Goal: Task Accomplishment & Management: Complete application form

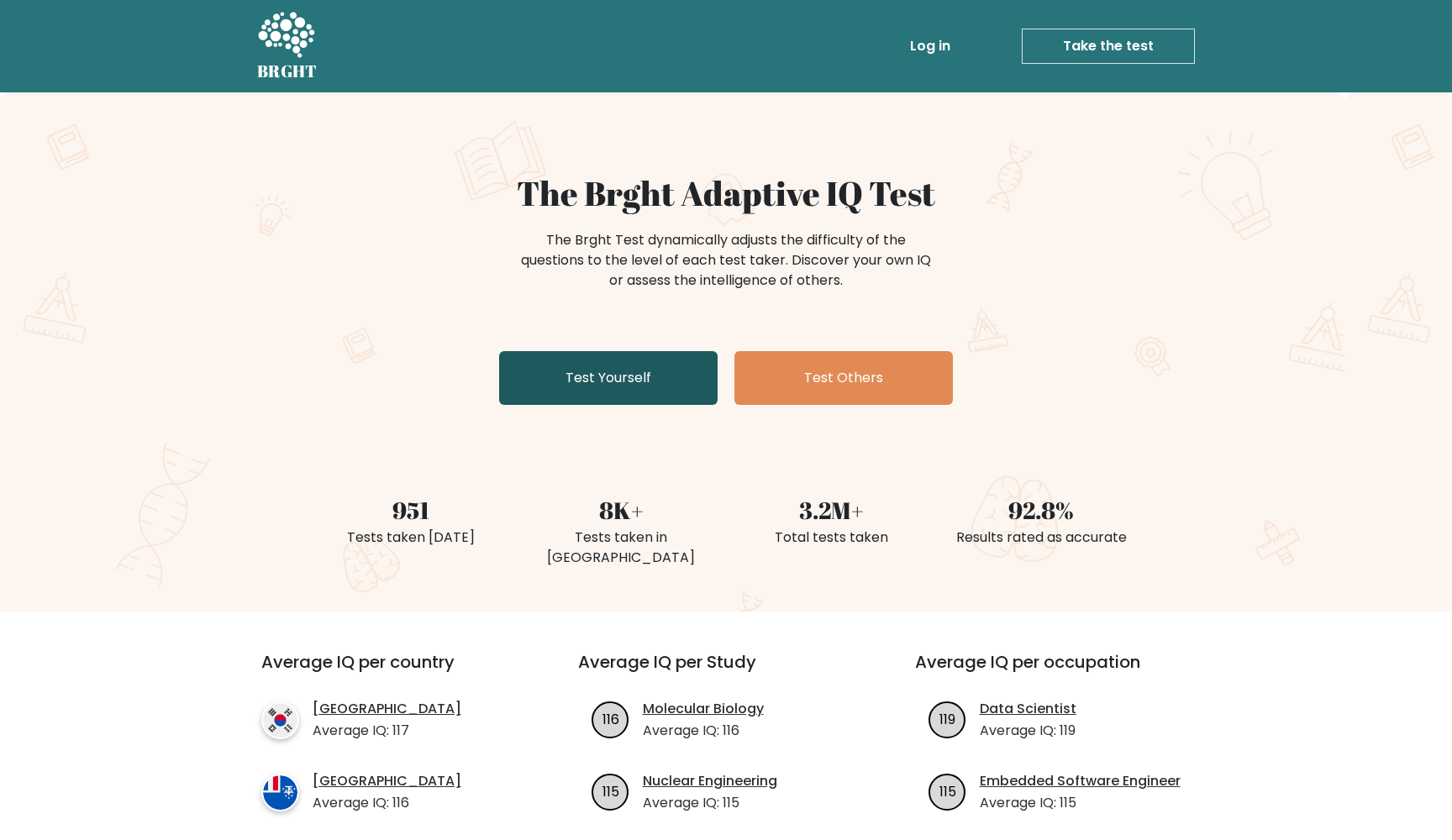
click at [584, 354] on link "Test Yourself" at bounding box center [608, 378] width 218 height 54
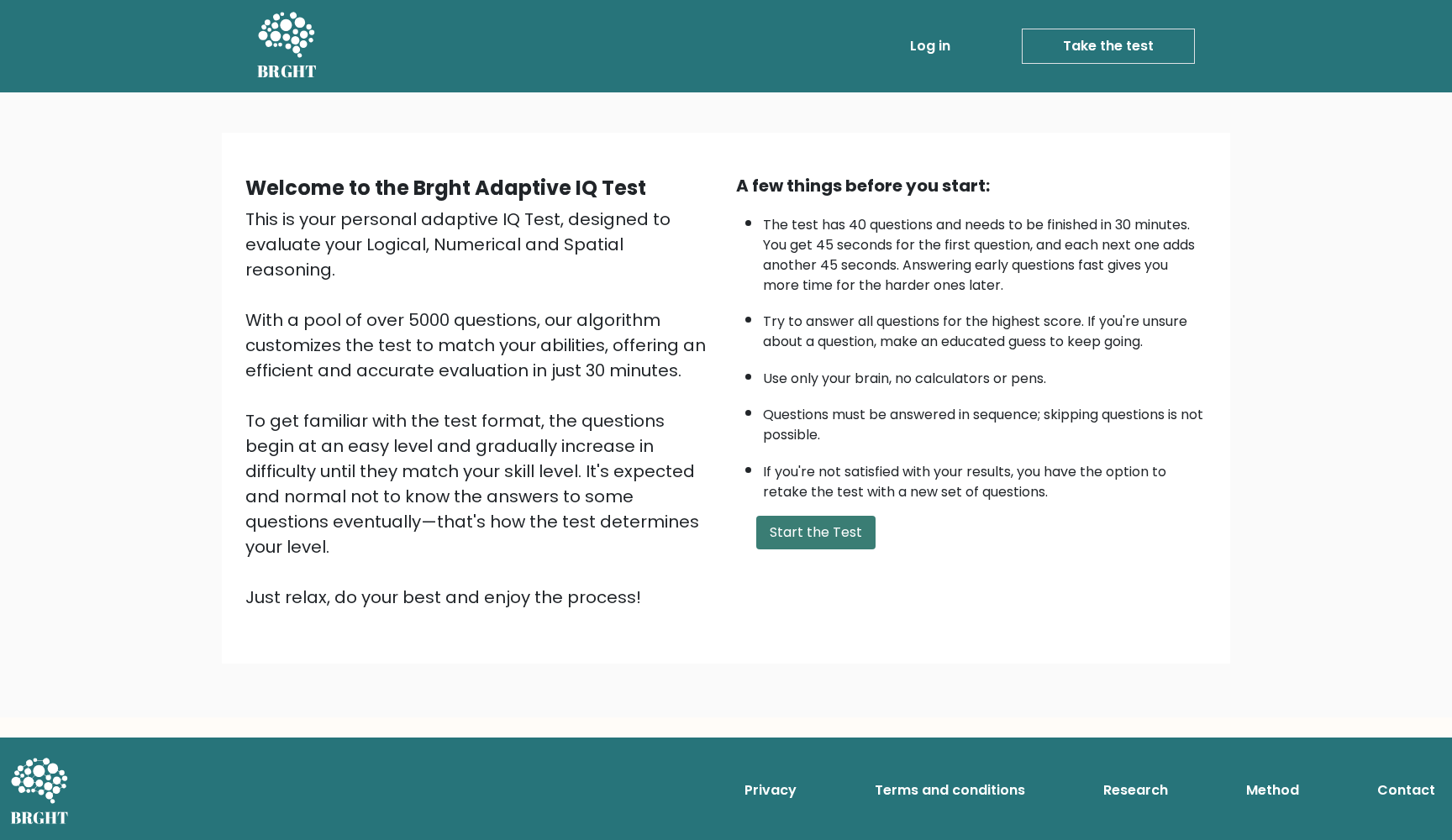
click at [819, 549] on button "Start the Test" at bounding box center [815, 532] width 119 height 33
click at [830, 549] on button "Start the Test" at bounding box center [815, 532] width 119 height 33
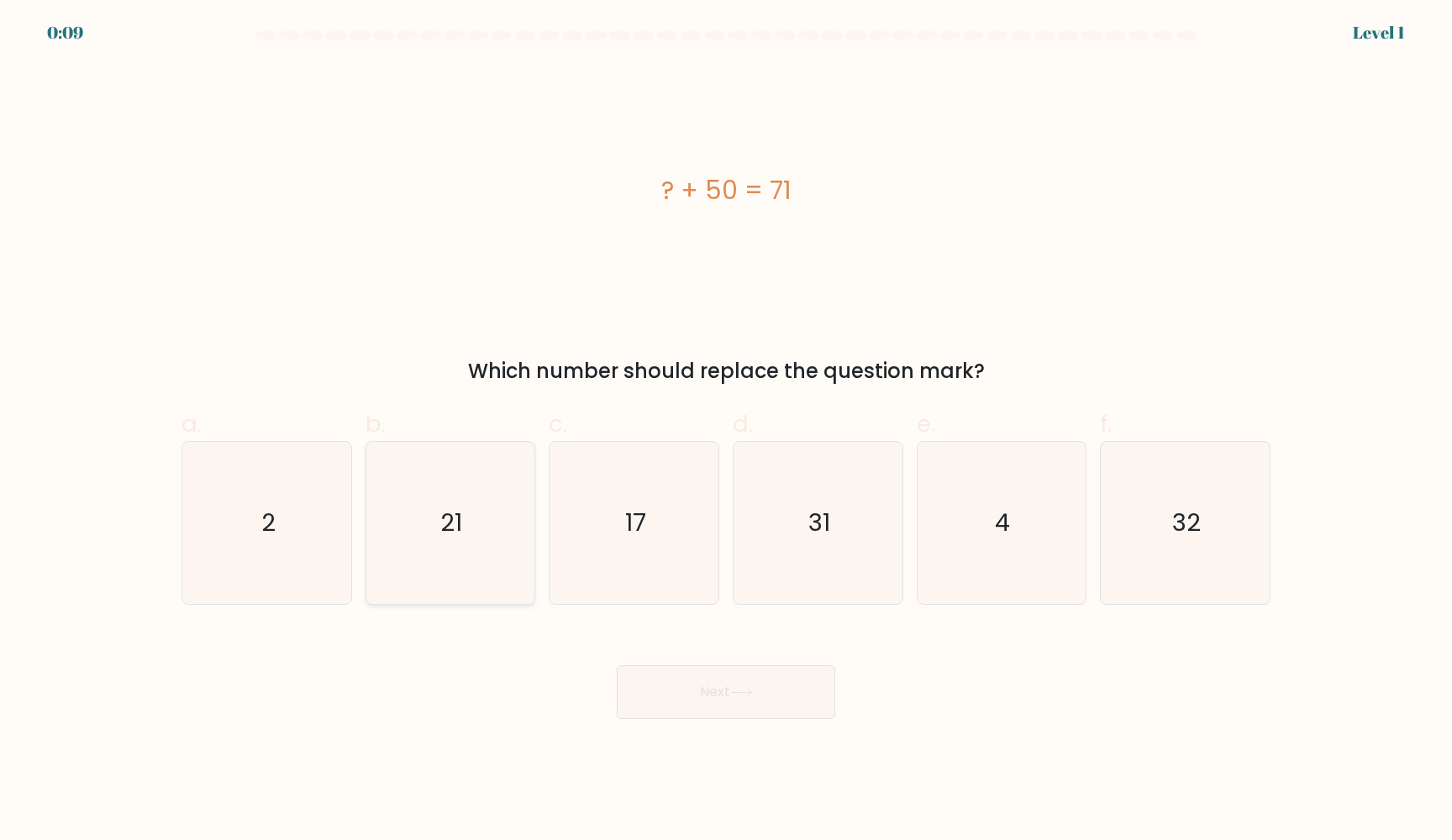
click at [490, 550] on icon "21" at bounding box center [449, 522] width 162 height 162
click at [726, 431] on input "b. 21" at bounding box center [726, 425] width 1 height 11
radio input "true"
click at [678, 688] on button "Next" at bounding box center [726, 692] width 218 height 54
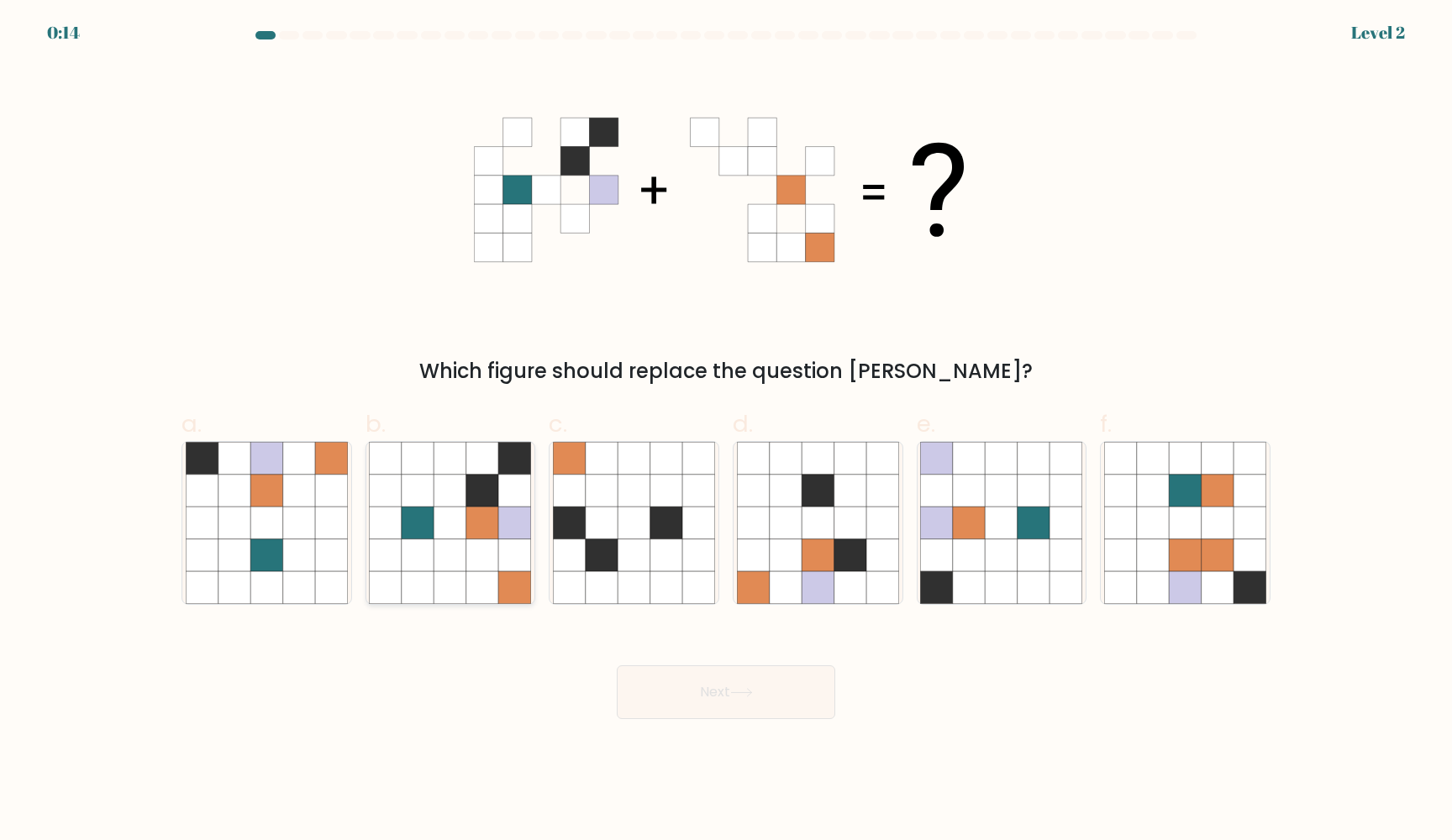
click at [475, 526] on icon at bounding box center [482, 523] width 32 height 32
click at [726, 431] on input "b." at bounding box center [726, 425] width 1 height 11
radio input "true"
click at [714, 707] on button "Next" at bounding box center [726, 692] width 218 height 54
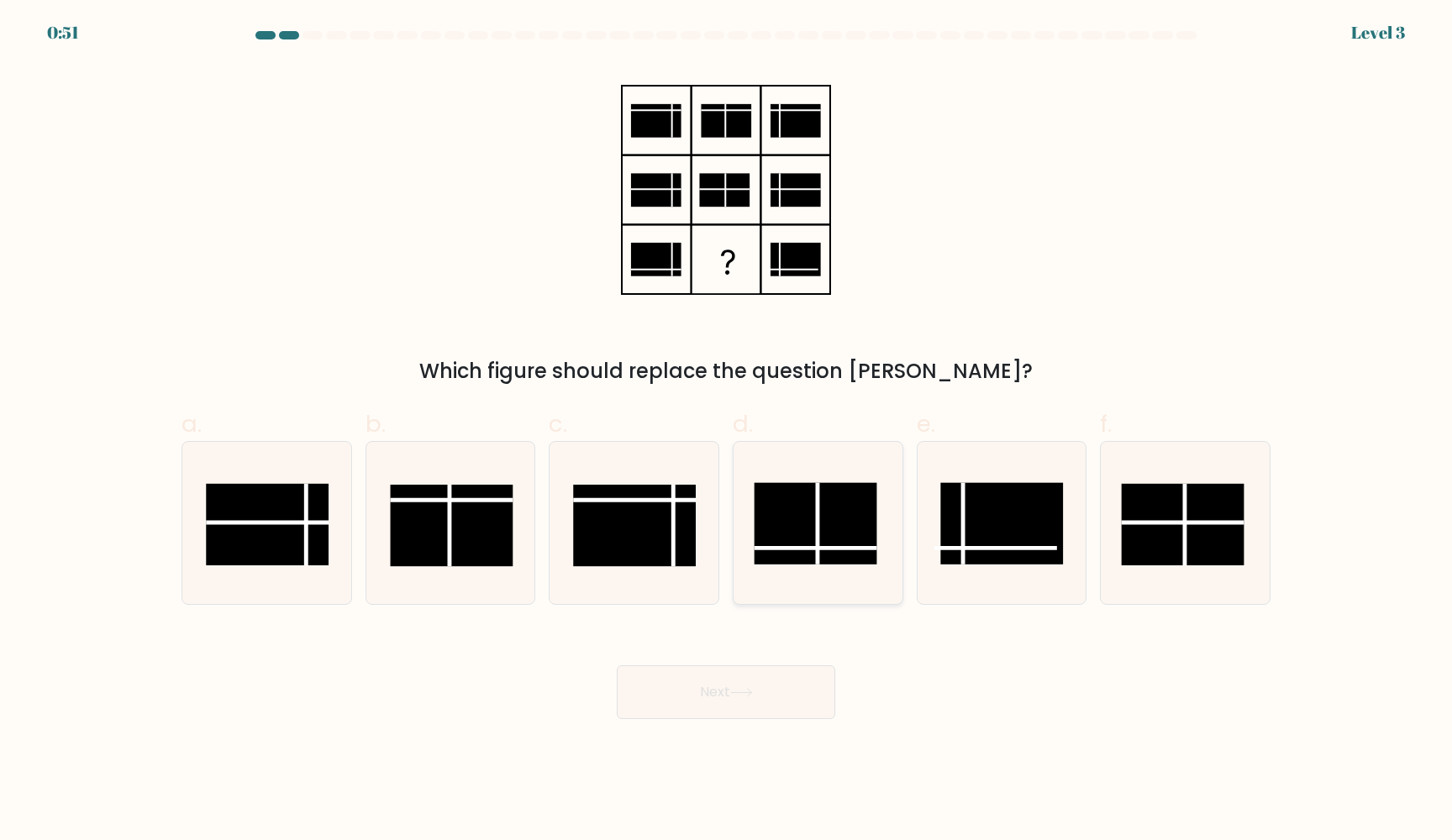
click at [817, 542] on line at bounding box center [817, 524] width 0 height 81
click at [726, 431] on input "d." at bounding box center [726, 425] width 1 height 11
radio input "true"
click at [770, 703] on button "Next" at bounding box center [726, 692] width 218 height 54
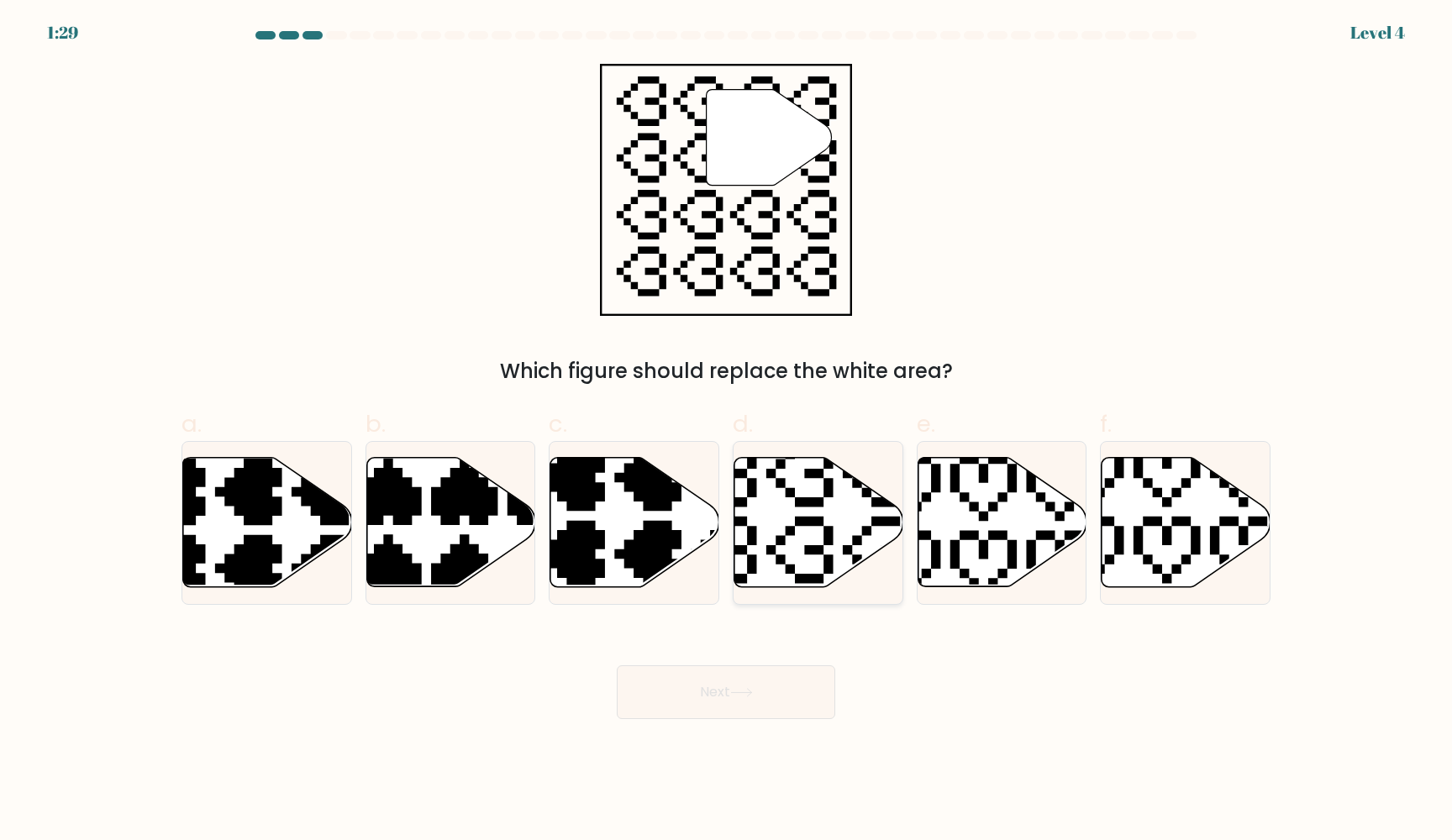
click at [803, 513] on icon at bounding box center [818, 522] width 169 height 129
click at [726, 431] on input "d." at bounding box center [726, 425] width 1 height 11
radio input "true"
click at [758, 681] on button "Next" at bounding box center [726, 692] width 218 height 54
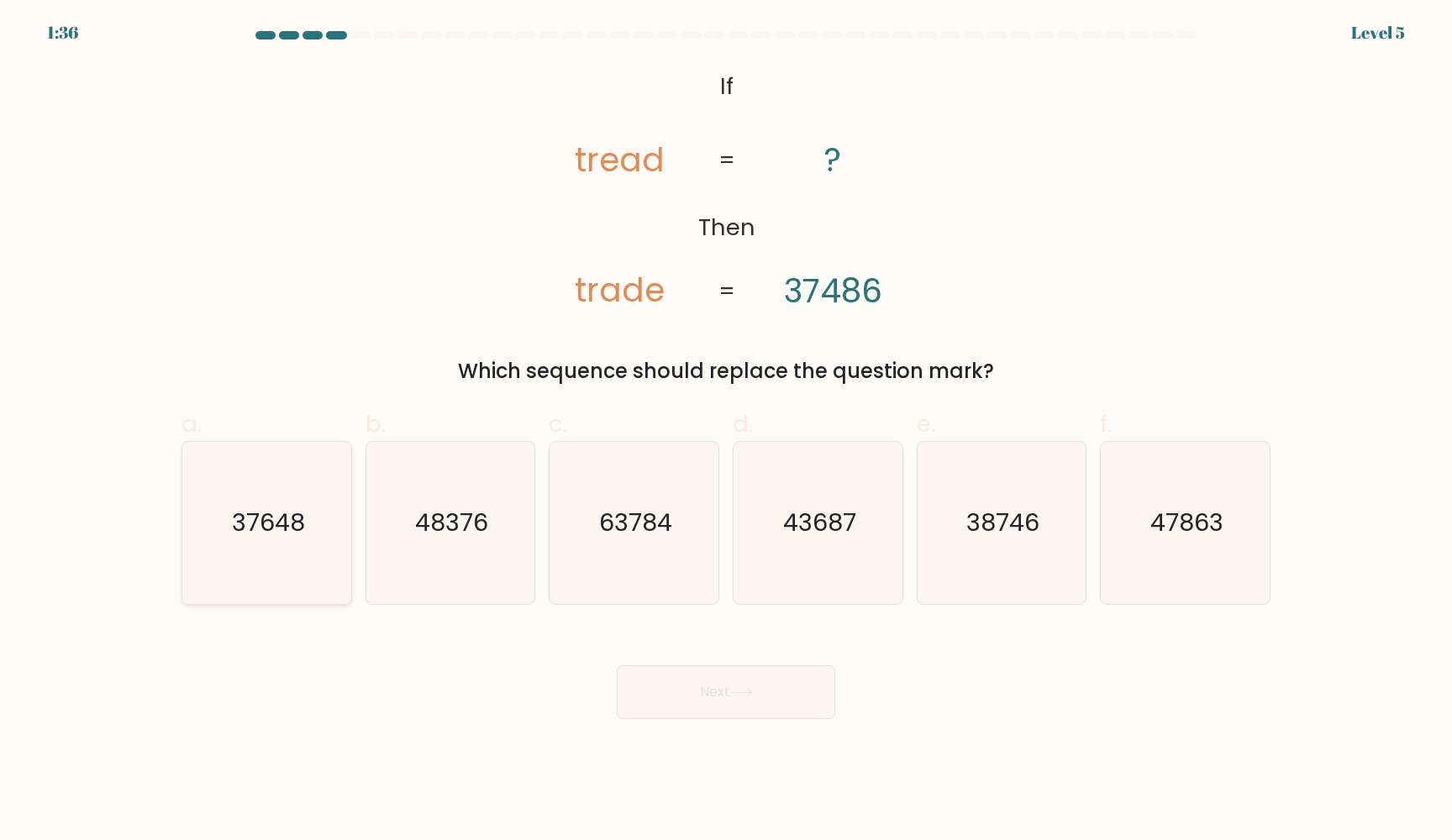
click at [297, 528] on text "37648" at bounding box center [268, 523] width 73 height 33
click at [726, 431] on input "a. 37648" at bounding box center [726, 425] width 1 height 11
radio input "true"
click at [792, 710] on button "Next" at bounding box center [726, 692] width 218 height 54
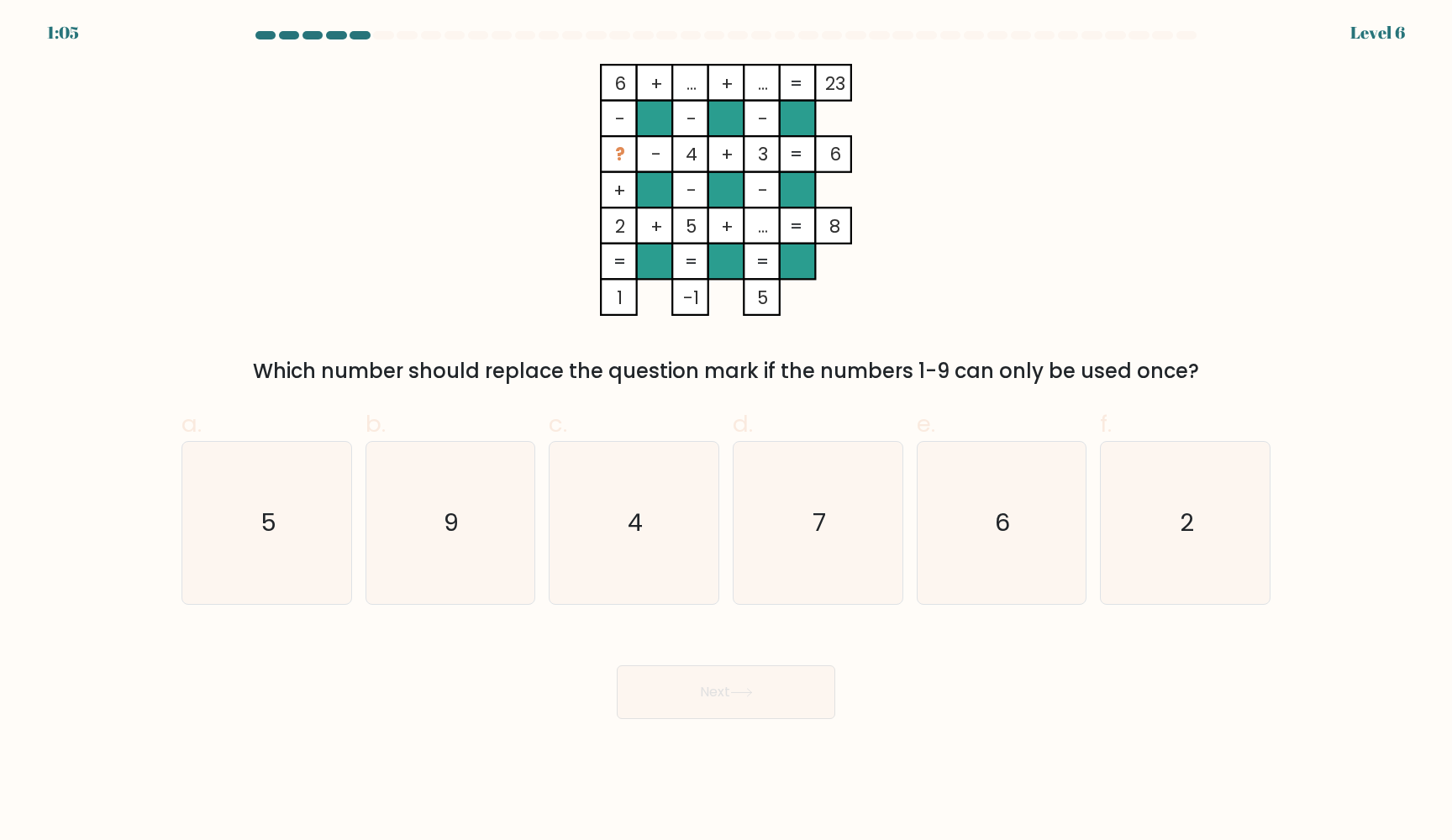
click at [694, 88] on tspan "..." at bounding box center [691, 83] width 10 height 26
click at [835, 522] on icon "7" at bounding box center [817, 522] width 162 height 162
click at [726, 431] on input "d. 7" at bounding box center [726, 425] width 1 height 11
radio input "true"
click at [777, 696] on button "Next" at bounding box center [726, 692] width 218 height 54
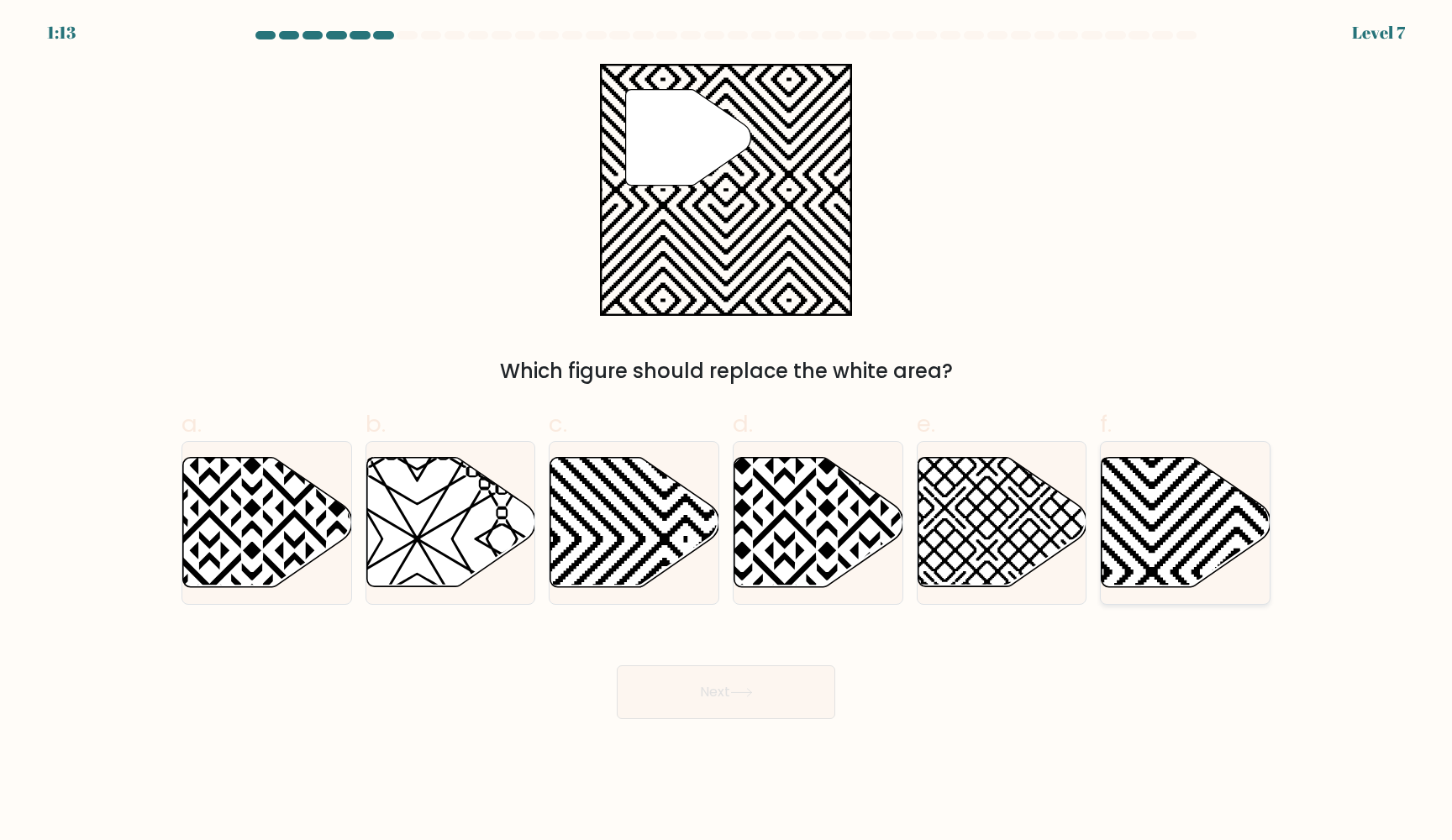
click at [1161, 509] on icon at bounding box center [1186, 522] width 169 height 129
click at [726, 431] on input "f." at bounding box center [726, 425] width 1 height 11
radio input "true"
click at [782, 678] on button "Next" at bounding box center [726, 692] width 218 height 54
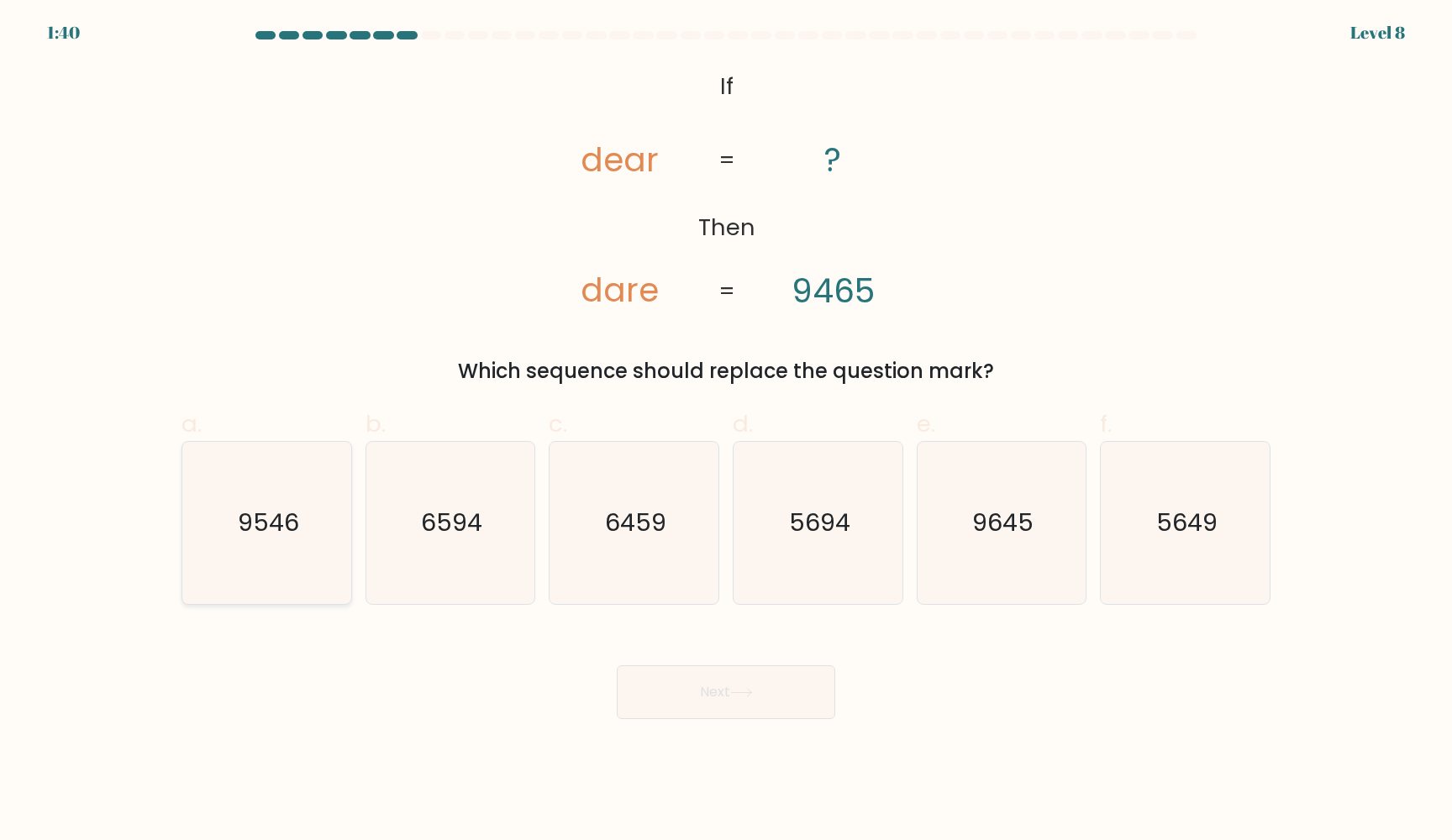
click at [304, 539] on icon "9546" at bounding box center [266, 522] width 162 height 162
click at [726, 431] on input "a. 9546" at bounding box center [726, 425] width 1 height 11
radio input "true"
click at [702, 677] on button "Next" at bounding box center [726, 692] width 218 height 54
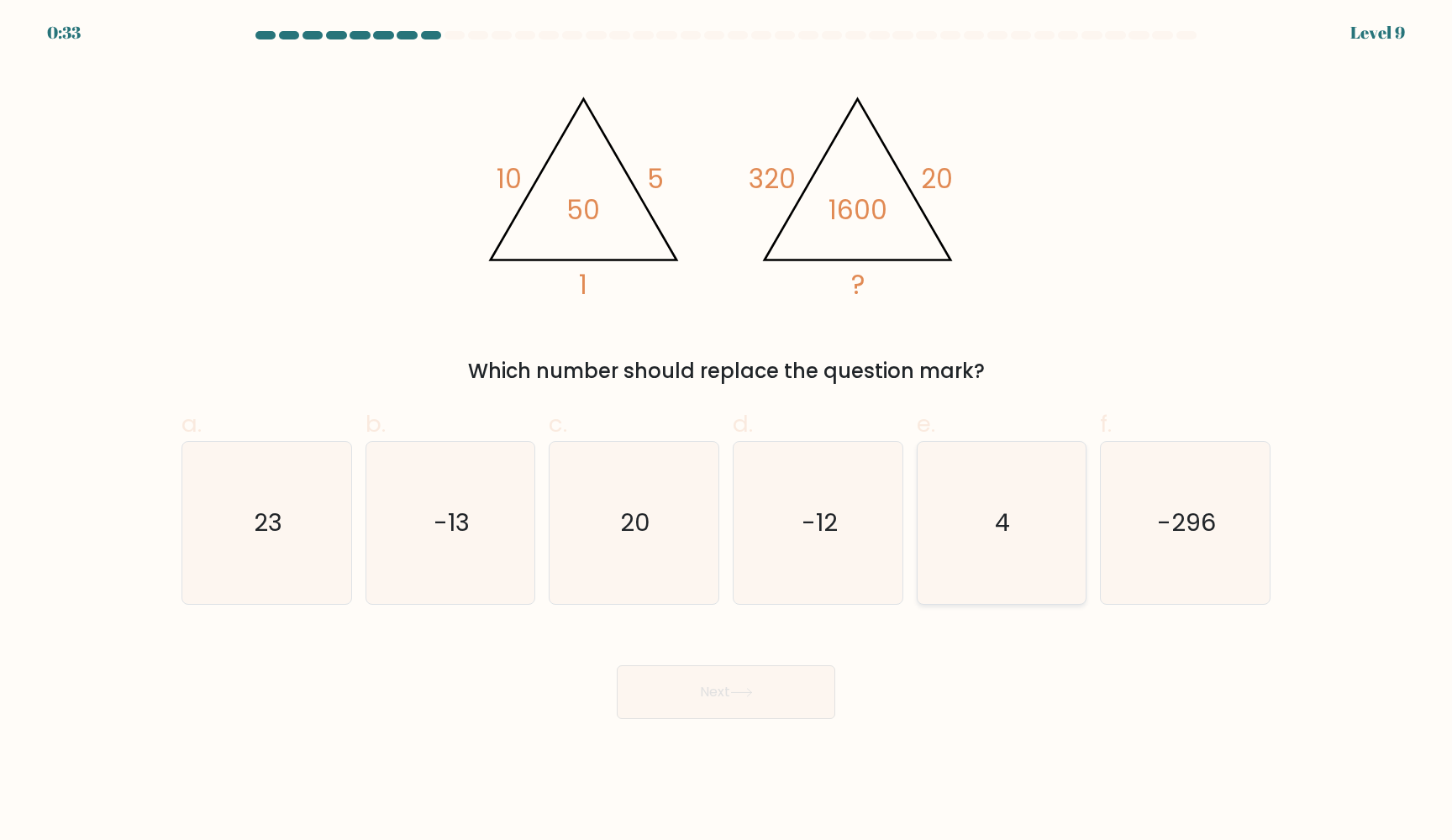
click at [968, 530] on icon "4" at bounding box center [1000, 522] width 162 height 162
click at [726, 431] on input "e. 4" at bounding box center [726, 425] width 1 height 11
radio input "true"
click at [706, 682] on button "Next" at bounding box center [726, 692] width 218 height 54
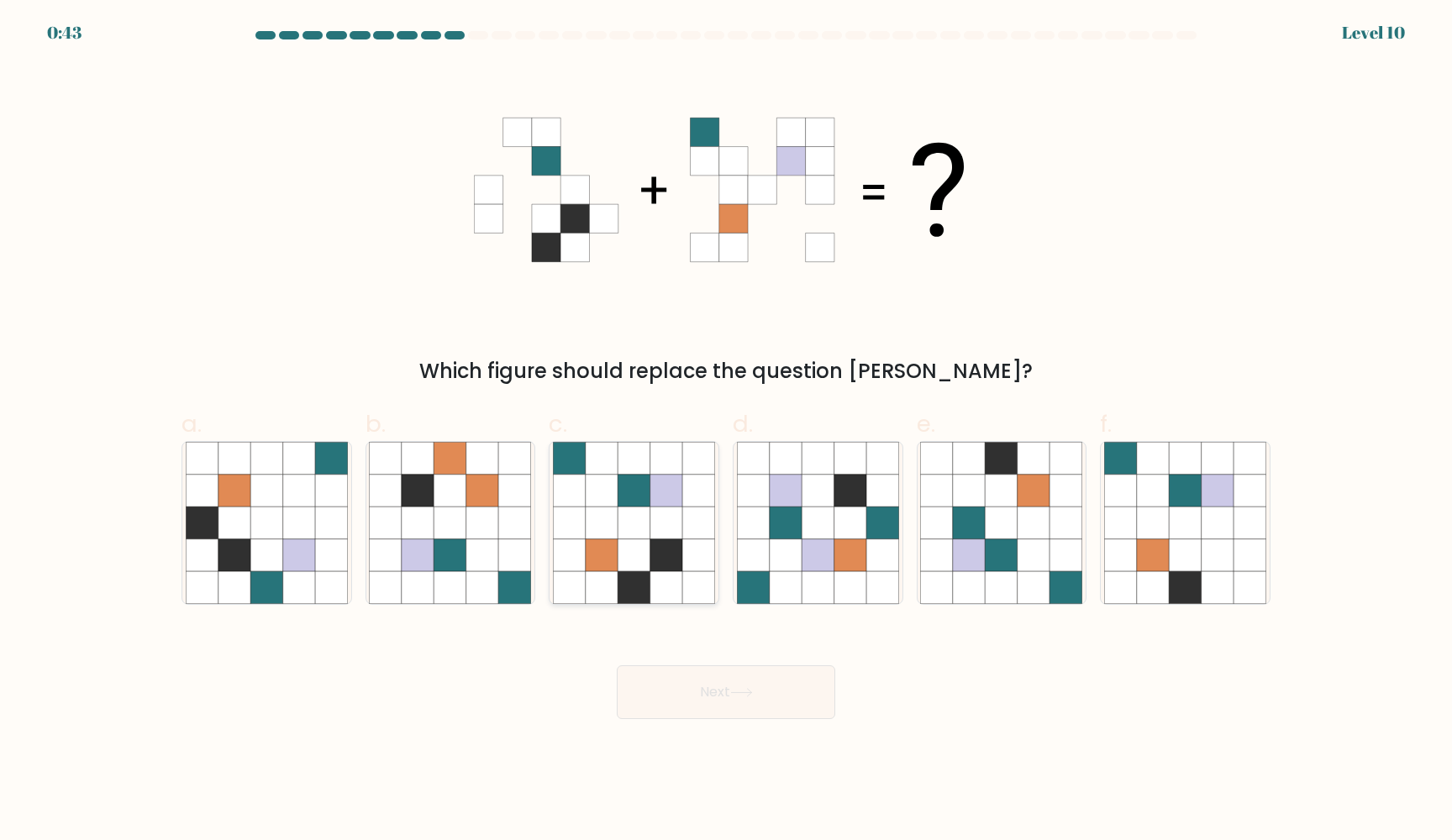
click at [641, 537] on icon at bounding box center [633, 523] width 32 height 32
click at [726, 431] on input "c." at bounding box center [726, 425] width 1 height 11
radio input "true"
click at [702, 699] on button "Next" at bounding box center [726, 692] width 218 height 54
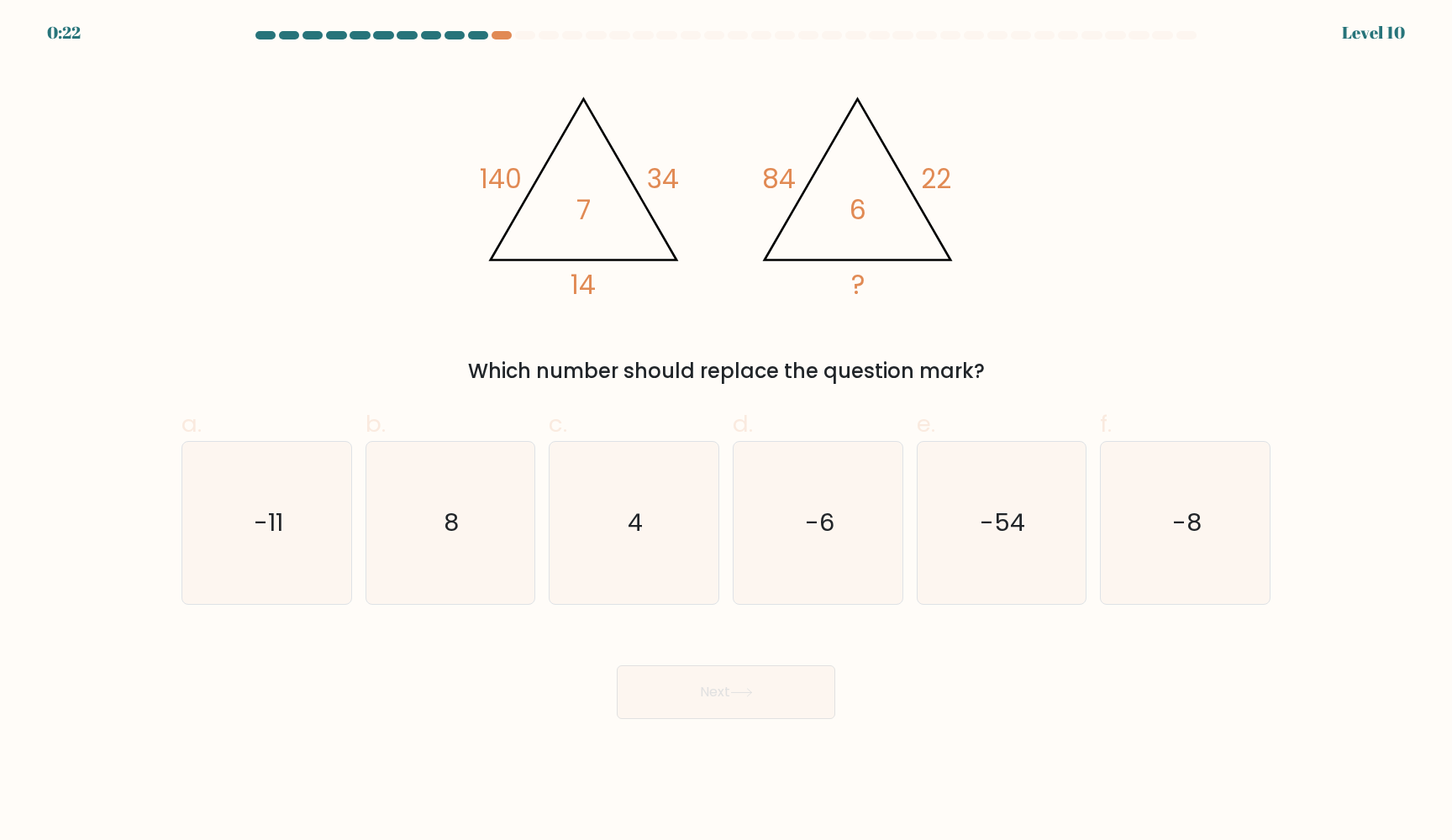
click at [577, 297] on tspan "14" at bounding box center [582, 285] width 25 height 37
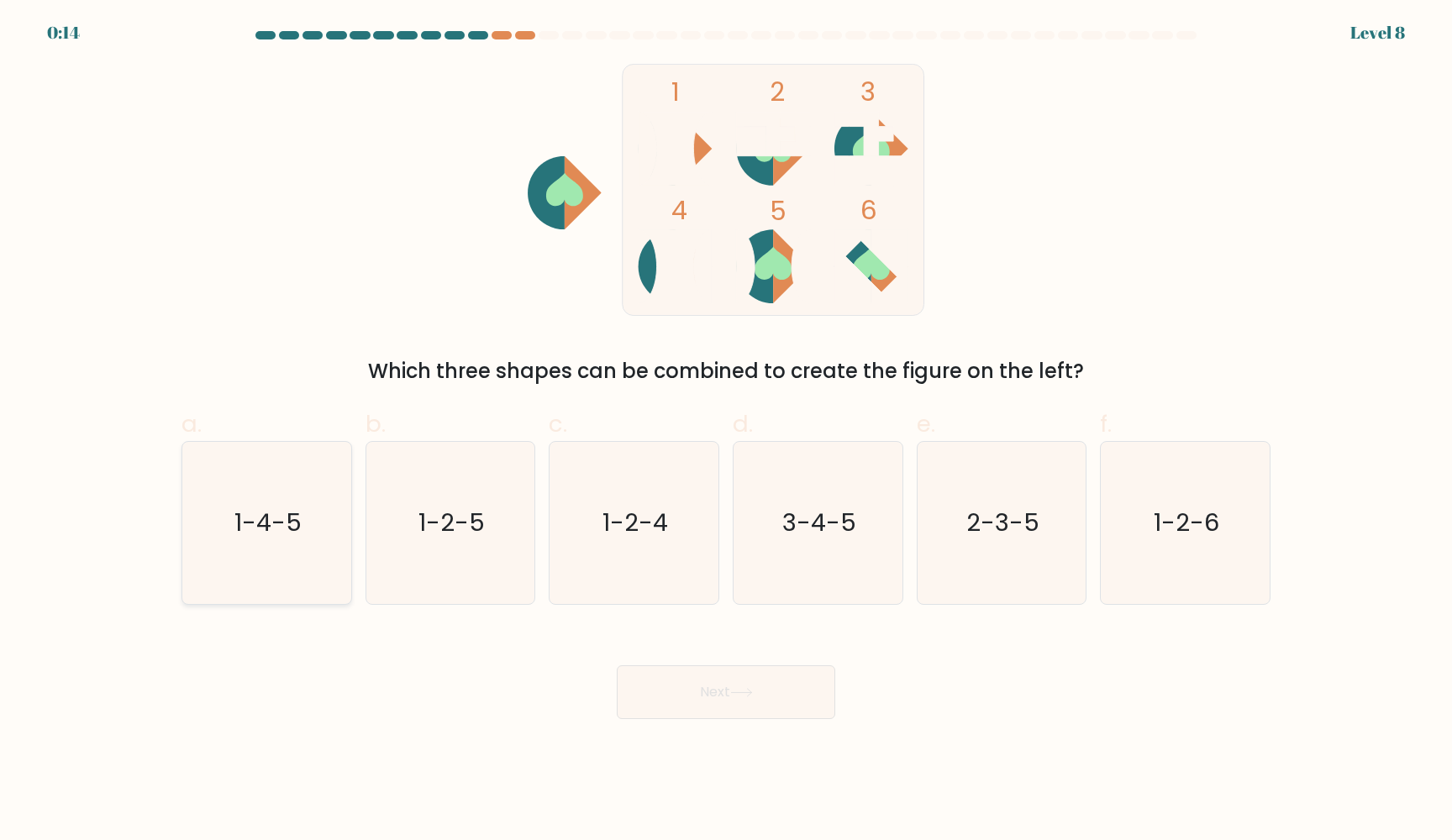
click at [299, 542] on icon "1-4-5" at bounding box center [266, 522] width 162 height 162
click at [726, 431] on input "a. 1-4-5" at bounding box center [726, 425] width 1 height 11
radio input "true"
click at [666, 692] on button "Next" at bounding box center [726, 692] width 218 height 54
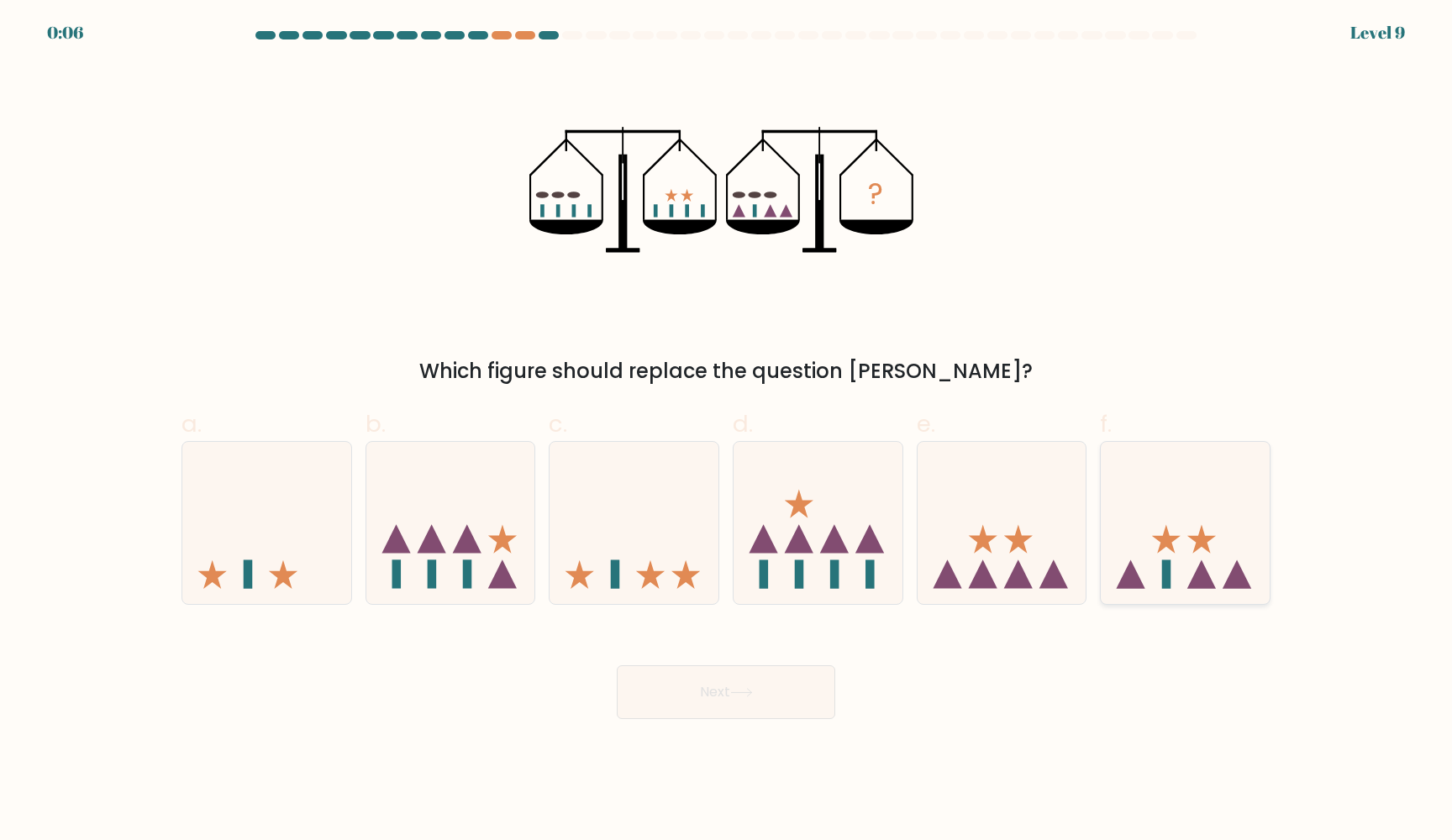
click at [1167, 548] on icon at bounding box center [1185, 523] width 169 height 140
click at [726, 431] on input "f." at bounding box center [726, 425] width 1 height 11
radio input "true"
click at [751, 695] on icon at bounding box center [741, 692] width 20 height 7
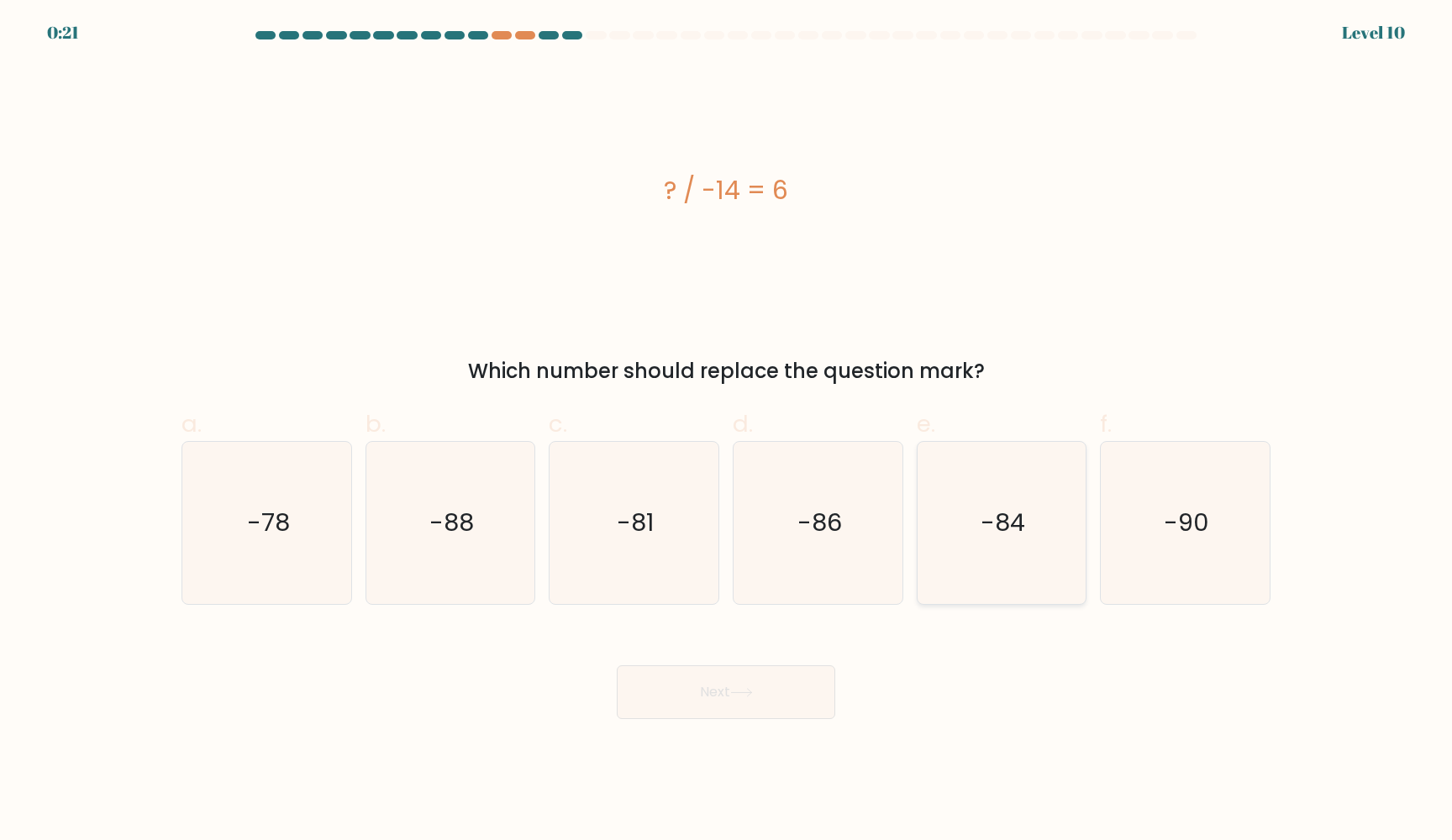
click at [984, 517] on text "-84" at bounding box center [1003, 523] width 44 height 33
click at [726, 431] on input "e. -84" at bounding box center [726, 425] width 1 height 11
radio input "true"
click at [772, 685] on button "Next" at bounding box center [726, 692] width 218 height 54
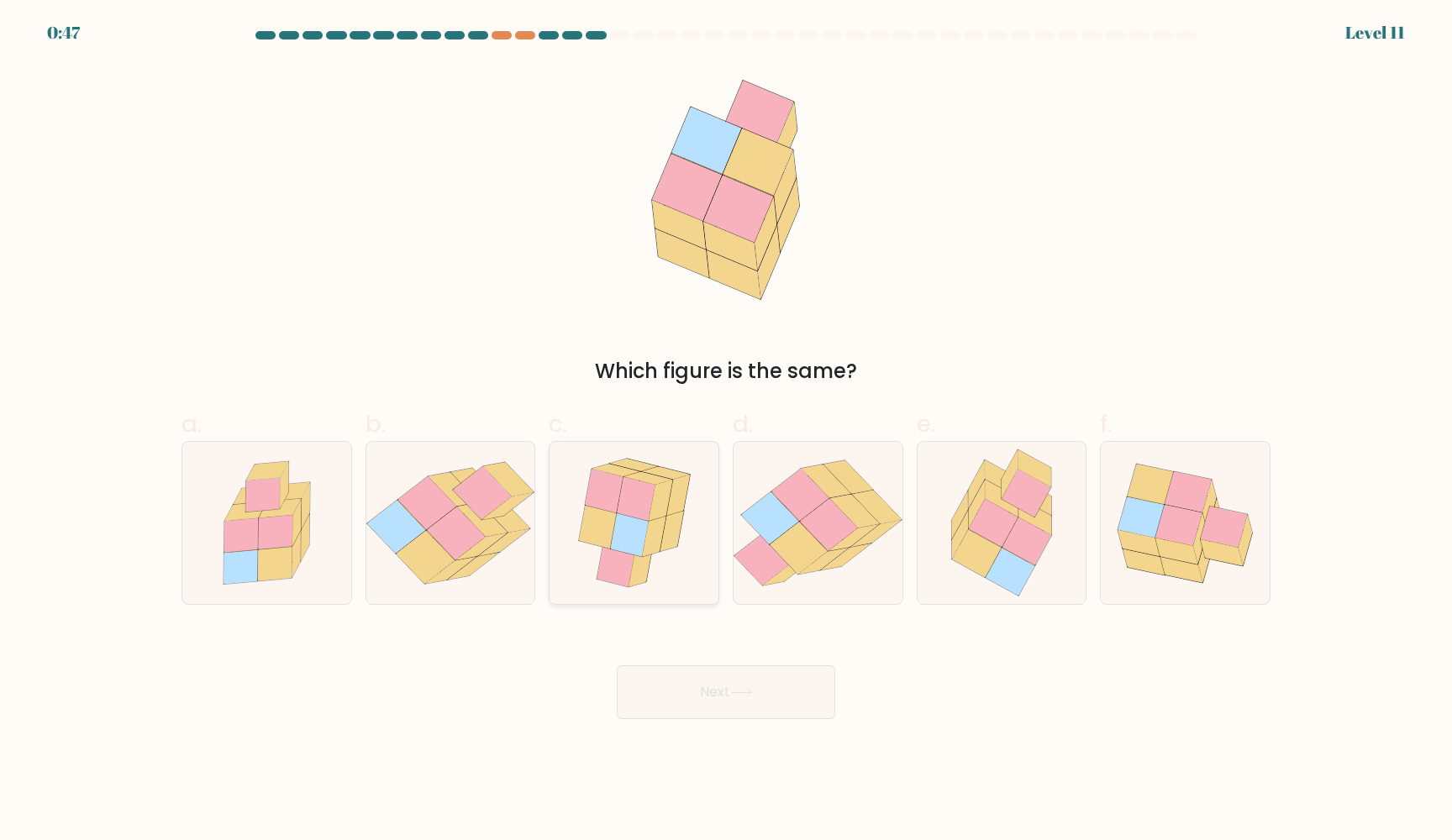
click at [645, 571] on icon at bounding box center [640, 566] width 23 height 42
click at [726, 431] on input "c." at bounding box center [726, 425] width 1 height 11
radio input "true"
click at [688, 683] on button "Next" at bounding box center [726, 692] width 218 height 54
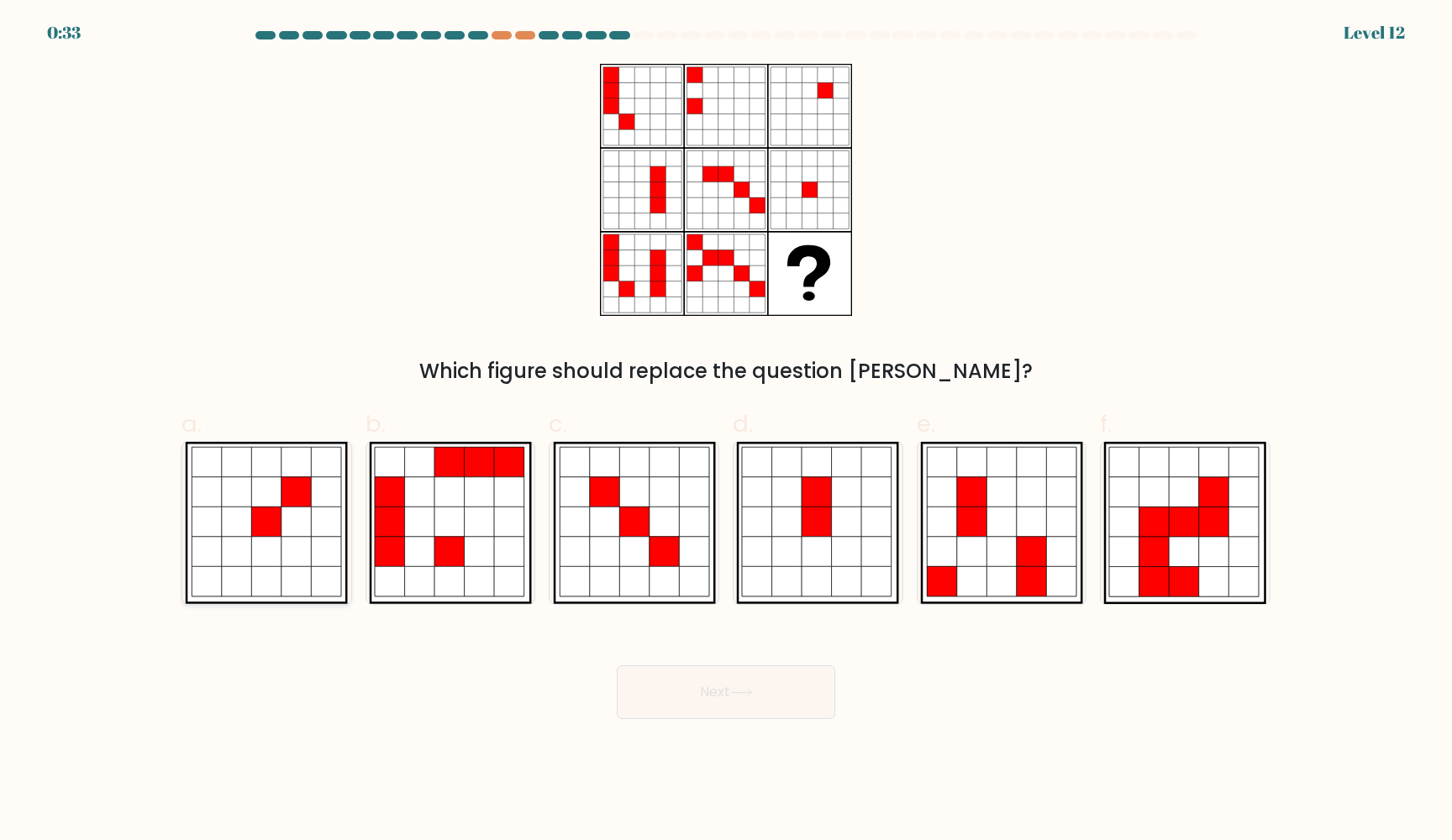
click at [275, 540] on icon at bounding box center [267, 552] width 31 height 30
click at [726, 431] on input "a." at bounding box center [726, 425] width 1 height 11
radio input "true"
click at [732, 703] on button "Next" at bounding box center [726, 692] width 218 height 54
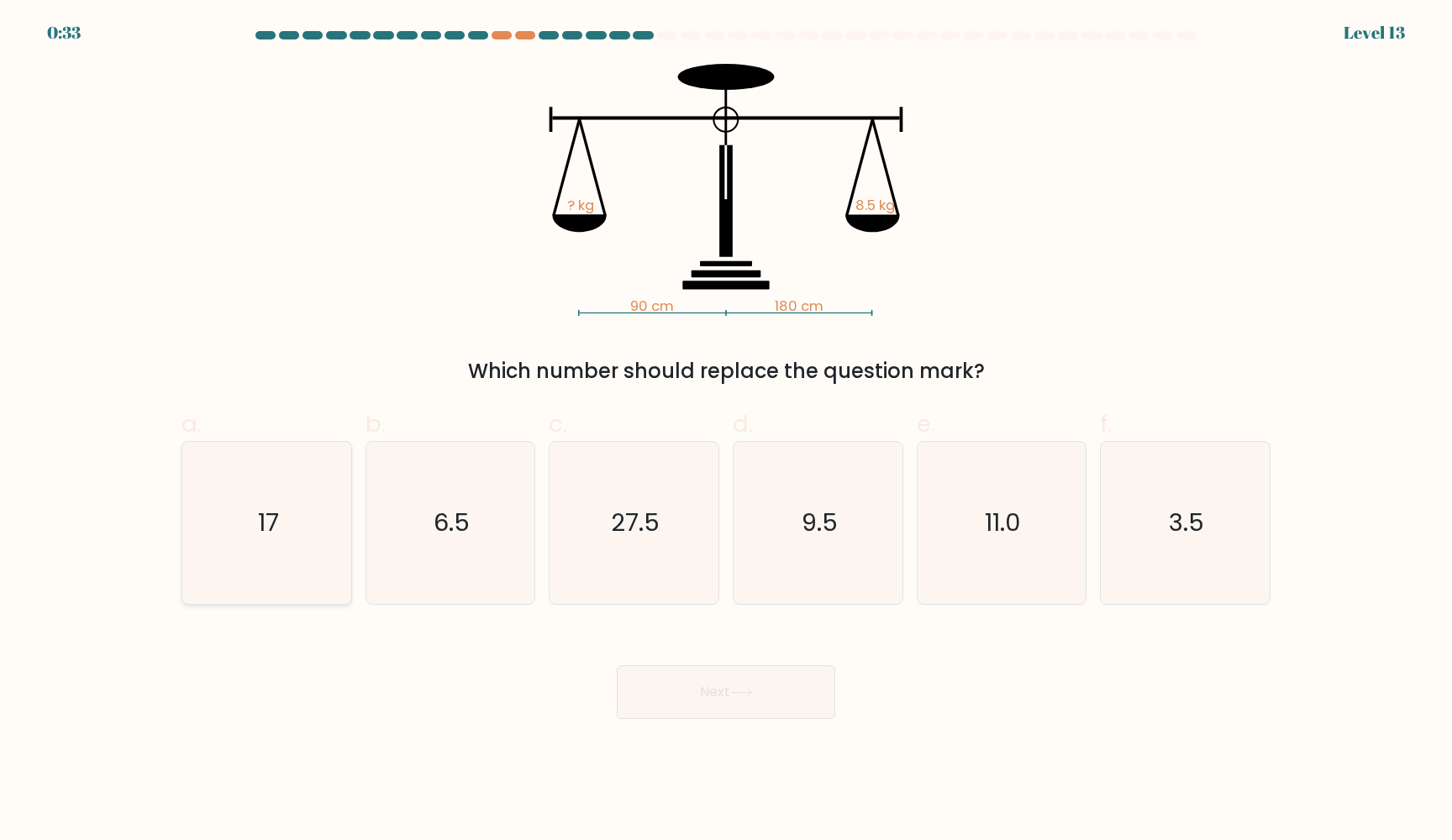
click at [295, 528] on icon "17" at bounding box center [266, 522] width 162 height 162
click at [726, 431] on input "a. 17" at bounding box center [726, 425] width 1 height 11
radio input "true"
click at [691, 681] on button "Next" at bounding box center [726, 692] width 218 height 54
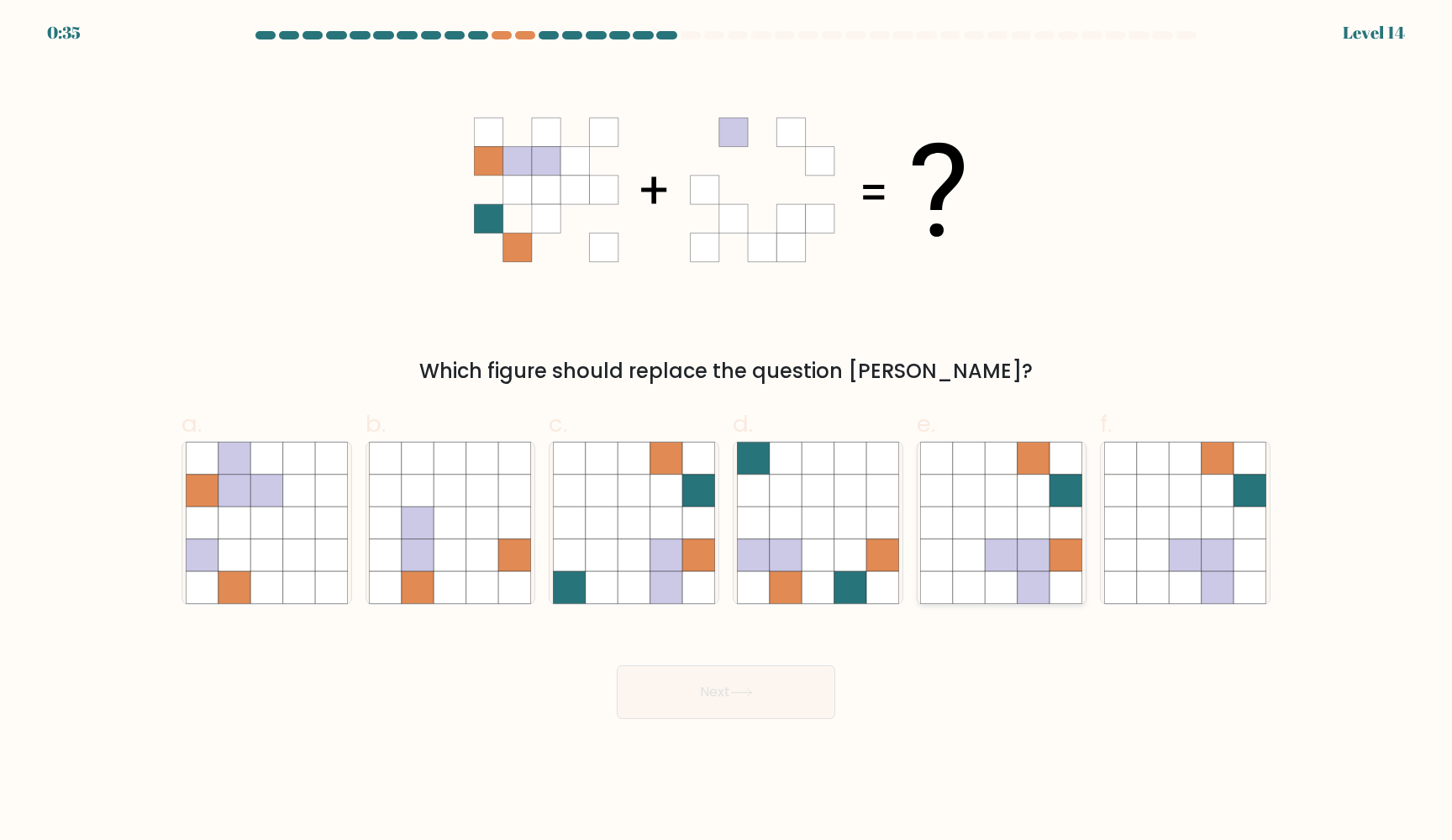
click at [1008, 566] on icon at bounding box center [1001, 554] width 32 height 32
click at [726, 431] on input "e." at bounding box center [726, 425] width 1 height 11
radio input "true"
click at [732, 691] on button "Next" at bounding box center [726, 692] width 218 height 54
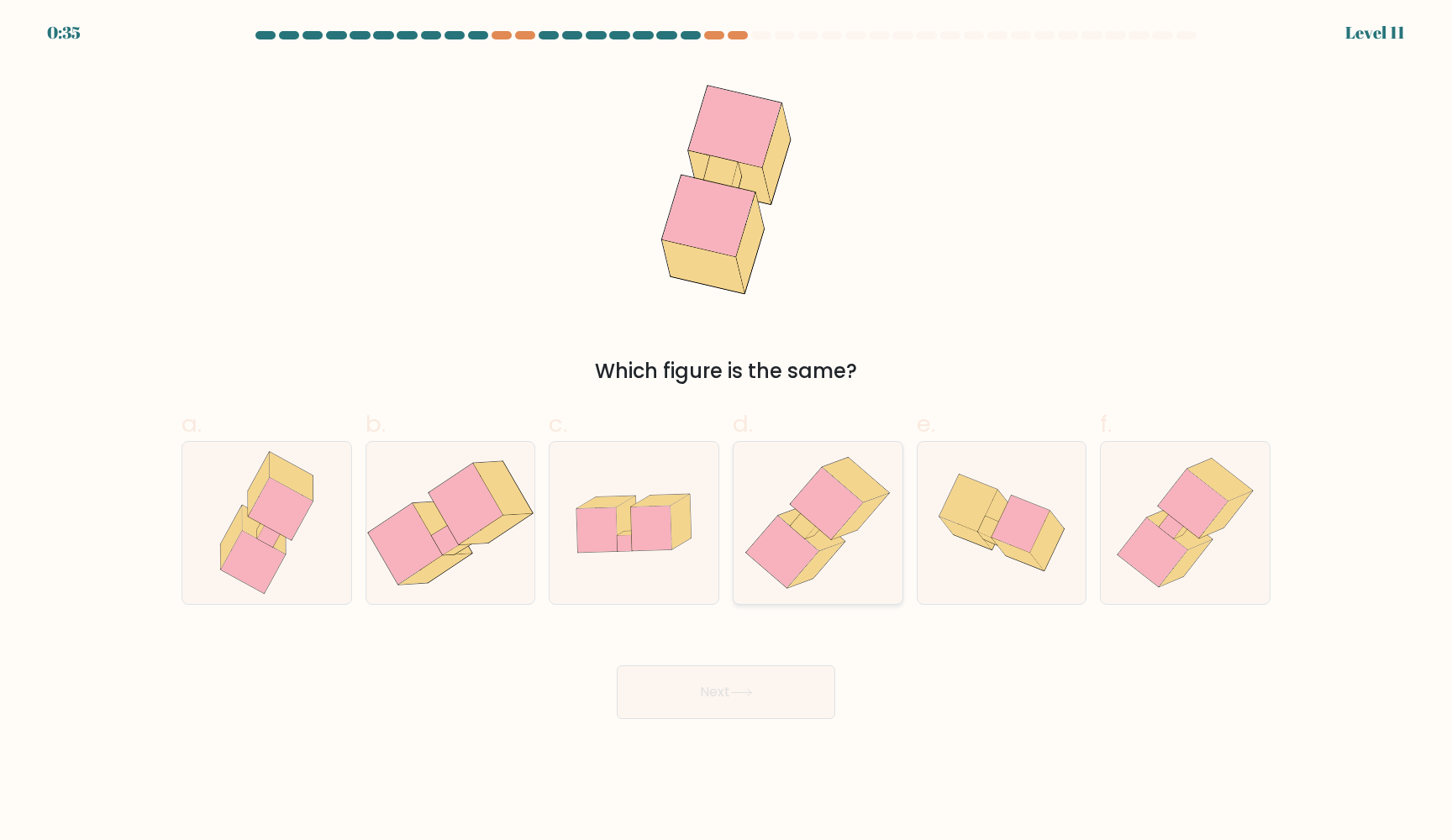
click at [814, 541] on icon at bounding box center [812, 529] width 67 height 44
click at [726, 431] on input "d." at bounding box center [726, 425] width 1 height 11
radio input "true"
click at [741, 696] on icon at bounding box center [741, 692] width 23 height 9
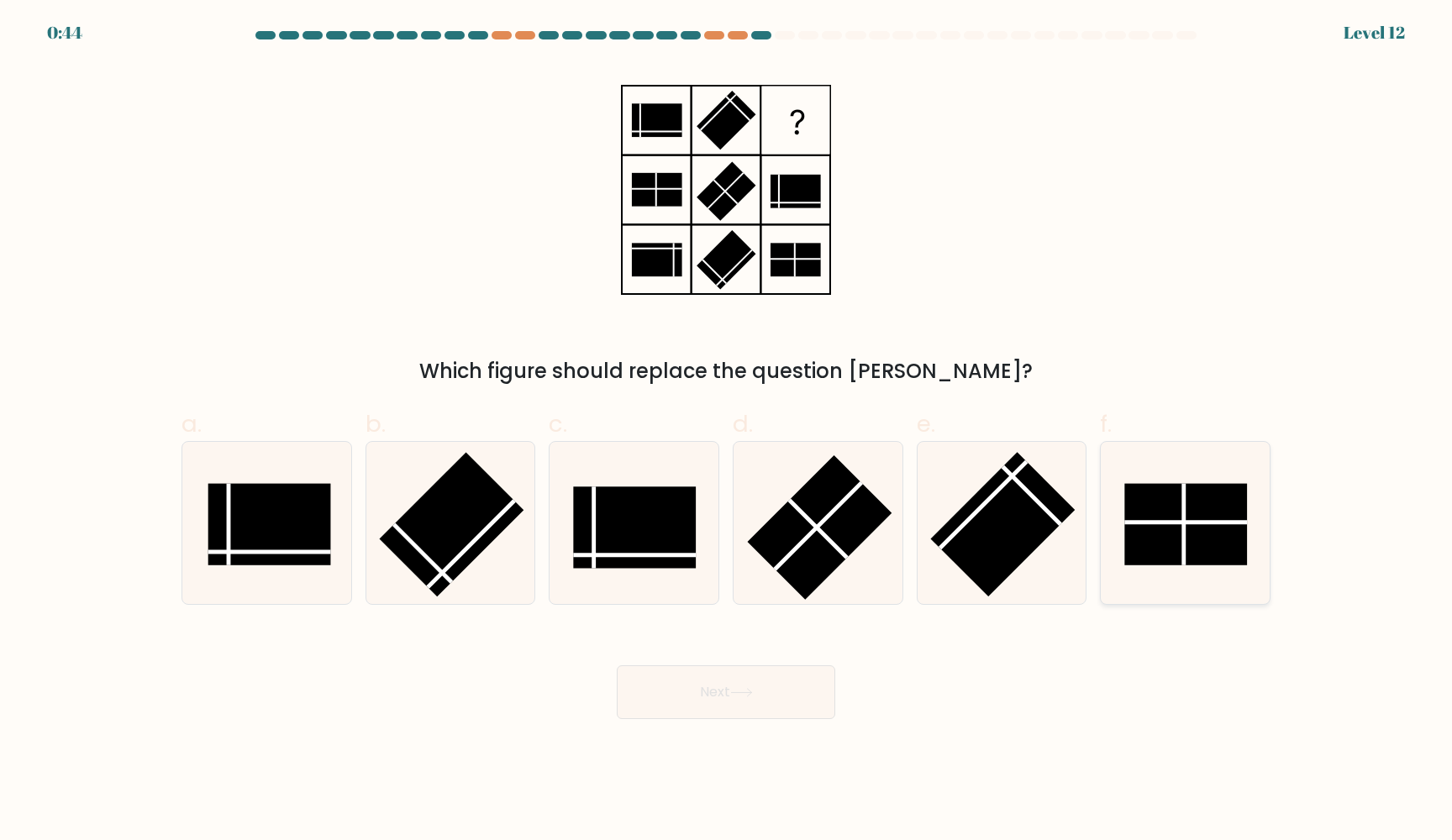
click at [1170, 502] on rect at bounding box center [1185, 525] width 123 height 81
click at [726, 431] on input "f." at bounding box center [726, 425] width 1 height 11
radio input "true"
click at [689, 695] on button "Next" at bounding box center [726, 692] width 218 height 54
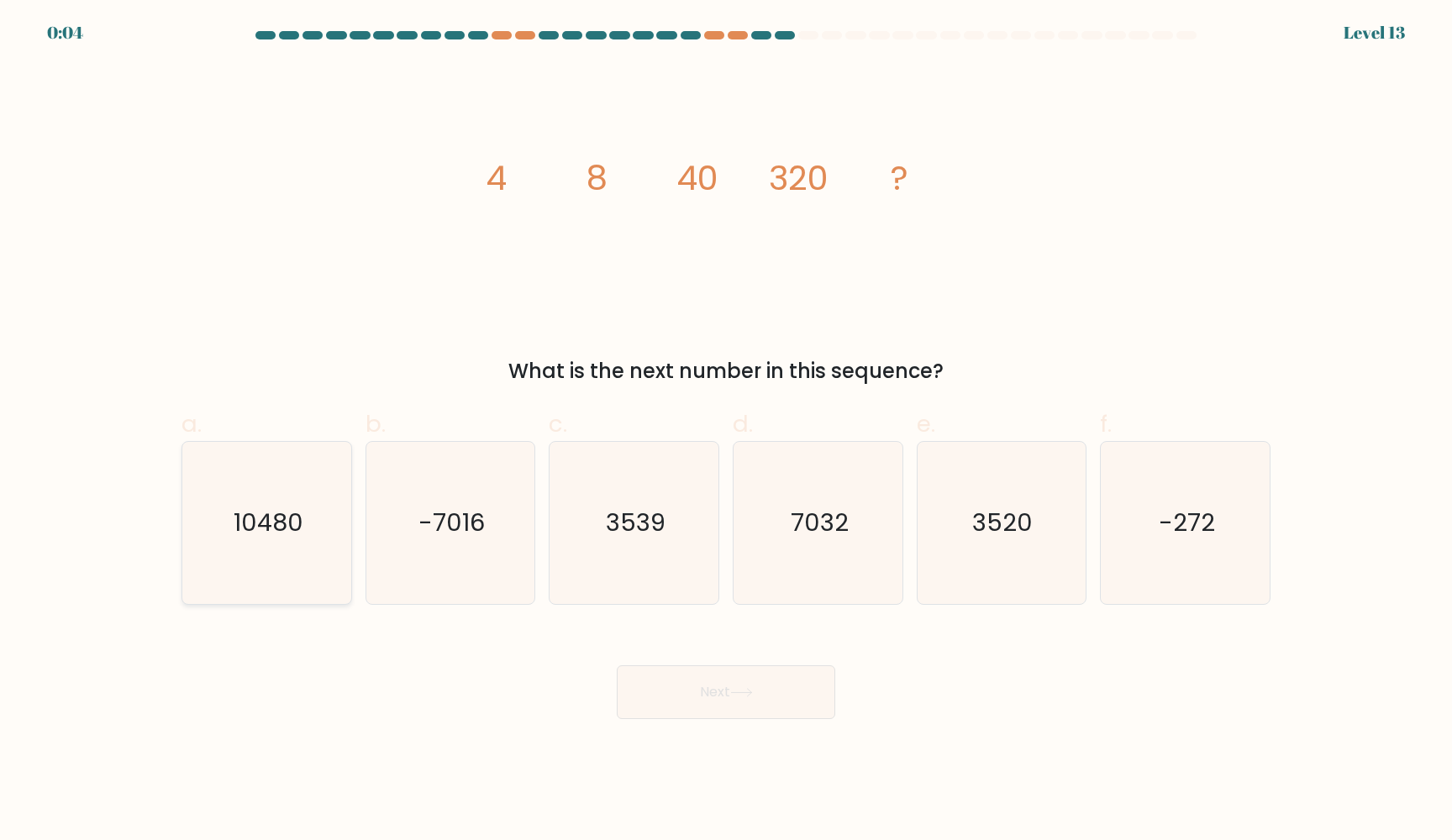
click at [253, 590] on icon "10480" at bounding box center [266, 522] width 162 height 162
click at [726, 431] on input "a. 10480" at bounding box center [726, 425] width 1 height 11
radio input "true"
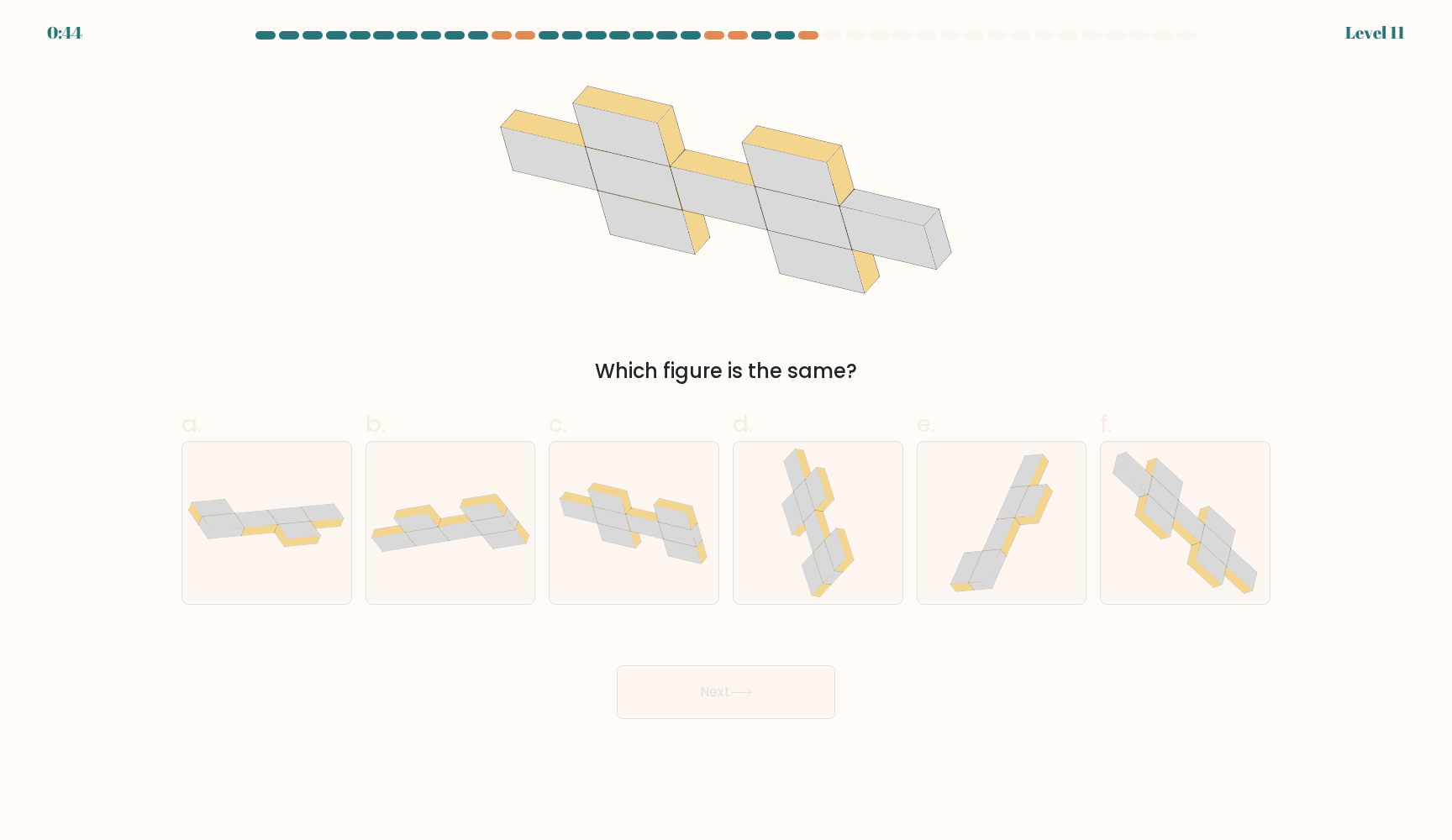
drag, startPoint x: 0, startPoint y: 0, endPoint x: 726, endPoint y: 682, distance: 996.1
click at [726, 682] on button "Next" at bounding box center [726, 692] width 218 height 54
click at [1141, 475] on icon at bounding box center [1137, 473] width 31 height 42
click at [726, 431] on input "f." at bounding box center [726, 425] width 1 height 11
radio input "true"
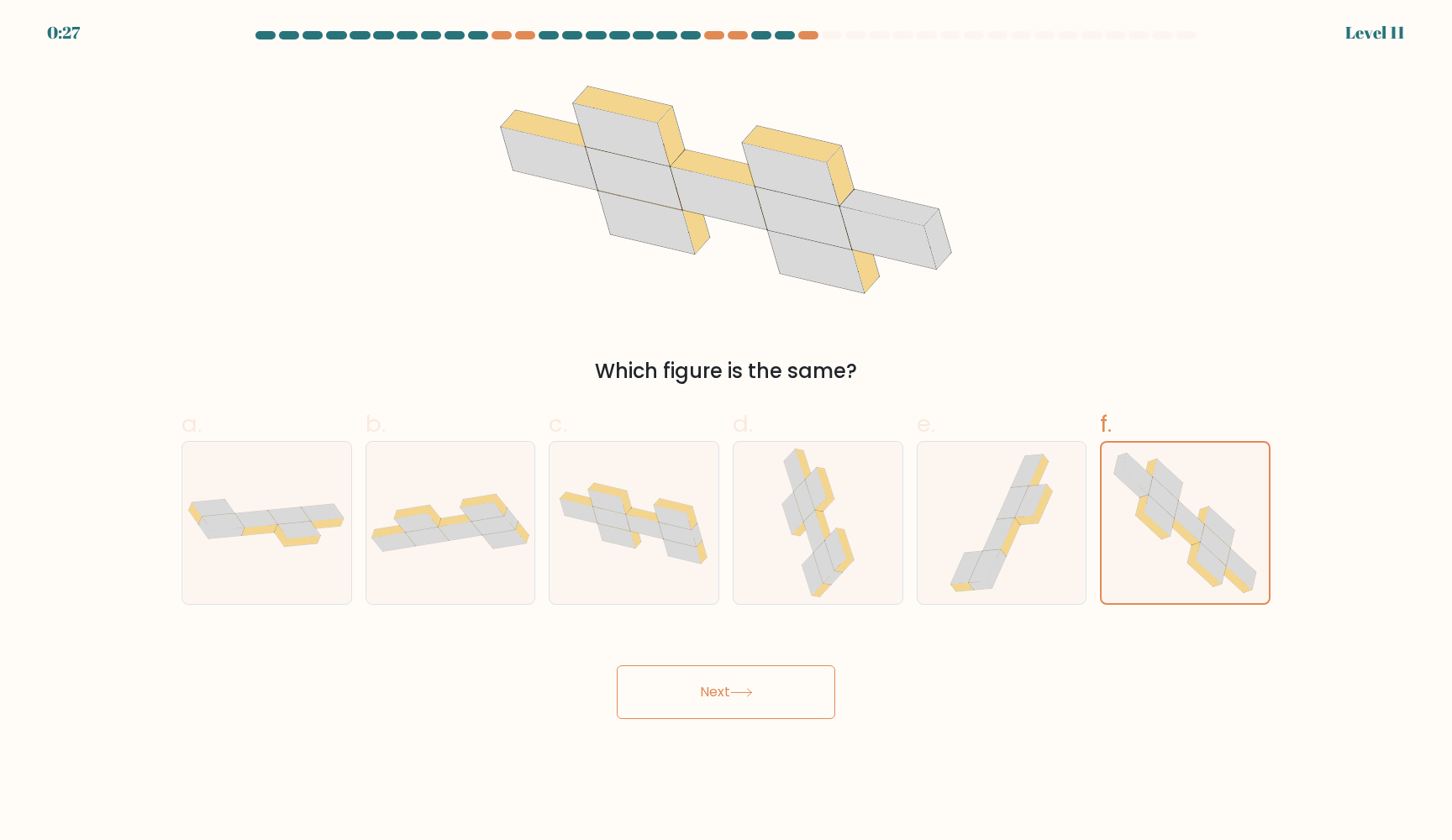
click at [779, 717] on button "Next" at bounding box center [726, 692] width 218 height 54
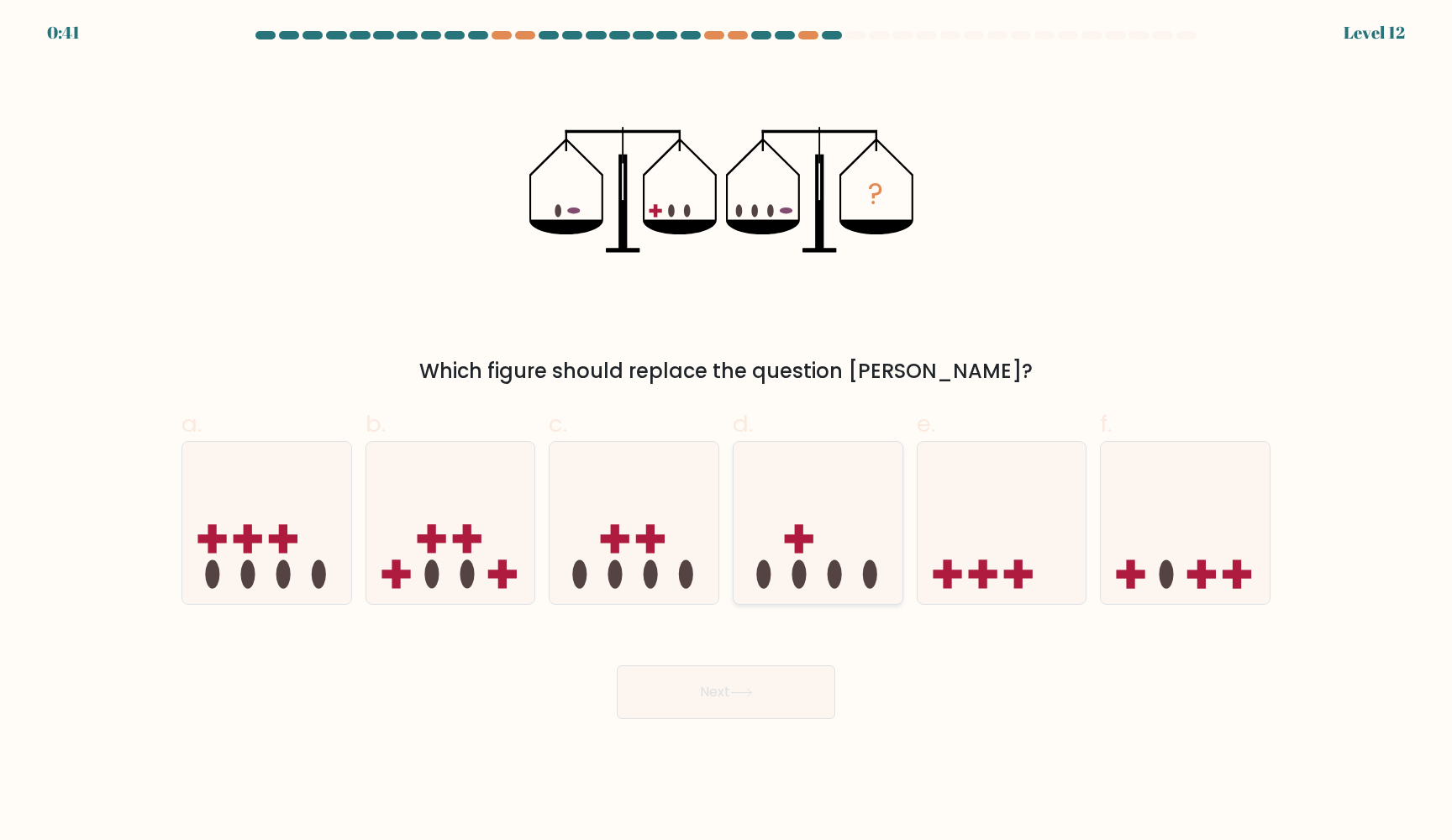
click at [798, 548] on rect at bounding box center [799, 538] width 8 height 29
click at [726, 431] on input "d." at bounding box center [726, 425] width 1 height 11
radio input "true"
click at [729, 692] on button "Next" at bounding box center [726, 692] width 218 height 54
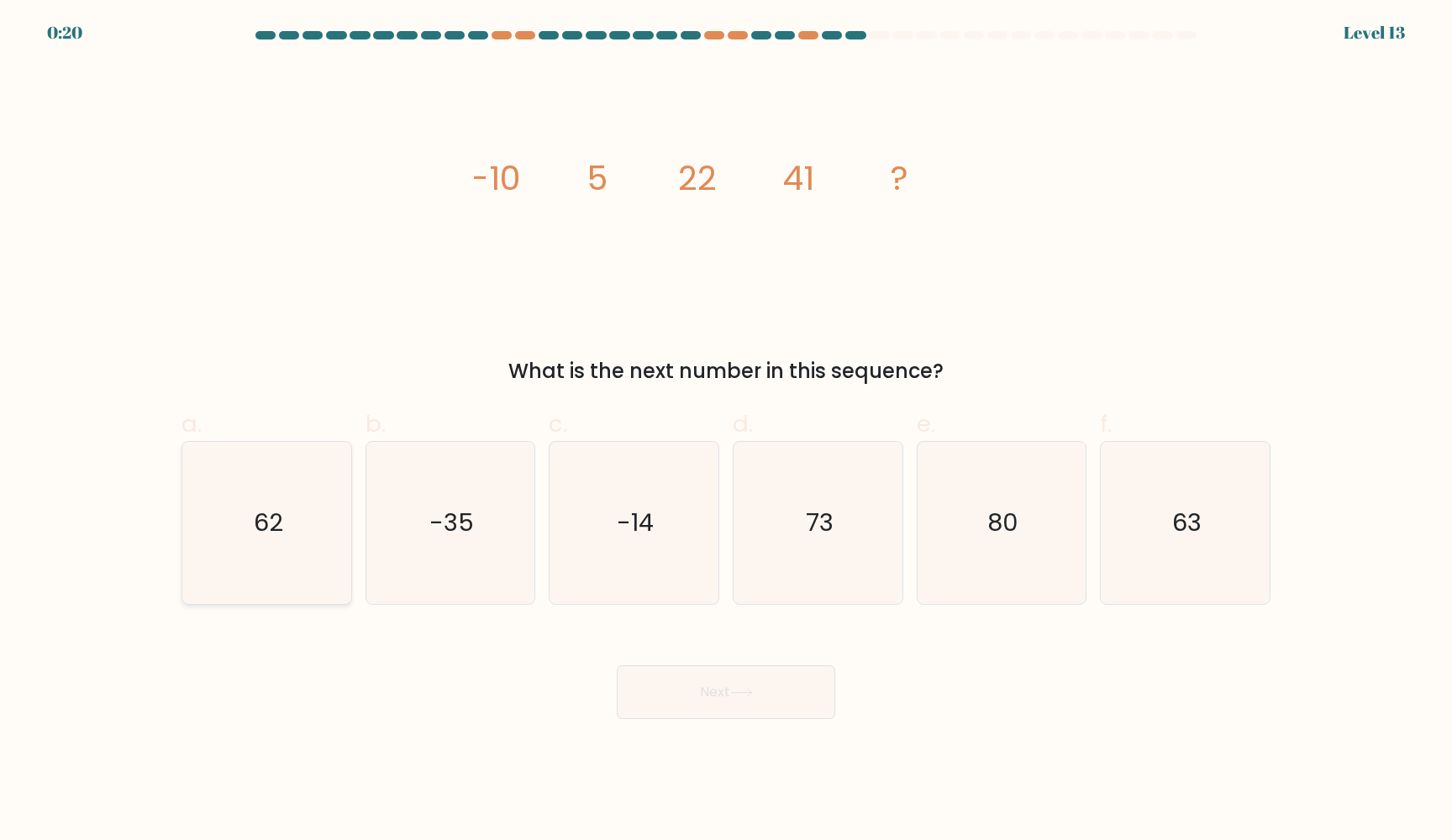
click at [303, 522] on icon "62" at bounding box center [266, 522] width 162 height 162
click at [726, 431] on input "a. 62" at bounding box center [726, 425] width 1 height 11
radio input "true"
click at [690, 675] on button "Next" at bounding box center [726, 692] width 218 height 54
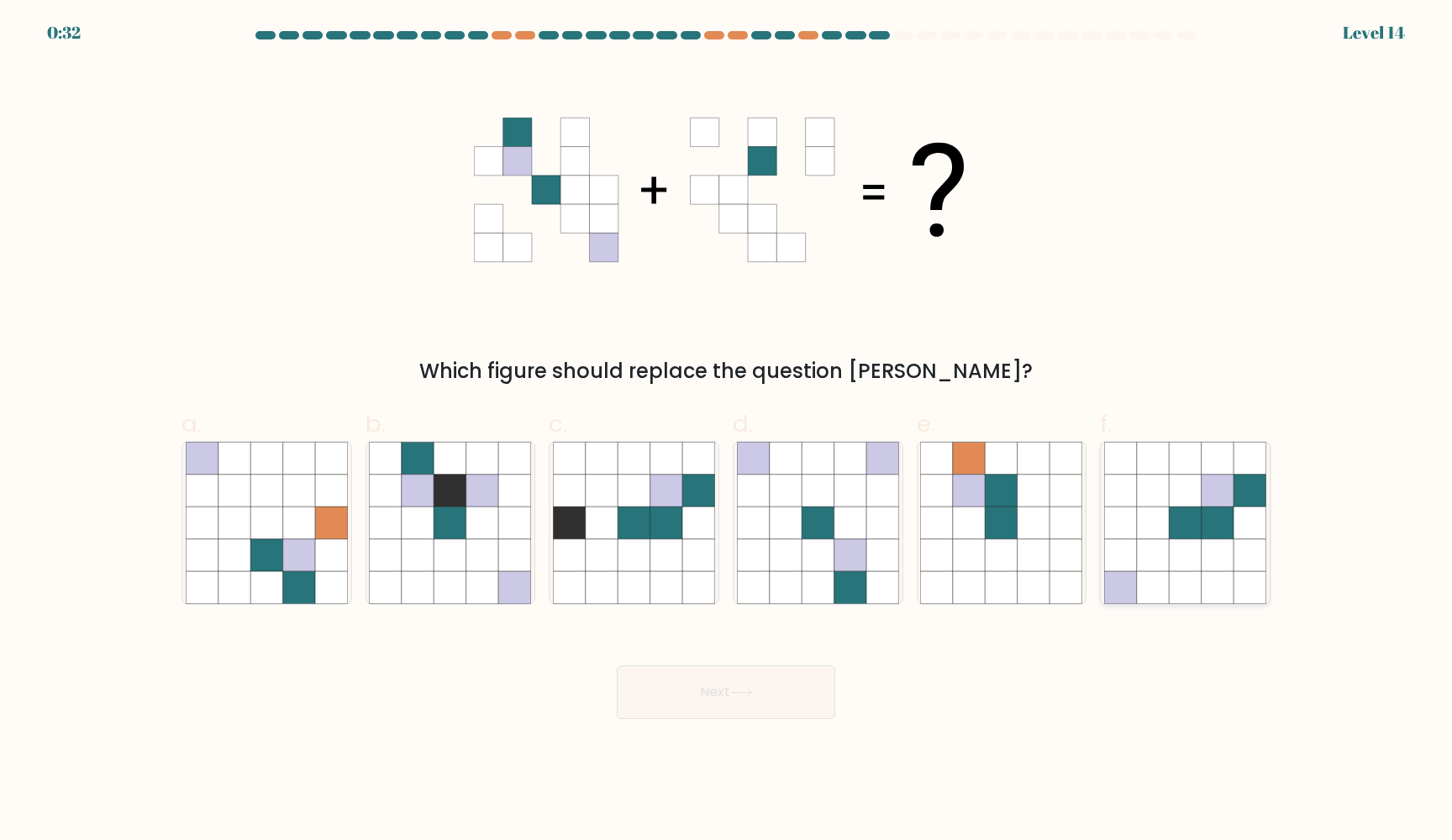
click at [1177, 524] on icon at bounding box center [1184, 523] width 32 height 32
click at [726, 431] on input "f." at bounding box center [726, 425] width 1 height 11
radio input "true"
click at [787, 715] on button "Next" at bounding box center [726, 692] width 218 height 54
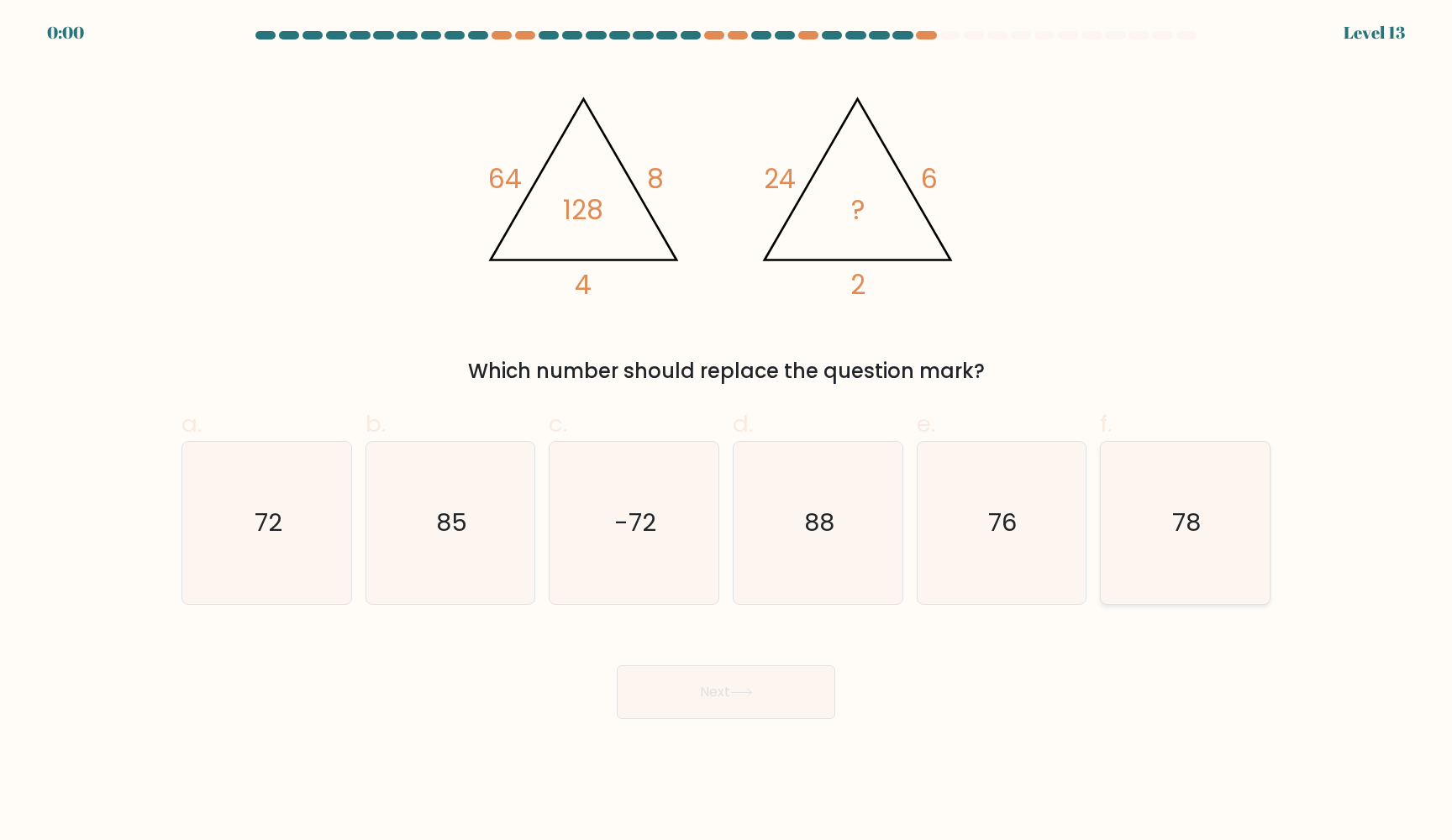
click at [1166, 545] on icon "78" at bounding box center [1184, 522] width 162 height 162
click at [726, 431] on input "f. 78" at bounding box center [726, 425] width 1 height 11
radio input "true"
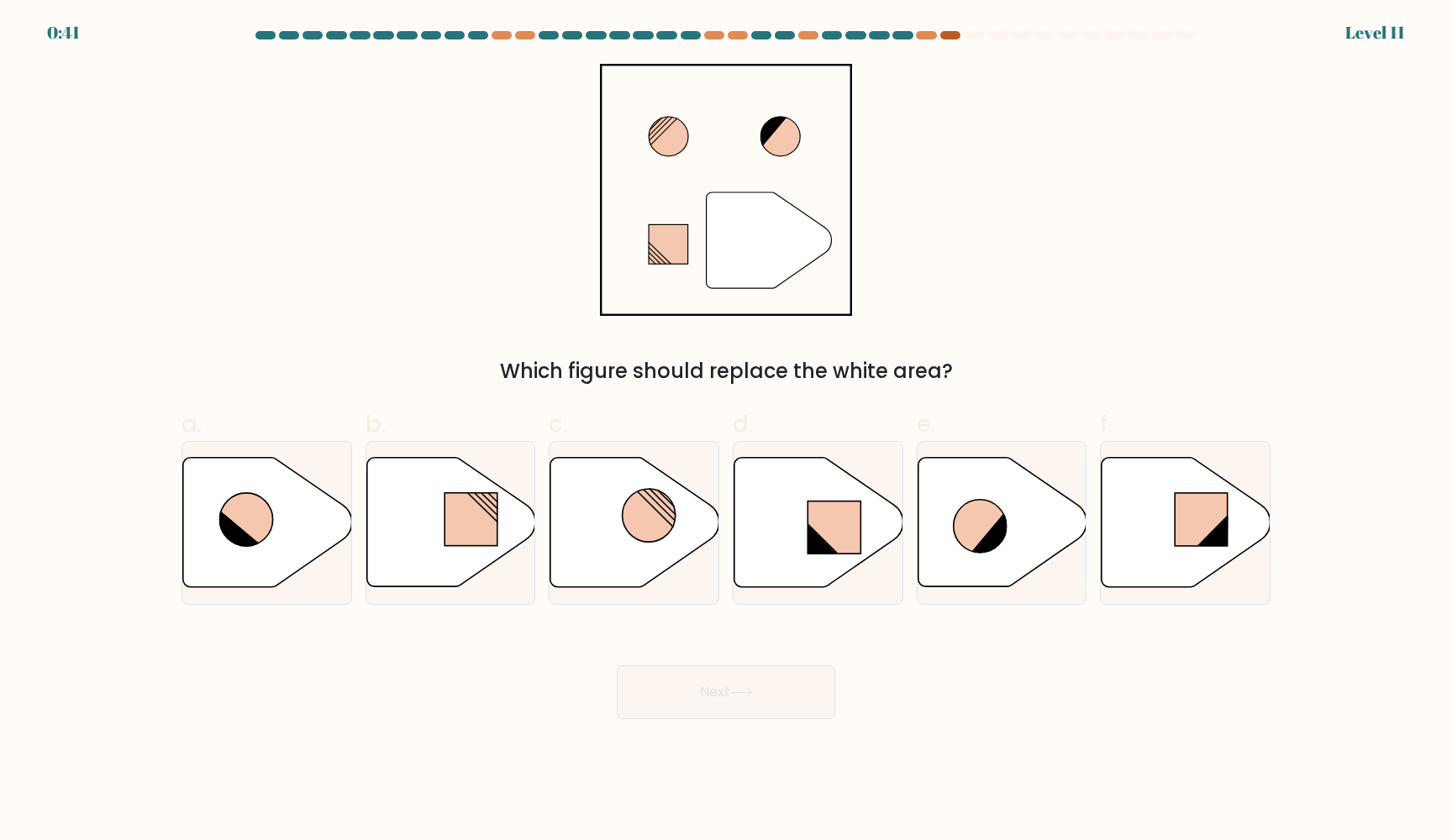
click at [950, 39] on div at bounding box center [950, 35] width 20 height 8
click at [939, 39] on at bounding box center [726, 35] width 945 height 8
click at [923, 39] on div at bounding box center [926, 35] width 20 height 8
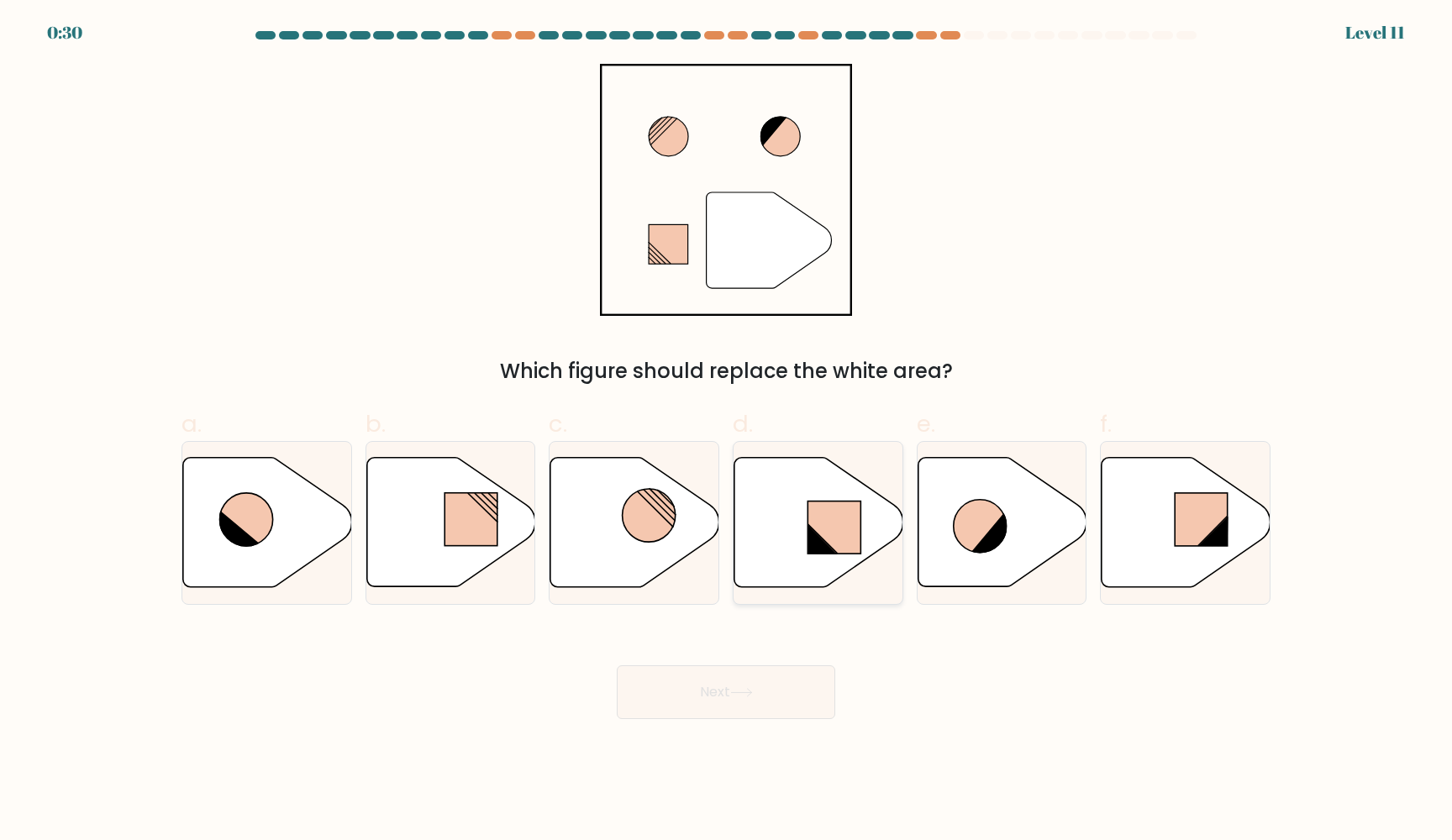
click at [800, 522] on icon at bounding box center [818, 522] width 169 height 129
click at [726, 431] on input "d." at bounding box center [726, 425] width 1 height 11
radio input "true"
click at [701, 690] on button "Next" at bounding box center [726, 692] width 218 height 54
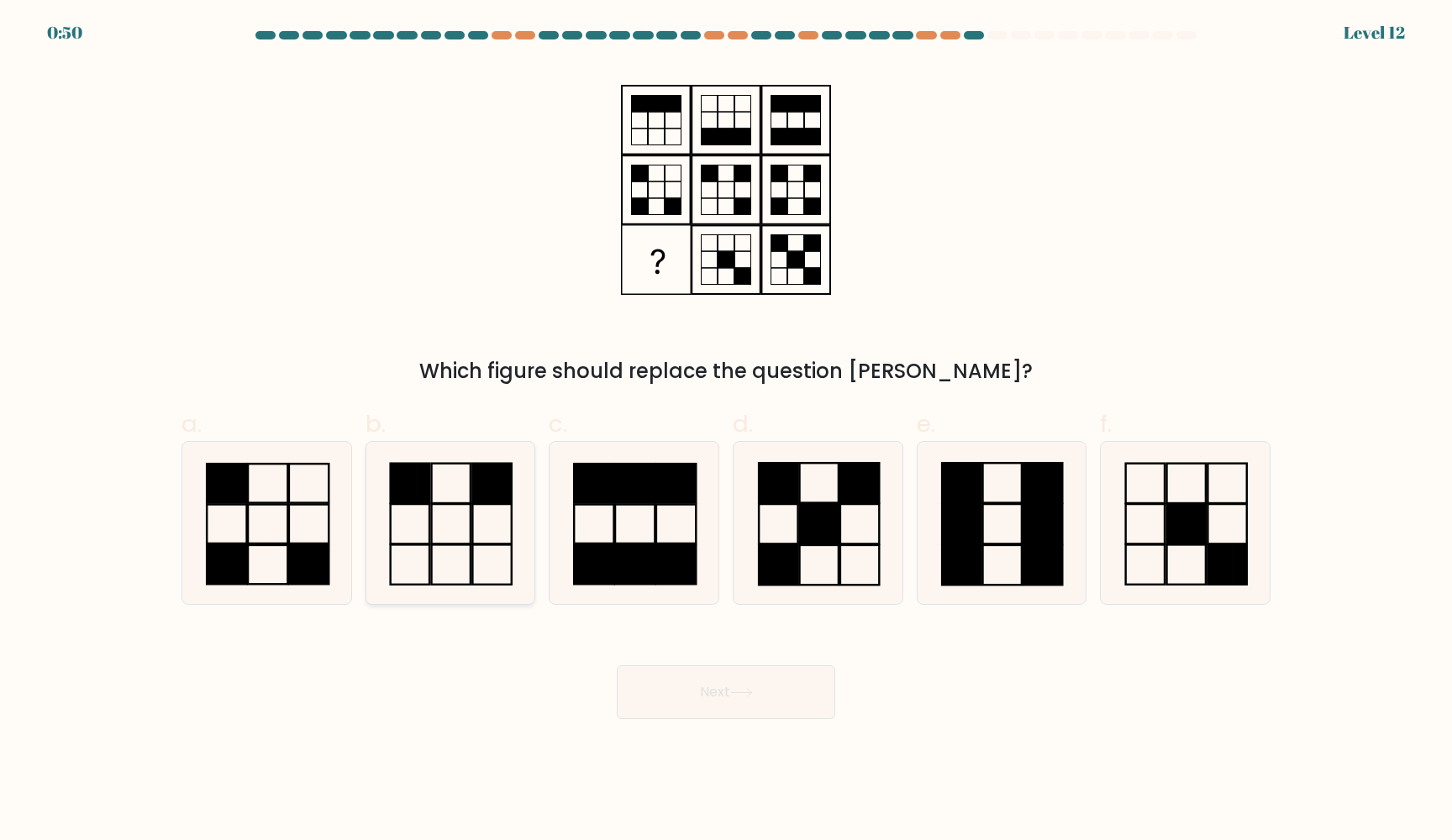
click at [425, 535] on icon at bounding box center [449, 522] width 162 height 162
click at [726, 431] on input "b." at bounding box center [726, 425] width 1 height 11
radio input "true"
click at [710, 685] on button "Next" at bounding box center [726, 692] width 218 height 54
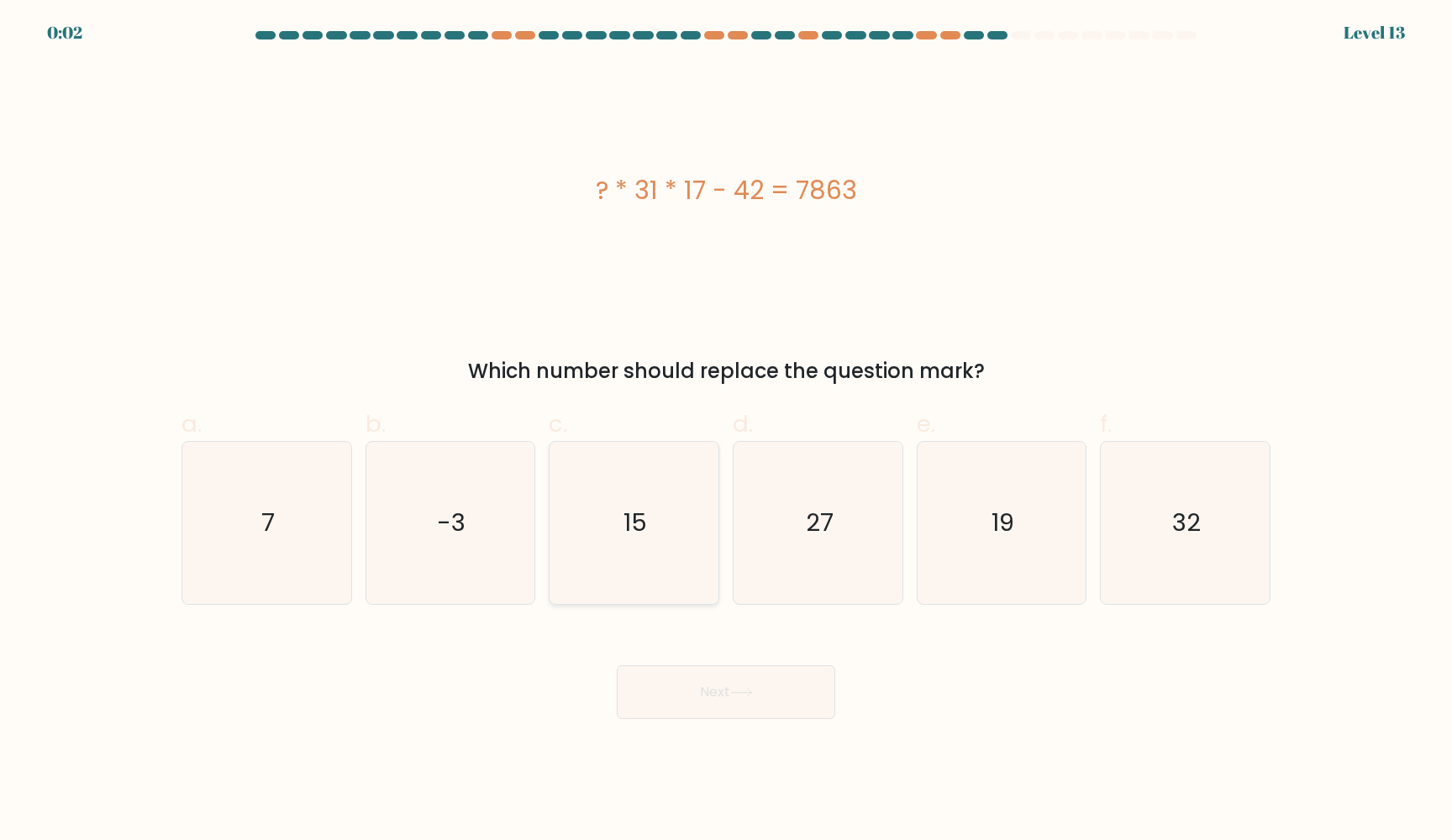
click at [641, 553] on icon "15" at bounding box center [633, 522] width 162 height 162
click at [726, 431] on input "c. 15" at bounding box center [726, 425] width 1 height 11
radio input "true"
click at [736, 681] on button "Next" at bounding box center [726, 692] width 218 height 54
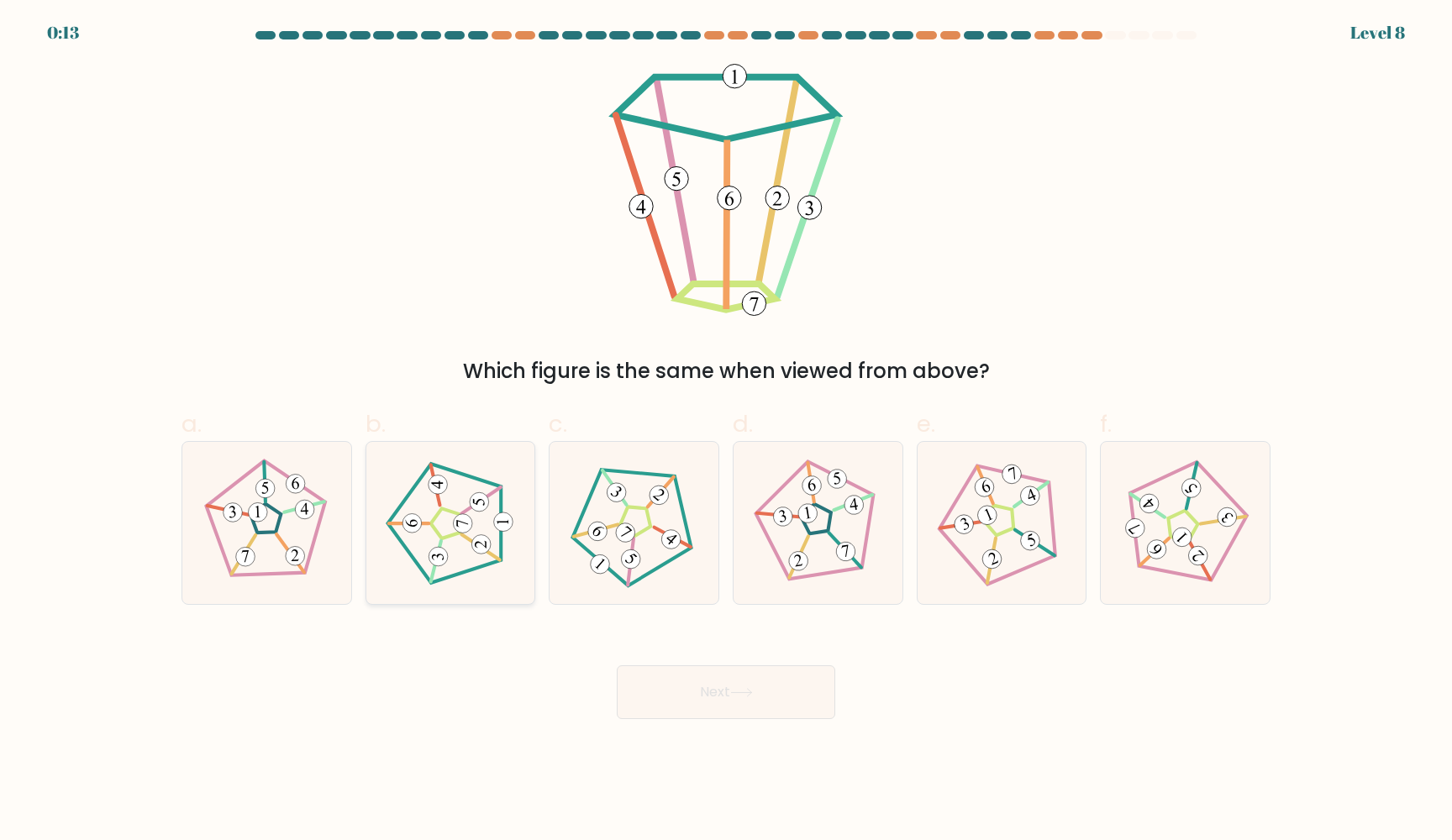
click at [452, 543] on icon at bounding box center [450, 523] width 129 height 129
click at [726, 431] on input "b." at bounding box center [726, 425] width 1 height 11
radio input "true"
click at [679, 691] on button "Next" at bounding box center [726, 692] width 218 height 54
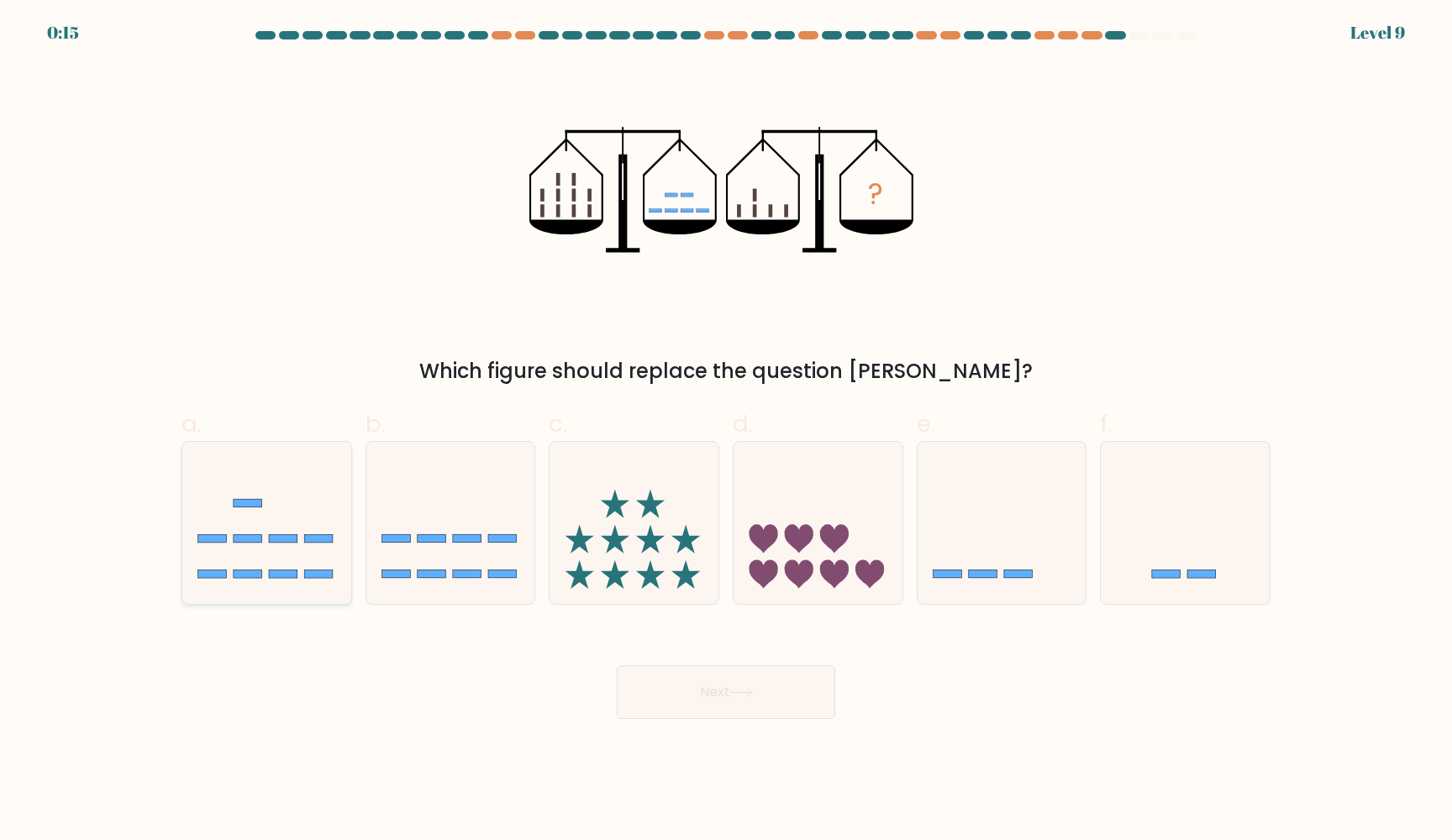
click at [307, 547] on icon at bounding box center [266, 523] width 169 height 140
click at [726, 431] on input "a." at bounding box center [726, 425] width 1 height 11
radio input "true"
click at [692, 689] on button "Next" at bounding box center [726, 692] width 218 height 54
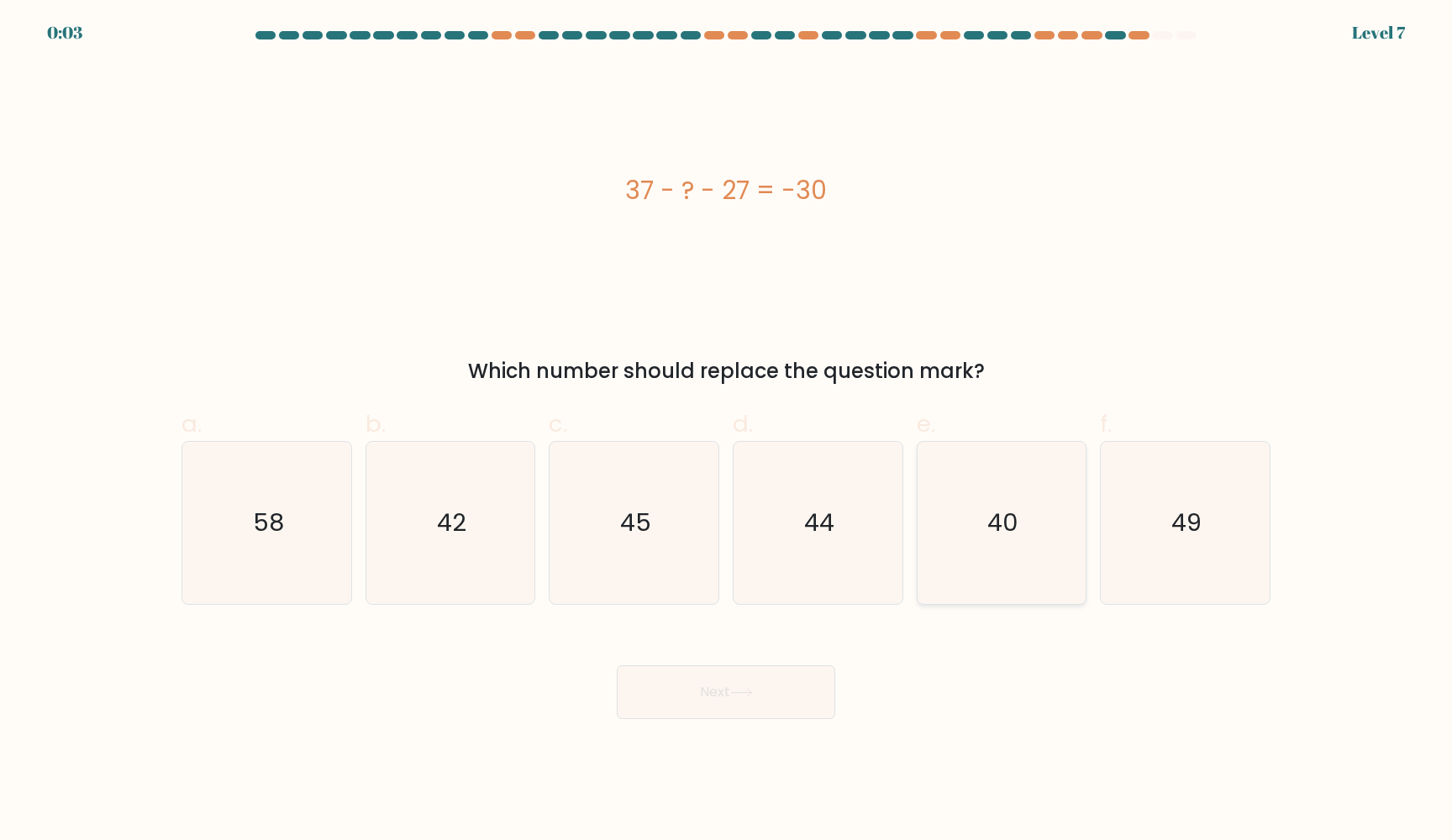
click at [1005, 541] on icon "40" at bounding box center [1000, 522] width 162 height 162
click at [726, 431] on input "e. 40" at bounding box center [726, 425] width 1 height 11
radio input "true"
click at [775, 684] on button "Next" at bounding box center [726, 692] width 218 height 54
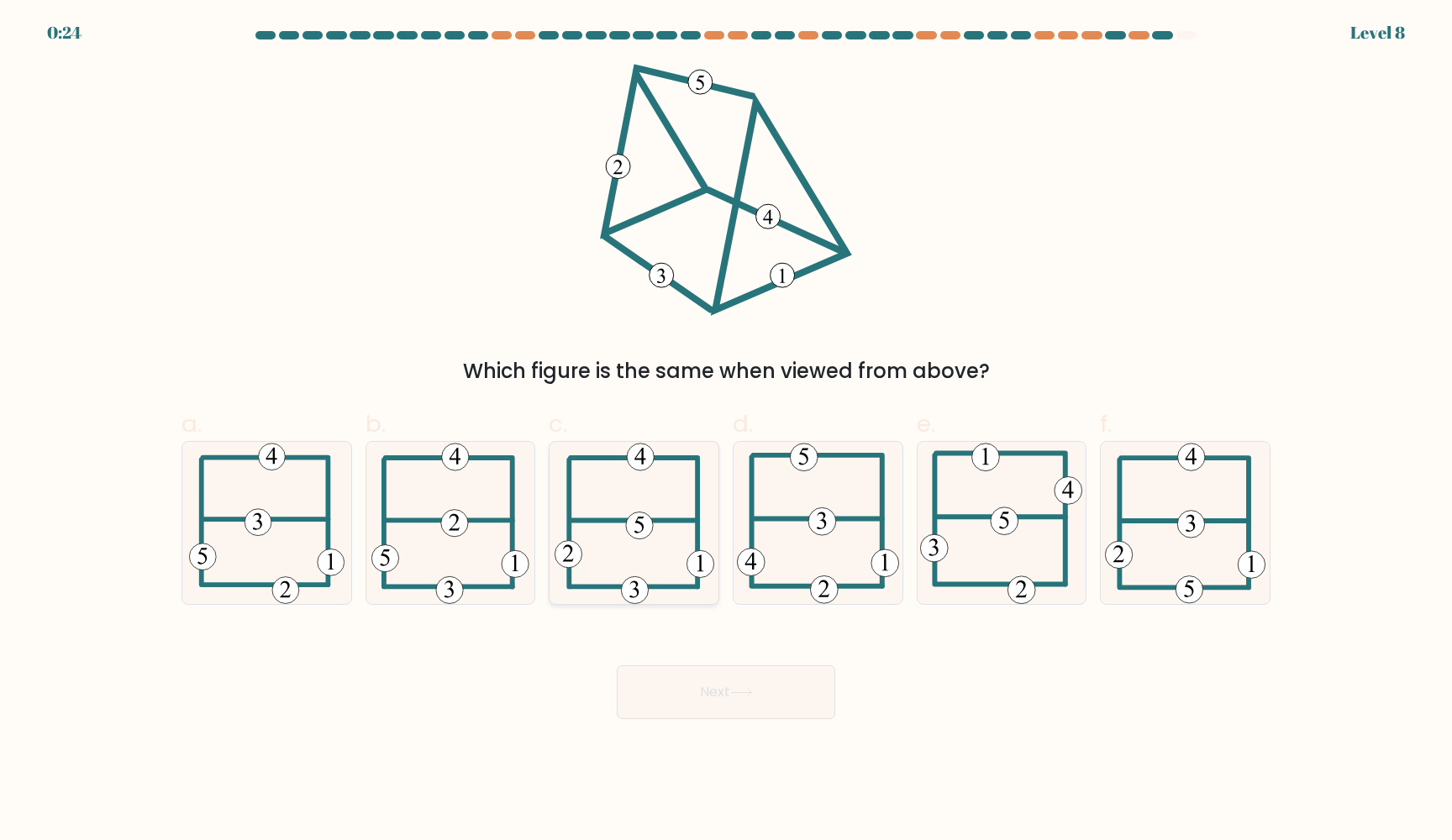
click at [676, 513] on icon at bounding box center [634, 522] width 160 height 162
click at [726, 431] on input "c." at bounding box center [726, 425] width 1 height 11
radio input "true"
click at [710, 705] on button "Next" at bounding box center [726, 692] width 218 height 54
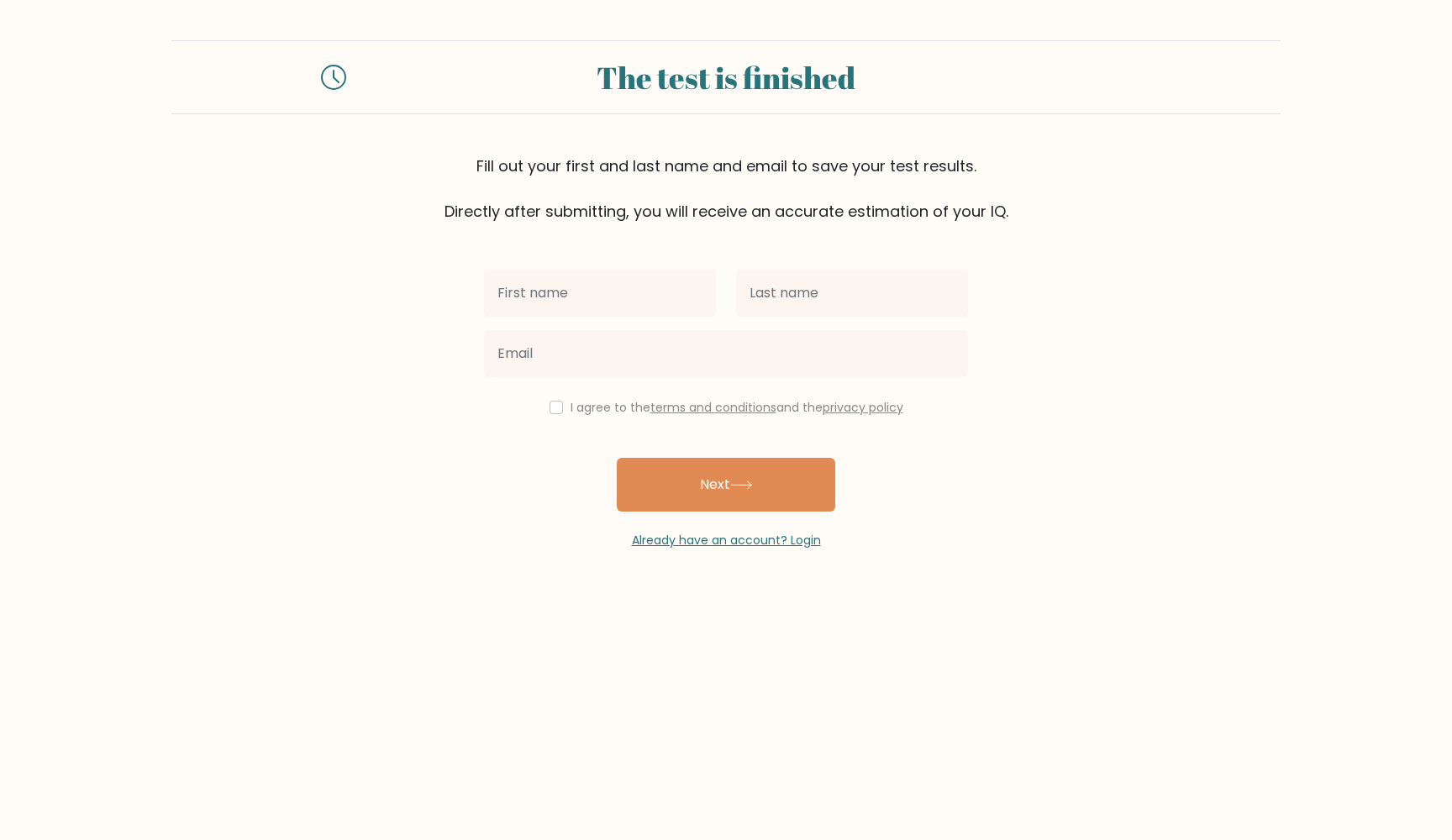
click at [555, 305] on input "text" at bounding box center [600, 293] width 232 height 47
type input "[PERSON_NAME]"
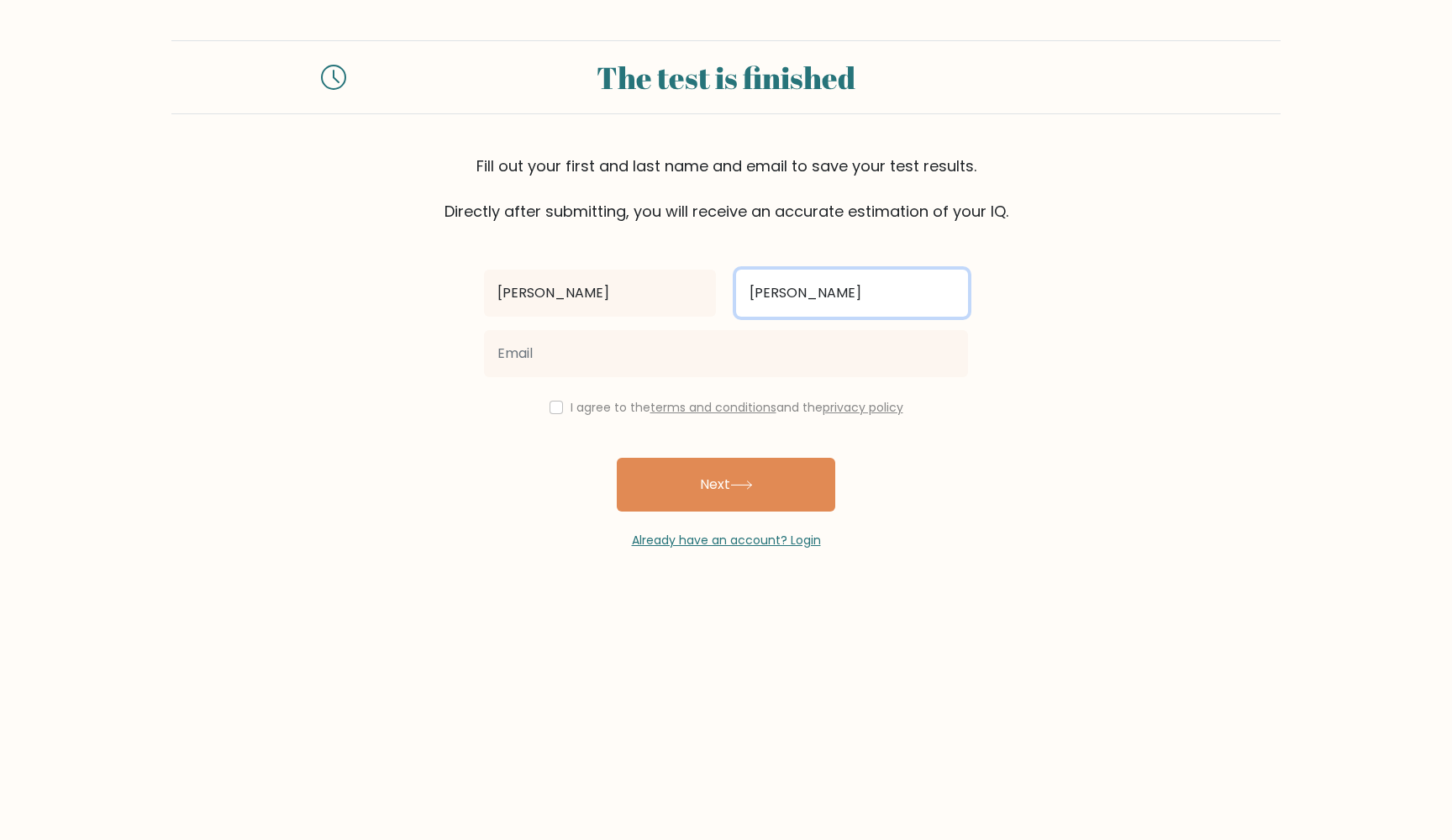
type input "[PERSON_NAME]"
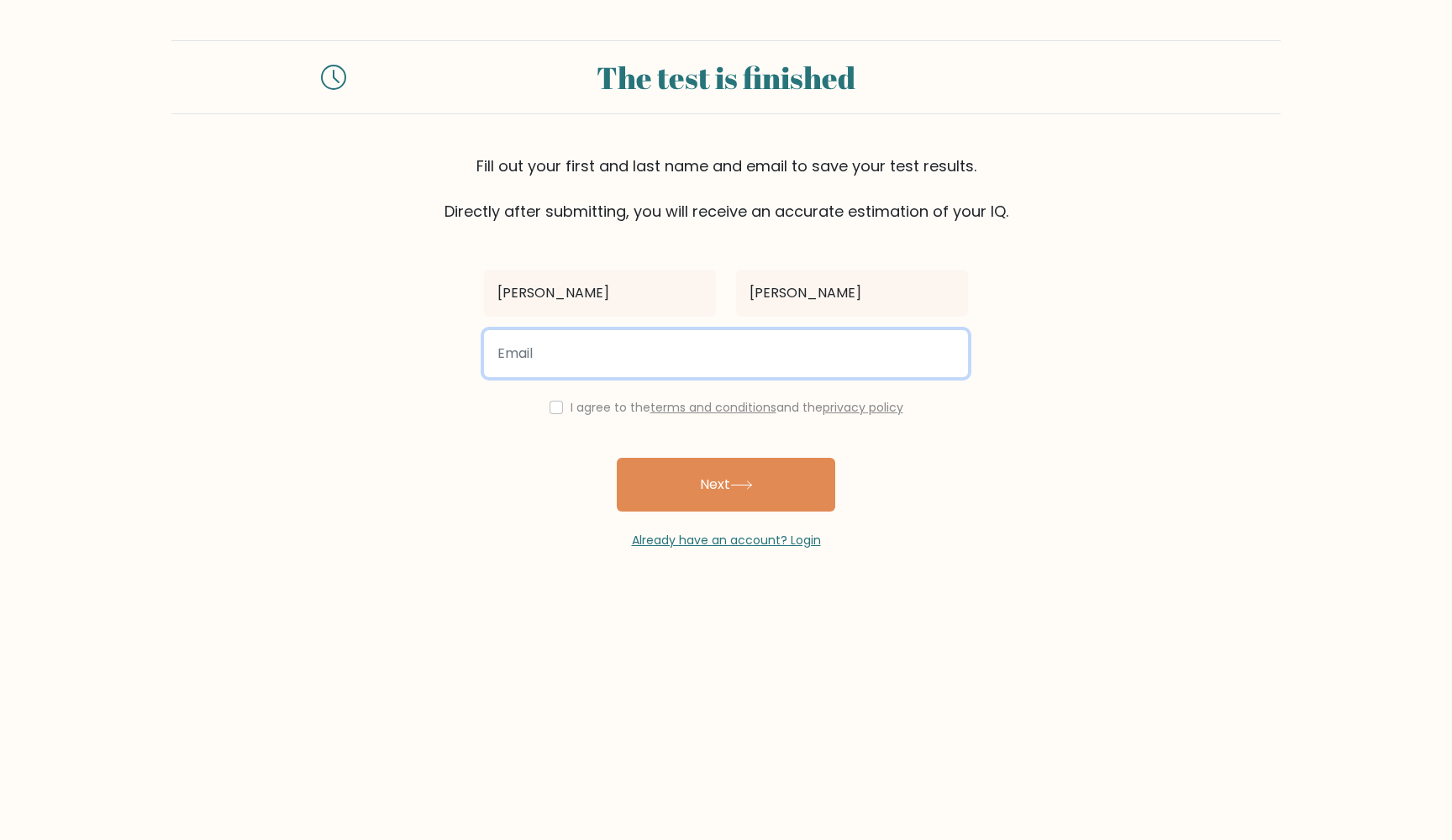
type input "H"
click at [665, 366] on input "horakovasarah" at bounding box center [726, 353] width 484 height 47
type input "[EMAIL_ADDRESS][DOMAIN_NAME]"
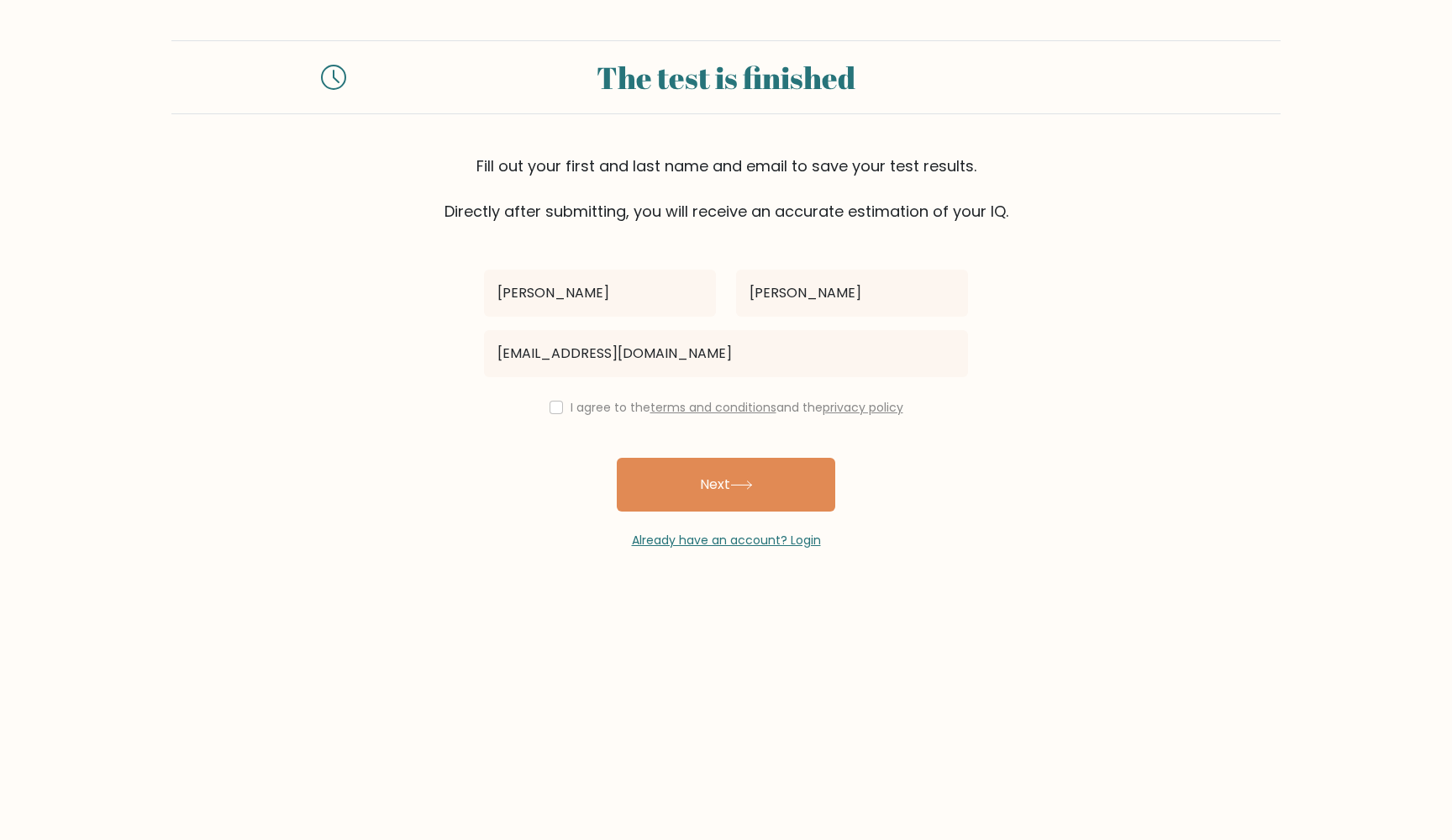
click at [549, 408] on input "checkbox" at bounding box center [555, 408] width 14 height 14
checkbox input "true"
click at [735, 495] on button "Next" at bounding box center [726, 484] width 218 height 54
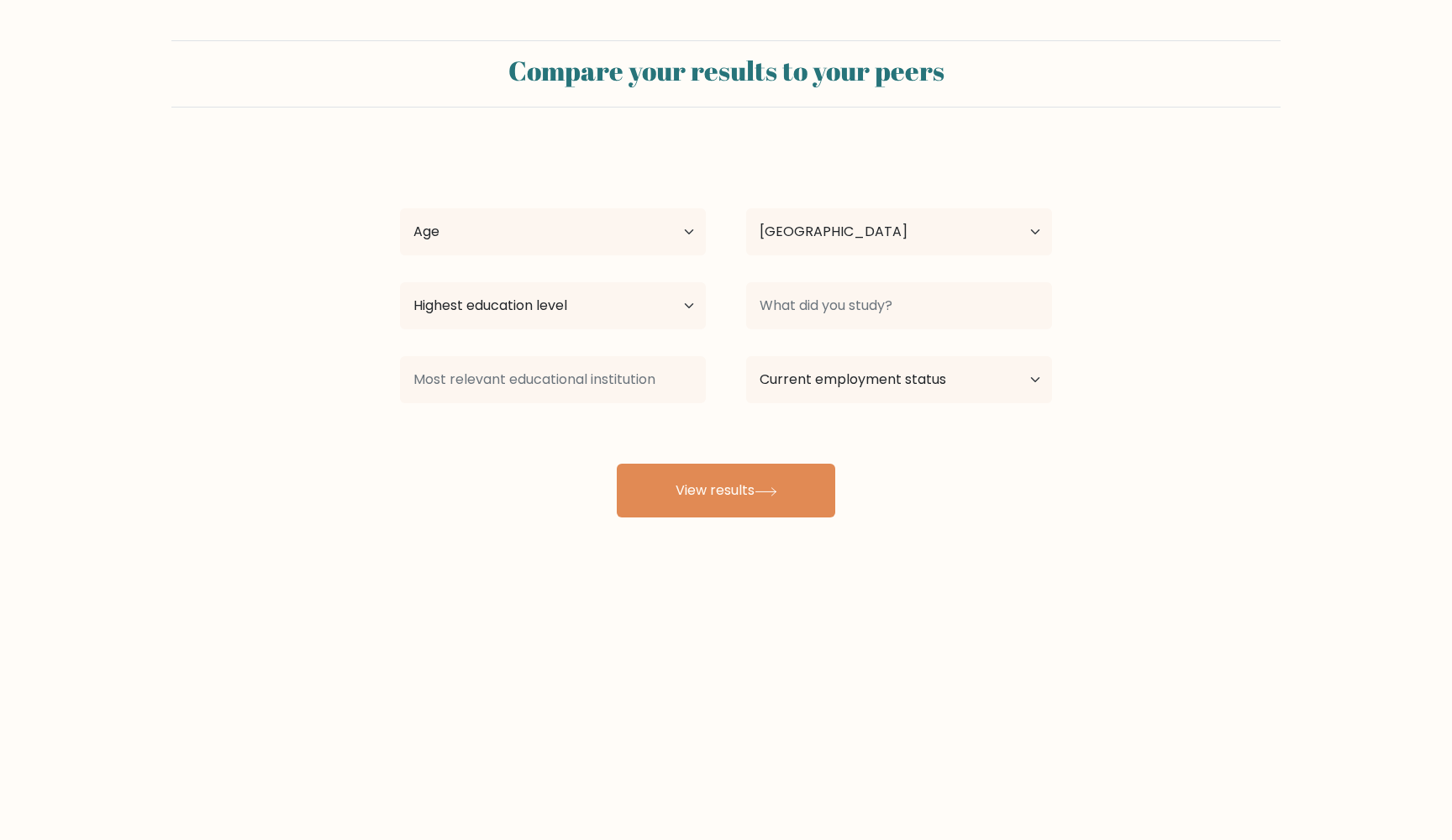
select select "FR"
select select "25_34"
select select "CZ"
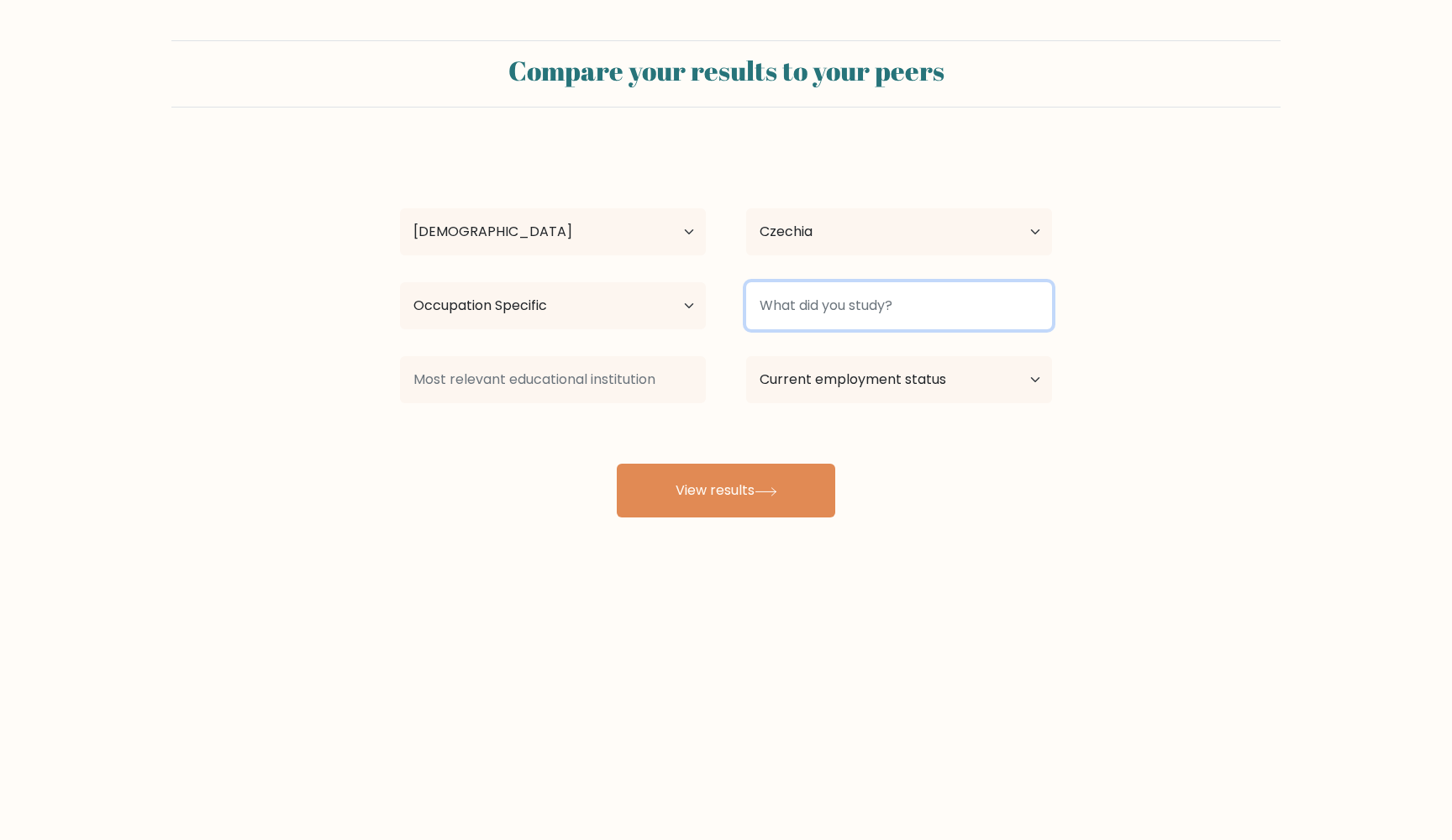
click at [850, 324] on input at bounding box center [898, 305] width 306 height 47
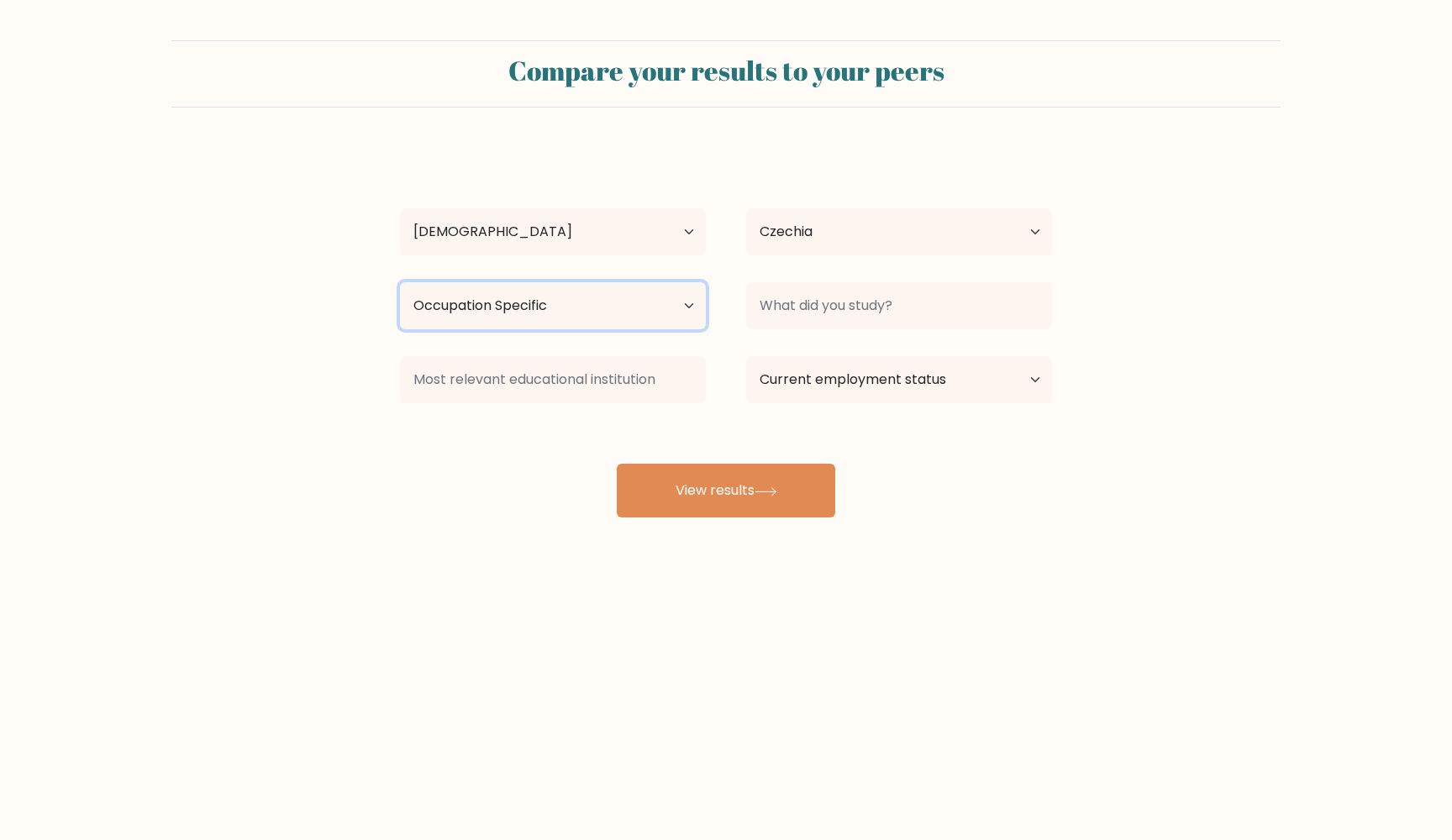
select select "upper_secondary"
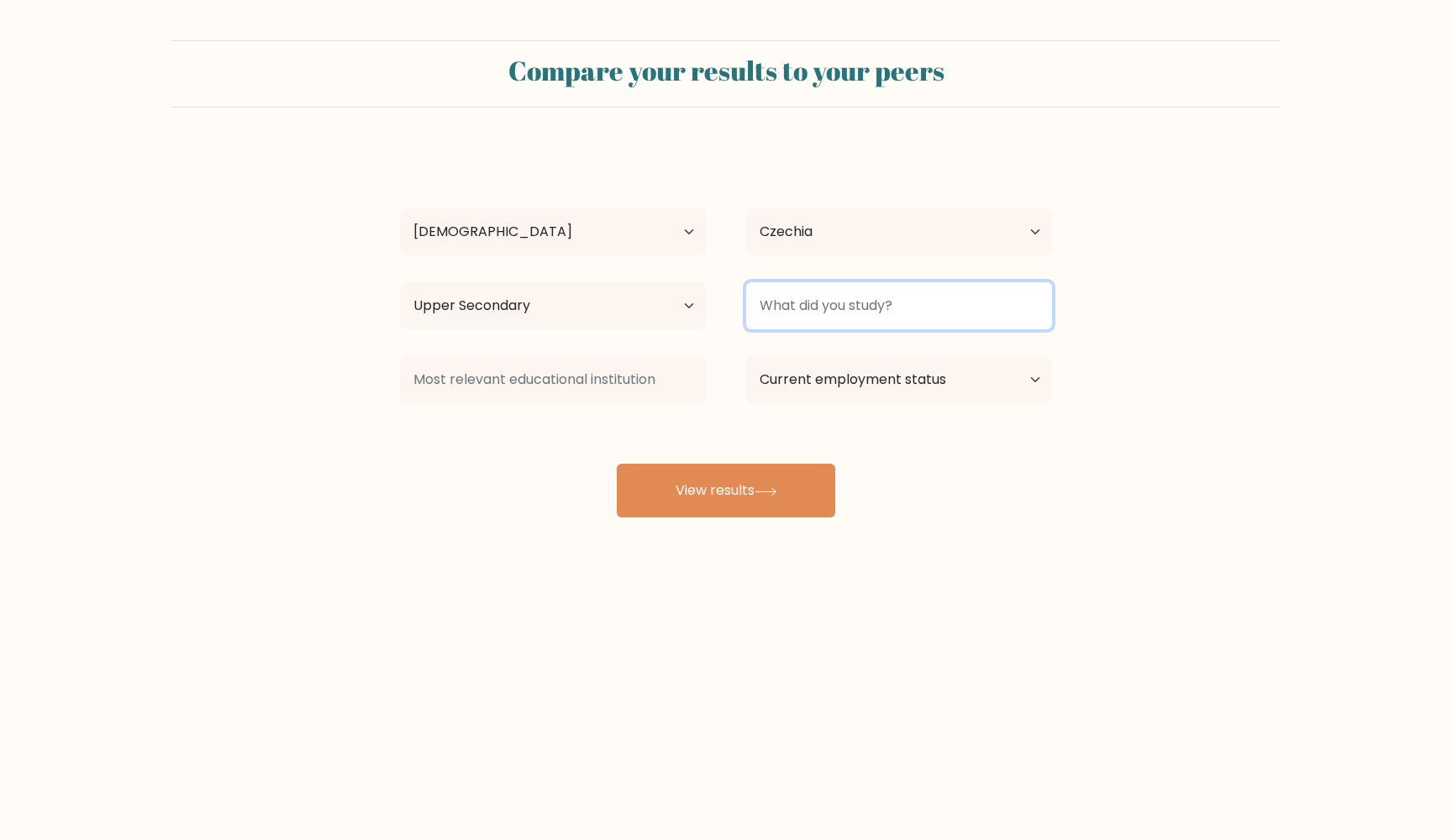
click at [835, 317] on input at bounding box center [898, 305] width 306 height 47
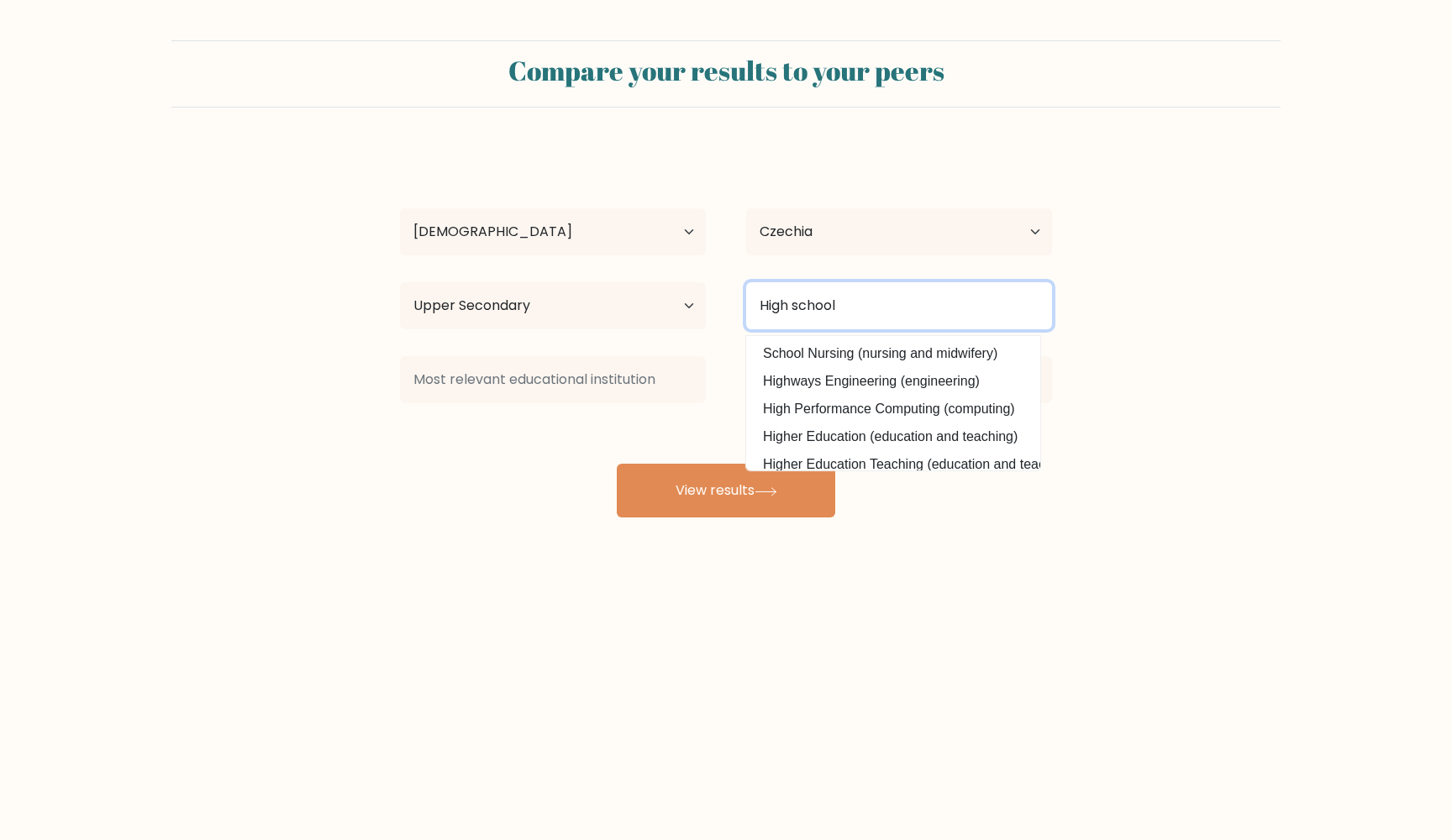
type input "High school"
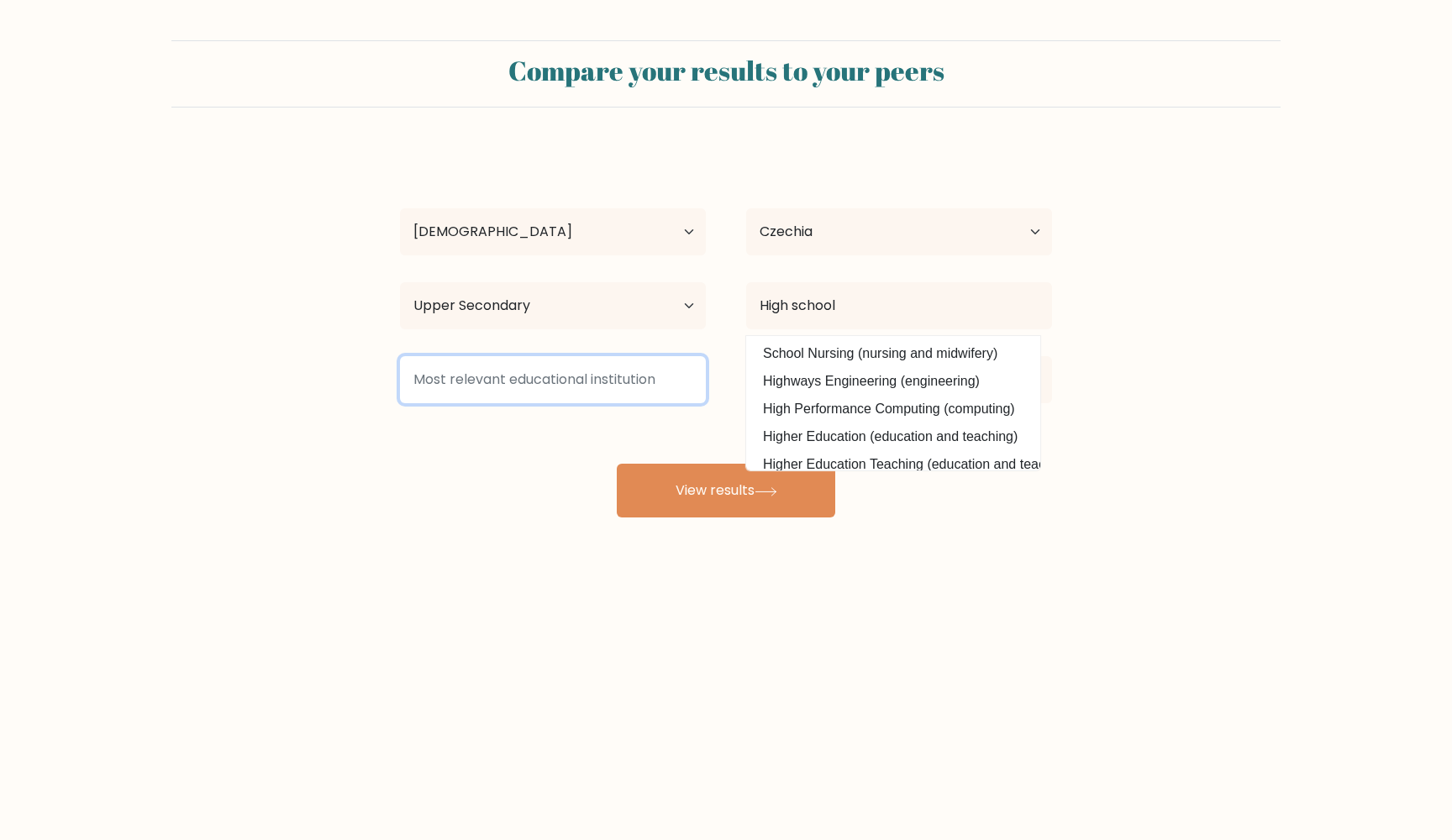
click at [540, 399] on input at bounding box center [553, 379] width 306 height 47
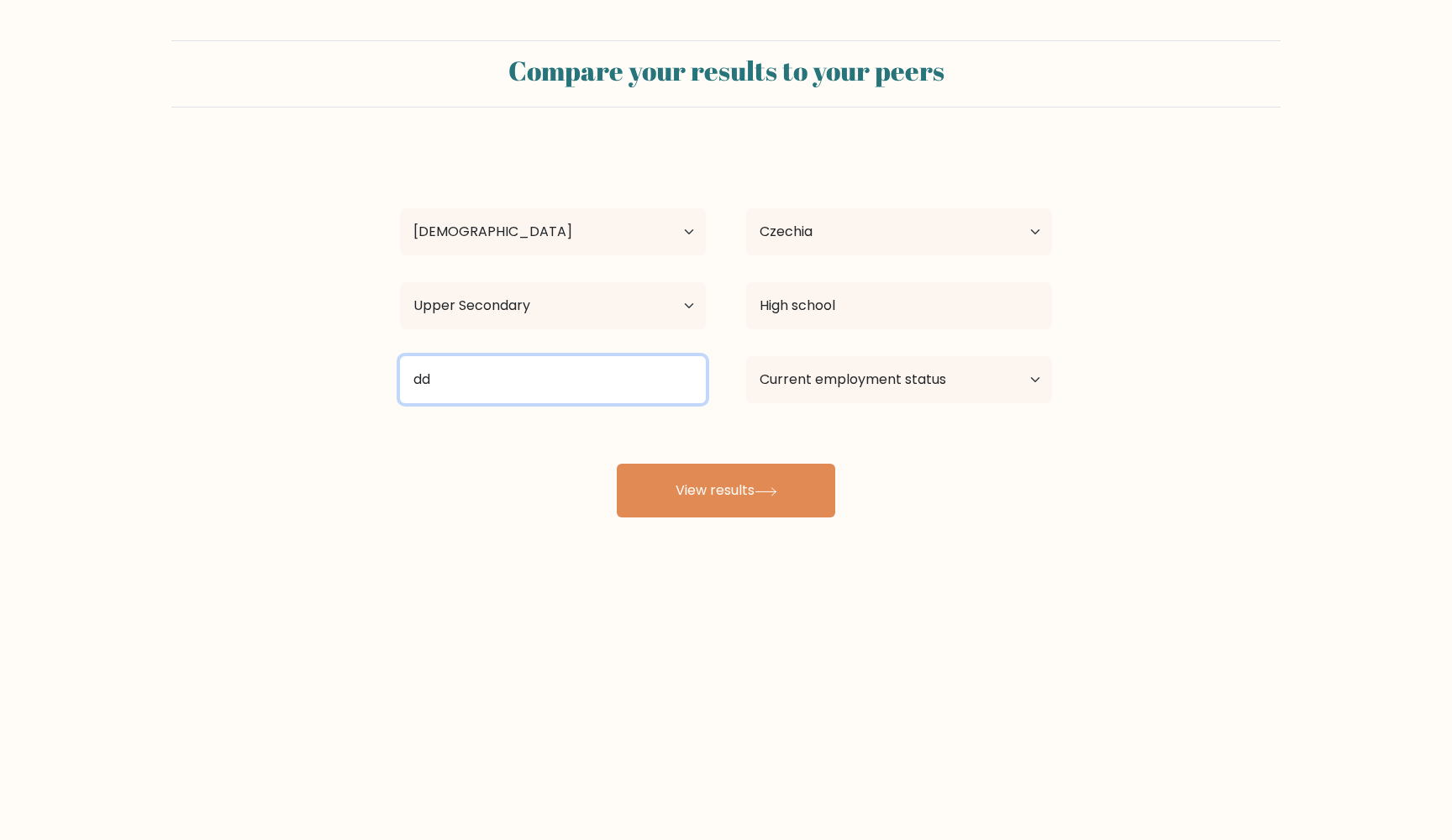
type input "dd"
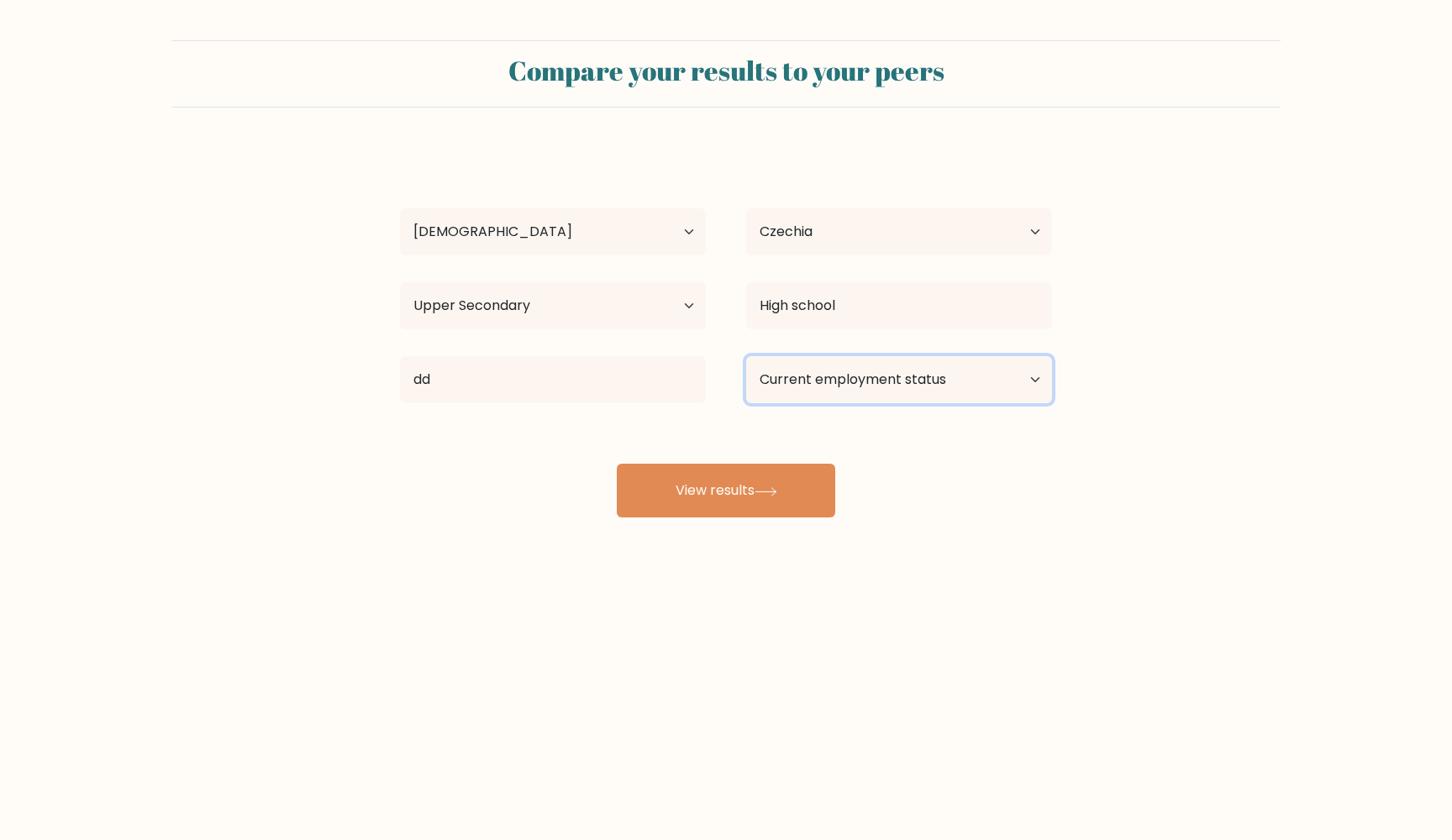
select select "other"
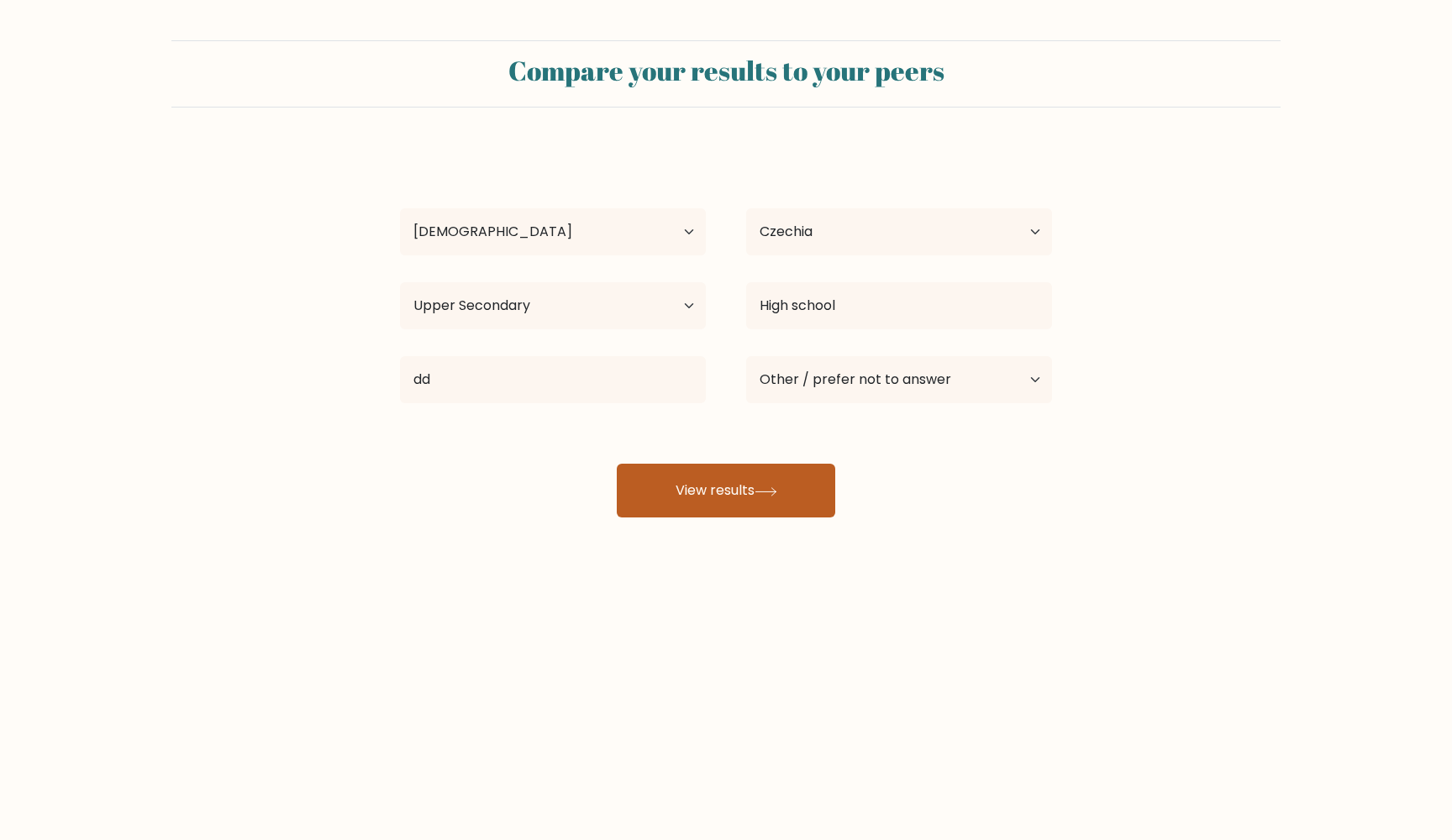
click at [754, 507] on button "View results" at bounding box center [726, 491] width 218 height 54
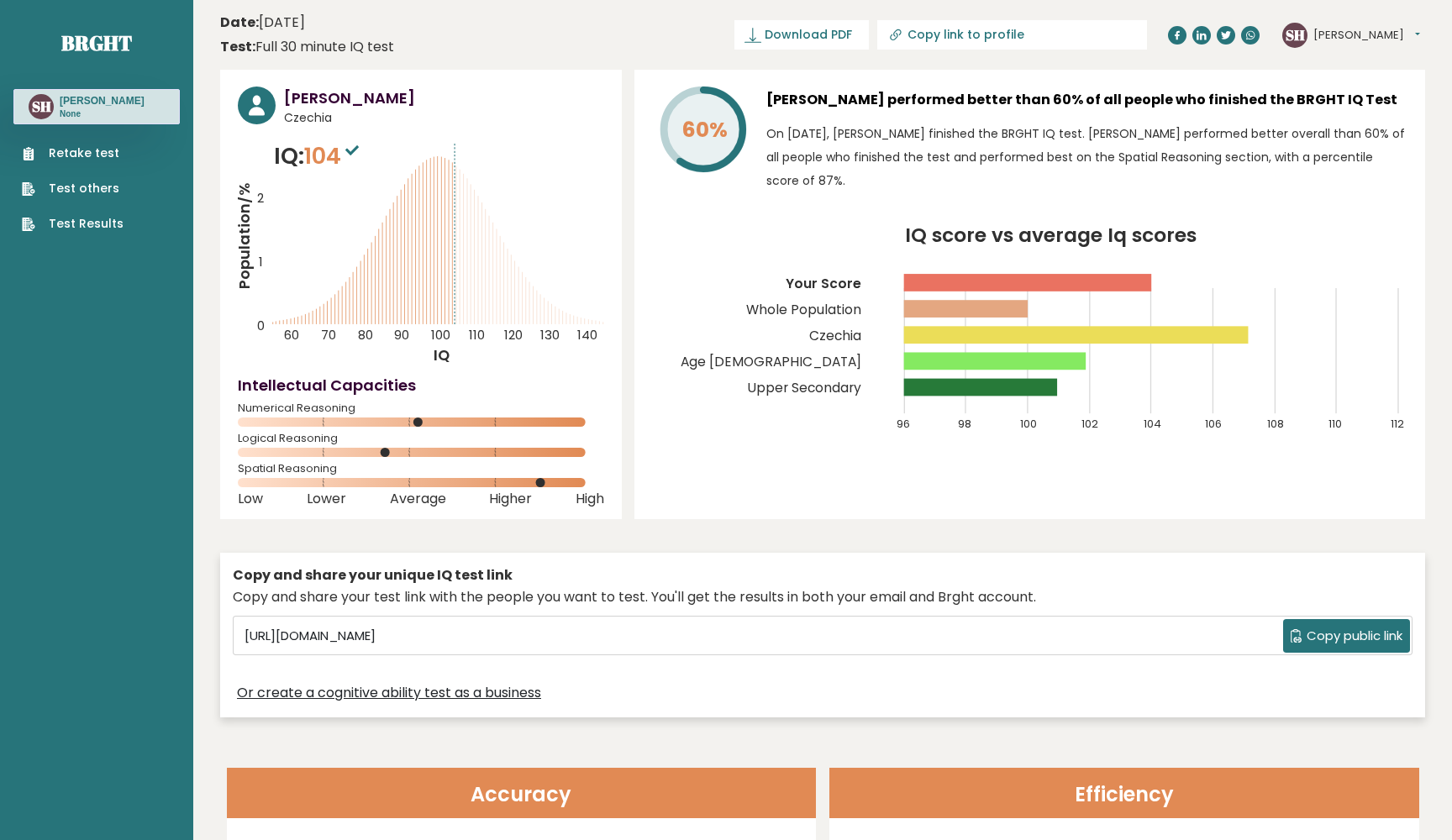
drag, startPoint x: 428, startPoint y: 422, endPoint x: 471, endPoint y: 424, distance: 43.0
click at [471, 424] on icon at bounding box center [421, 422] width 366 height 10
click at [397, 453] on circle at bounding box center [393, 452] width 10 height 10
drag, startPoint x: 558, startPoint y: 486, endPoint x: 548, endPoint y: 483, distance: 10.4
click at [548, 483] on icon at bounding box center [421, 482] width 366 height 10
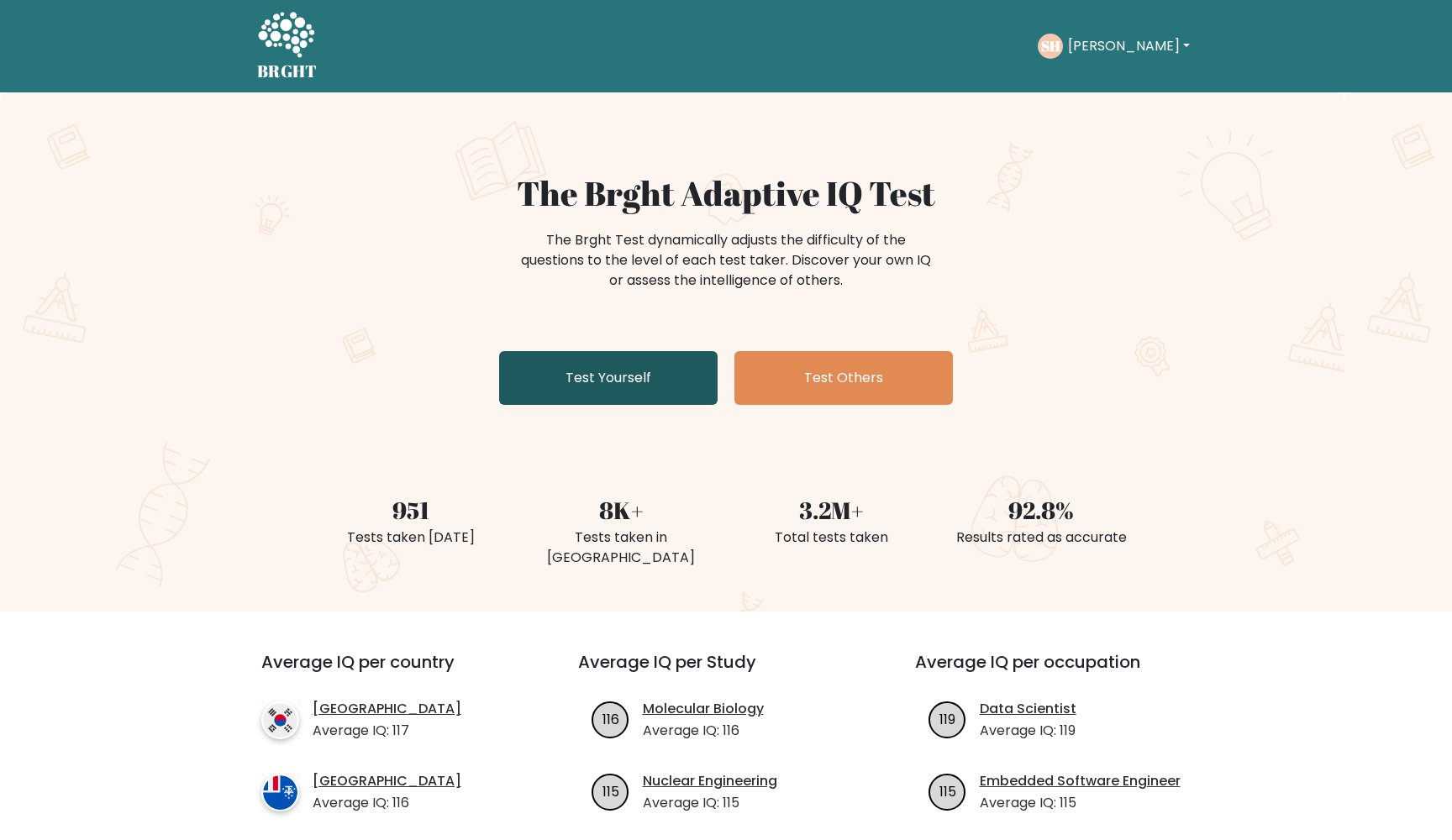
click at [626, 379] on link "Test Yourself" at bounding box center [608, 378] width 218 height 54
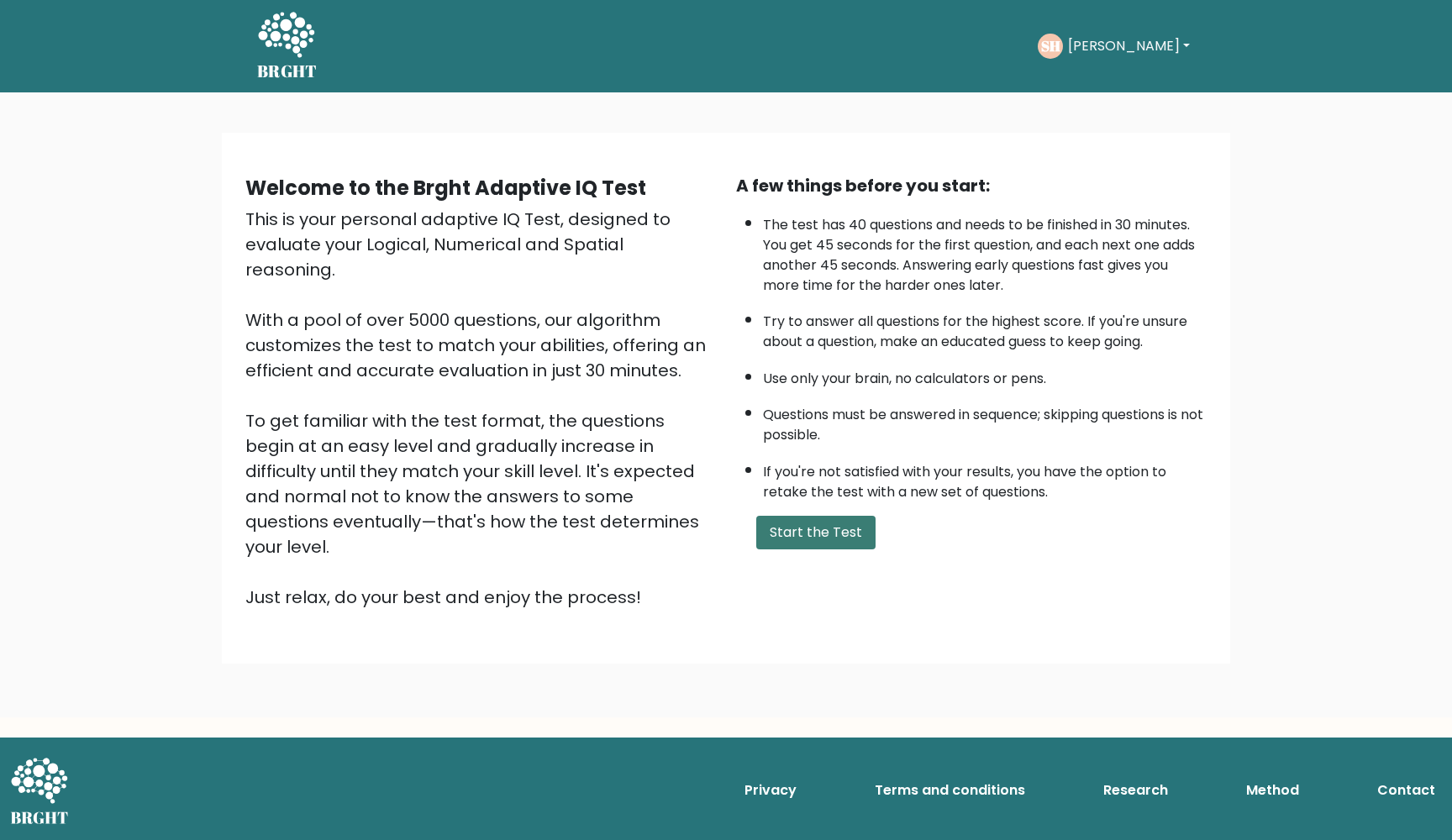
click at [788, 549] on button "Start the Test" at bounding box center [815, 532] width 119 height 33
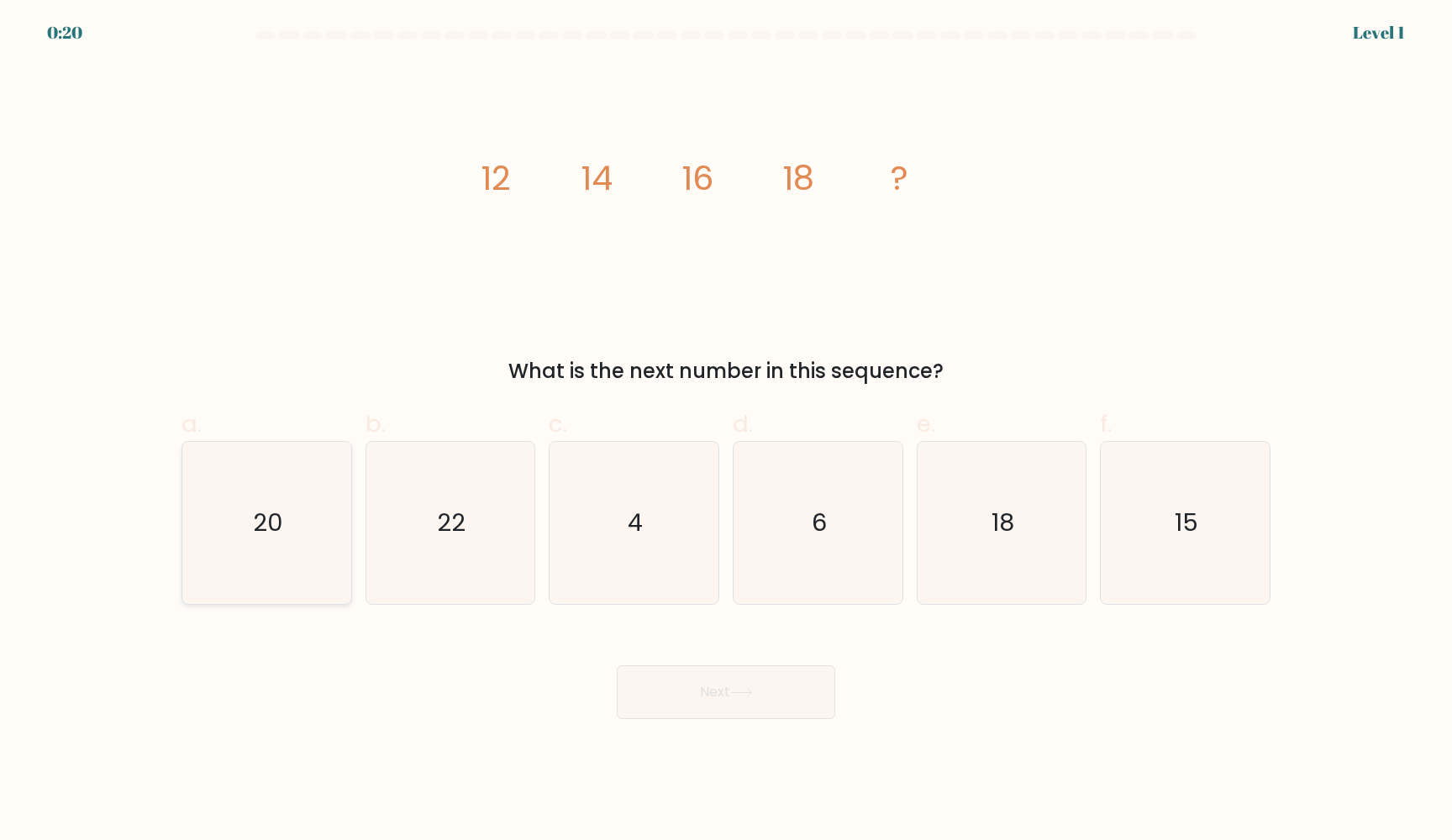
click at [327, 528] on icon "20" at bounding box center [266, 522] width 162 height 162
click at [726, 431] on input "a. 20" at bounding box center [726, 425] width 1 height 11
radio input "true"
click at [704, 679] on button "Next" at bounding box center [726, 692] width 218 height 54
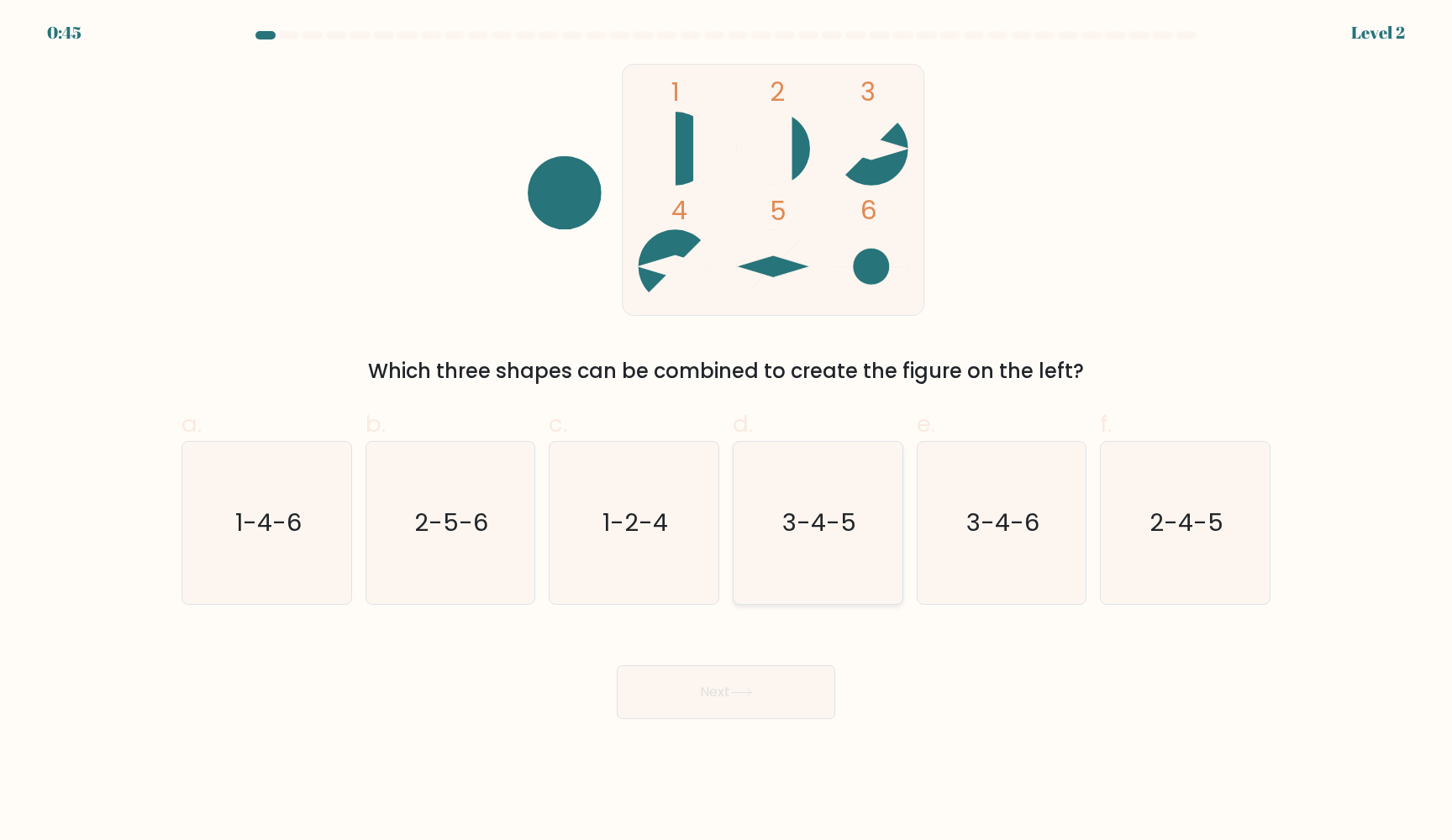
click at [851, 556] on icon "3-4-5" at bounding box center [817, 522] width 162 height 162
click at [726, 431] on input "d. 3-4-5" at bounding box center [726, 425] width 1 height 11
radio input "true"
click at [761, 685] on button "Next" at bounding box center [726, 692] width 218 height 54
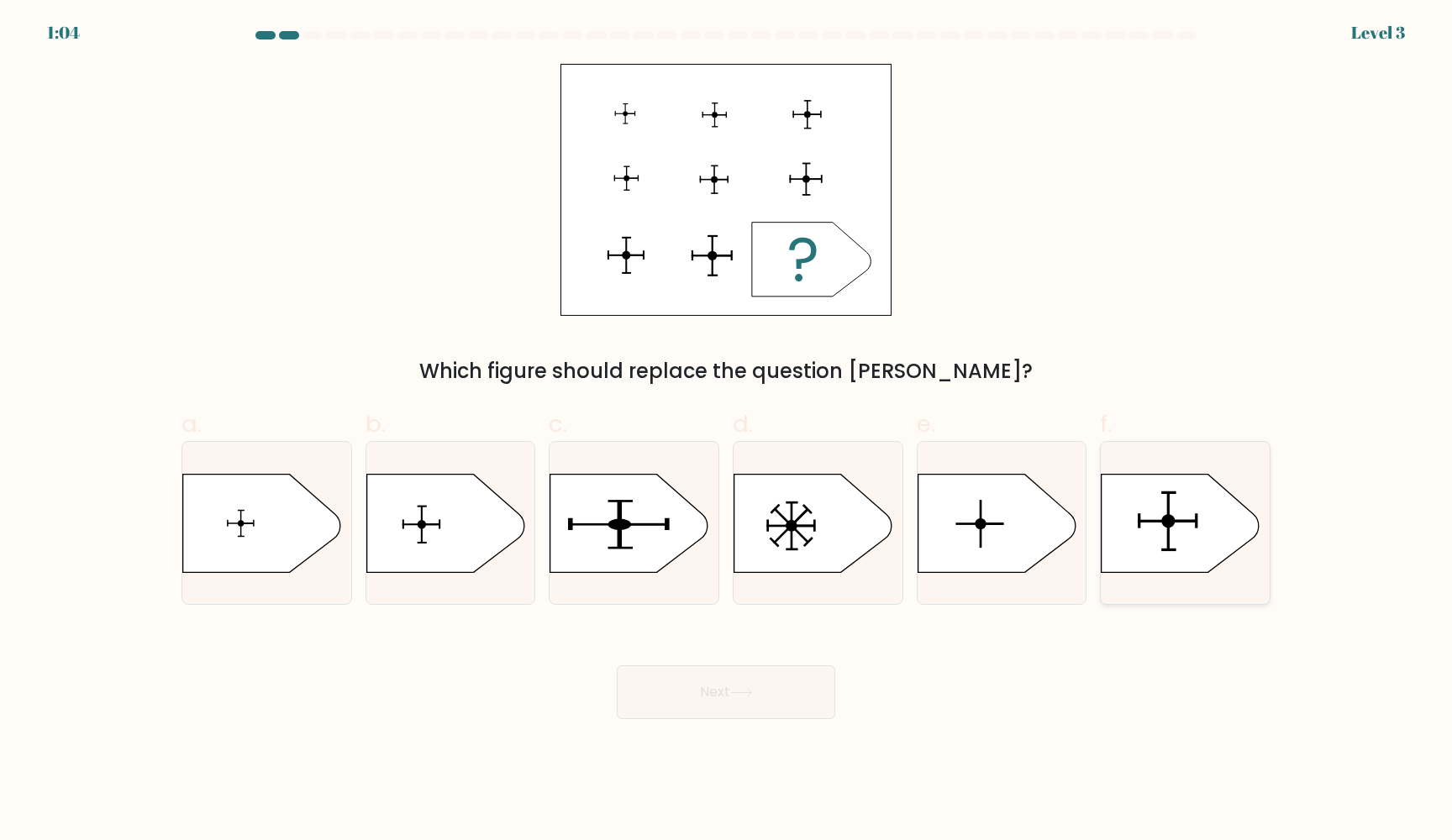
click at [1165, 531] on icon at bounding box center [1180, 523] width 158 height 98
click at [726, 431] on input "f." at bounding box center [726, 425] width 1 height 11
radio input "true"
click at [763, 685] on button "Next" at bounding box center [726, 692] width 218 height 54
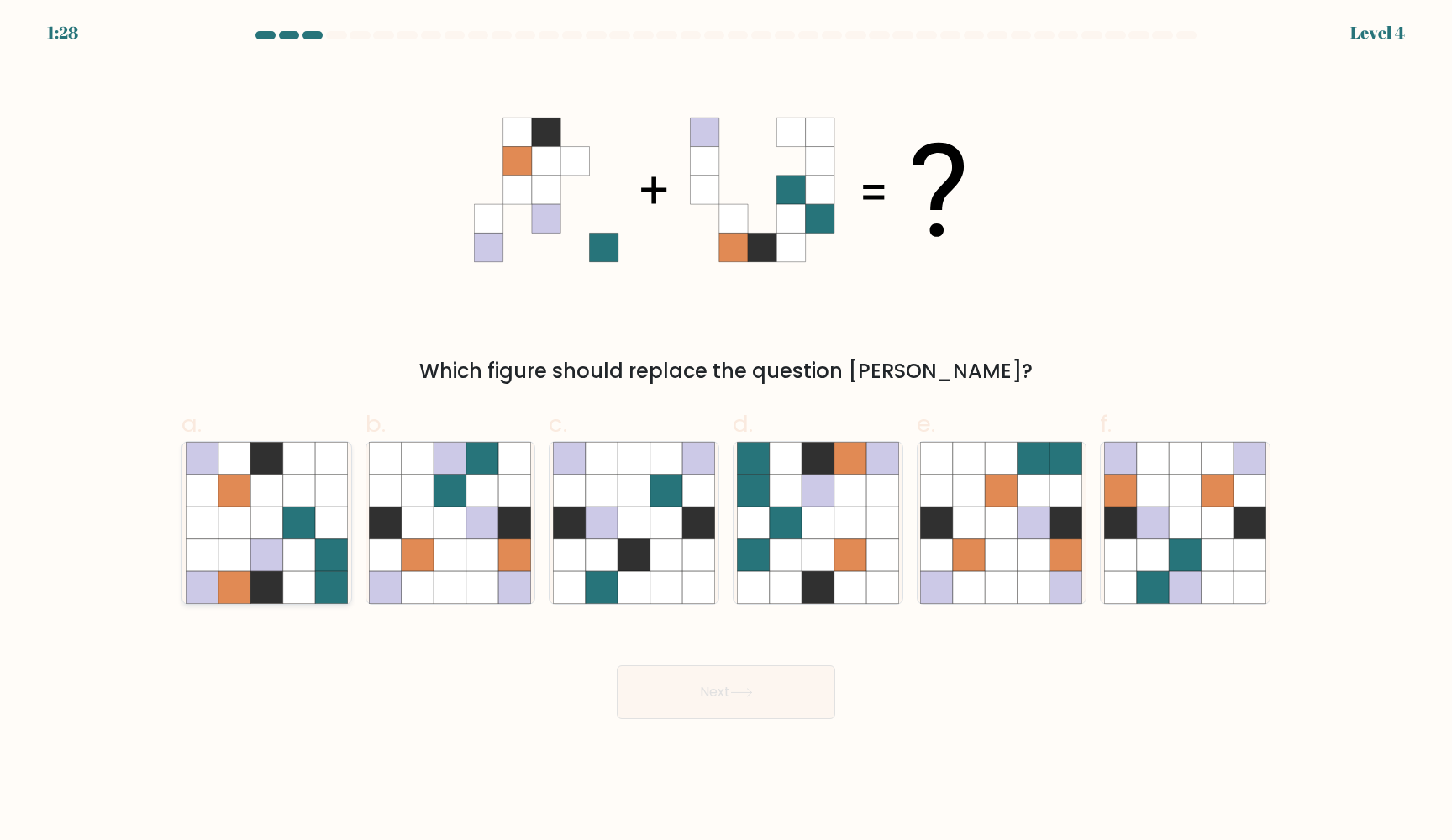
click at [255, 541] on icon at bounding box center [266, 554] width 32 height 32
click at [726, 431] on input "a." at bounding box center [726, 425] width 1 height 11
radio input "true"
click at [733, 677] on button "Next" at bounding box center [726, 692] width 218 height 54
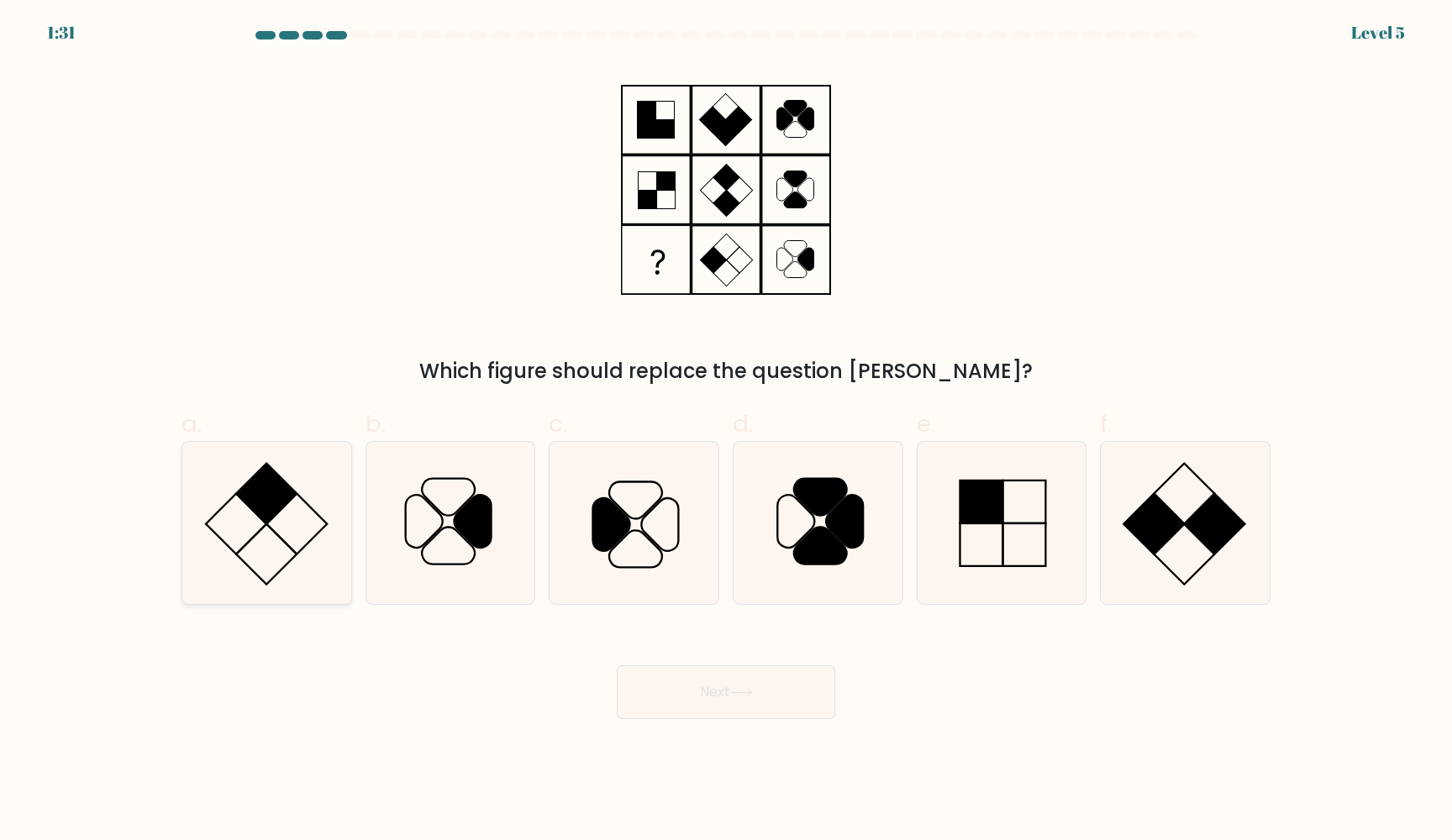
click at [188, 538] on icon at bounding box center [266, 522] width 162 height 162
click at [726, 431] on input "a." at bounding box center [726, 425] width 1 height 11
radio input "true"
click at [753, 687] on button "Next" at bounding box center [726, 692] width 218 height 54
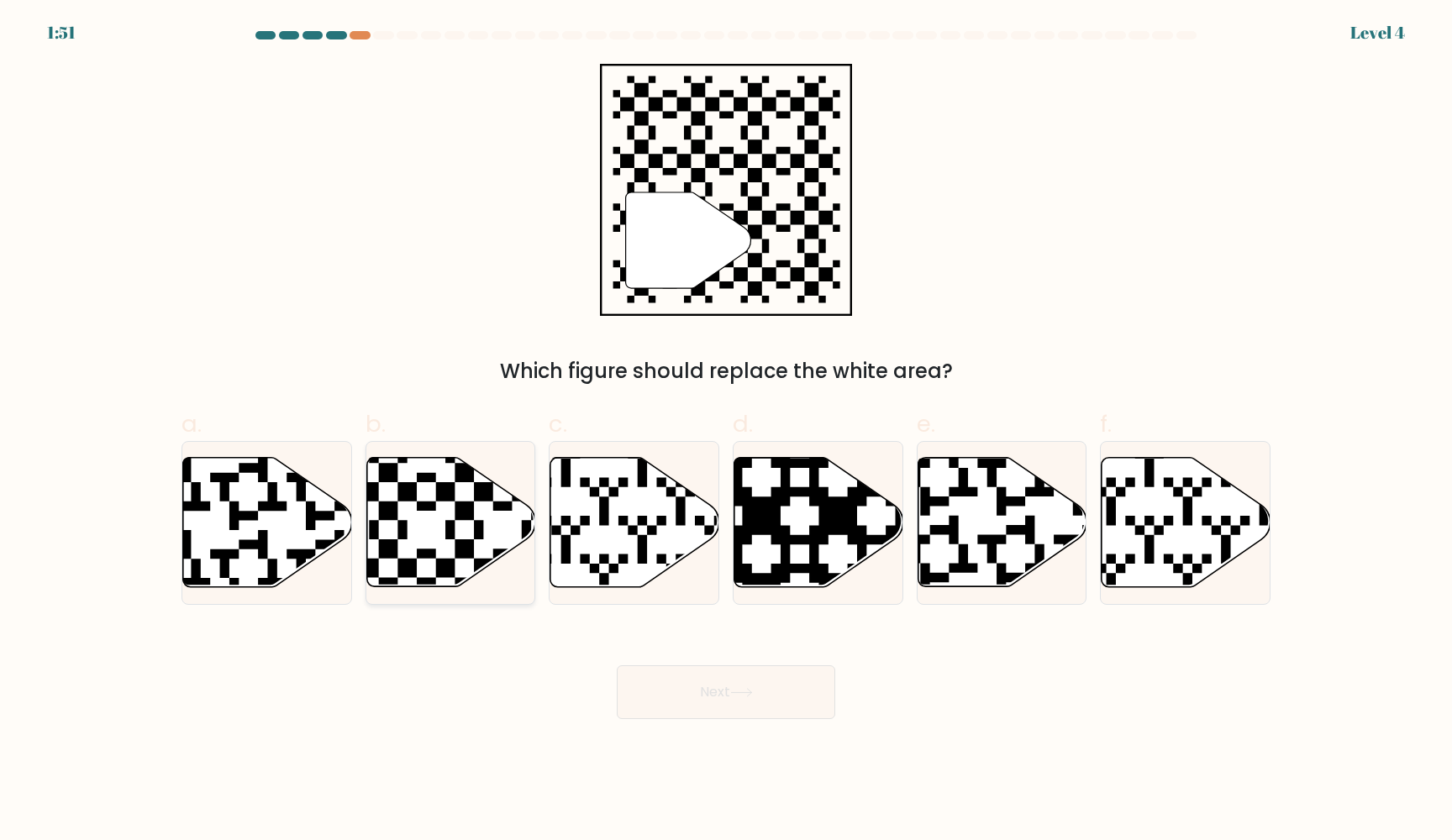
click at [451, 529] on icon at bounding box center [502, 453] width 306 height 306
click at [726, 431] on input "b." at bounding box center [726, 425] width 1 height 11
radio input "true"
click at [776, 679] on button "Next" at bounding box center [726, 692] width 218 height 54
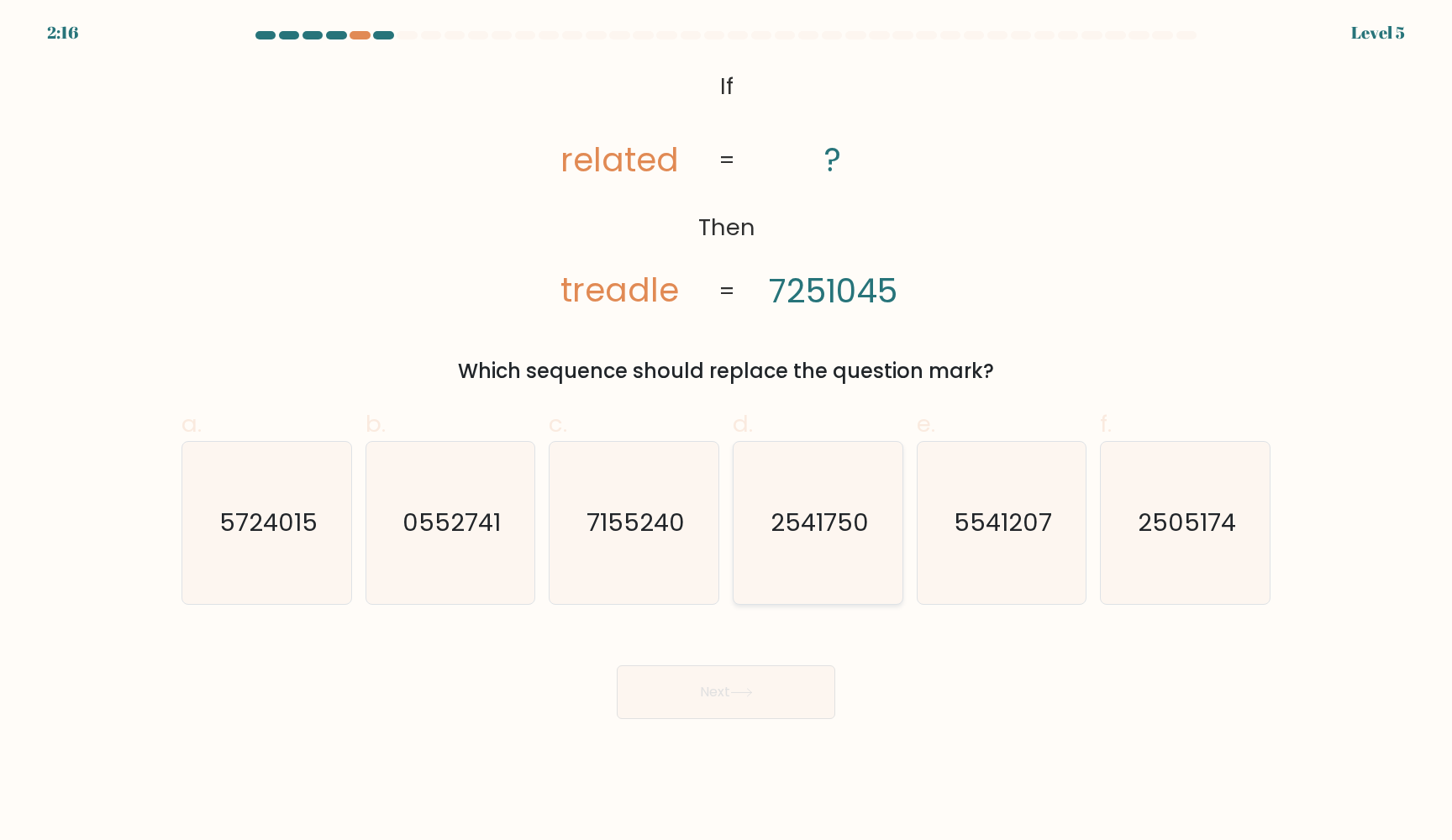
click at [788, 481] on icon "2541750" at bounding box center [817, 522] width 162 height 162
click at [726, 431] on input "d. 2541750" at bounding box center [726, 425] width 1 height 11
radio input "true"
click at [742, 688] on icon at bounding box center [741, 692] width 23 height 9
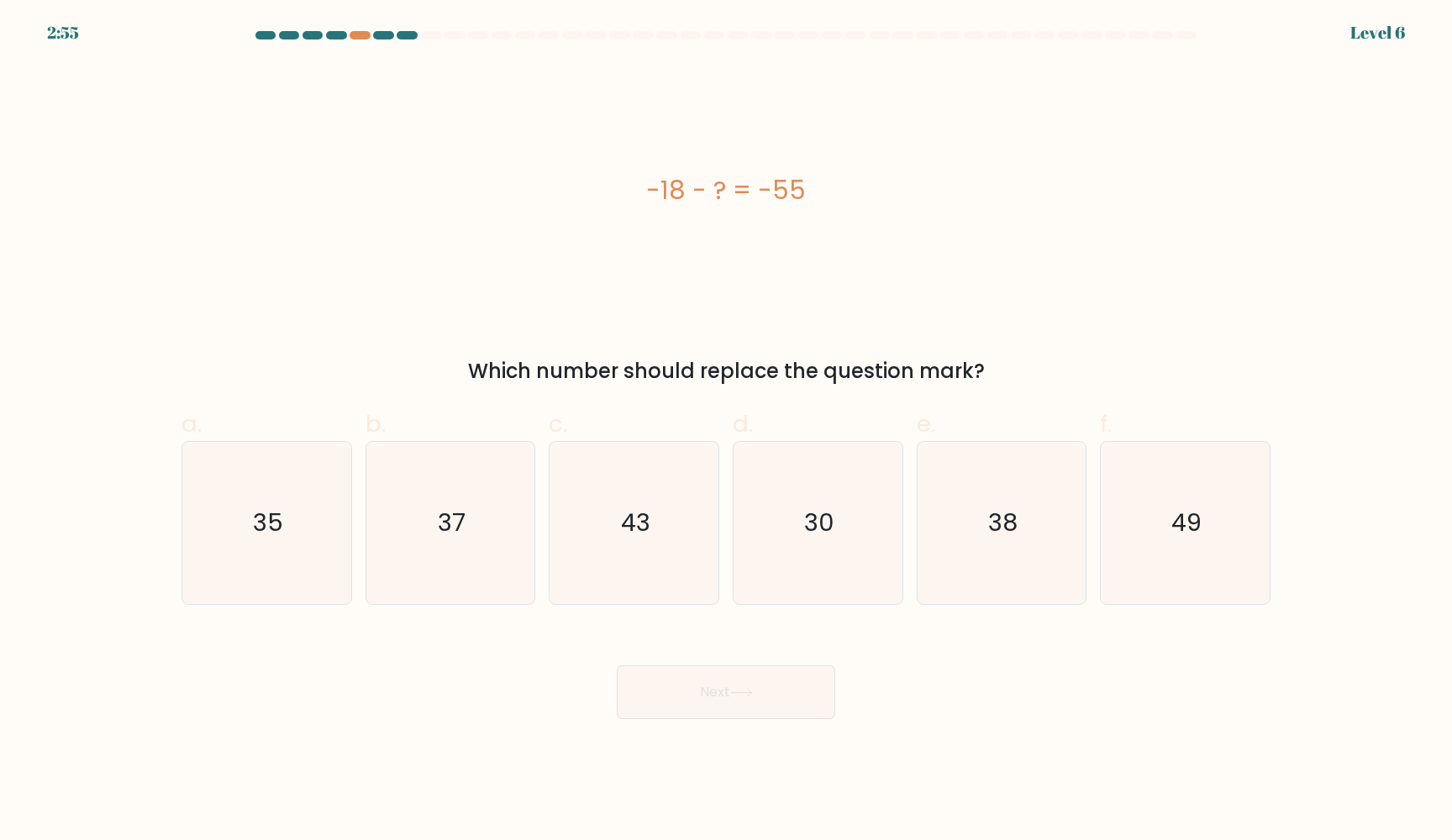
click at [364, 30] on div "2:55 Level 6" at bounding box center [726, 22] width 1452 height 45
click at [364, 30] on div "2:54 Level 6" at bounding box center [726, 22] width 1452 height 45
click at [364, 33] on div at bounding box center [360, 35] width 20 height 8
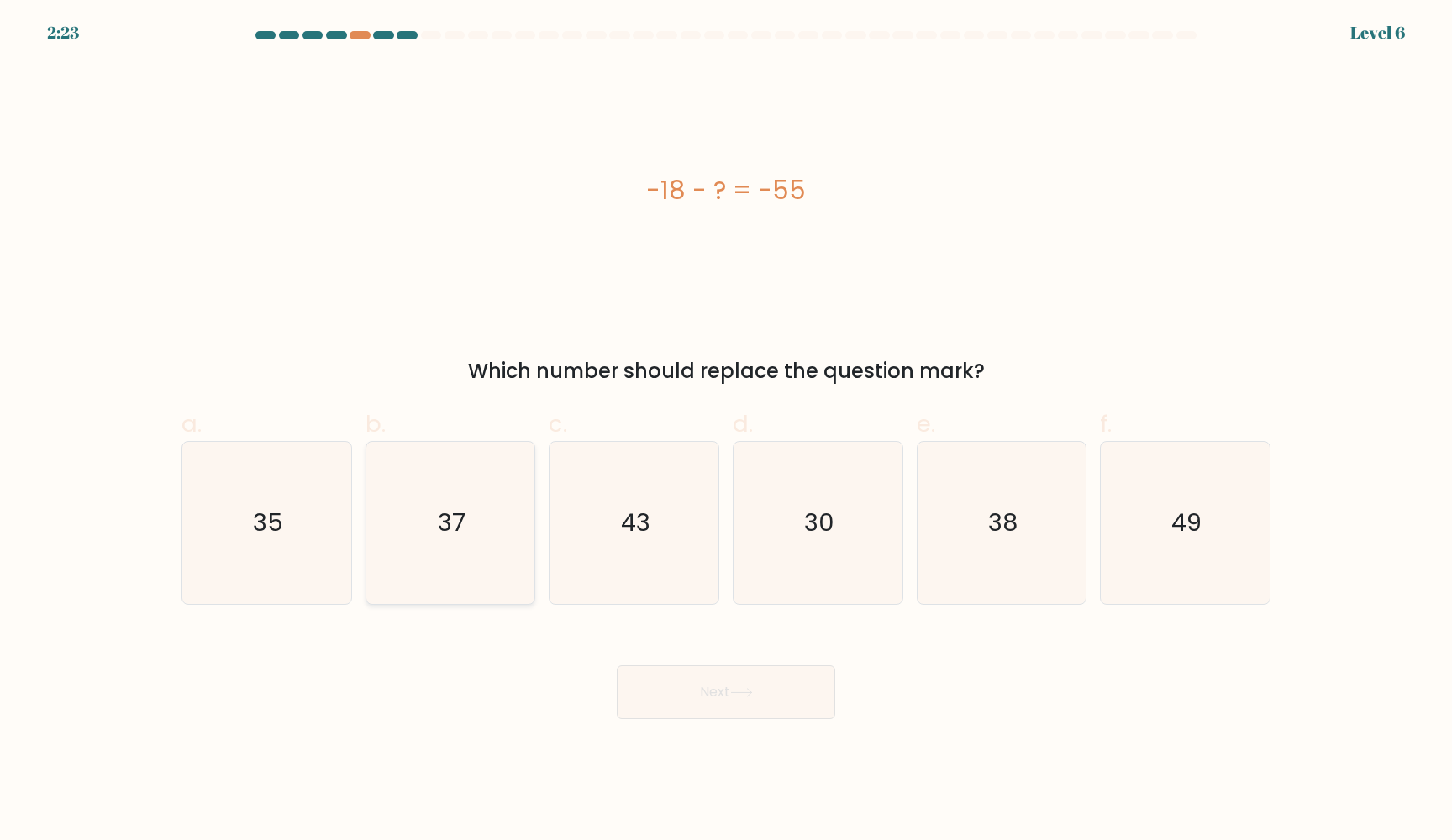
click at [431, 525] on icon "37" at bounding box center [449, 522] width 162 height 162
click at [726, 431] on input "b. 37" at bounding box center [726, 425] width 1 height 11
radio input "true"
click at [724, 693] on button "Next" at bounding box center [726, 692] width 218 height 54
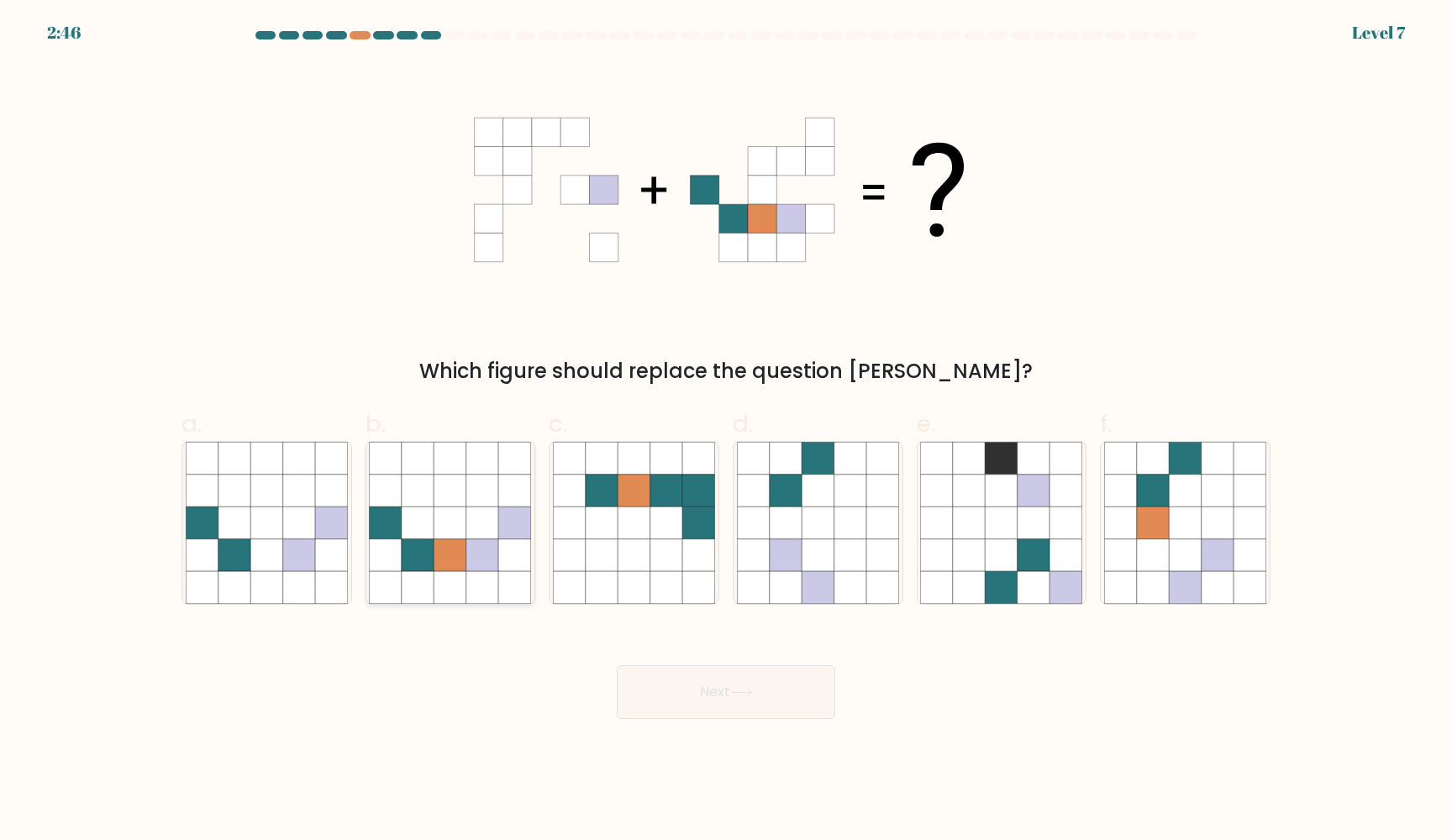
click at [481, 536] on icon at bounding box center [482, 523] width 32 height 32
click at [726, 431] on input "b." at bounding box center [726, 425] width 1 height 11
radio input "true"
click at [706, 696] on button "Next" at bounding box center [726, 692] width 218 height 54
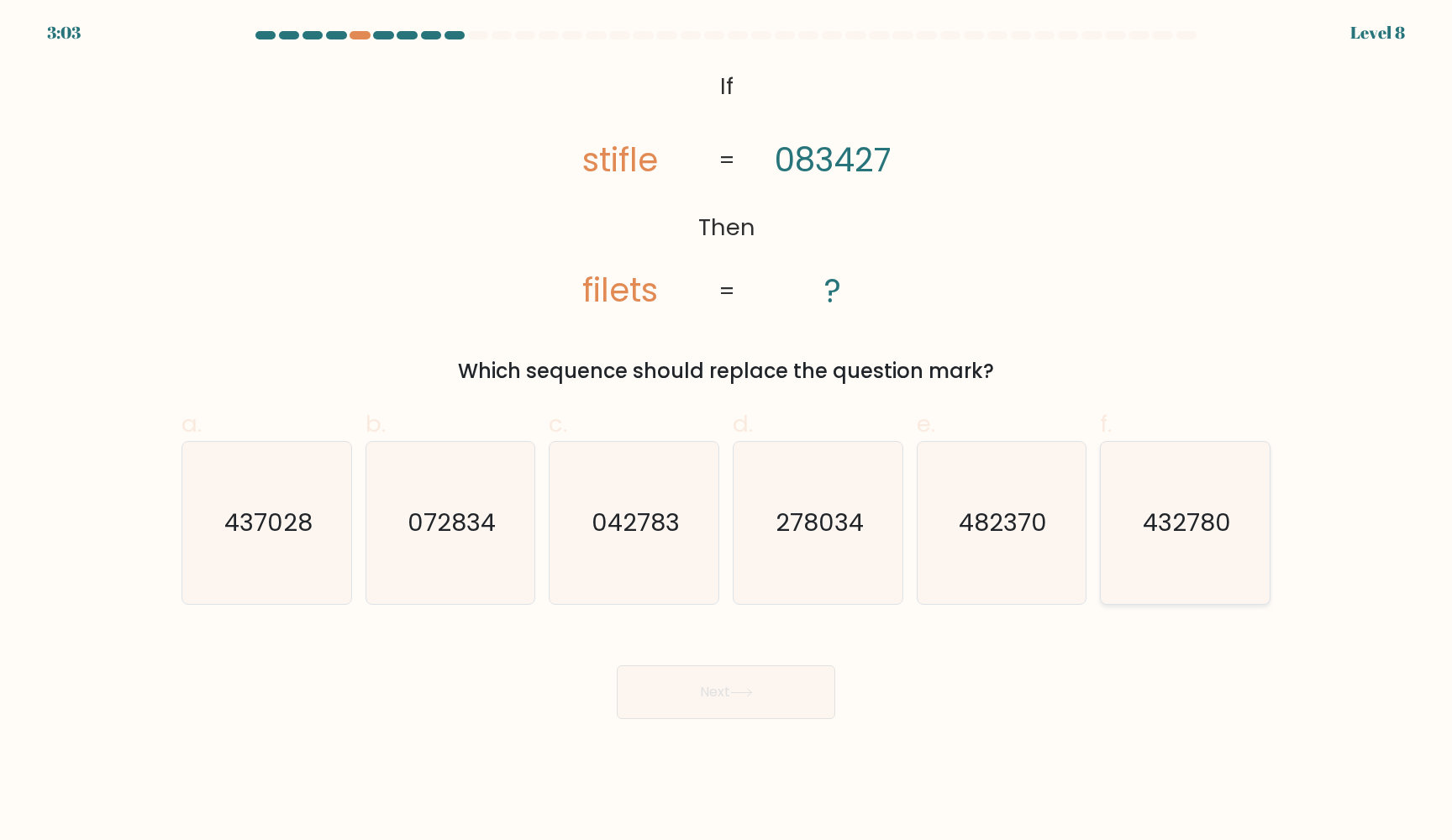
click at [1187, 506] on text "432780" at bounding box center [1186, 523] width 88 height 33
click at [726, 431] on input "f. 432780" at bounding box center [726, 425] width 1 height 11
radio input "true"
click at [712, 692] on button "Next" at bounding box center [726, 692] width 218 height 54
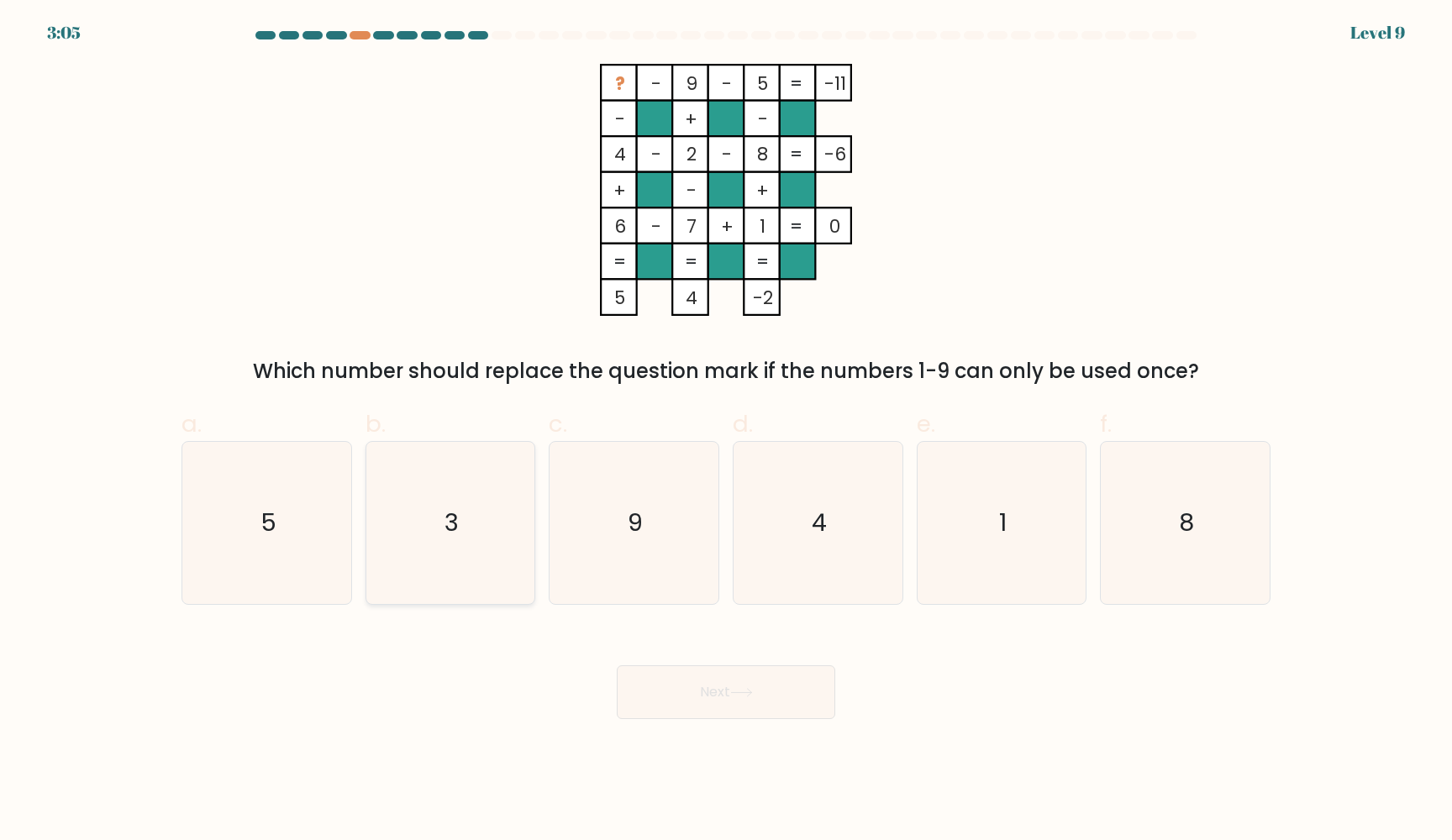
click at [494, 559] on icon "3" at bounding box center [449, 522] width 162 height 162
click at [726, 431] on input "b. 3" at bounding box center [726, 425] width 1 height 11
radio input "true"
click at [716, 680] on button "Next" at bounding box center [726, 692] width 218 height 54
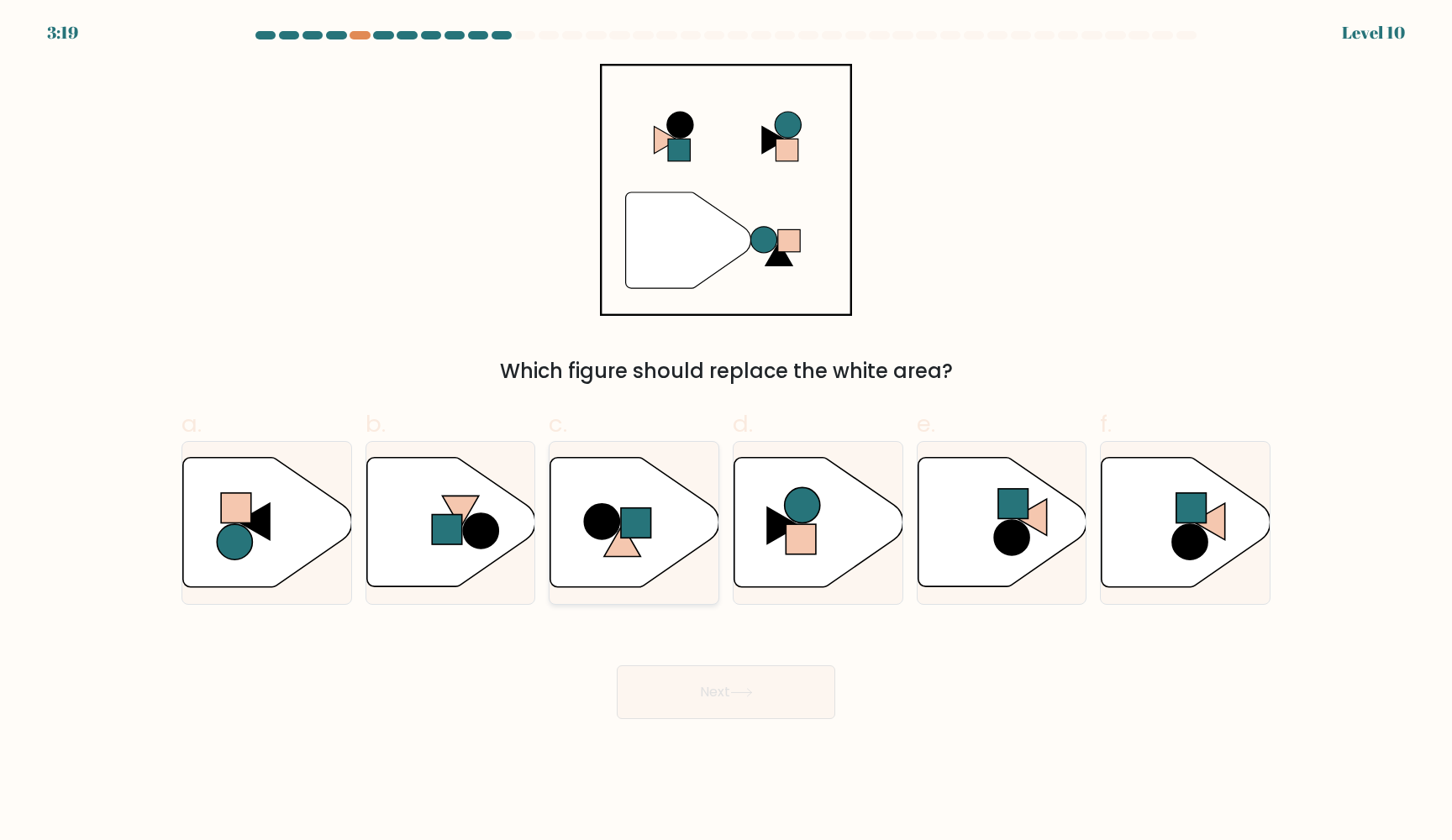
click at [642, 516] on rect at bounding box center [636, 523] width 31 height 30
click at [726, 431] on input "c." at bounding box center [726, 425] width 1 height 11
radio input "true"
click at [704, 686] on button "Next" at bounding box center [726, 692] width 218 height 54
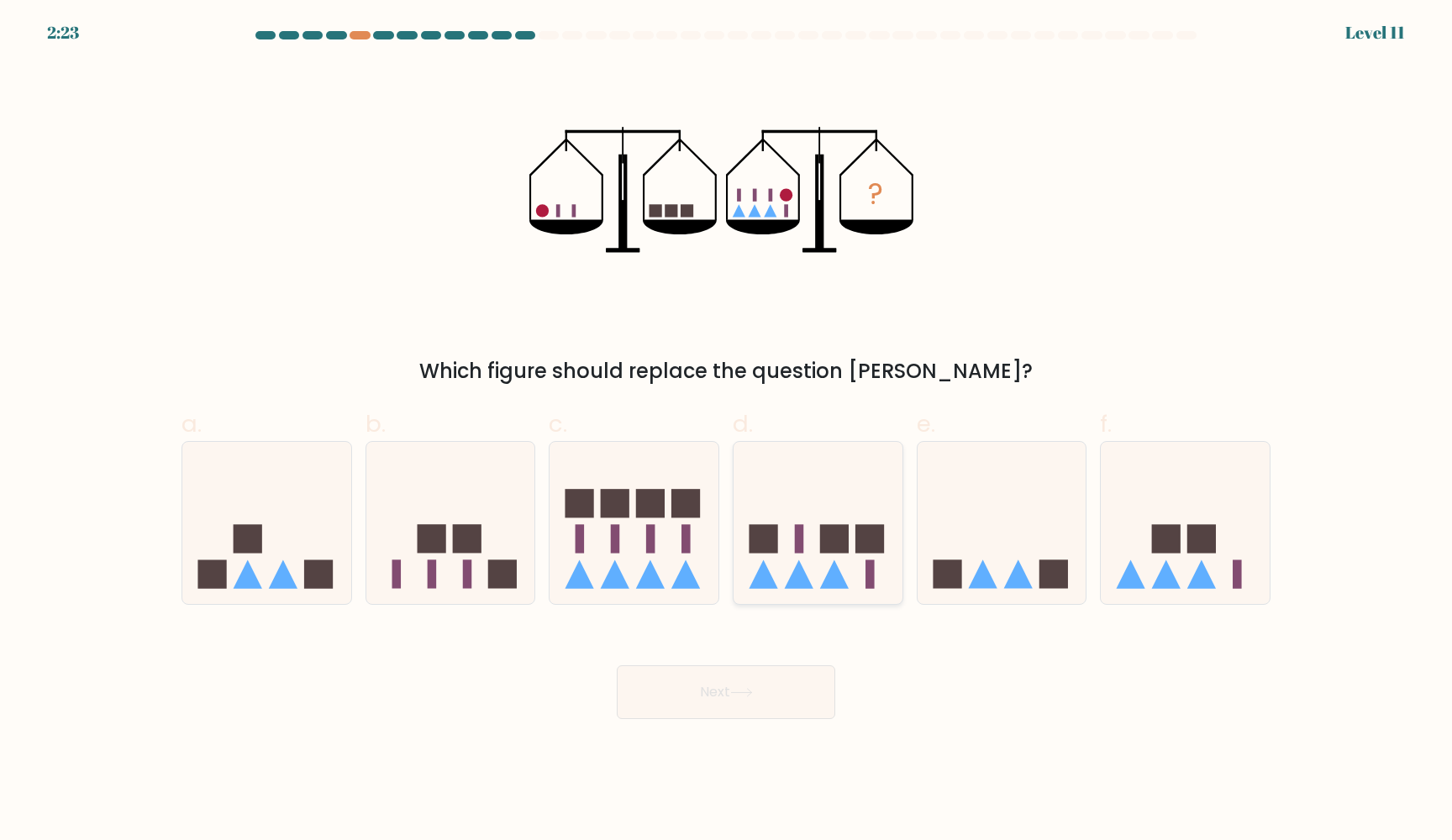
click at [844, 515] on icon at bounding box center [817, 523] width 169 height 140
click at [726, 431] on input "d." at bounding box center [726, 425] width 1 height 11
radio input "true"
click at [737, 688] on icon at bounding box center [741, 692] width 23 height 9
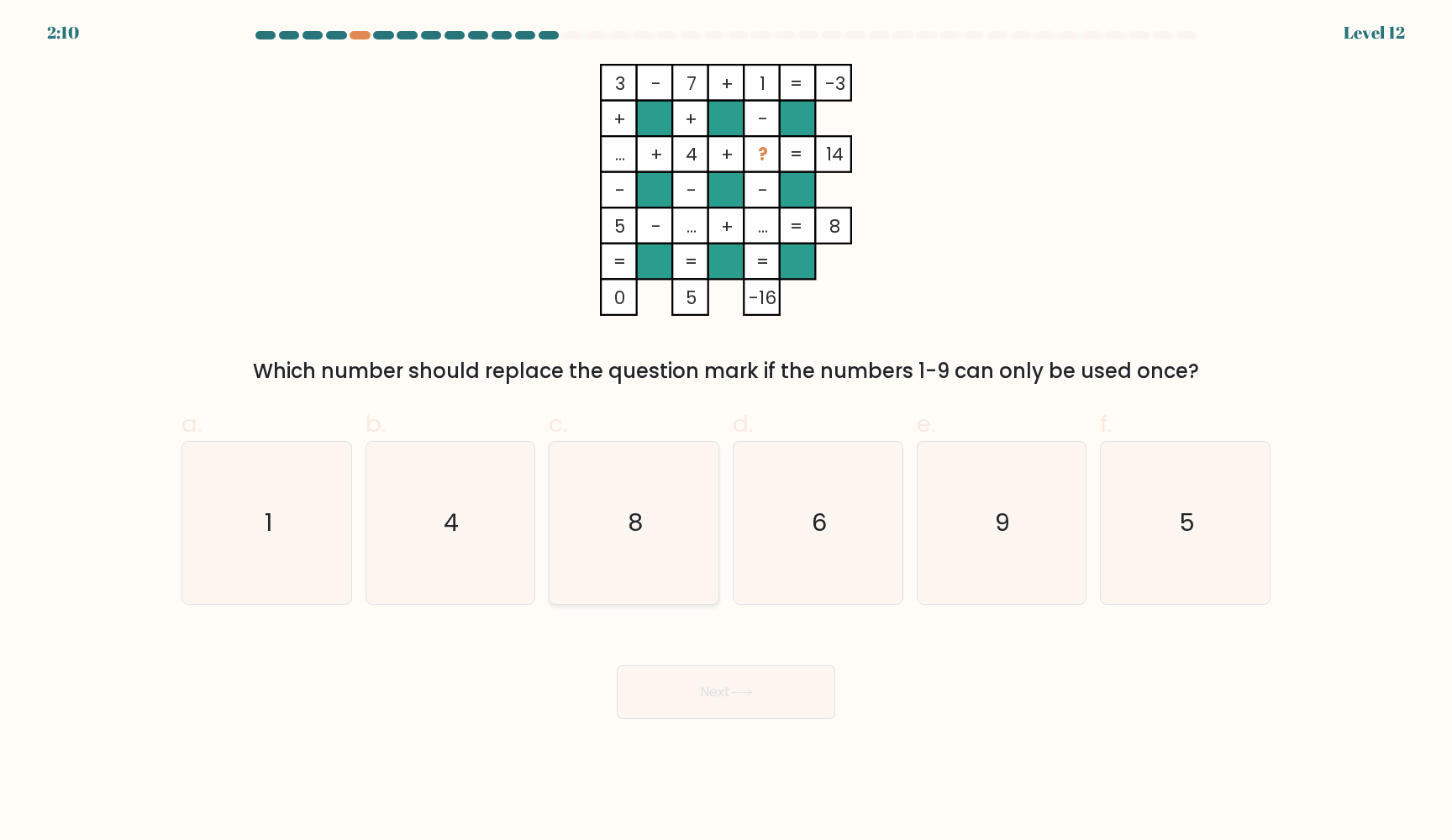
click at [622, 554] on icon "8" at bounding box center [633, 522] width 162 height 162
click at [726, 431] on input "c. 8" at bounding box center [726, 425] width 1 height 11
radio input "true"
click at [665, 696] on button "Next" at bounding box center [726, 692] width 218 height 54
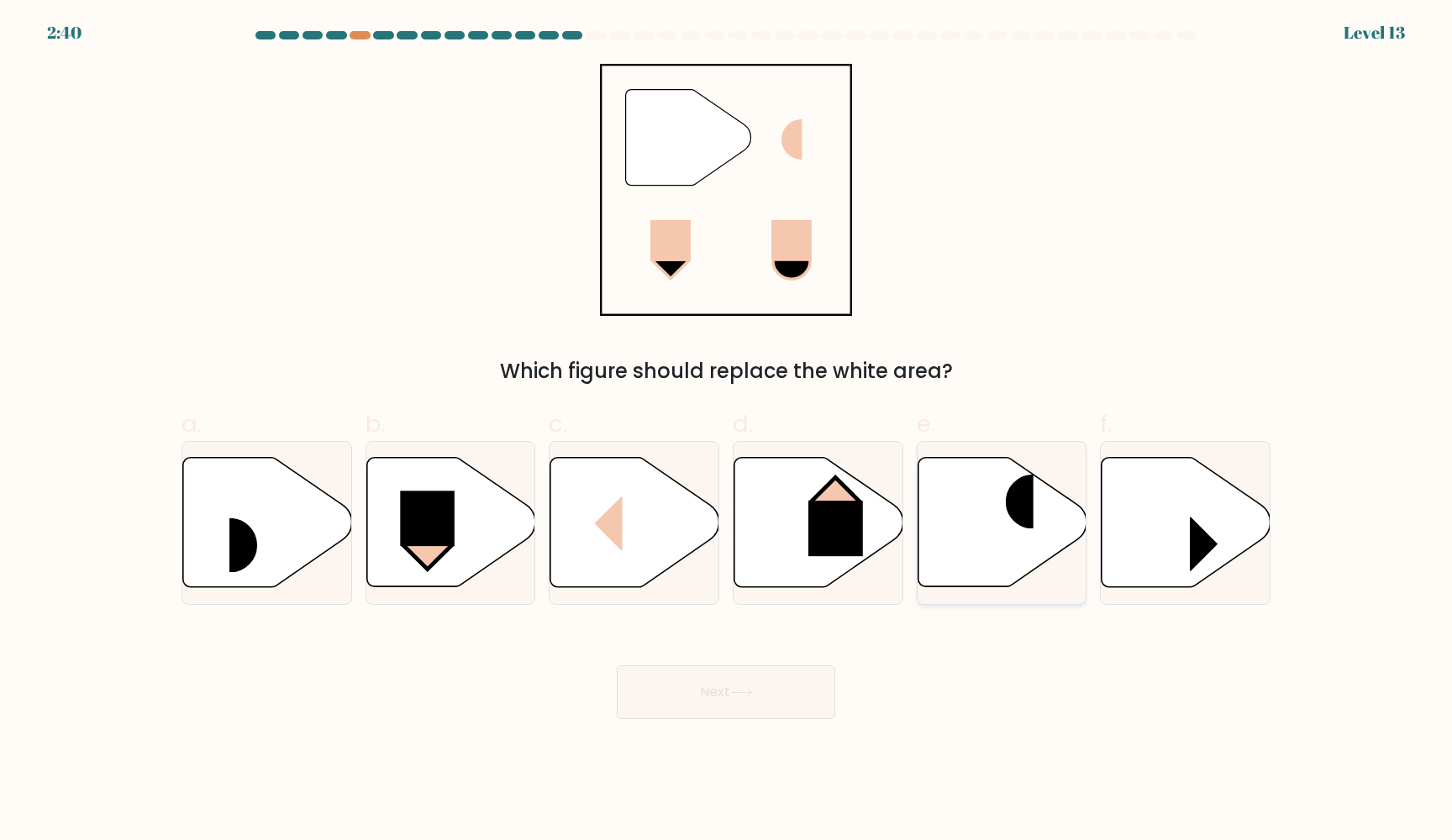
click at [988, 546] on icon at bounding box center [1001, 522] width 169 height 129
click at [726, 431] on input "e." at bounding box center [726, 425] width 1 height 11
radio input "true"
click at [702, 695] on button "Next" at bounding box center [726, 692] width 218 height 54
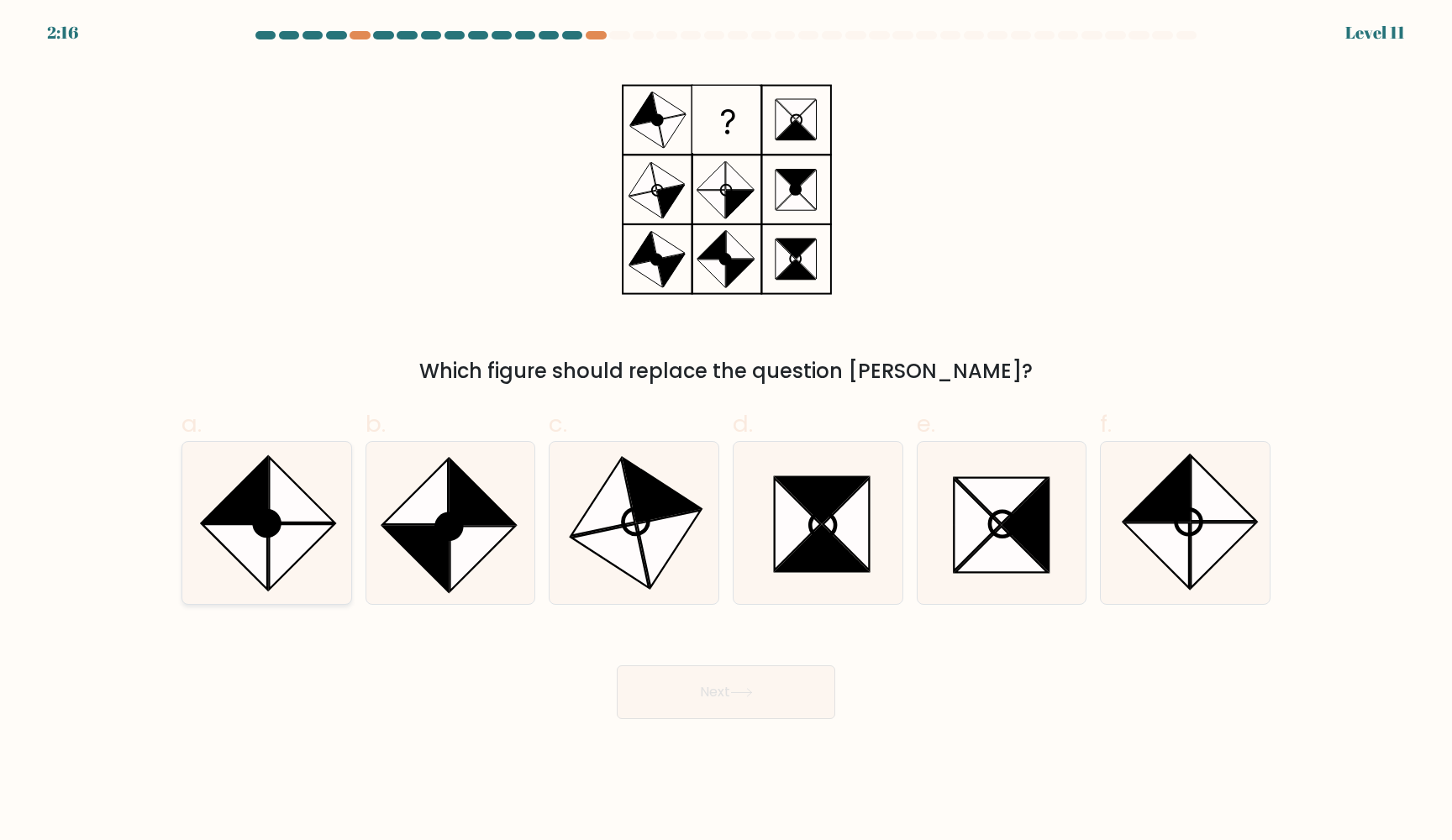
click at [287, 514] on icon at bounding box center [301, 490] width 65 height 65
click at [726, 431] on input "a." at bounding box center [726, 425] width 1 height 11
radio input "true"
click at [672, 688] on button "Next" at bounding box center [726, 692] width 218 height 54
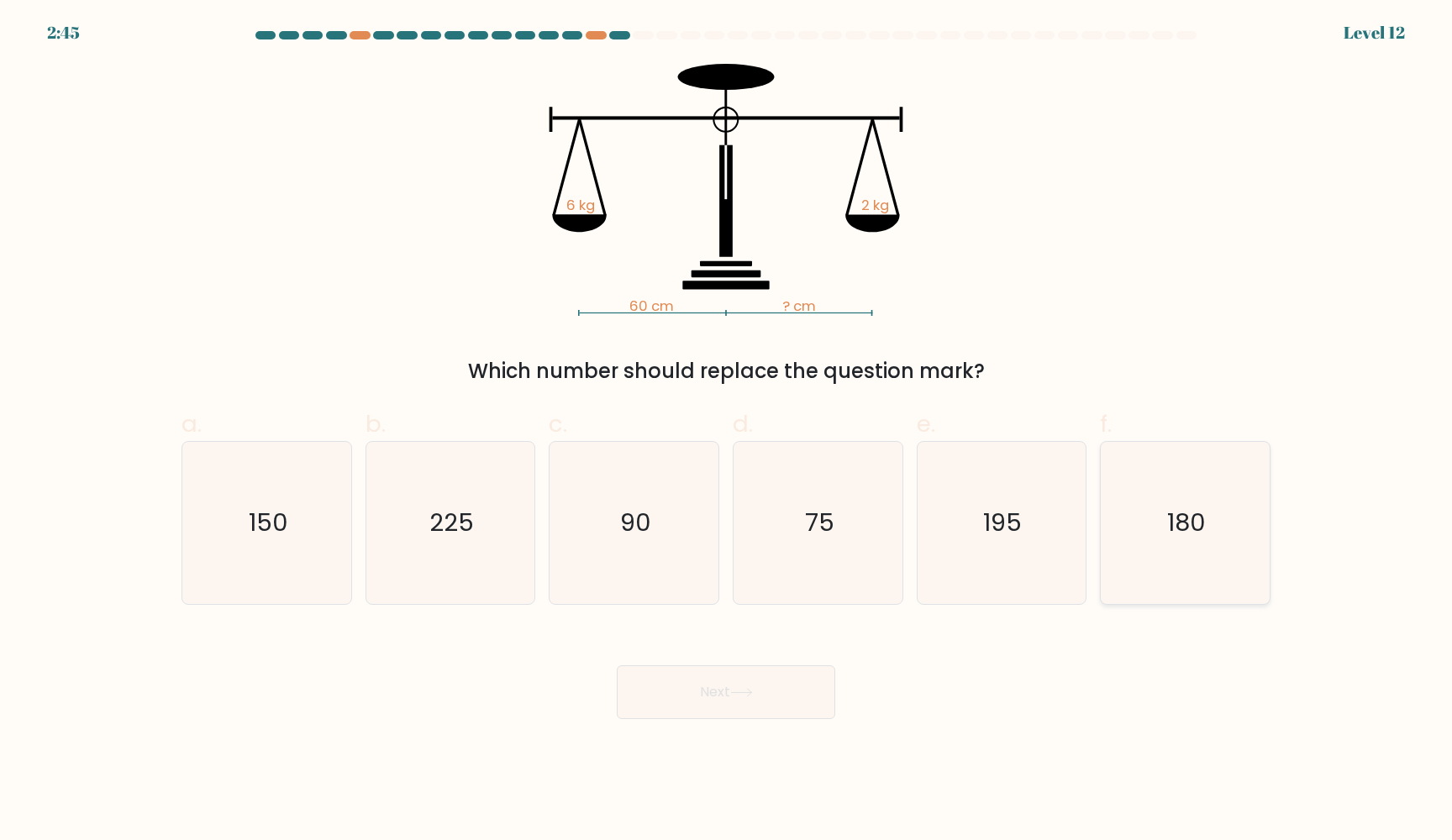
click at [1174, 501] on icon "180" at bounding box center [1184, 522] width 162 height 162
click at [726, 431] on input "f. 180" at bounding box center [726, 425] width 1 height 11
radio input "true"
click at [775, 692] on button "Next" at bounding box center [726, 692] width 218 height 54
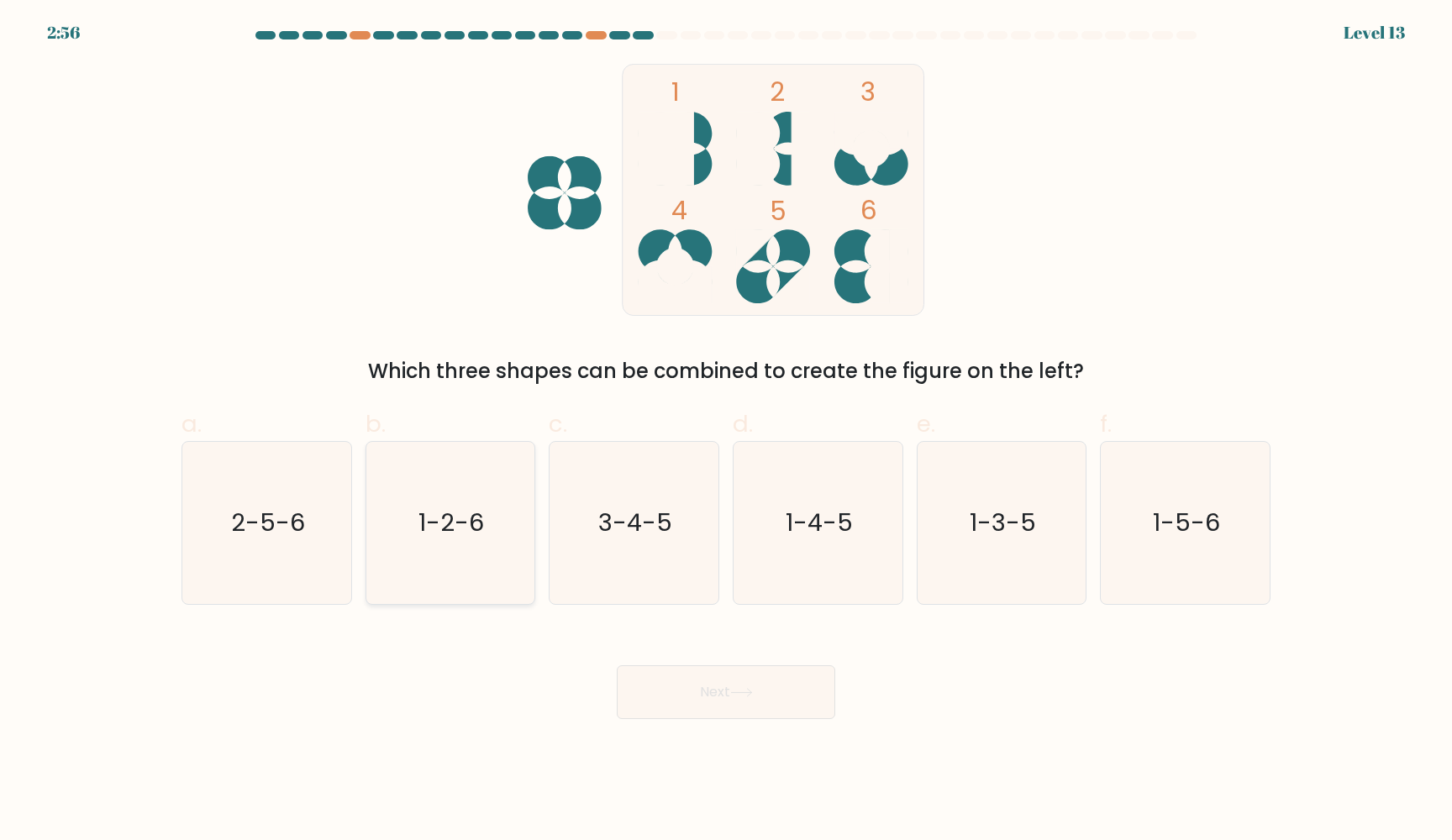
click at [496, 519] on icon "1-2-6" at bounding box center [449, 522] width 162 height 162
click at [726, 431] on input "b. 1-2-6" at bounding box center [726, 425] width 1 height 11
radio input "true"
click at [679, 684] on button "Next" at bounding box center [726, 692] width 218 height 54
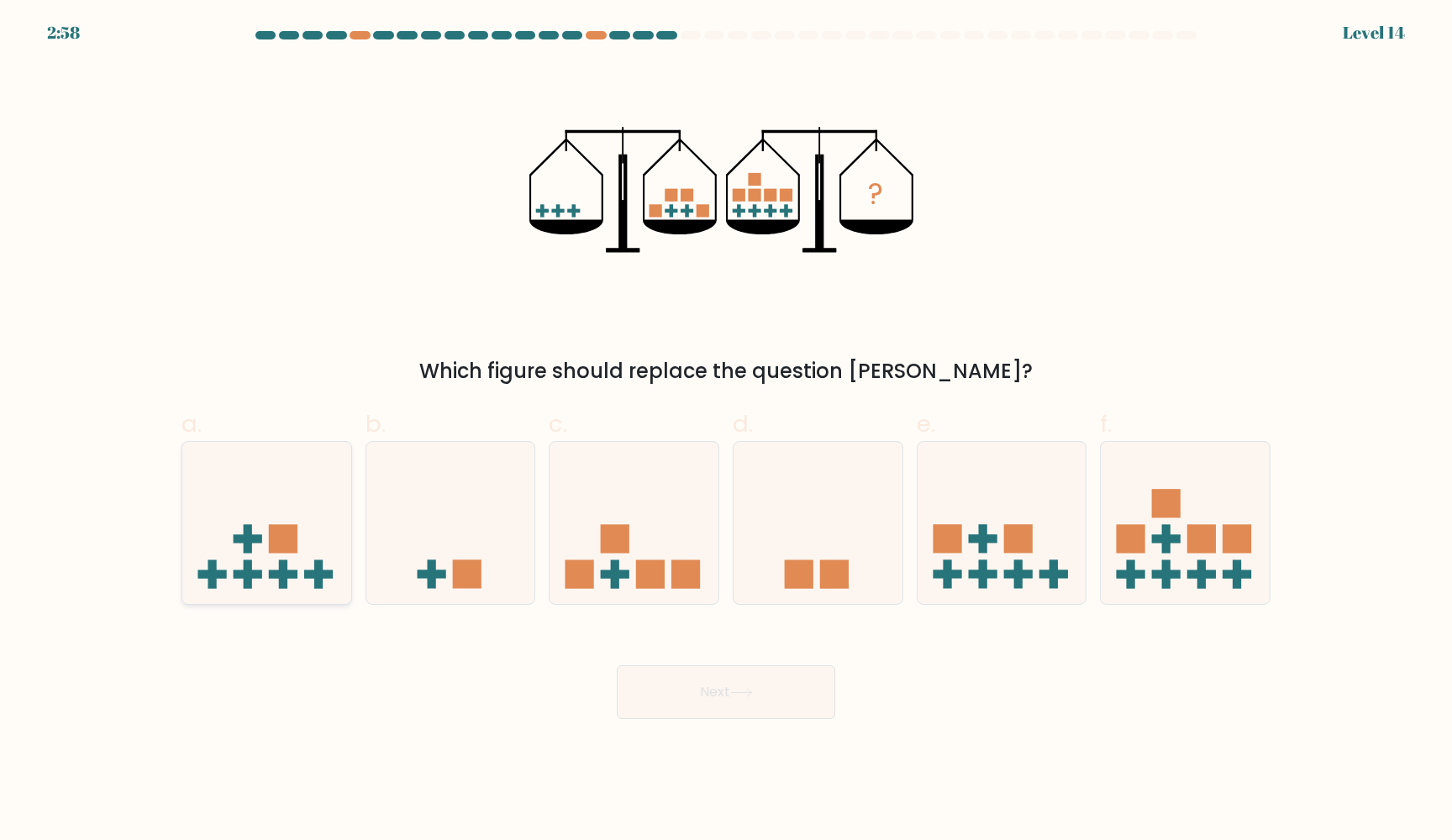
click at [279, 540] on rect at bounding box center [283, 538] width 29 height 29
click at [726, 431] on input "a." at bounding box center [726, 425] width 1 height 11
radio input "true"
click at [641, 694] on button "Next" at bounding box center [726, 692] width 218 height 54
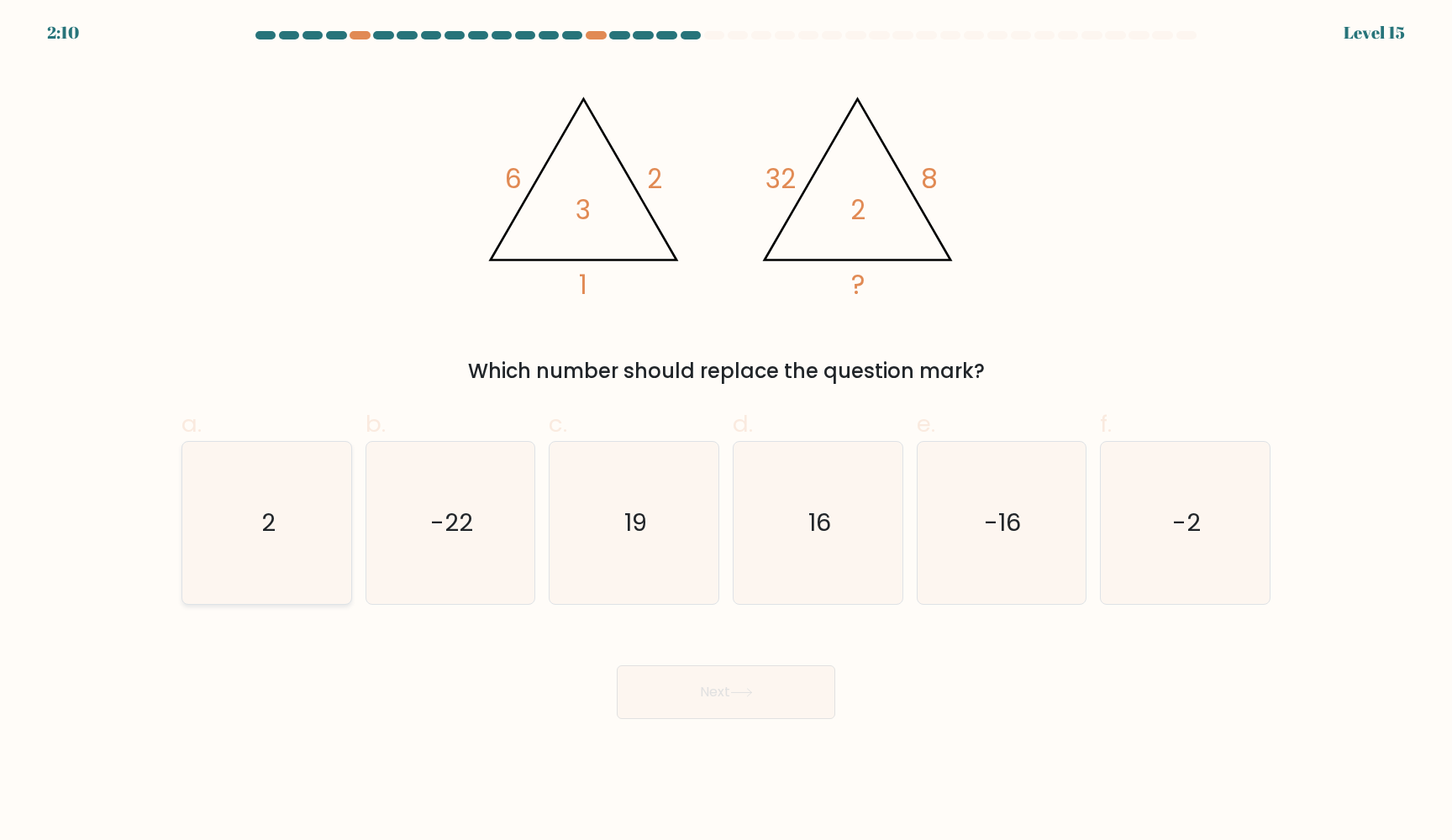
click at [300, 481] on icon "2" at bounding box center [266, 522] width 162 height 162
click at [726, 431] on input "a. 2" at bounding box center [726, 425] width 1 height 11
radio input "true"
click at [1199, 520] on text "-2" at bounding box center [1187, 523] width 29 height 33
click at [726, 431] on input "f. -2" at bounding box center [726, 425] width 1 height 11
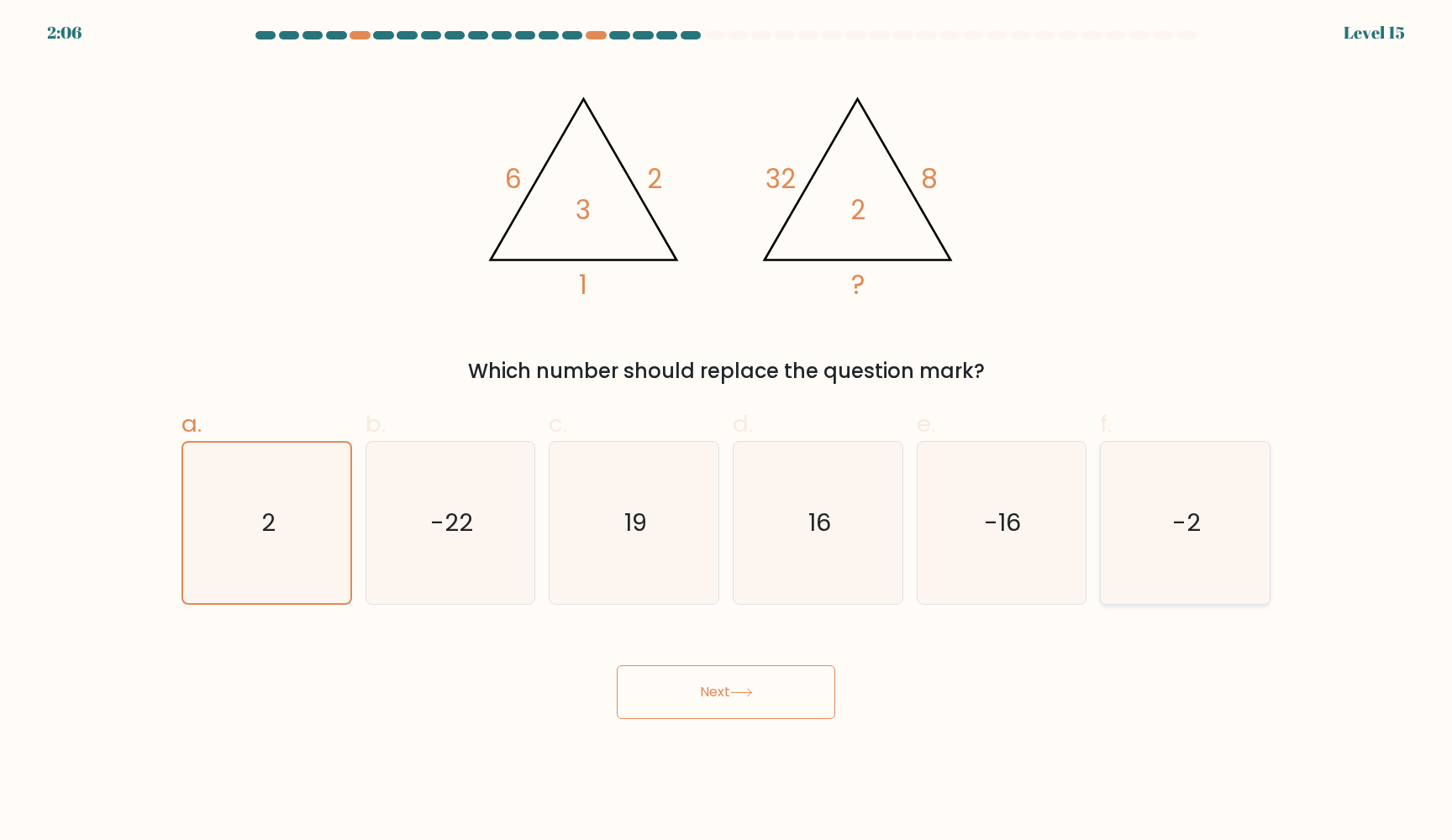
radio input "true"
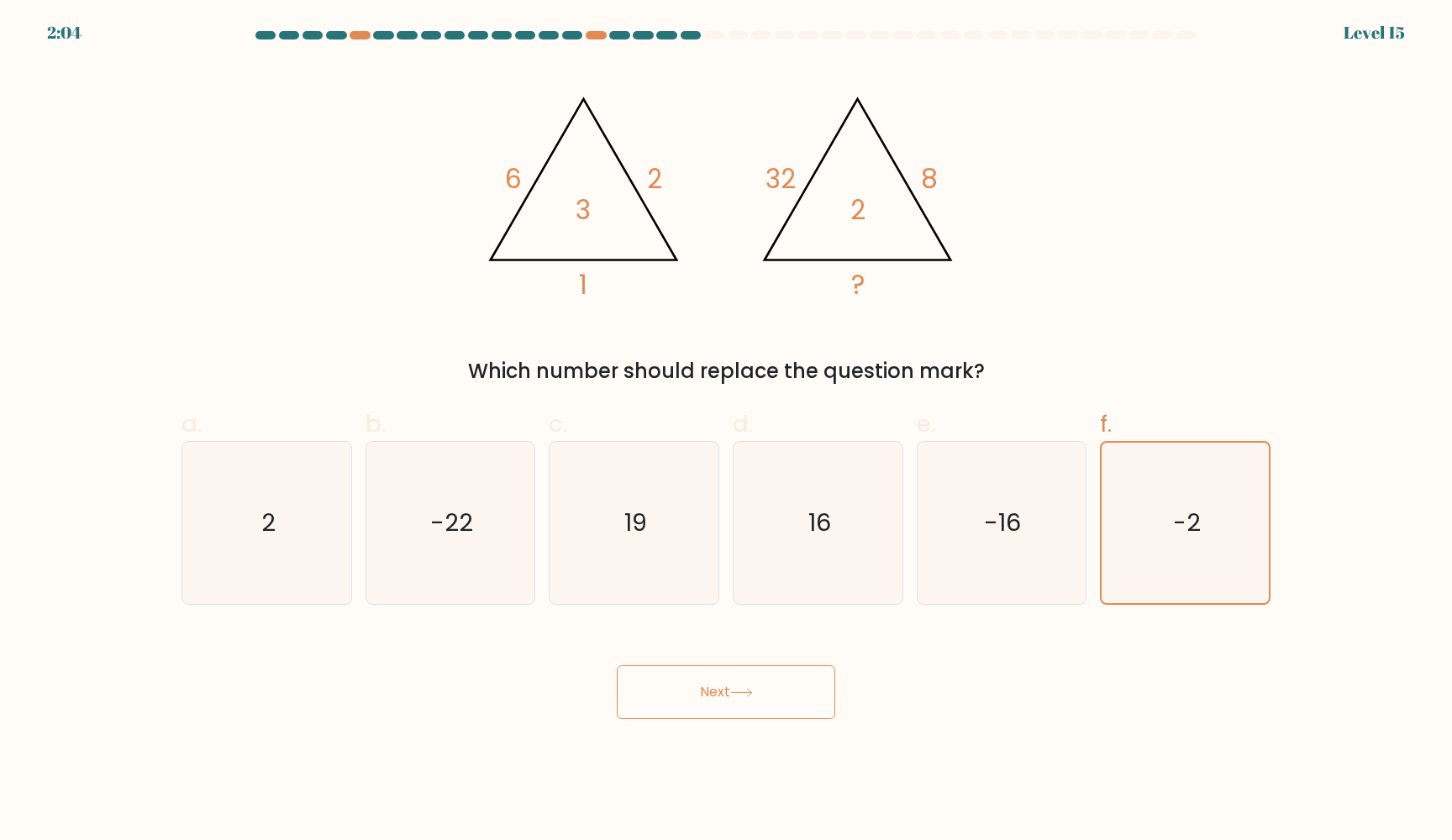
click at [671, 702] on button "Next" at bounding box center [726, 692] width 218 height 54
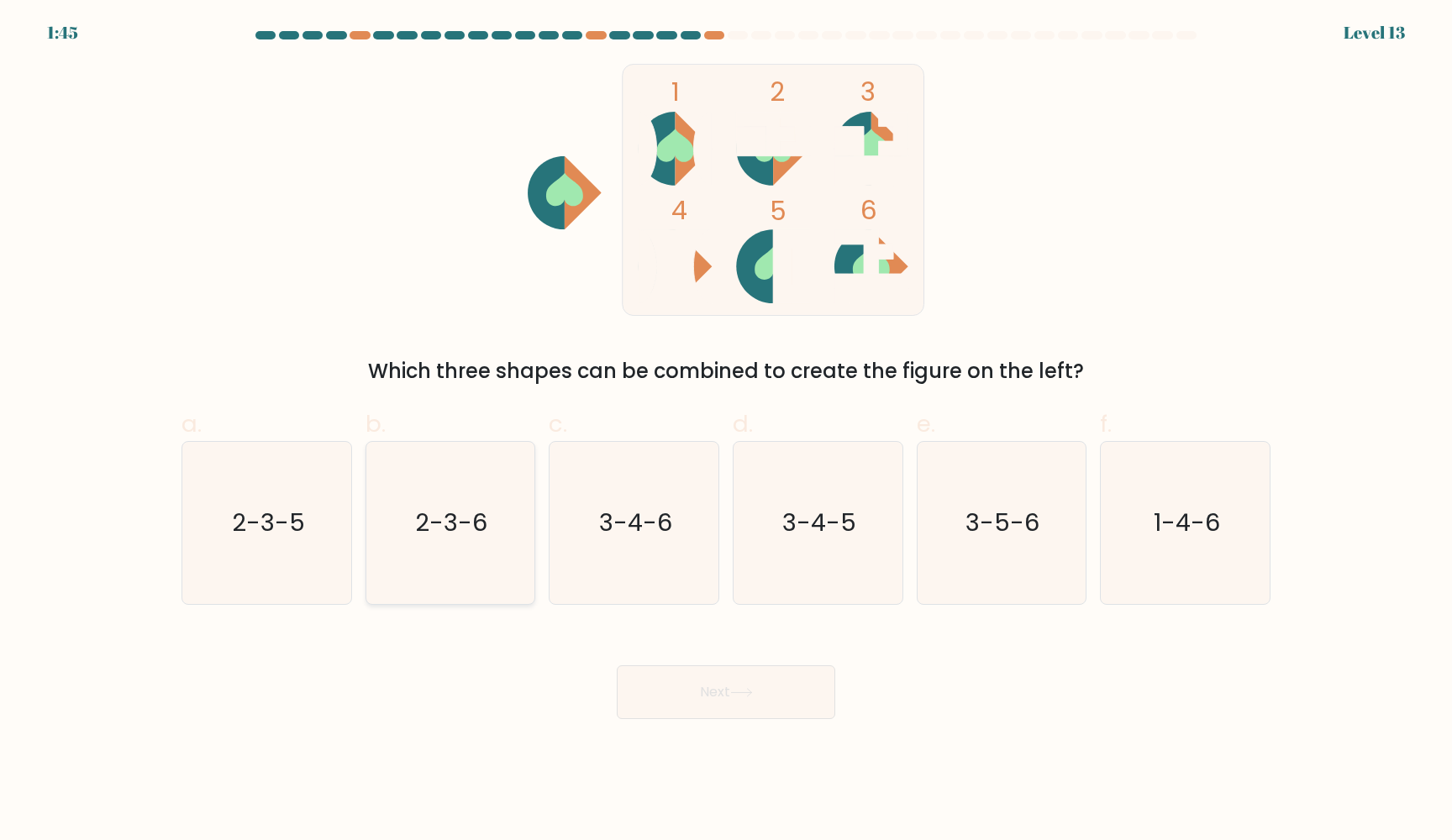
click at [441, 506] on text "2-3-6" at bounding box center [452, 523] width 72 height 33
click at [726, 431] on input "b. 2-3-6" at bounding box center [726, 425] width 1 height 11
radio input "true"
click at [714, 687] on button "Next" at bounding box center [726, 692] width 218 height 54
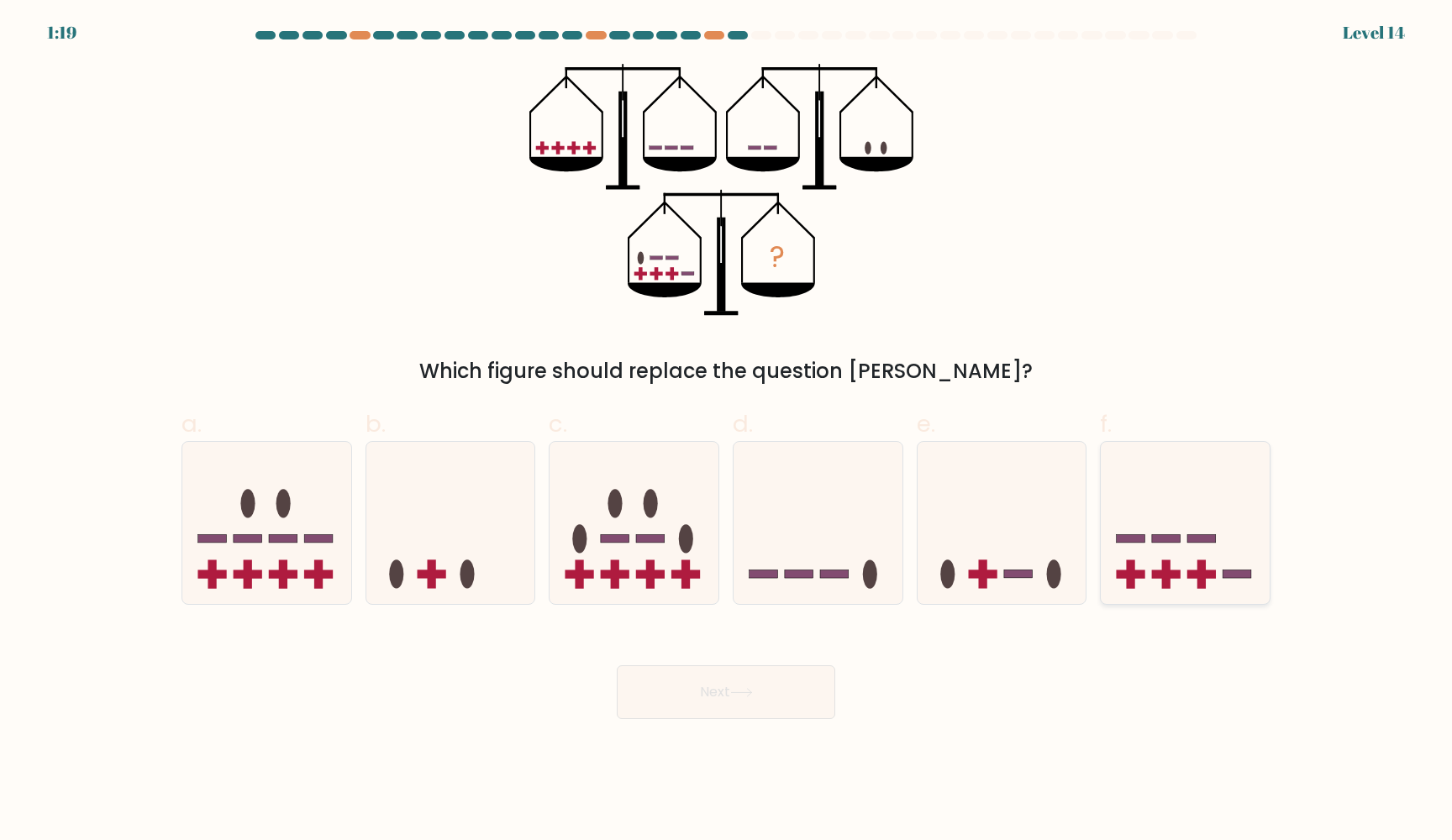
click at [1129, 522] on icon at bounding box center [1185, 523] width 169 height 140
click at [726, 431] on input "f." at bounding box center [726, 425] width 1 height 11
radio input "true"
click at [714, 691] on button "Next" at bounding box center [726, 692] width 218 height 54
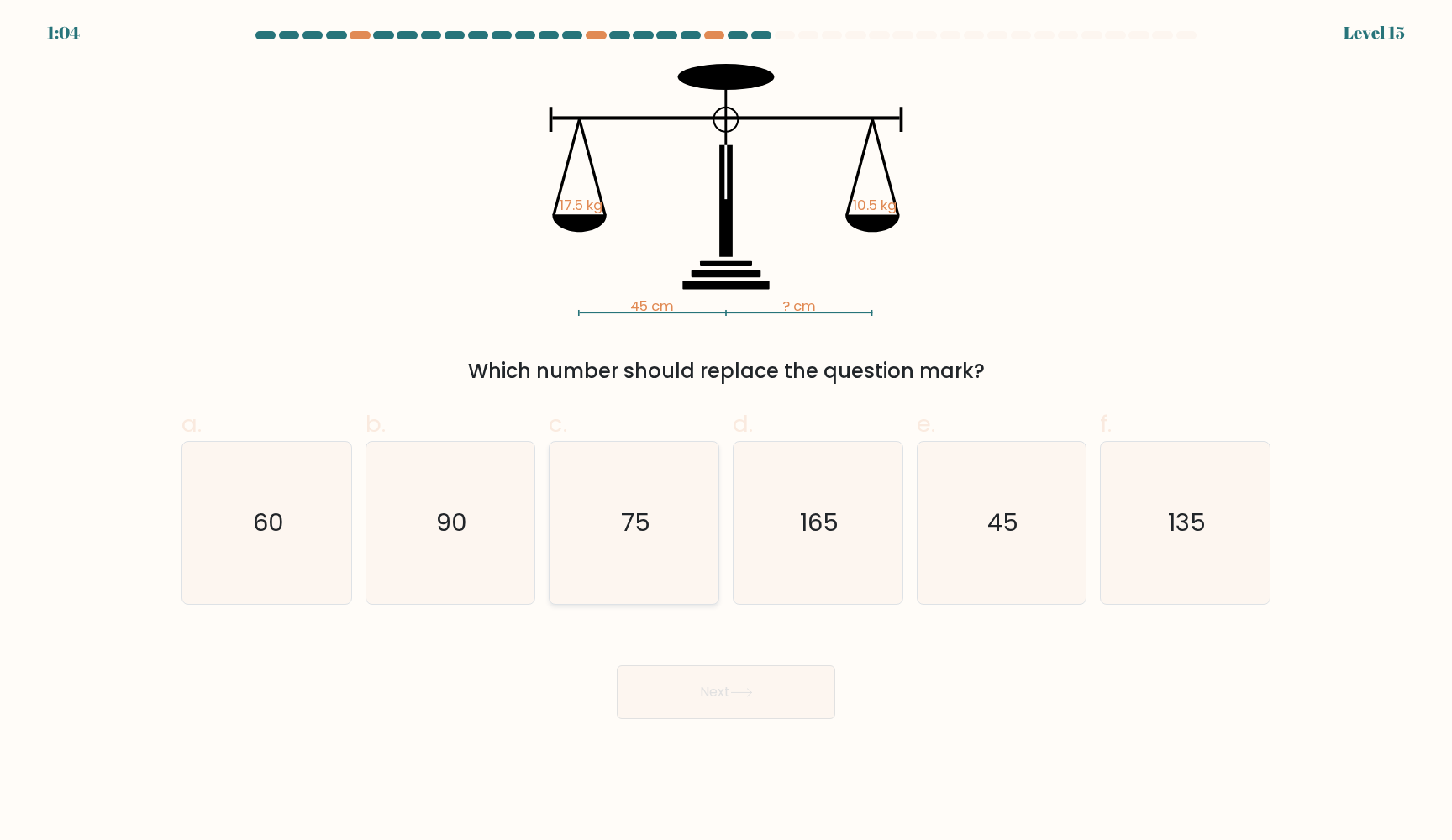
click at [600, 566] on icon "75" at bounding box center [633, 522] width 162 height 162
click at [726, 431] on input "c. 75" at bounding box center [726, 425] width 1 height 11
radio input "true"
click at [681, 679] on button "Next" at bounding box center [726, 692] width 218 height 54
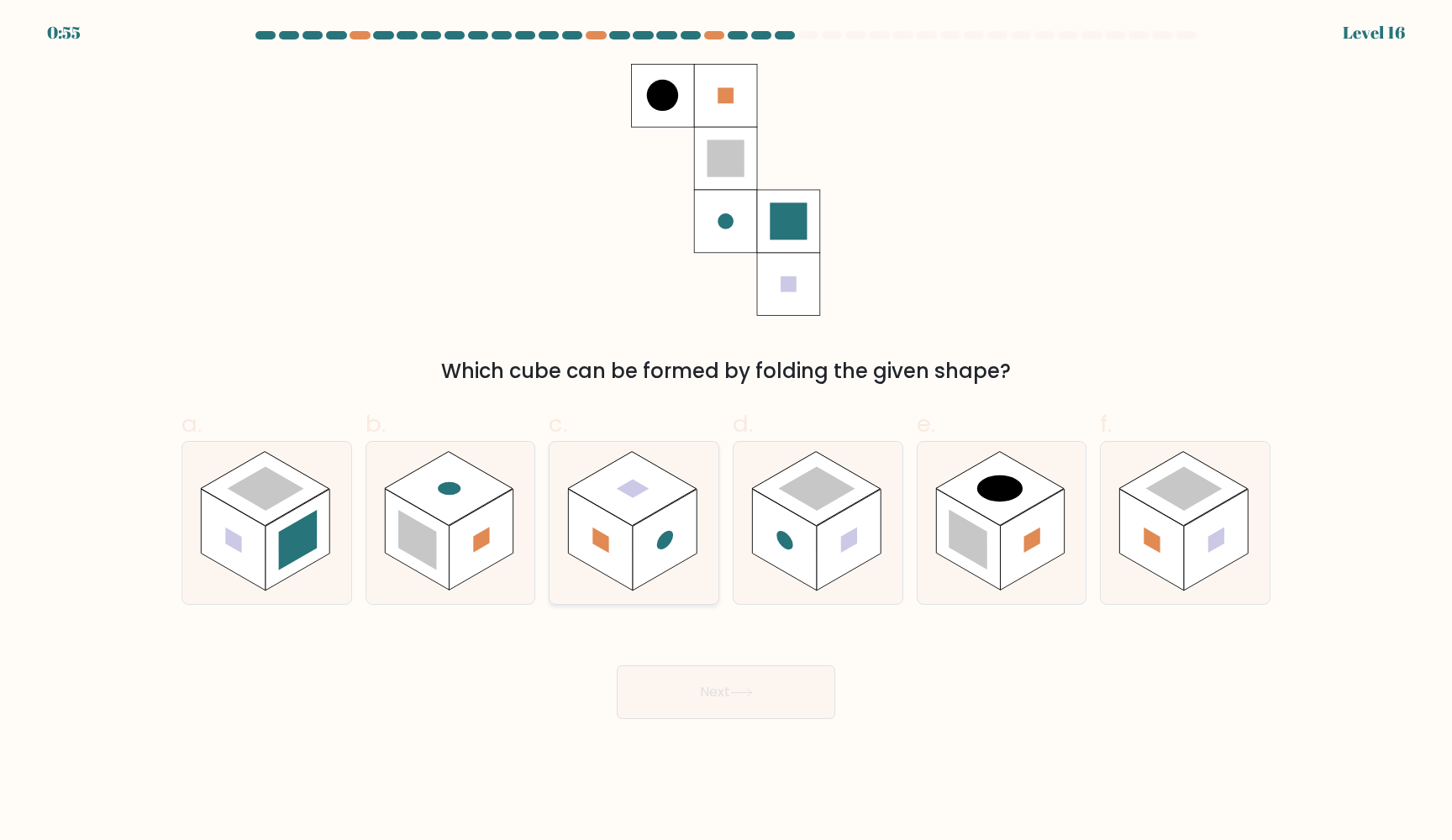
click at [631, 497] on rect at bounding box center [631, 489] width 128 height 74
click at [726, 431] on input "c." at bounding box center [726, 425] width 1 height 11
radio input "true"
click at [707, 707] on button "Next" at bounding box center [726, 692] width 218 height 54
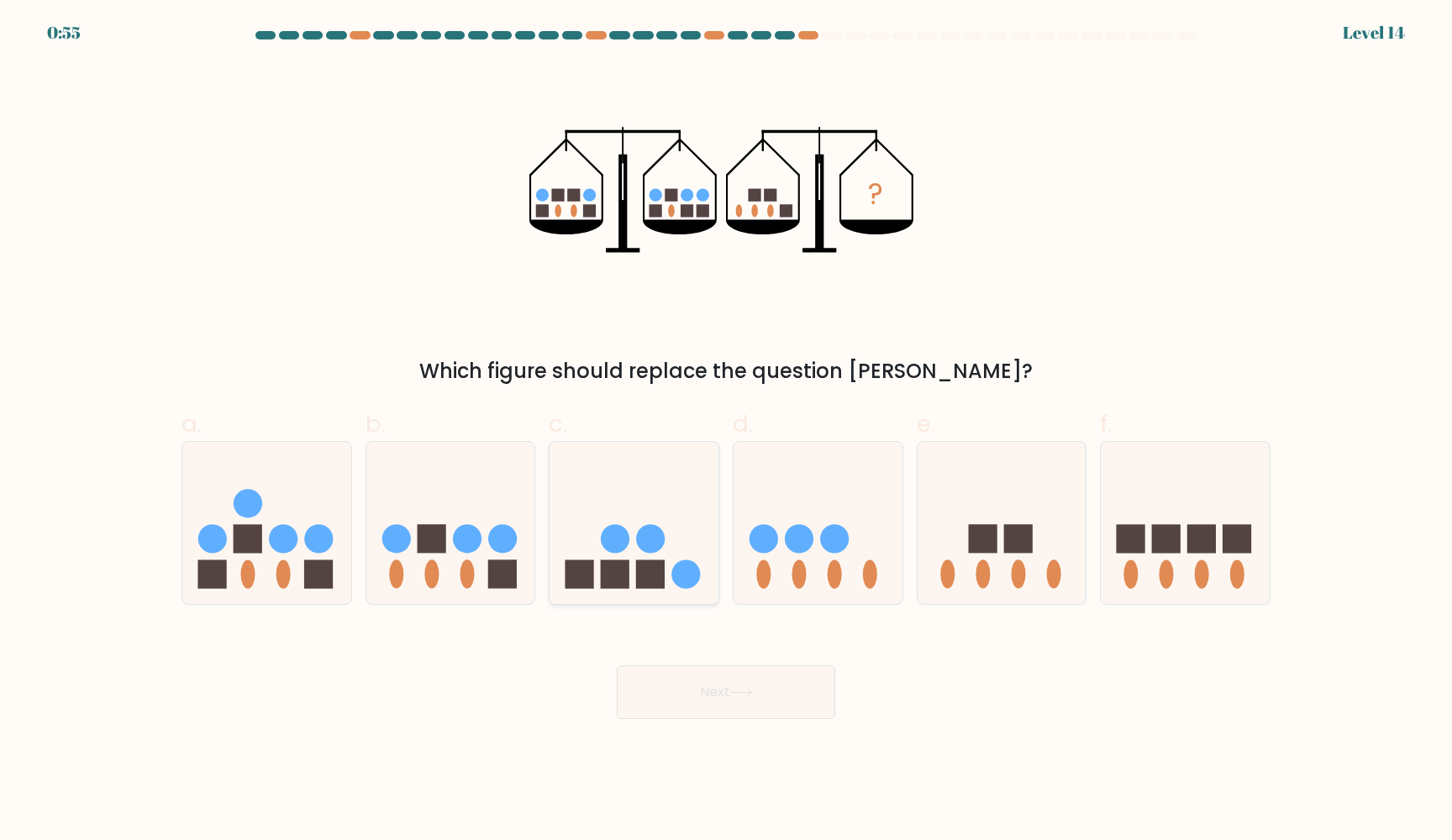
click at [641, 558] on icon at bounding box center [633, 523] width 169 height 140
click at [726, 431] on input "c." at bounding box center [726, 425] width 1 height 11
radio input "true"
click at [705, 693] on button "Next" at bounding box center [726, 692] width 218 height 54
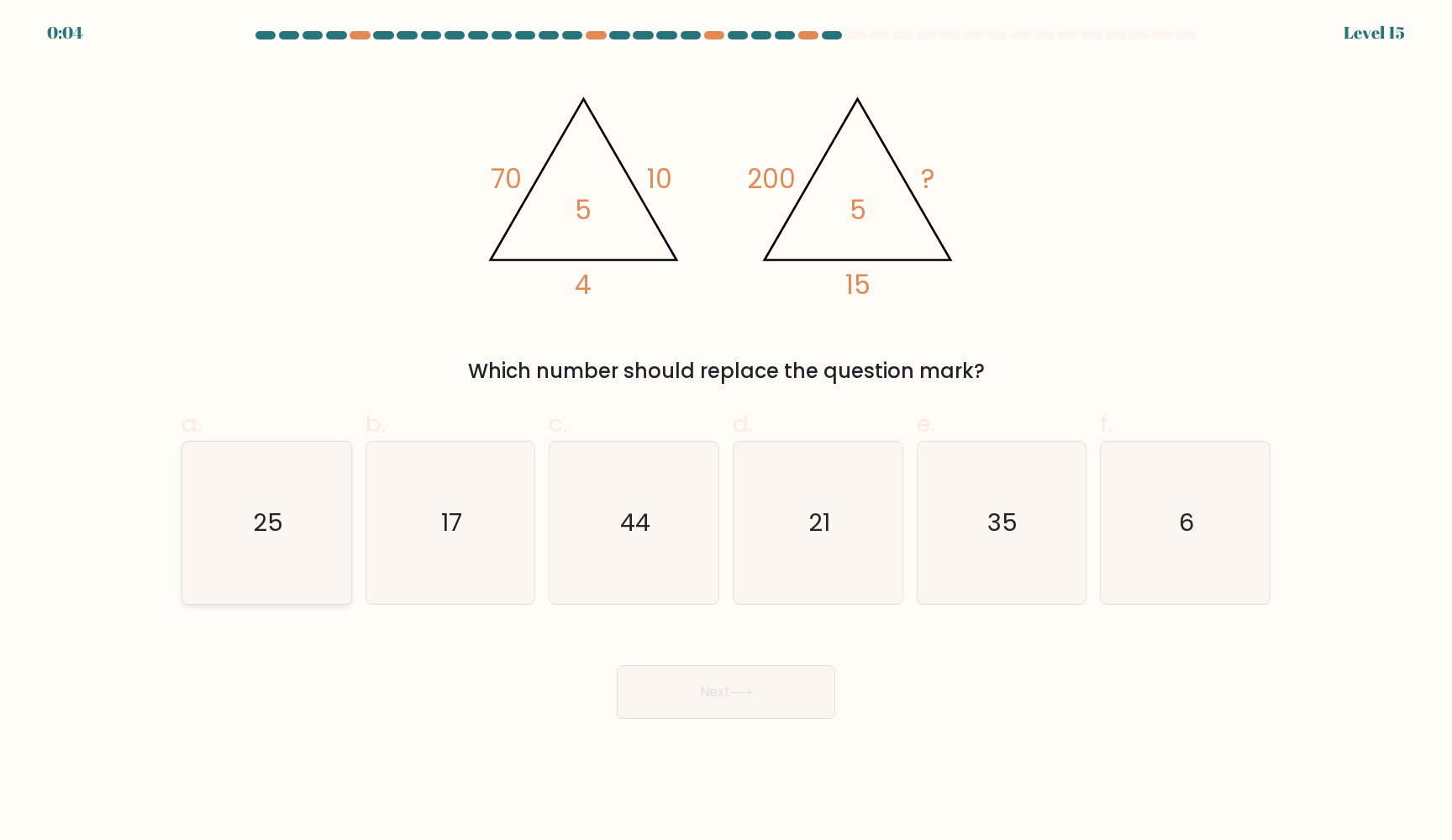
click at [334, 542] on icon "25" at bounding box center [266, 522] width 162 height 162
click at [726, 431] on input "a. 25" at bounding box center [726, 425] width 1 height 11
radio input "true"
click at [723, 696] on button "Next" at bounding box center [726, 692] width 218 height 54
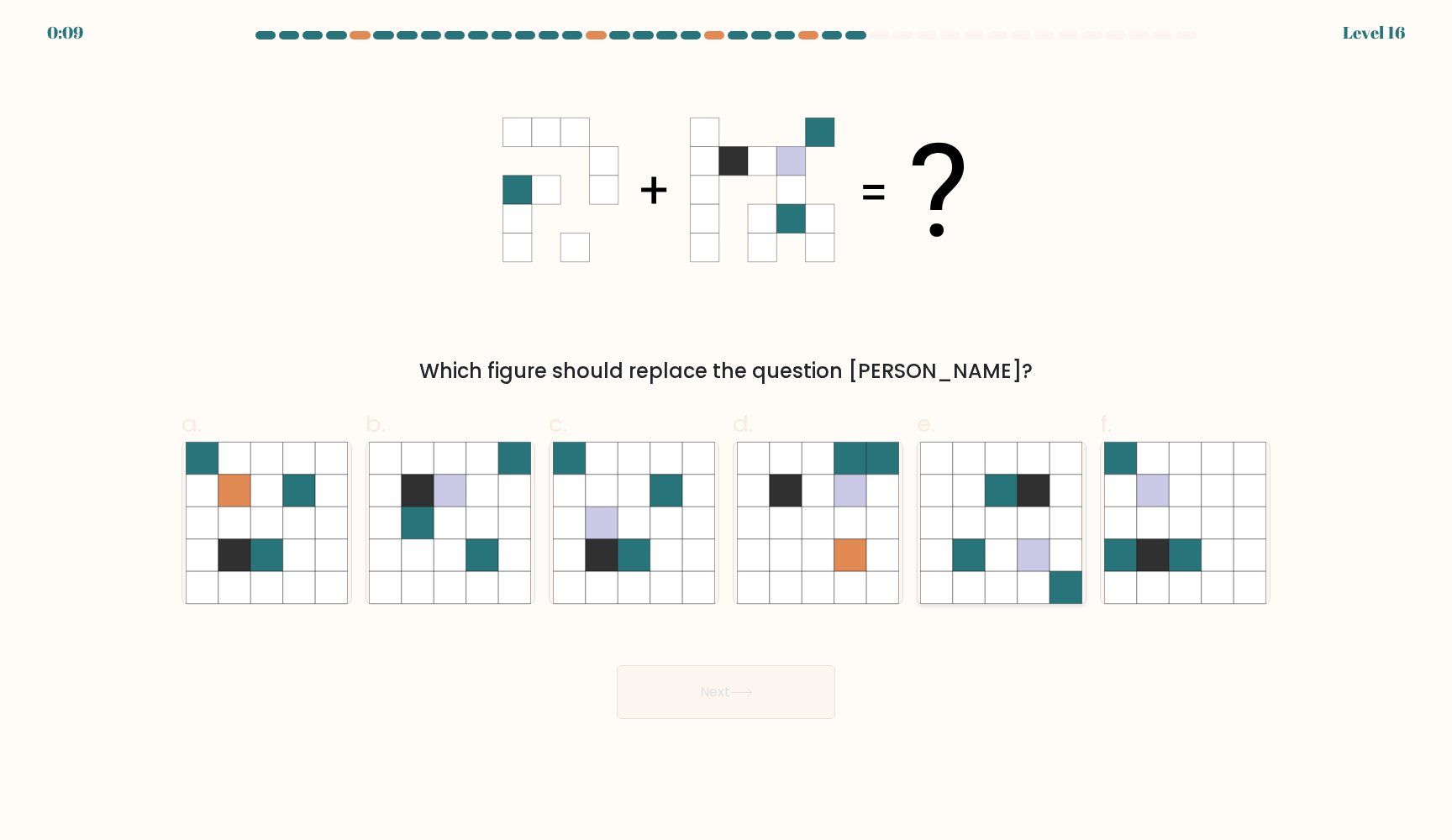
click at [1007, 502] on icon at bounding box center [1001, 491] width 32 height 32
click at [726, 431] on input "e." at bounding box center [726, 425] width 1 height 11
radio input "true"
click at [779, 691] on button "Next" at bounding box center [726, 692] width 218 height 54
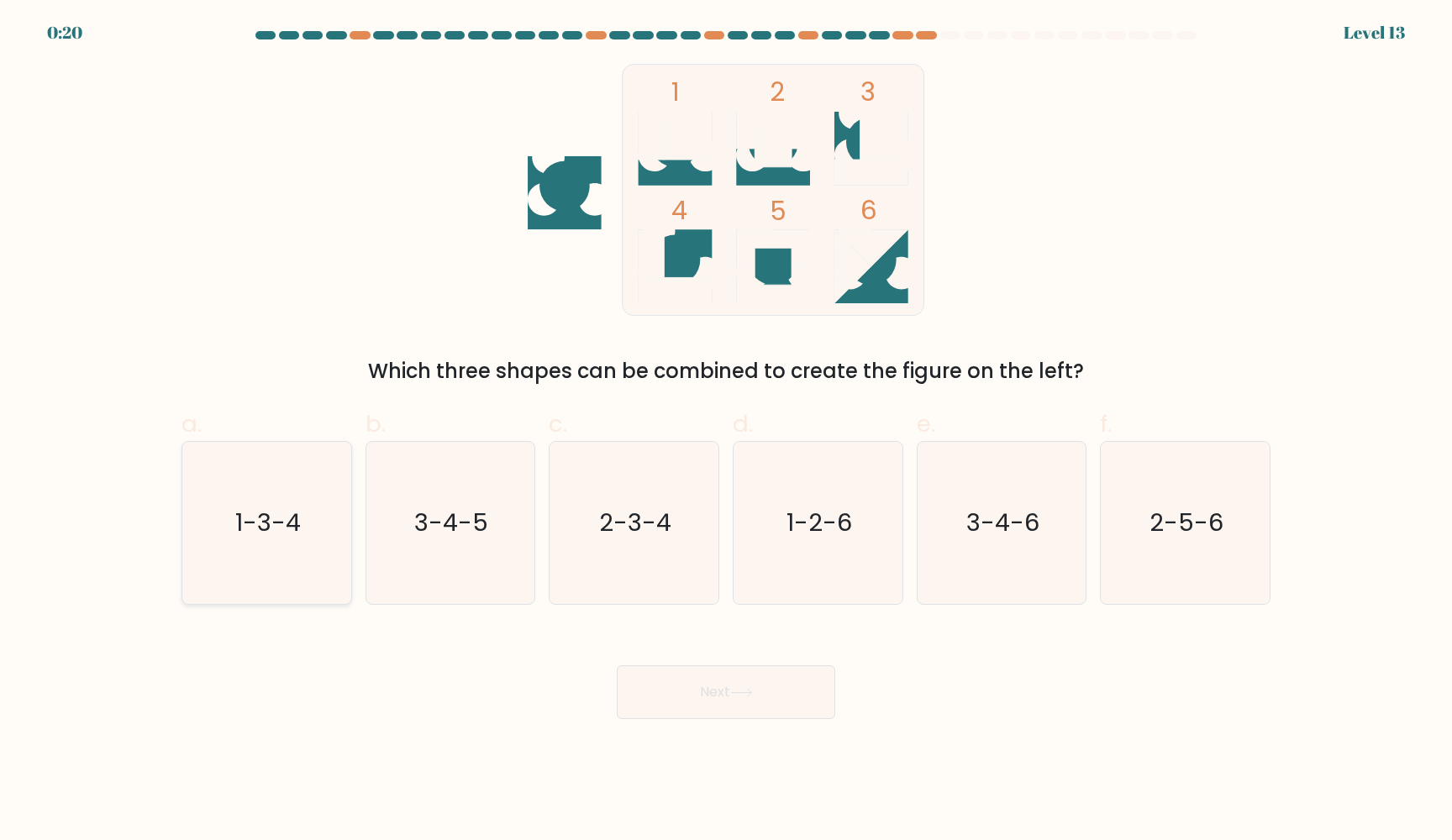
click at [287, 557] on icon "1-3-4" at bounding box center [266, 522] width 162 height 162
click at [726, 431] on input "a. 1-3-4" at bounding box center [726, 425] width 1 height 11
radio input "true"
click at [696, 688] on button "Next" at bounding box center [726, 692] width 218 height 54
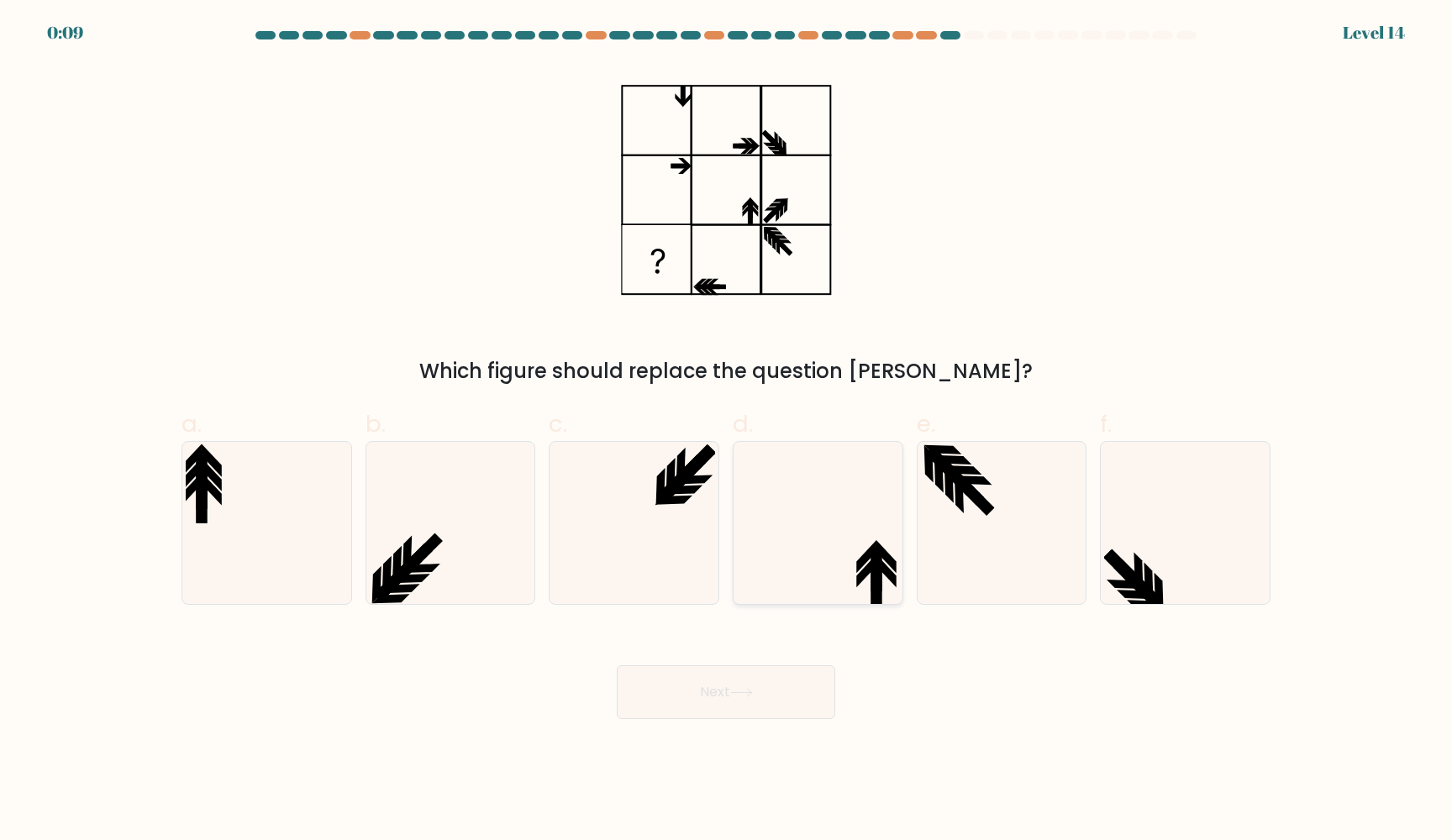
click at [822, 524] on icon at bounding box center [817, 522] width 162 height 162
click at [726, 431] on input "d." at bounding box center [726, 425] width 1 height 11
radio input "true"
click at [751, 698] on button "Next" at bounding box center [726, 692] width 218 height 54
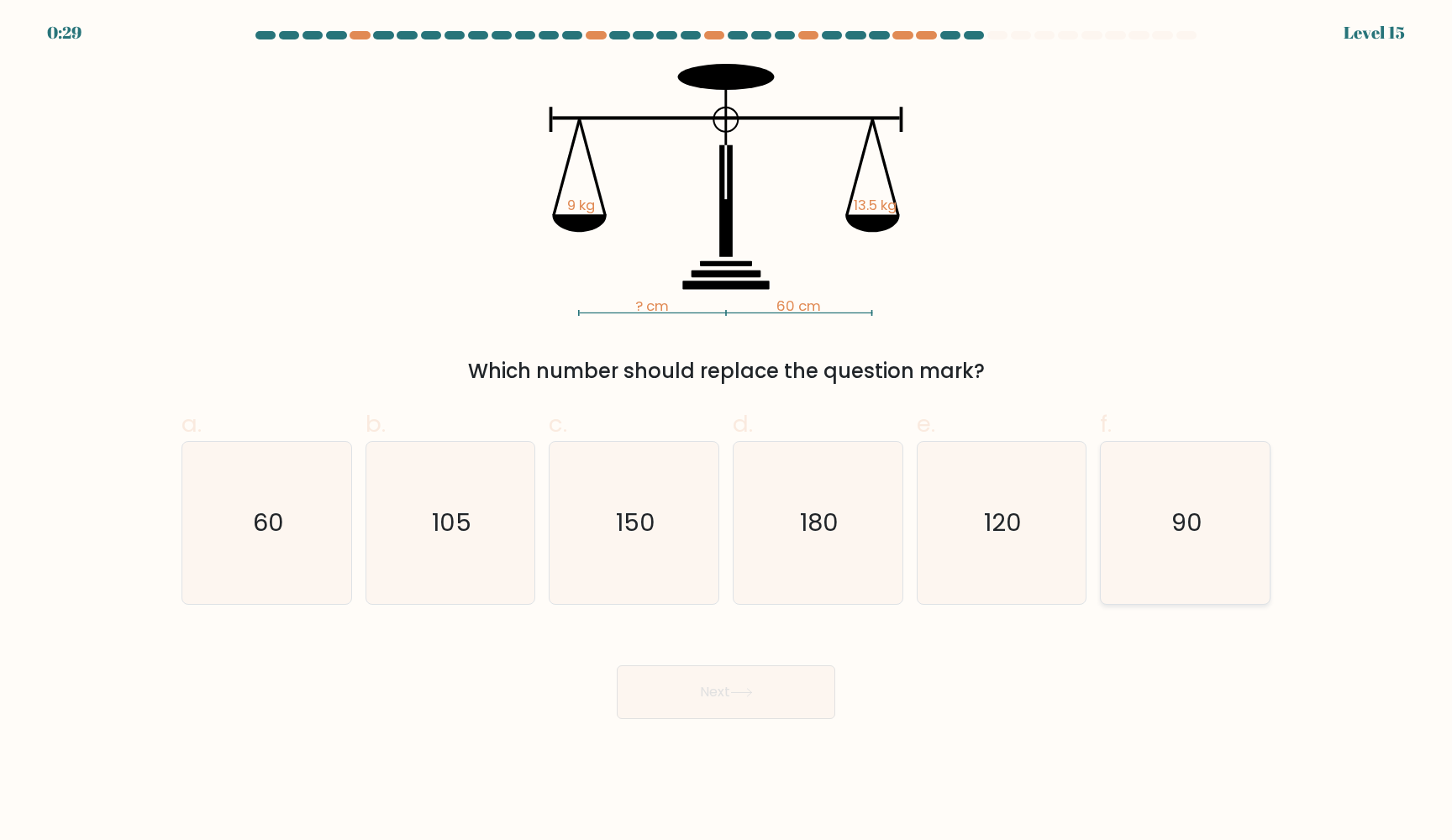
click at [1190, 535] on text "90" at bounding box center [1187, 523] width 31 height 33
click at [726, 431] on input "f. 90" at bounding box center [726, 425] width 1 height 11
radio input "true"
click at [705, 687] on button "Next" at bounding box center [726, 692] width 218 height 54
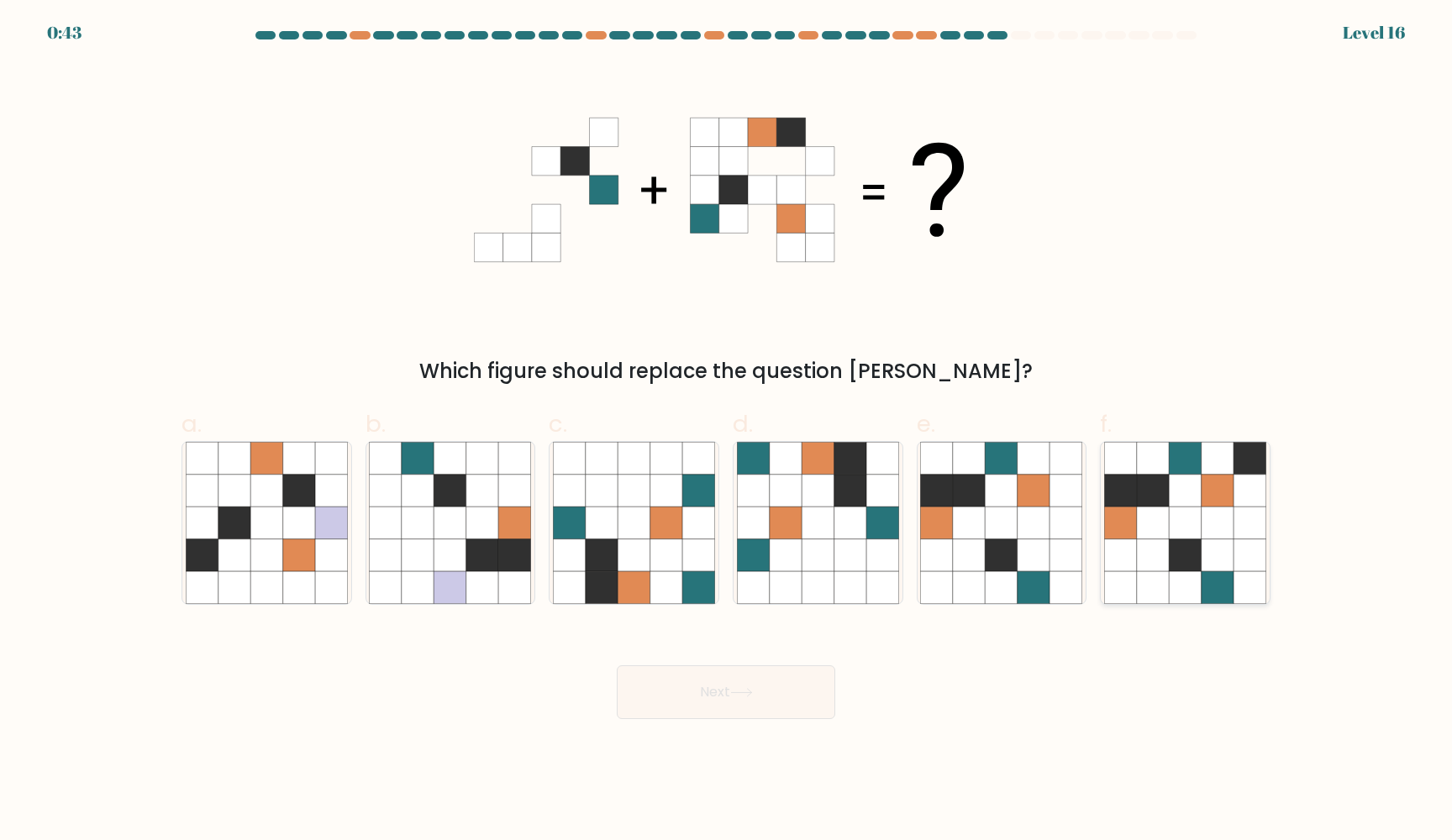
click at [1219, 520] on icon at bounding box center [1217, 523] width 32 height 32
click at [726, 431] on input "f." at bounding box center [726, 425] width 1 height 11
radio input "true"
click at [715, 696] on button "Next" at bounding box center [726, 692] width 218 height 54
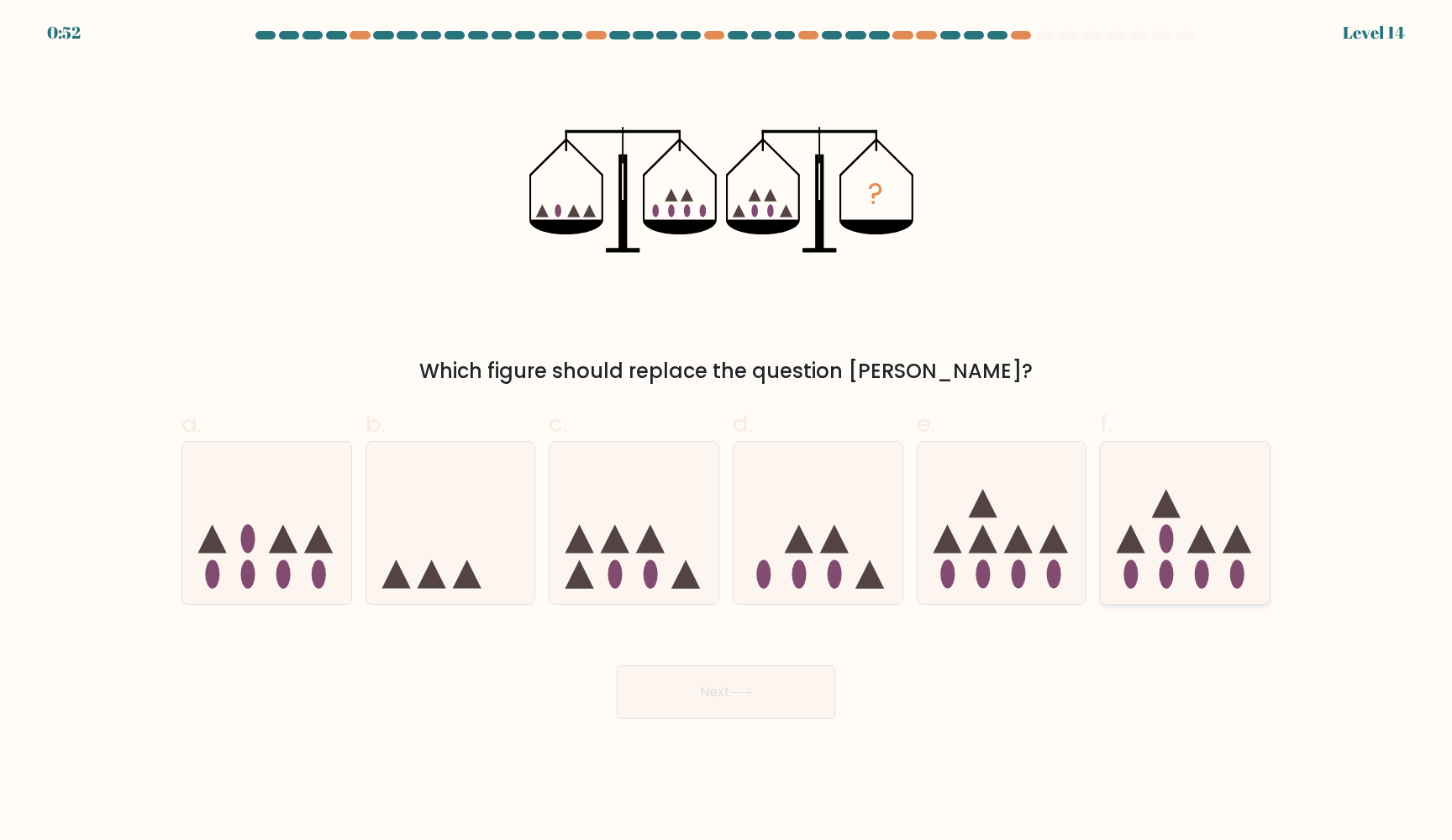
click at [1203, 530] on icon at bounding box center [1201, 538] width 29 height 29
click at [726, 431] on input "f." at bounding box center [726, 425] width 1 height 11
radio input "true"
drag, startPoint x: 719, startPoint y: 700, endPoint x: 417, endPoint y: 718, distance: 302.5
click at [415, 718] on div "Next" at bounding box center [726, 672] width 1109 height 94
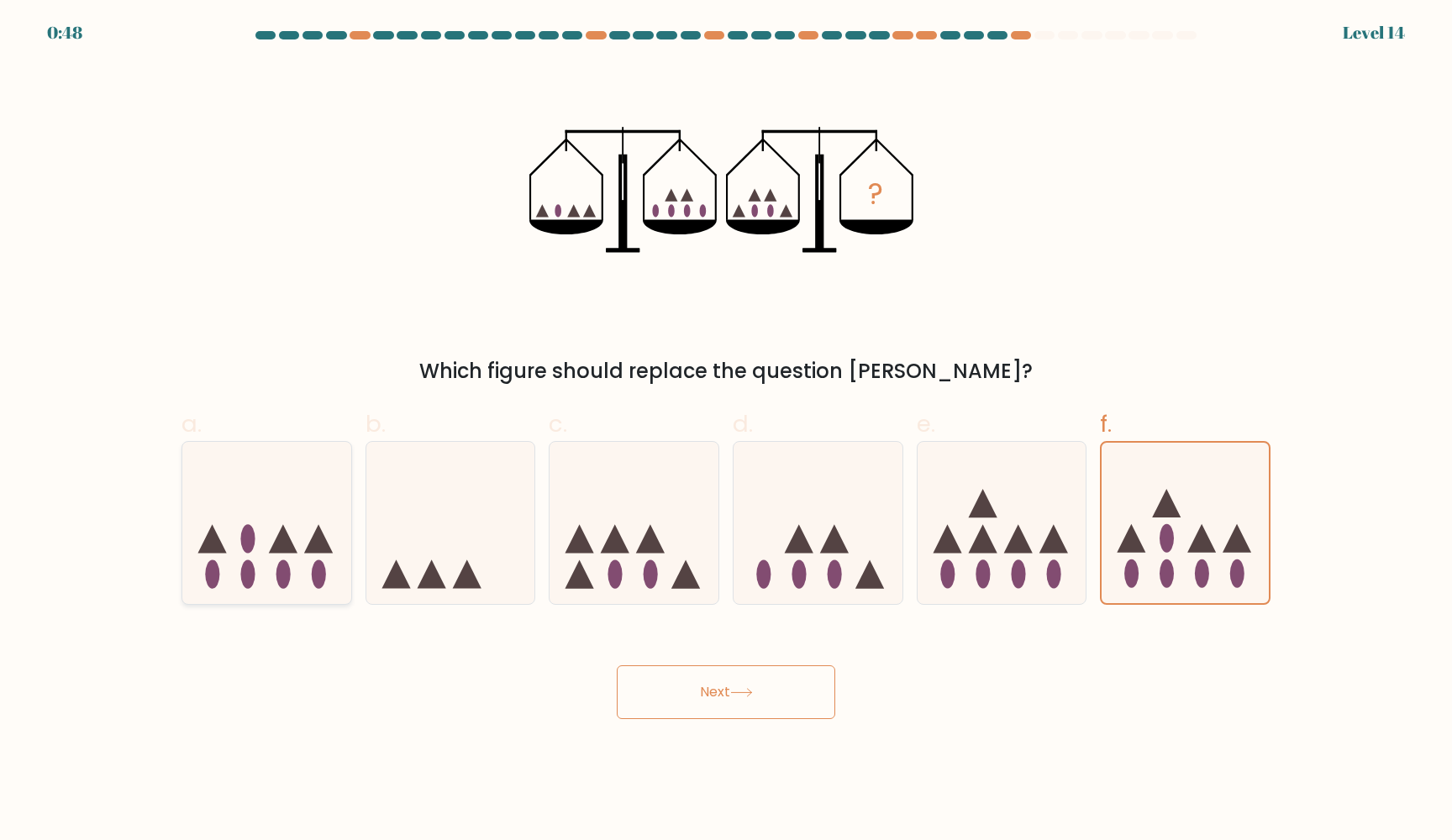
click at [282, 518] on icon at bounding box center [266, 523] width 169 height 140
click at [726, 431] on input "a." at bounding box center [726, 425] width 1 height 11
radio input "true"
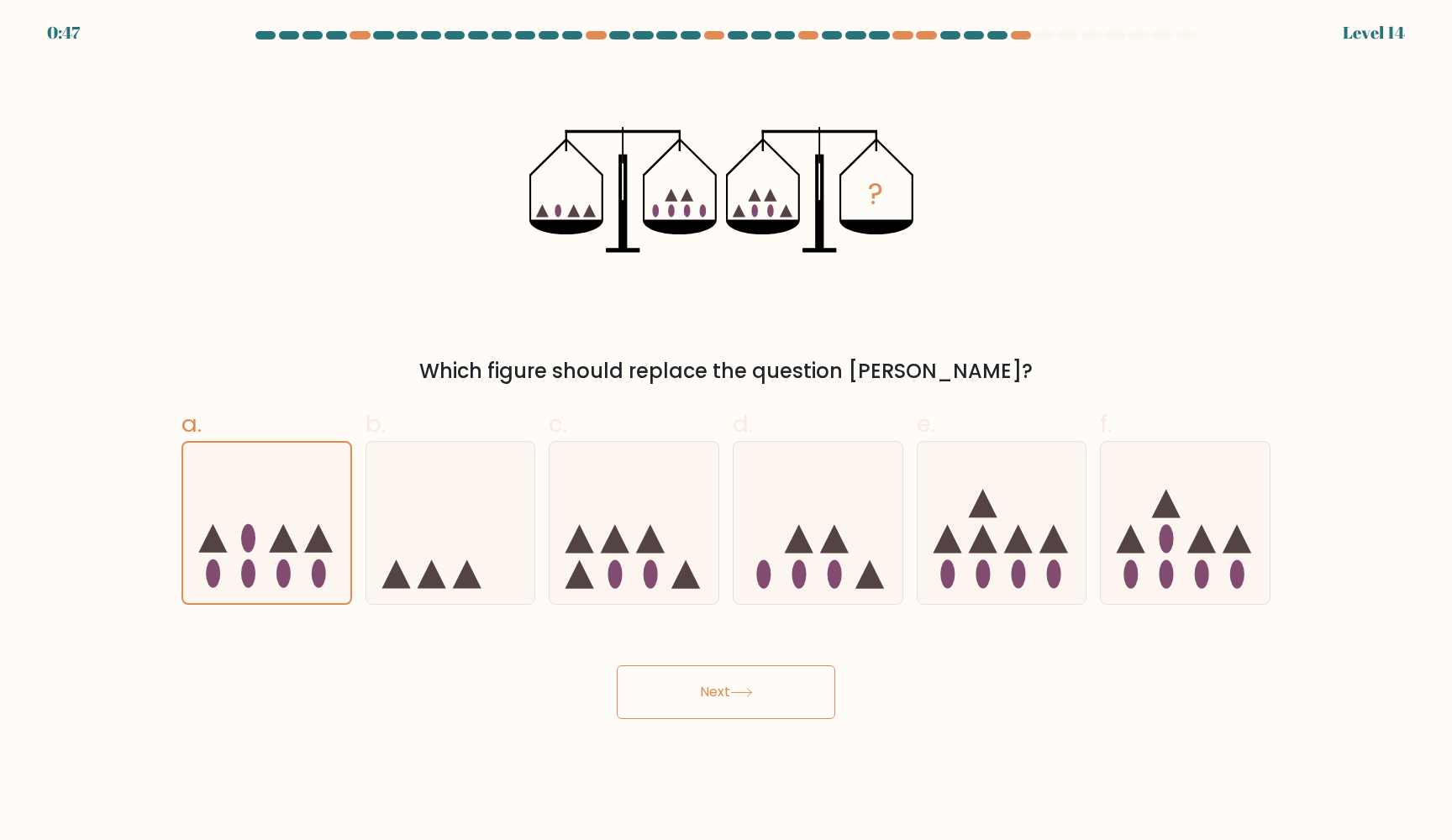
click at [710, 697] on button "Next" at bounding box center [726, 692] width 218 height 54
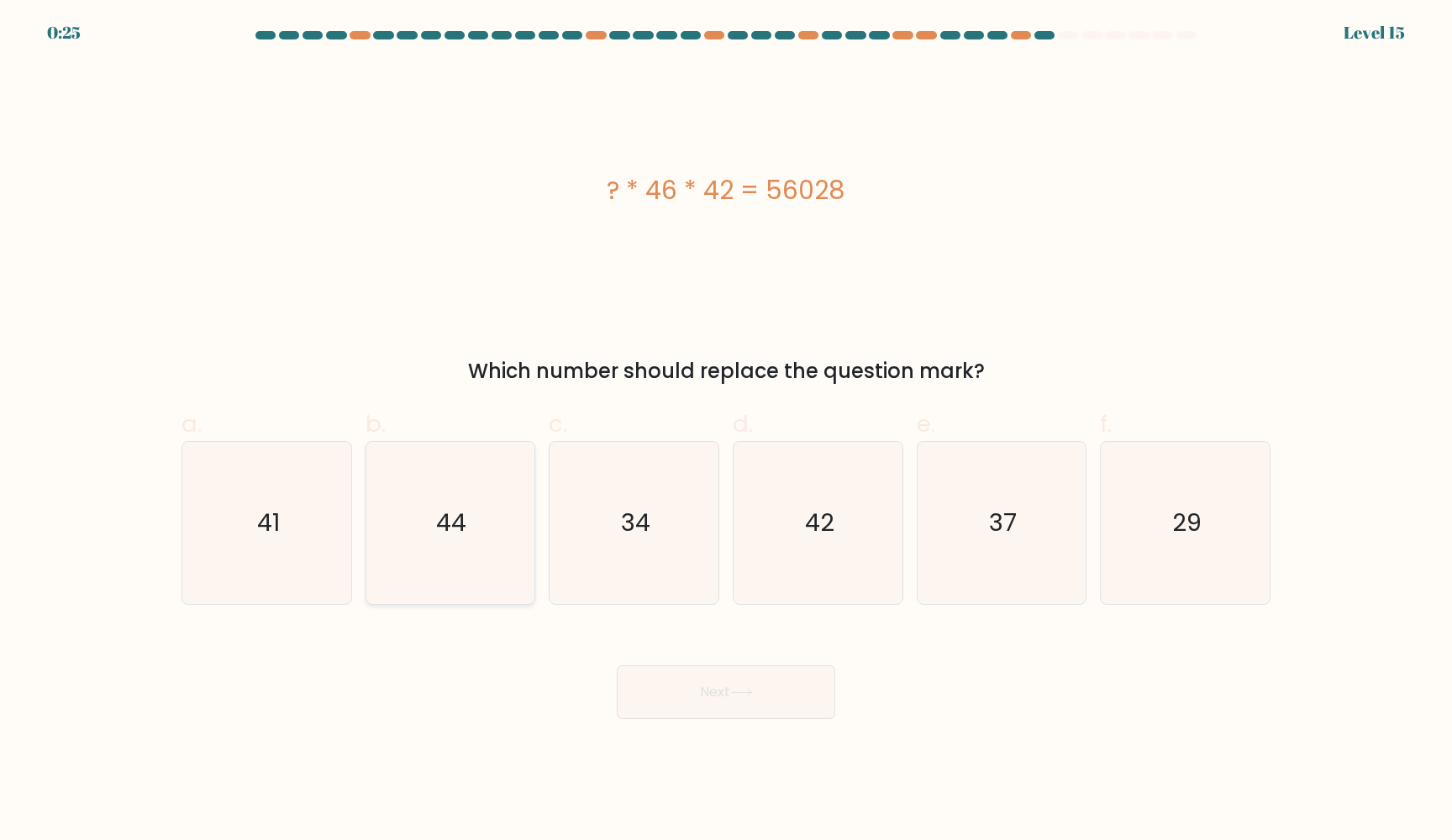
click at [511, 487] on icon "44" at bounding box center [449, 522] width 162 height 162
click at [726, 431] on input "b. 44" at bounding box center [726, 425] width 1 height 11
radio input "true"
click at [661, 695] on button "Next" at bounding box center [726, 692] width 218 height 54
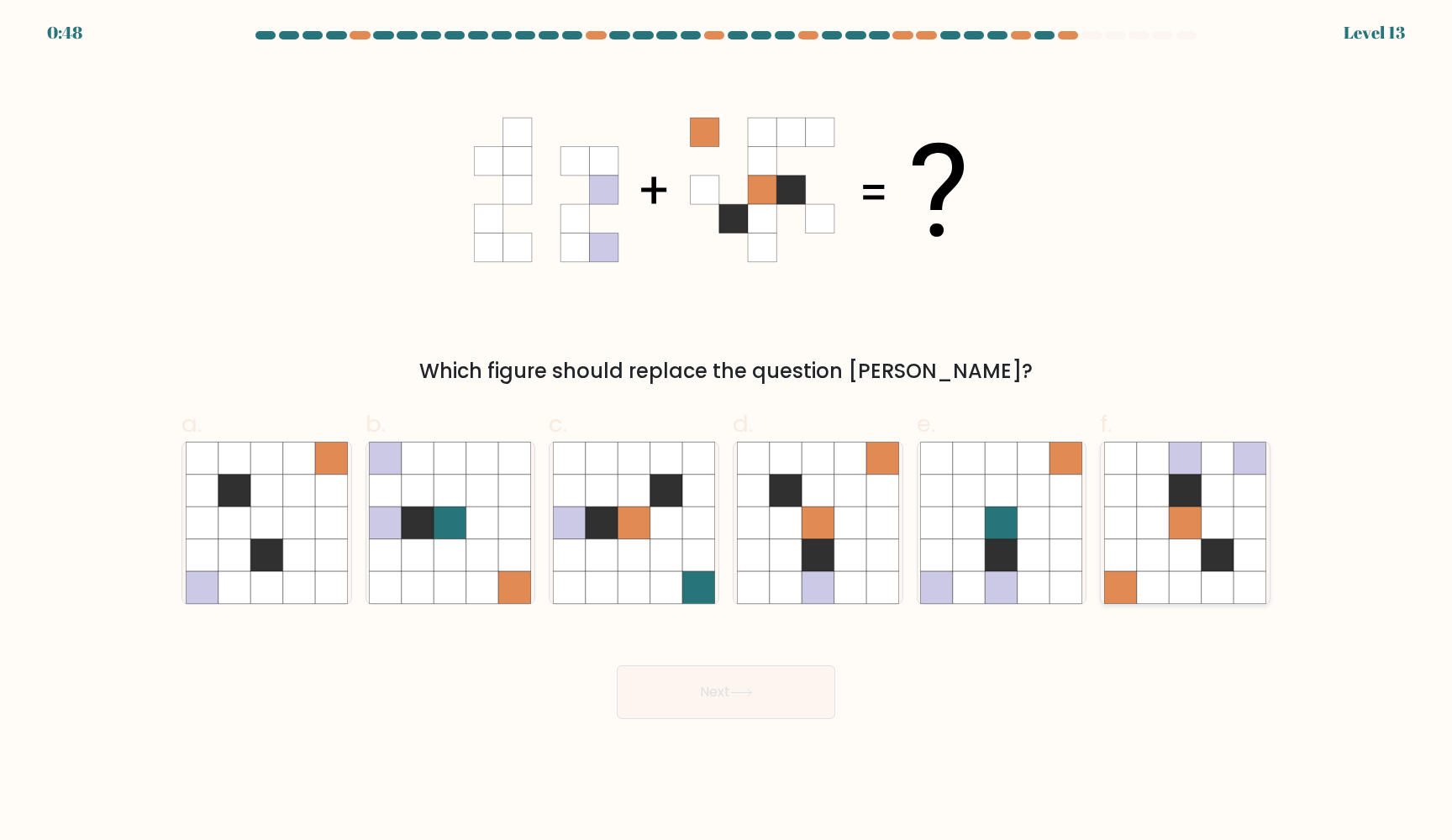
click at [1208, 552] on icon at bounding box center [1217, 554] width 32 height 32
click at [726, 431] on input "f." at bounding box center [726, 425] width 1 height 11
radio input "true"
click at [777, 696] on button "Next" at bounding box center [726, 692] width 218 height 54
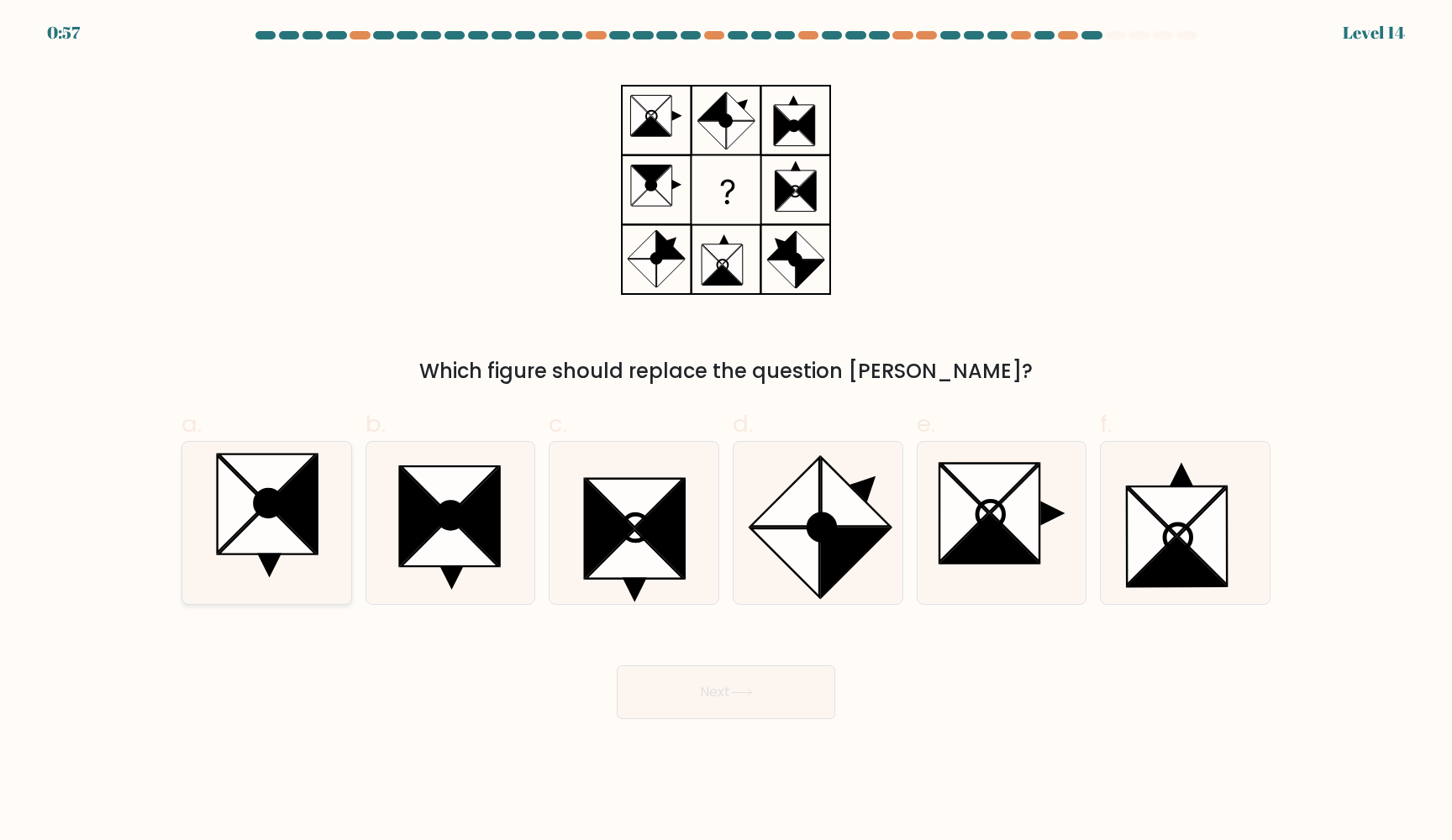
click at [301, 505] on icon at bounding box center [293, 505] width 49 height 97
click at [726, 431] on input "a." at bounding box center [726, 425] width 1 height 11
radio input "true"
click at [677, 687] on button "Next" at bounding box center [726, 692] width 218 height 54
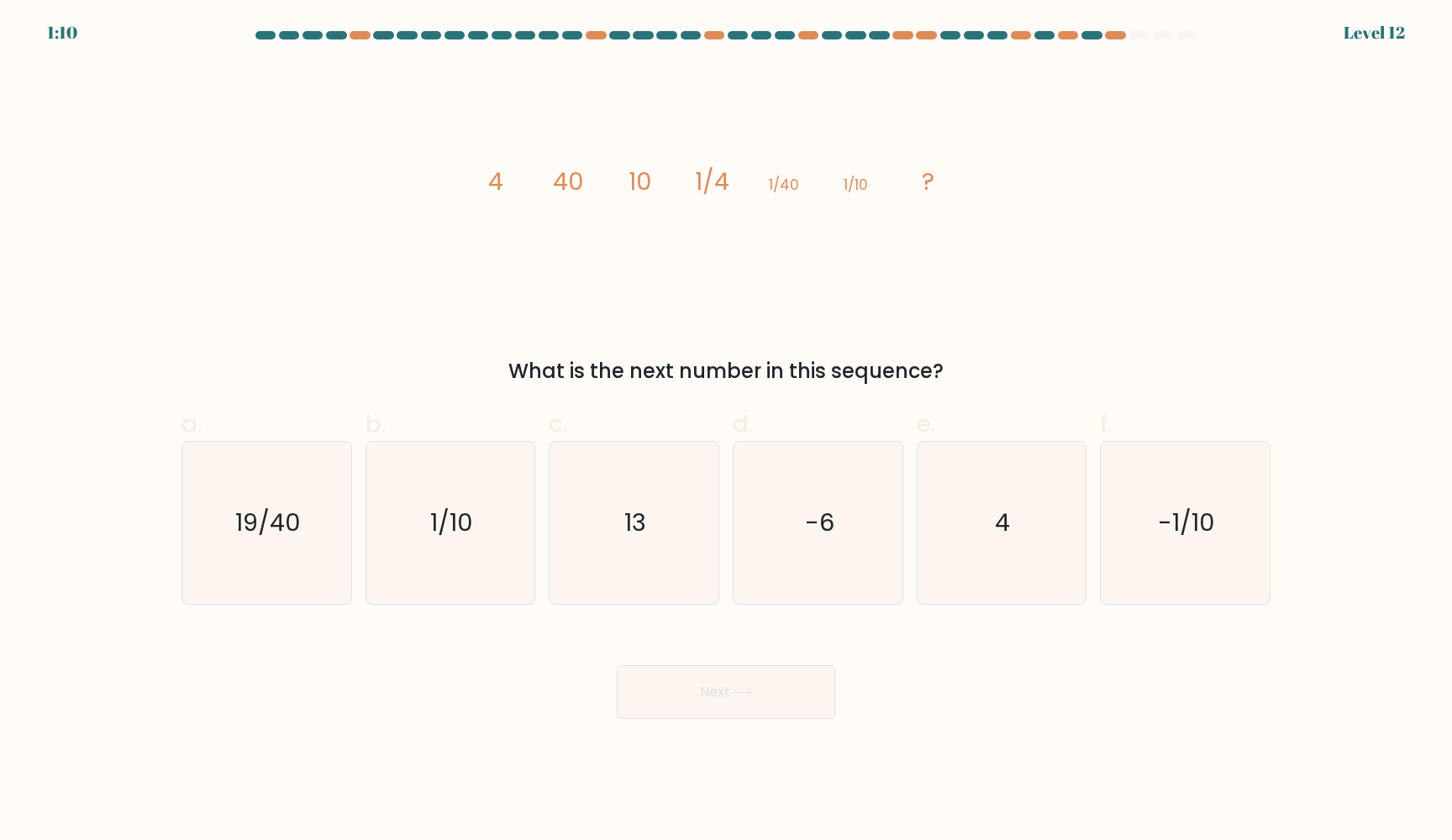
click at [520, 183] on icon "image/svg+xml 4 40 10 1/4 1/40 1/10 ?" at bounding box center [726, 189] width 504 height 252
click at [986, 528] on icon "4" at bounding box center [1000, 522] width 162 height 162
click at [726, 431] on input "e. 4" at bounding box center [726, 425] width 1 height 11
radio input "true"
click at [763, 700] on button "Next" at bounding box center [726, 692] width 218 height 54
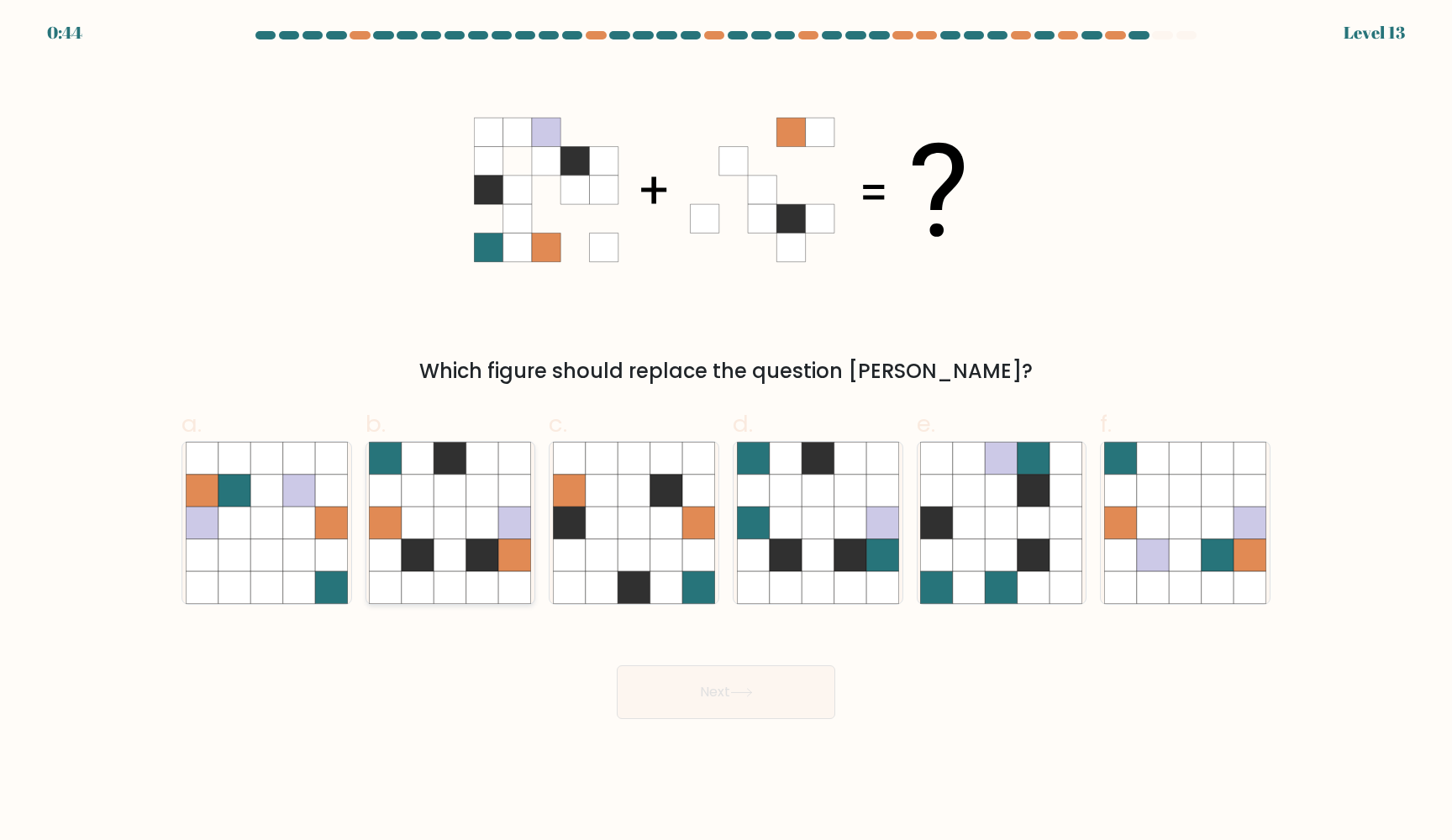
click at [480, 553] on icon at bounding box center [482, 554] width 32 height 32
click at [726, 431] on input "b." at bounding box center [726, 425] width 1 height 11
radio input "true"
click at [702, 694] on button "Next" at bounding box center [726, 692] width 218 height 54
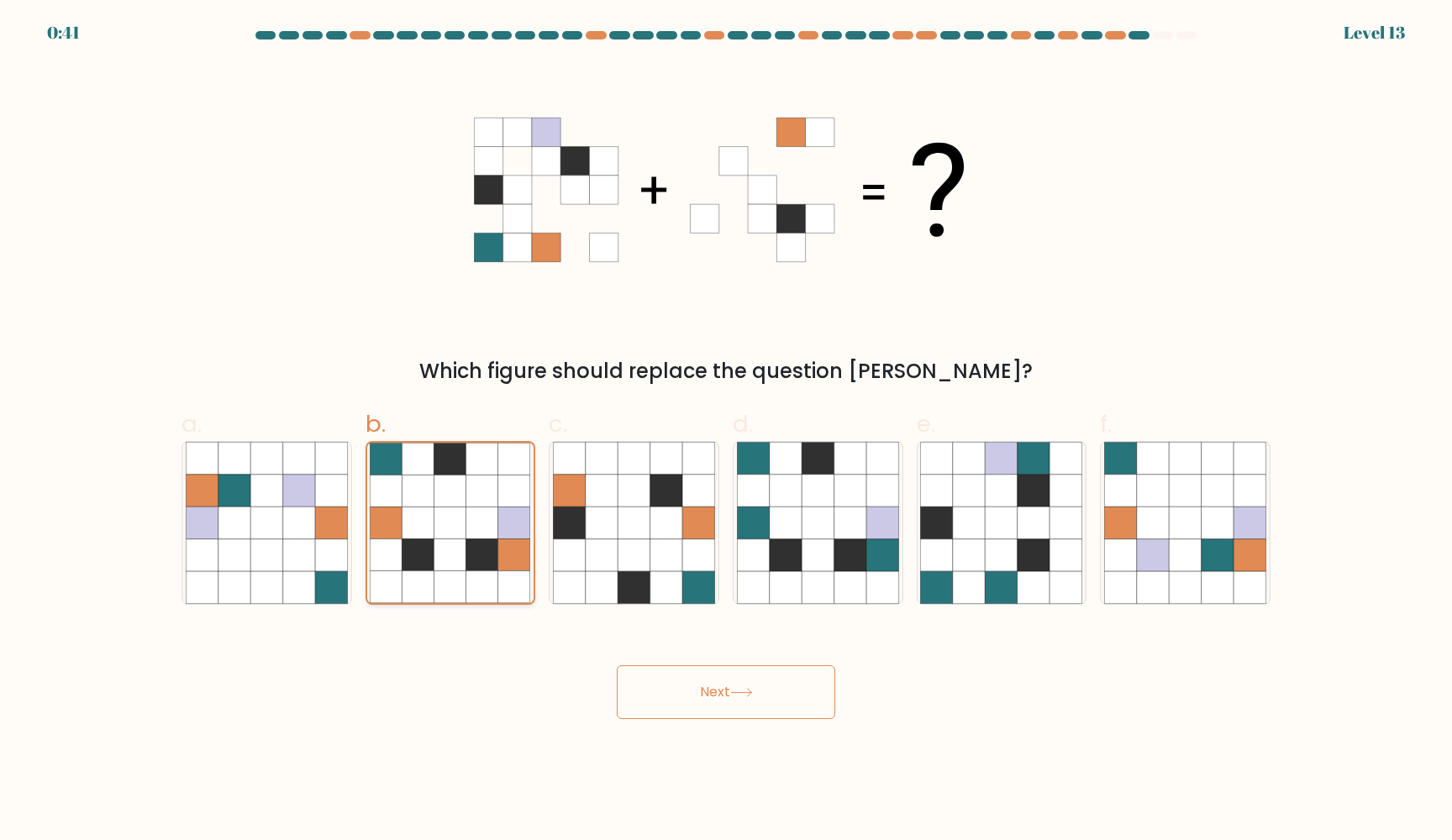
click at [498, 557] on icon at bounding box center [514, 554] width 32 height 32
click at [726, 431] on input "b." at bounding box center [726, 425] width 1 height 11
click at [696, 703] on button "Next" at bounding box center [726, 692] width 218 height 54
click at [738, 696] on icon at bounding box center [741, 692] width 23 height 9
click at [407, 493] on icon at bounding box center [418, 491] width 32 height 32
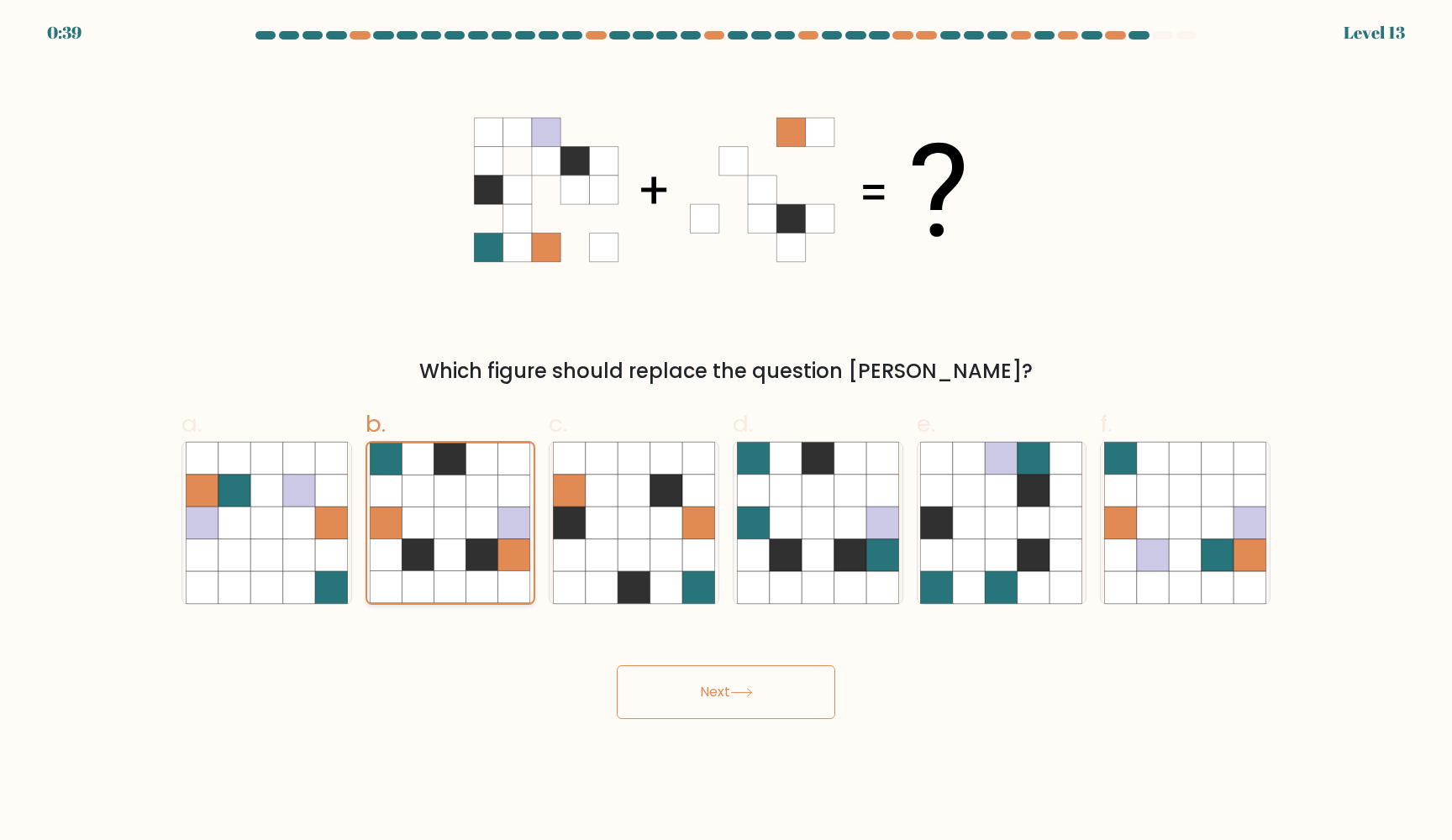
click at [726, 431] on input "b." at bounding box center [726, 425] width 1 height 11
click at [407, 493] on icon at bounding box center [418, 491] width 32 height 32
click at [726, 431] on input "b." at bounding box center [726, 425] width 1 height 11
click at [407, 493] on icon at bounding box center [418, 491] width 32 height 32
click at [726, 431] on input "b." at bounding box center [726, 425] width 1 height 11
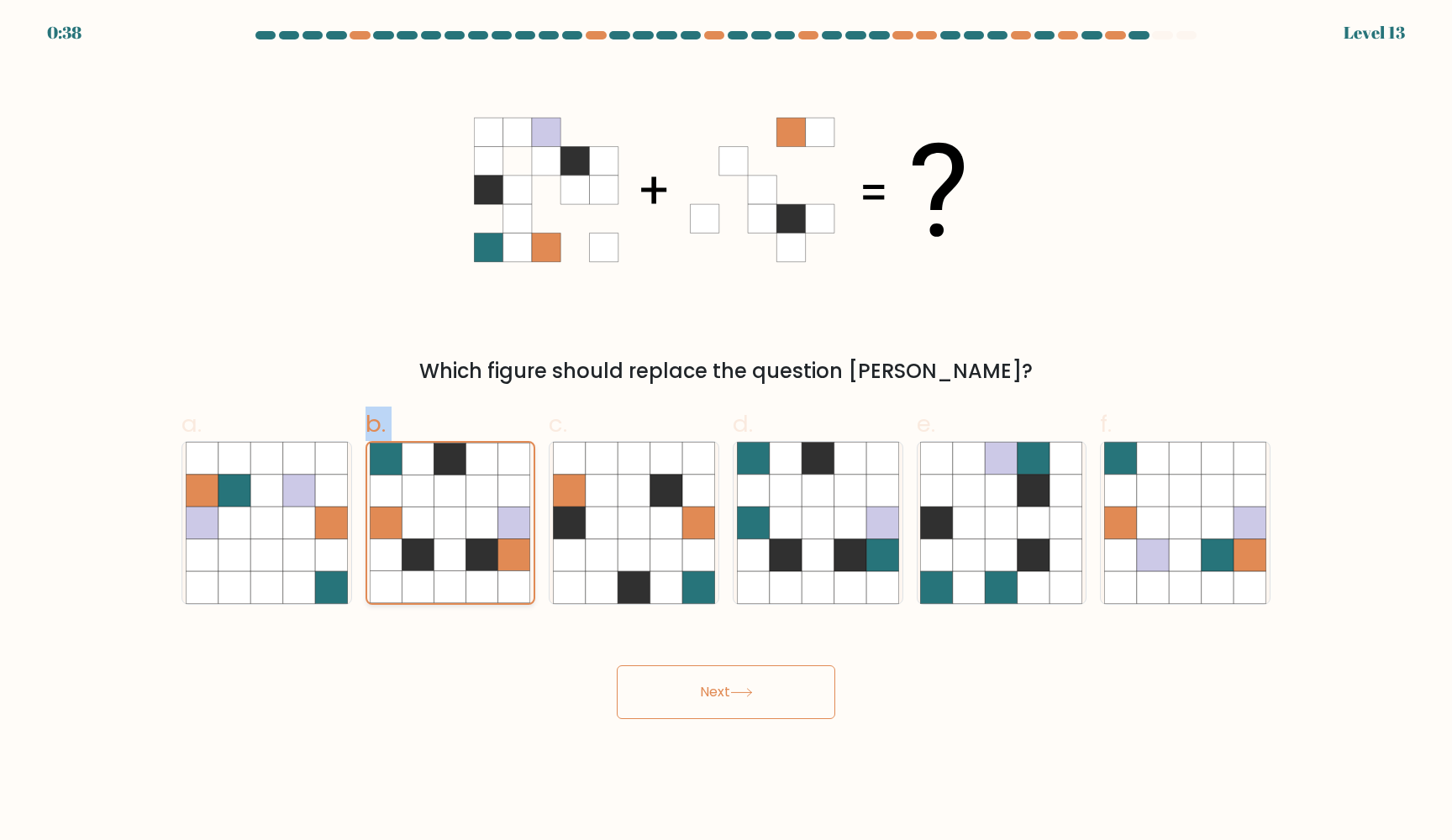
click at [407, 493] on icon at bounding box center [418, 491] width 32 height 32
click at [726, 431] on input "b." at bounding box center [726, 425] width 1 height 11
click at [407, 493] on icon at bounding box center [418, 491] width 32 height 32
click at [726, 431] on input "b." at bounding box center [726, 425] width 1 height 11
click at [270, 502] on icon at bounding box center [266, 491] width 32 height 32
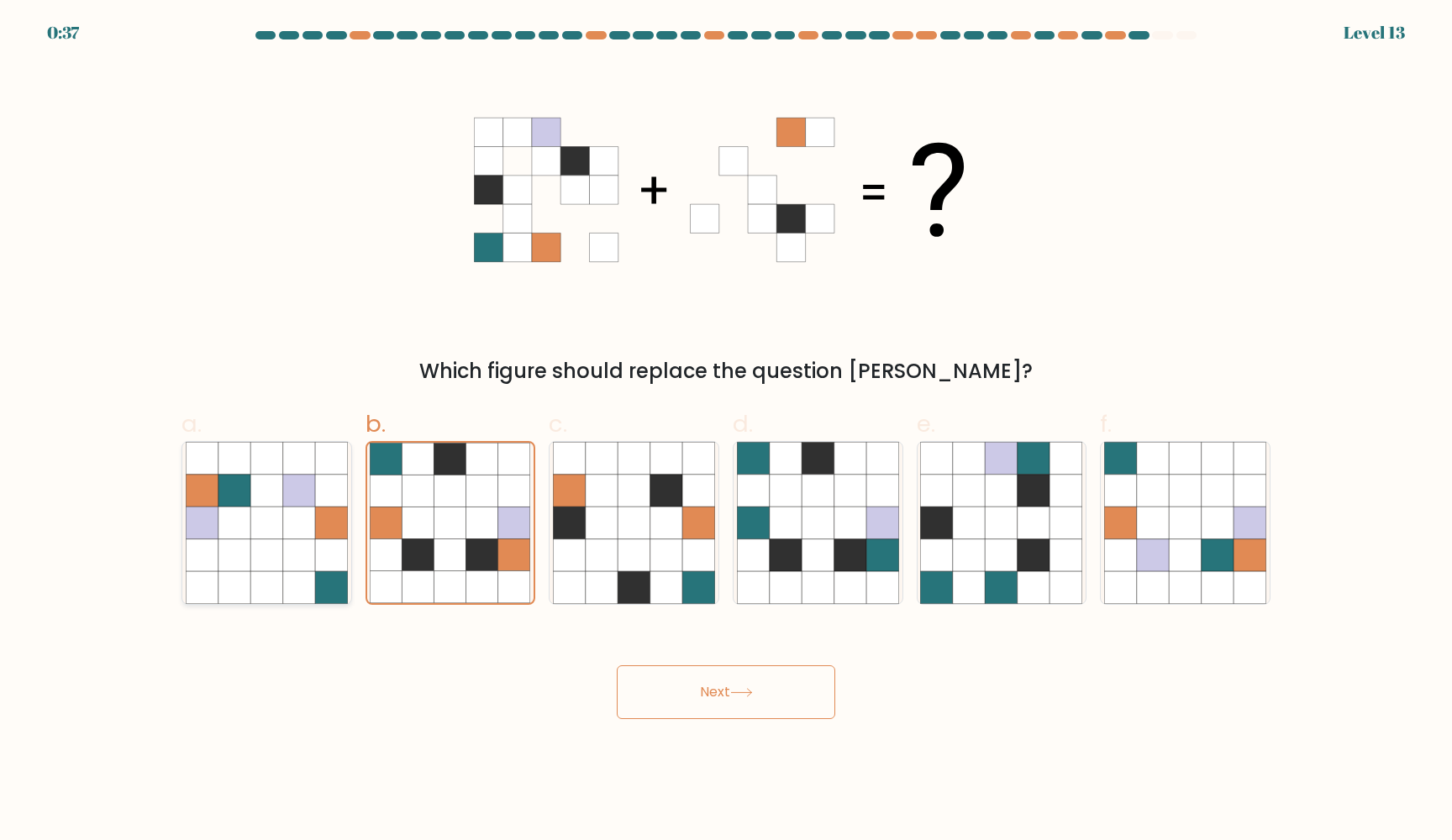
click at [726, 431] on input "a." at bounding box center [726, 425] width 1 height 11
radio input "true"
click at [447, 520] on icon at bounding box center [450, 523] width 32 height 32
click at [726, 431] on input "b." at bounding box center [726, 425] width 1 height 11
radio input "true"
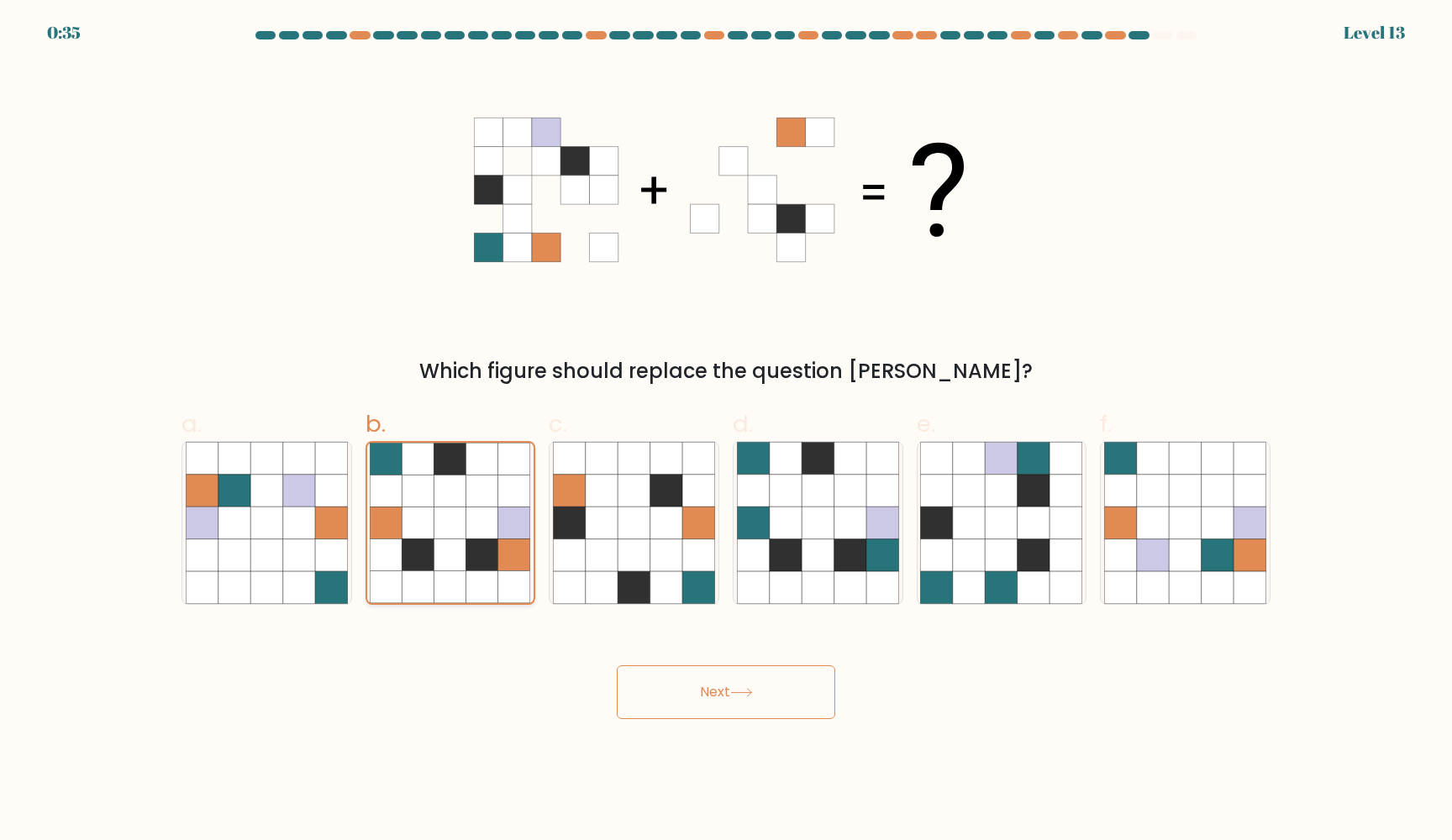
click at [447, 520] on icon at bounding box center [450, 523] width 32 height 32
click at [726, 431] on input "b." at bounding box center [726, 425] width 1 height 11
click at [718, 695] on button "Next" at bounding box center [726, 692] width 218 height 54
click at [762, 696] on button "Next" at bounding box center [726, 692] width 218 height 54
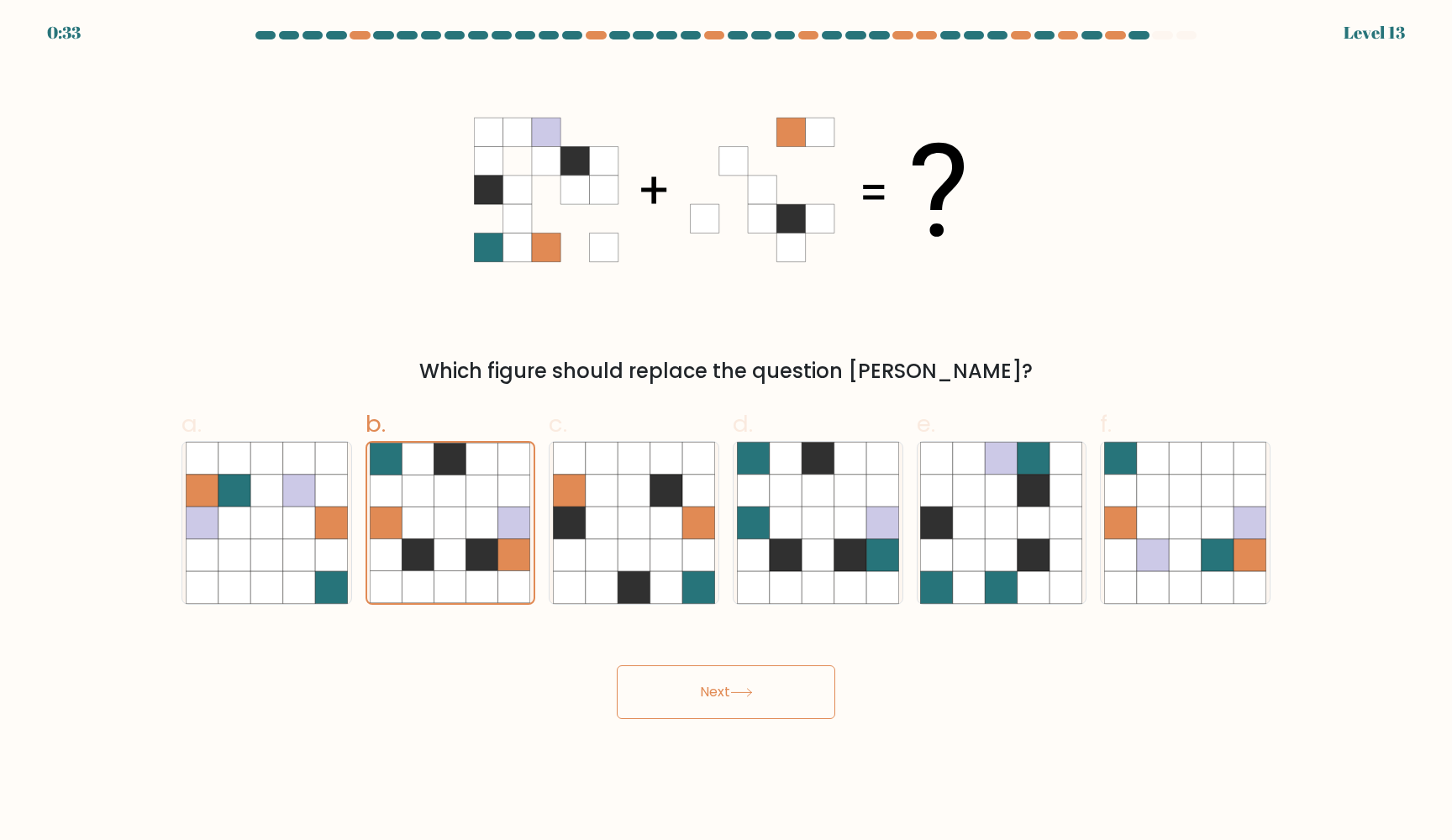
click at [762, 696] on button "Next" at bounding box center [726, 692] width 218 height 54
click at [760, 696] on button "Next" at bounding box center [726, 692] width 218 height 54
click at [756, 696] on button "Next" at bounding box center [726, 692] width 218 height 54
click at [752, 696] on icon at bounding box center [741, 692] width 23 height 9
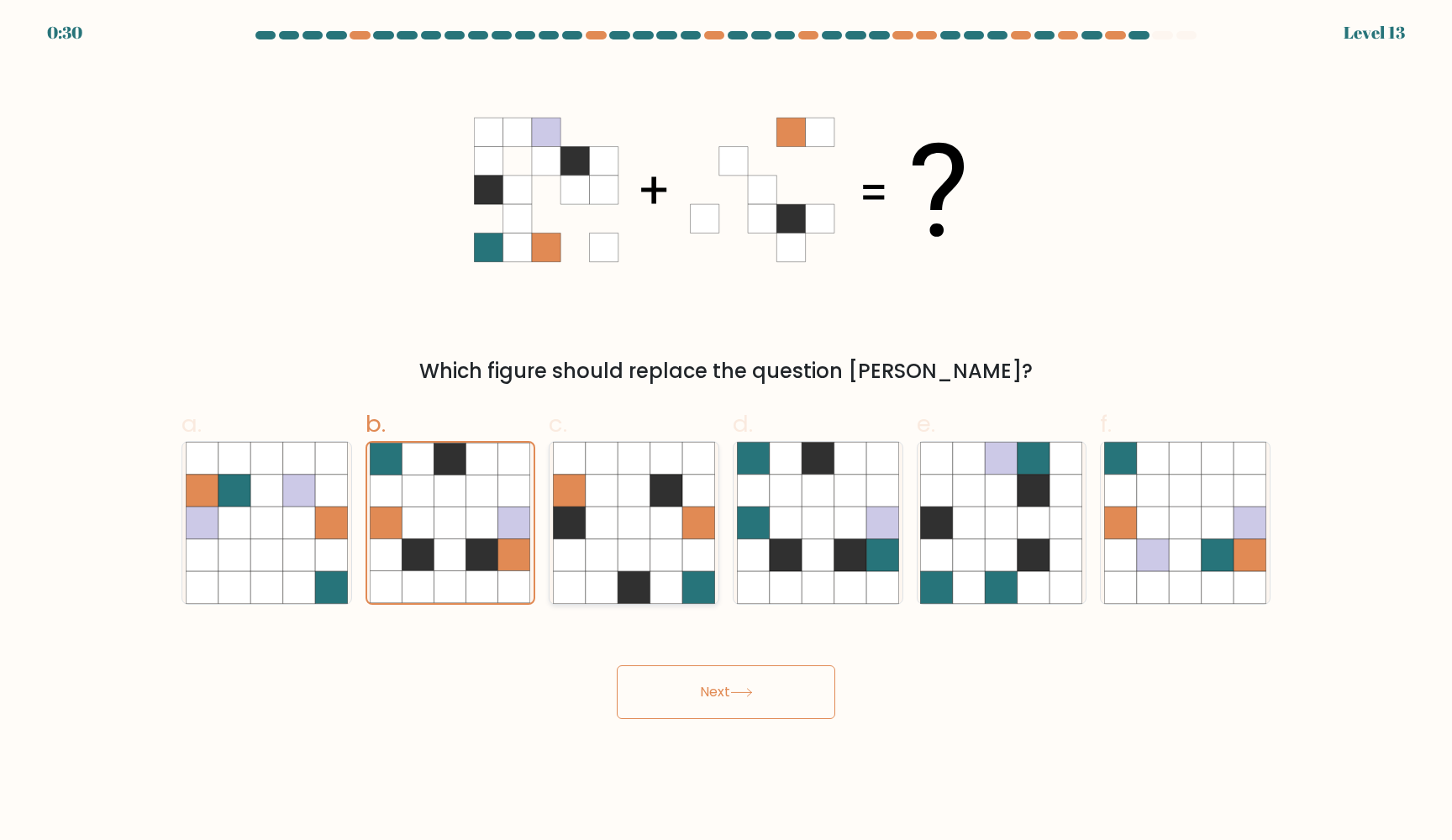
click at [649, 513] on icon at bounding box center [633, 523] width 32 height 32
click at [726, 431] on input "c." at bounding box center [726, 425] width 1 height 11
radio input "true"
click at [512, 622] on form at bounding box center [726, 375] width 1452 height 688
click at [475, 596] on icon at bounding box center [482, 587] width 32 height 32
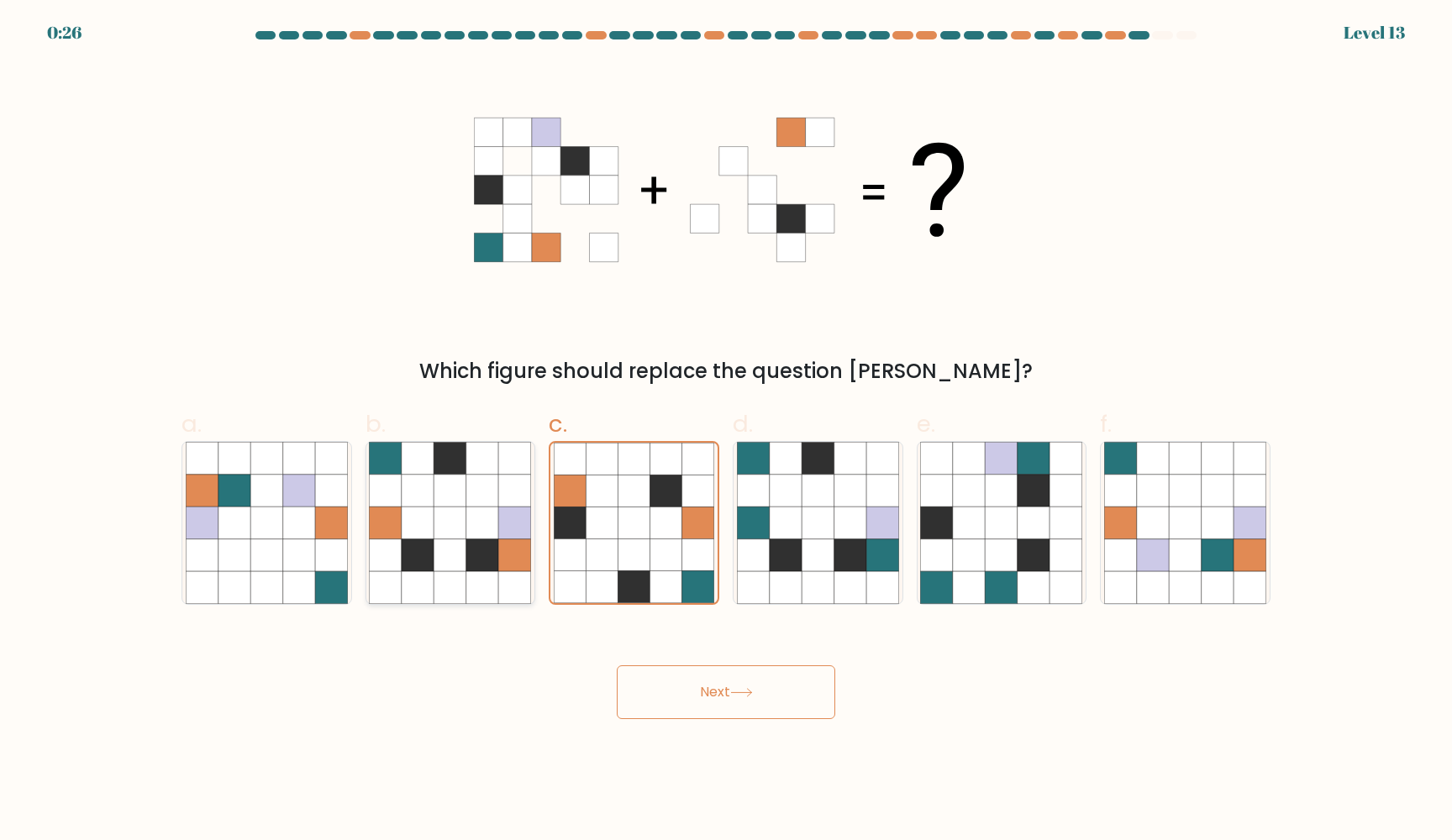
click at [726, 431] on input "b." at bounding box center [726, 425] width 1 height 11
radio input "true"
click at [475, 596] on icon at bounding box center [482, 587] width 32 height 32
click at [726, 431] on input "b." at bounding box center [726, 425] width 1 height 11
click at [688, 700] on button "Next" at bounding box center [726, 692] width 218 height 54
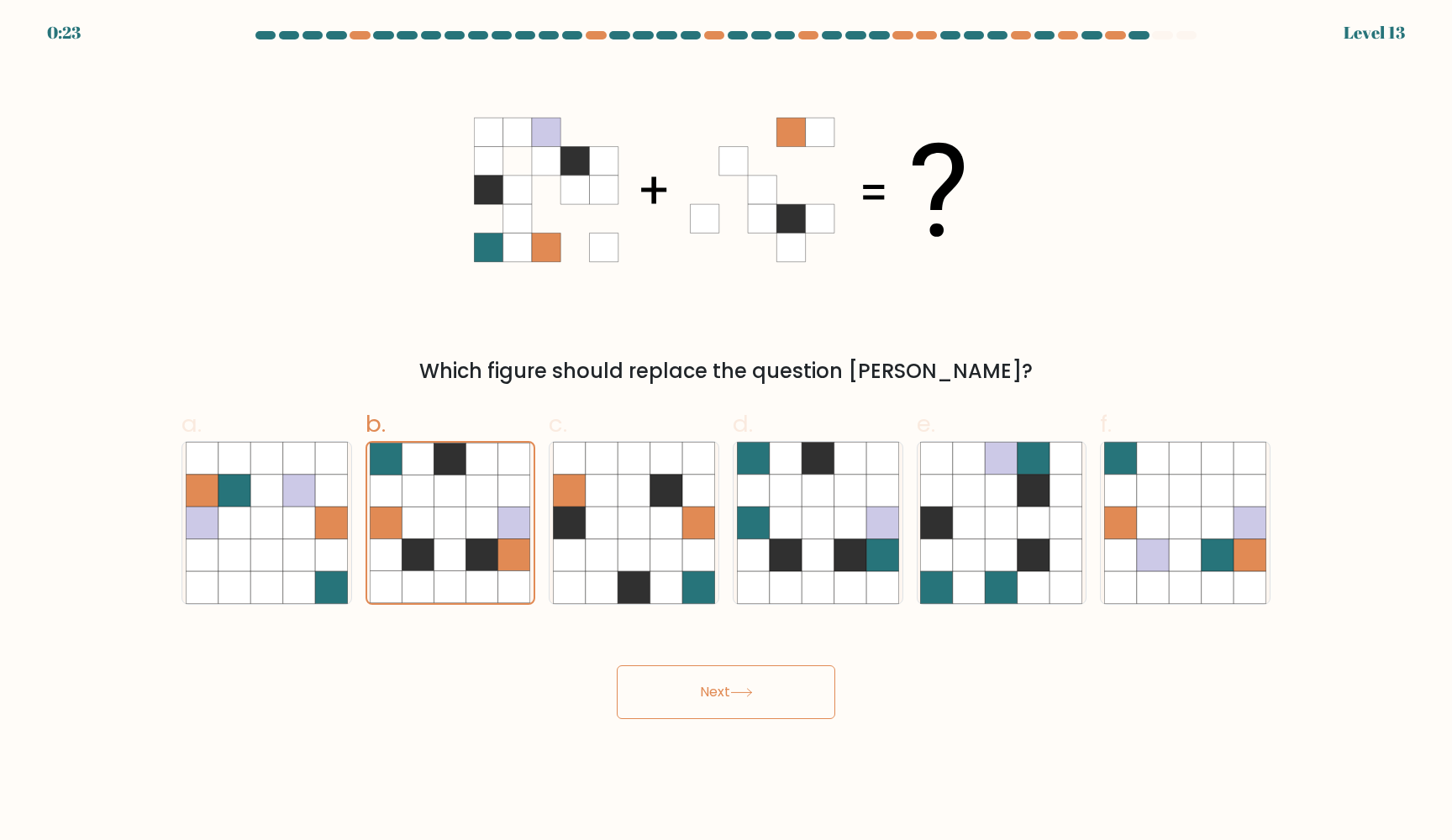
click at [690, 700] on button "Next" at bounding box center [726, 692] width 218 height 54
drag, startPoint x: 706, startPoint y: 703, endPoint x: 762, endPoint y: 729, distance: 61.7
click at [762, 729] on body "0:22 Level 13" at bounding box center [726, 420] width 1452 height 840
click at [762, 728] on body "0:21 Level 13" at bounding box center [726, 420] width 1452 height 840
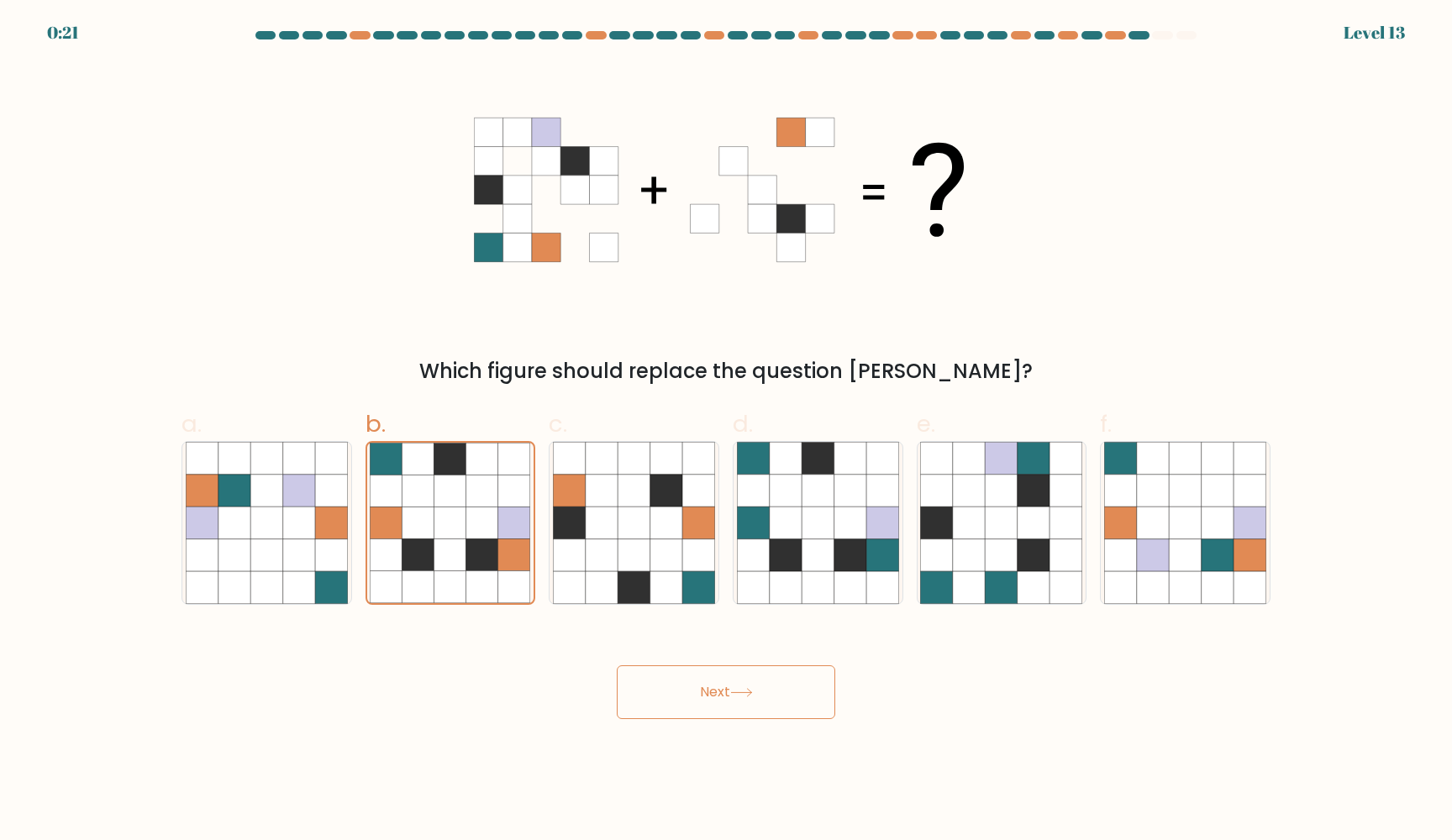
click at [751, 683] on button "Next" at bounding box center [726, 692] width 218 height 54
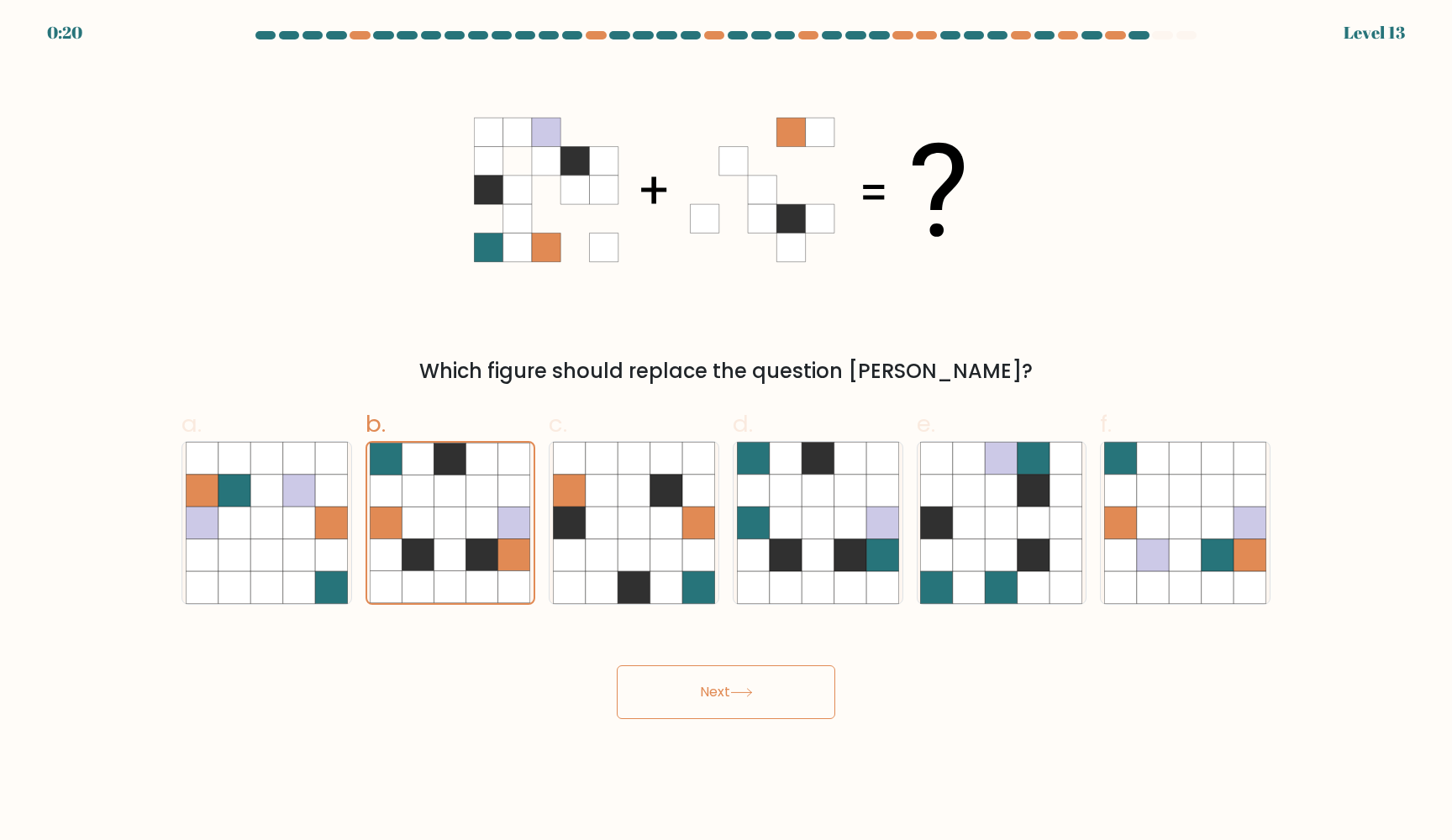
click at [751, 683] on button "Next" at bounding box center [726, 692] width 218 height 54
click at [751, 687] on button "Next" at bounding box center [726, 692] width 218 height 54
click at [751, 688] on icon at bounding box center [741, 692] width 23 height 9
drag, startPoint x: 751, startPoint y: 688, endPoint x: 751, endPoint y: 724, distance: 36.0
click at [751, 724] on body "0:19 Level 13" at bounding box center [726, 420] width 1452 height 840
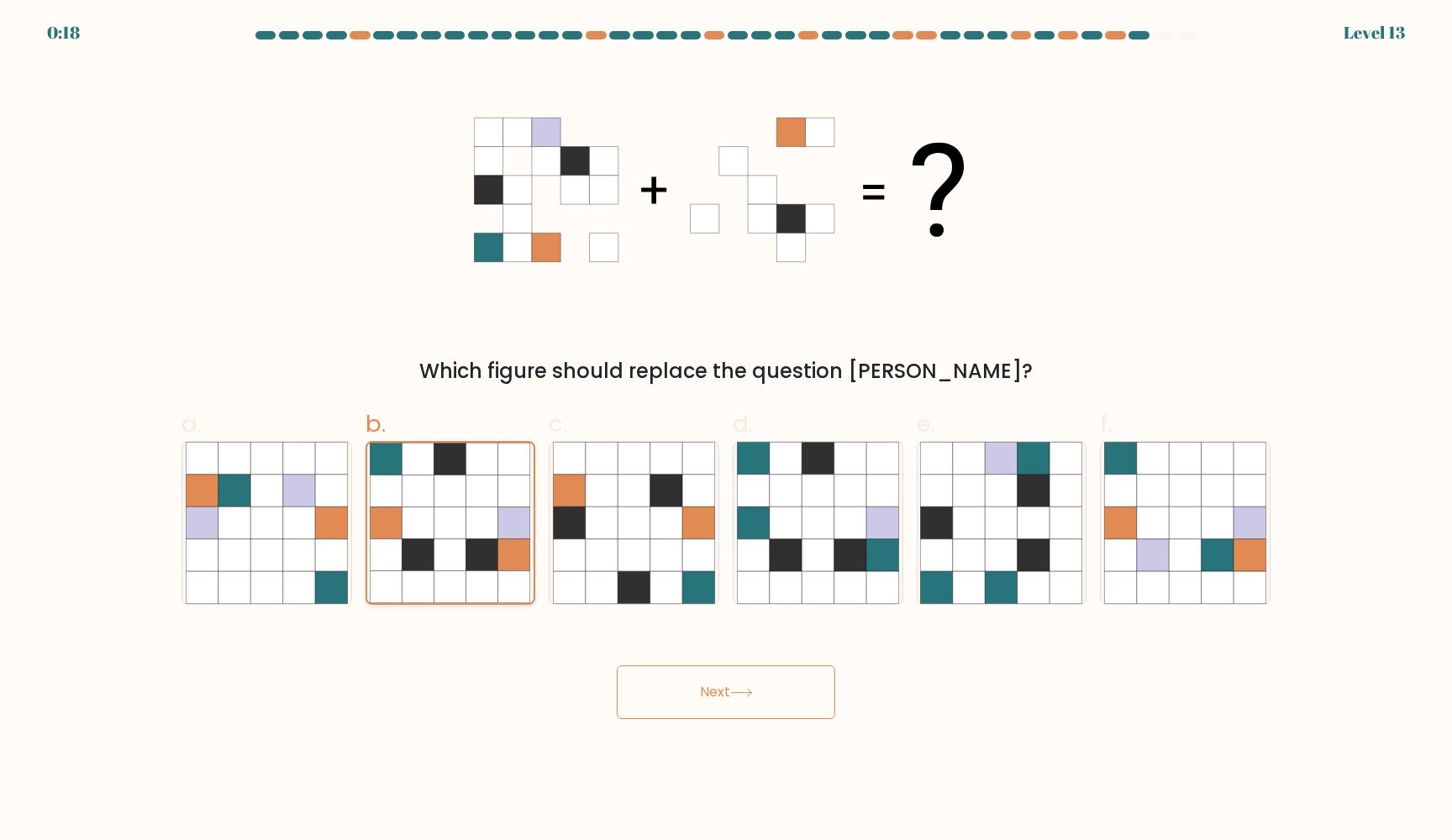
click at [438, 546] on icon at bounding box center [450, 554] width 32 height 32
click at [726, 431] on input "b." at bounding box center [726, 425] width 1 height 11
click at [439, 546] on icon at bounding box center [450, 554] width 32 height 32
click at [726, 431] on input "b." at bounding box center [726, 425] width 1 height 11
click at [439, 546] on icon at bounding box center [450, 554] width 32 height 32
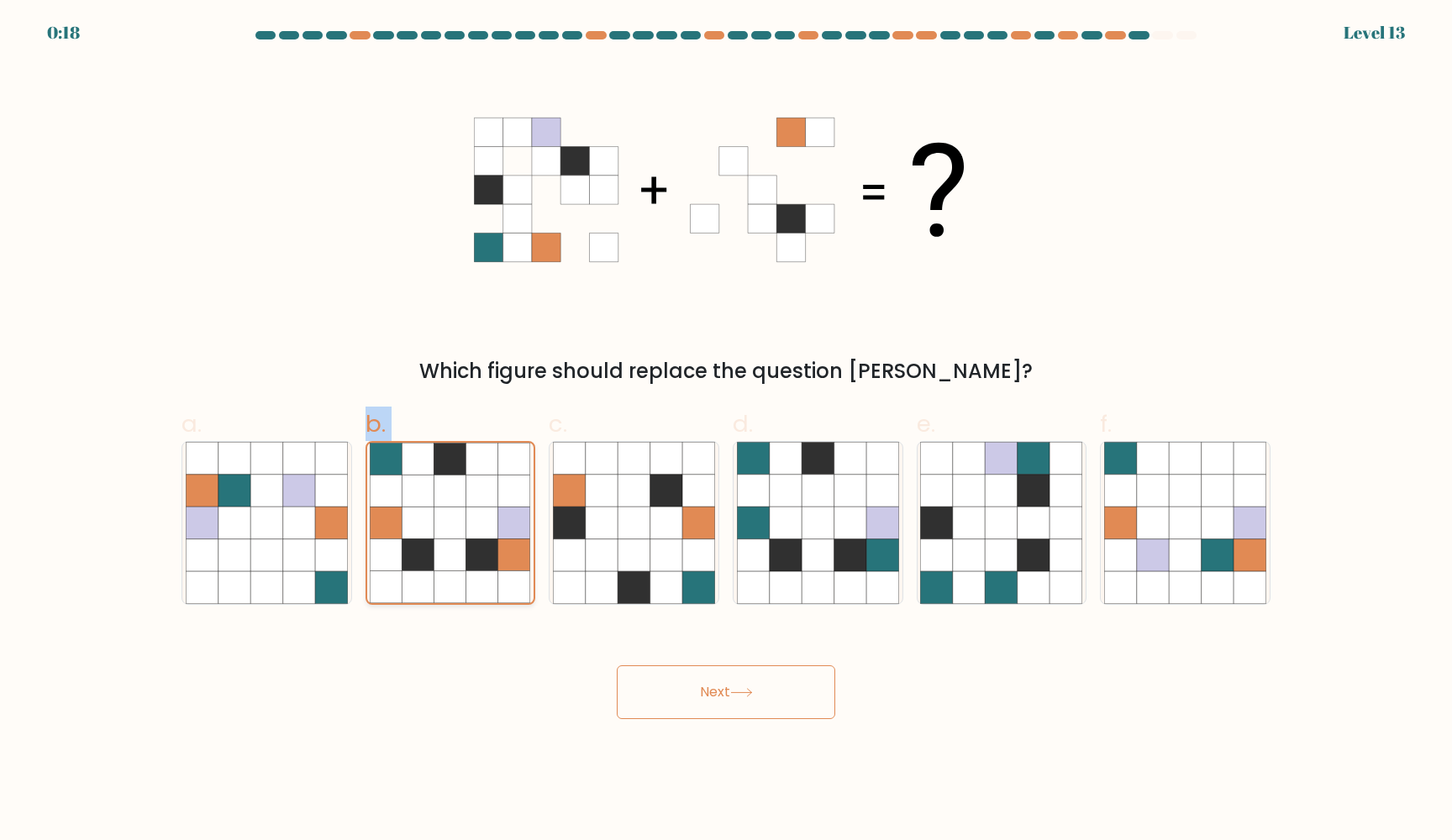
click at [726, 431] on input "b." at bounding box center [726, 425] width 1 height 11
click at [545, 691] on div "Next" at bounding box center [726, 672] width 1109 height 94
click at [633, 511] on icon at bounding box center [633, 523] width 32 height 32
click at [726, 431] on input "c." at bounding box center [726, 425] width 1 height 11
radio input "true"
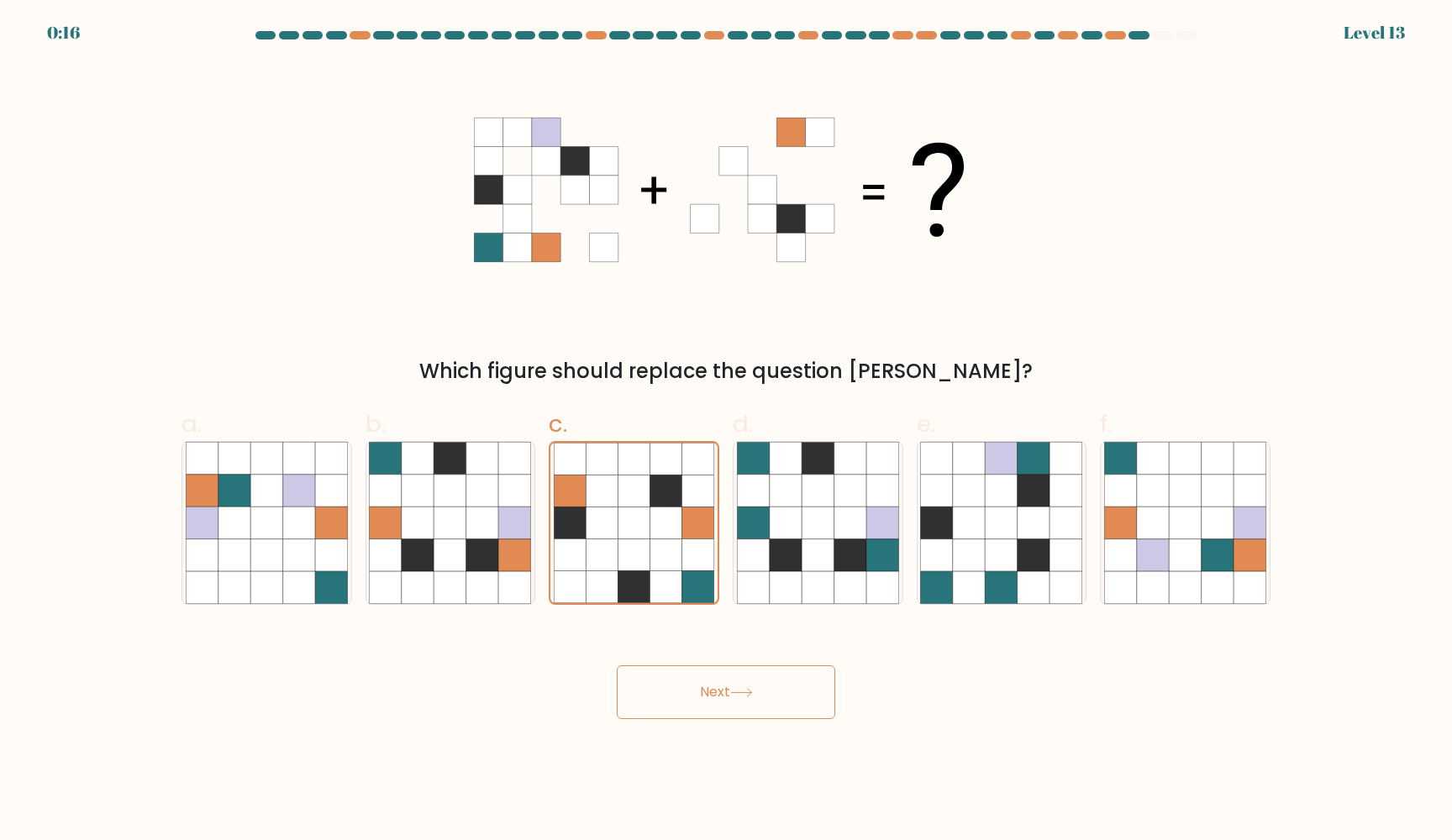
click at [738, 692] on icon at bounding box center [741, 692] width 23 height 9
click at [429, 522] on icon at bounding box center [417, 523] width 32 height 32
click at [726, 431] on input "b." at bounding box center [726, 425] width 1 height 11
radio input "true"
click at [737, 683] on button "Next" at bounding box center [726, 692] width 218 height 54
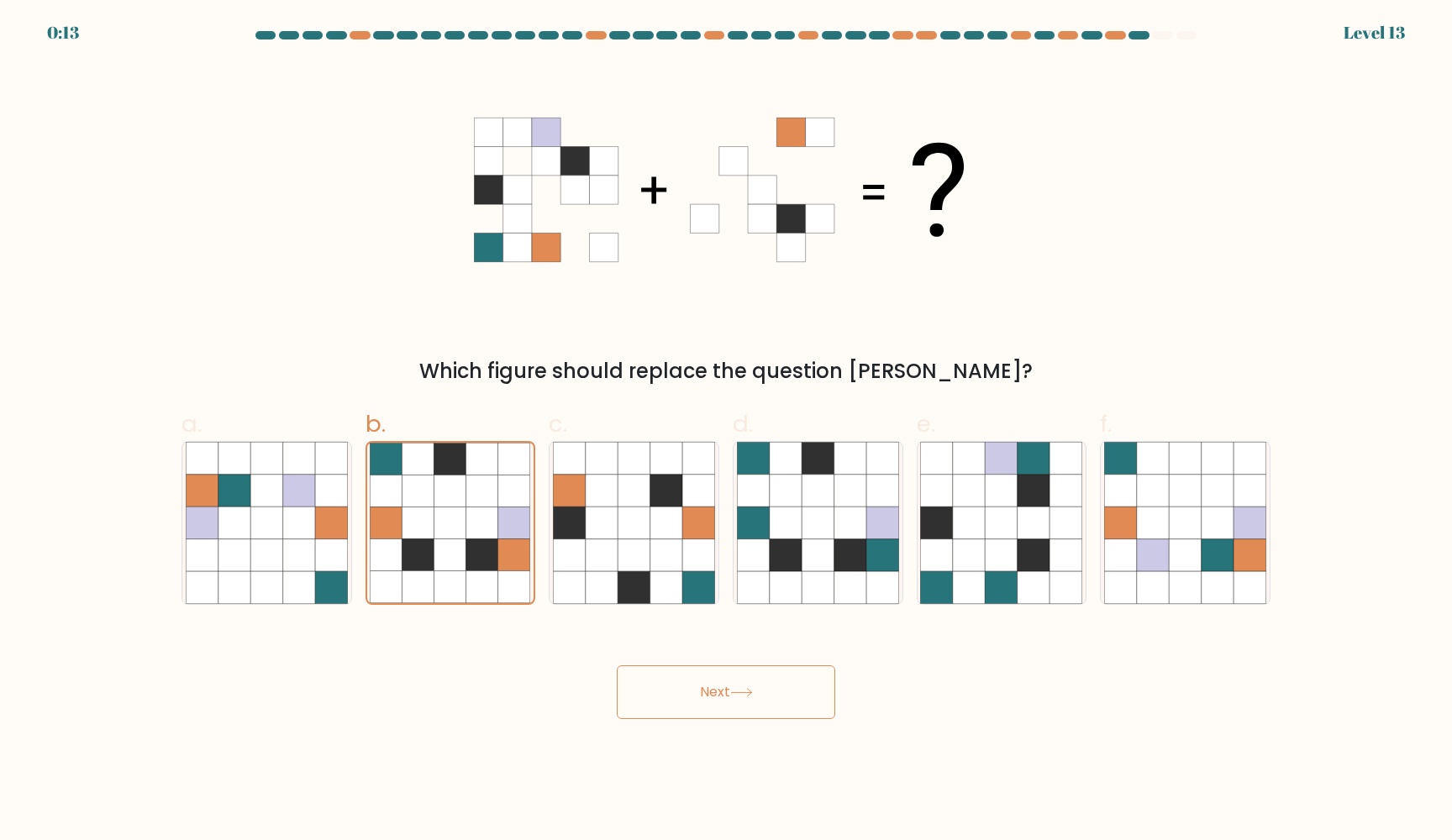
click at [737, 683] on button "Next" at bounding box center [726, 692] width 218 height 54
click at [738, 683] on button "Next" at bounding box center [726, 692] width 218 height 54
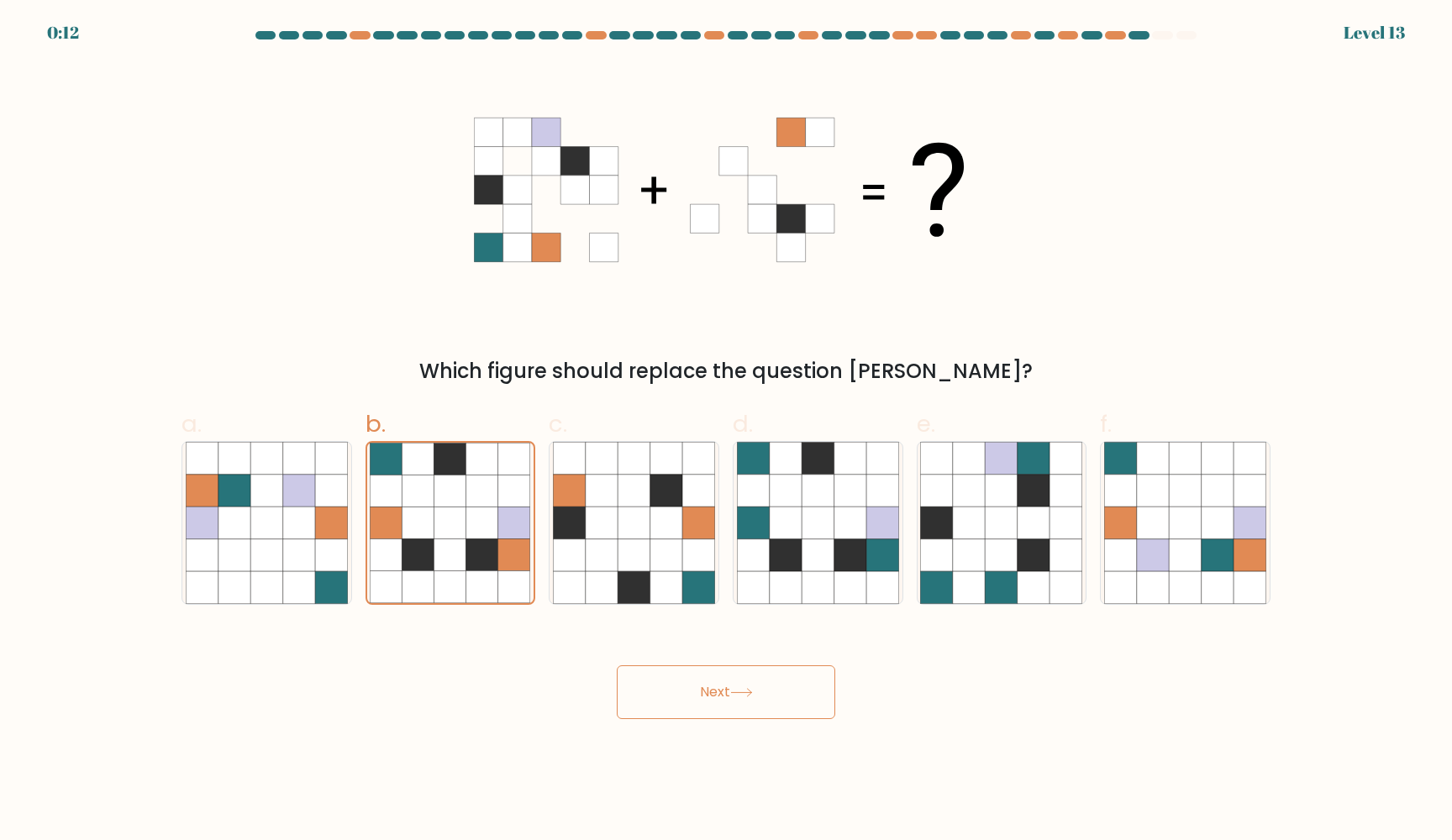
click at [738, 683] on button "Next" at bounding box center [726, 692] width 218 height 54
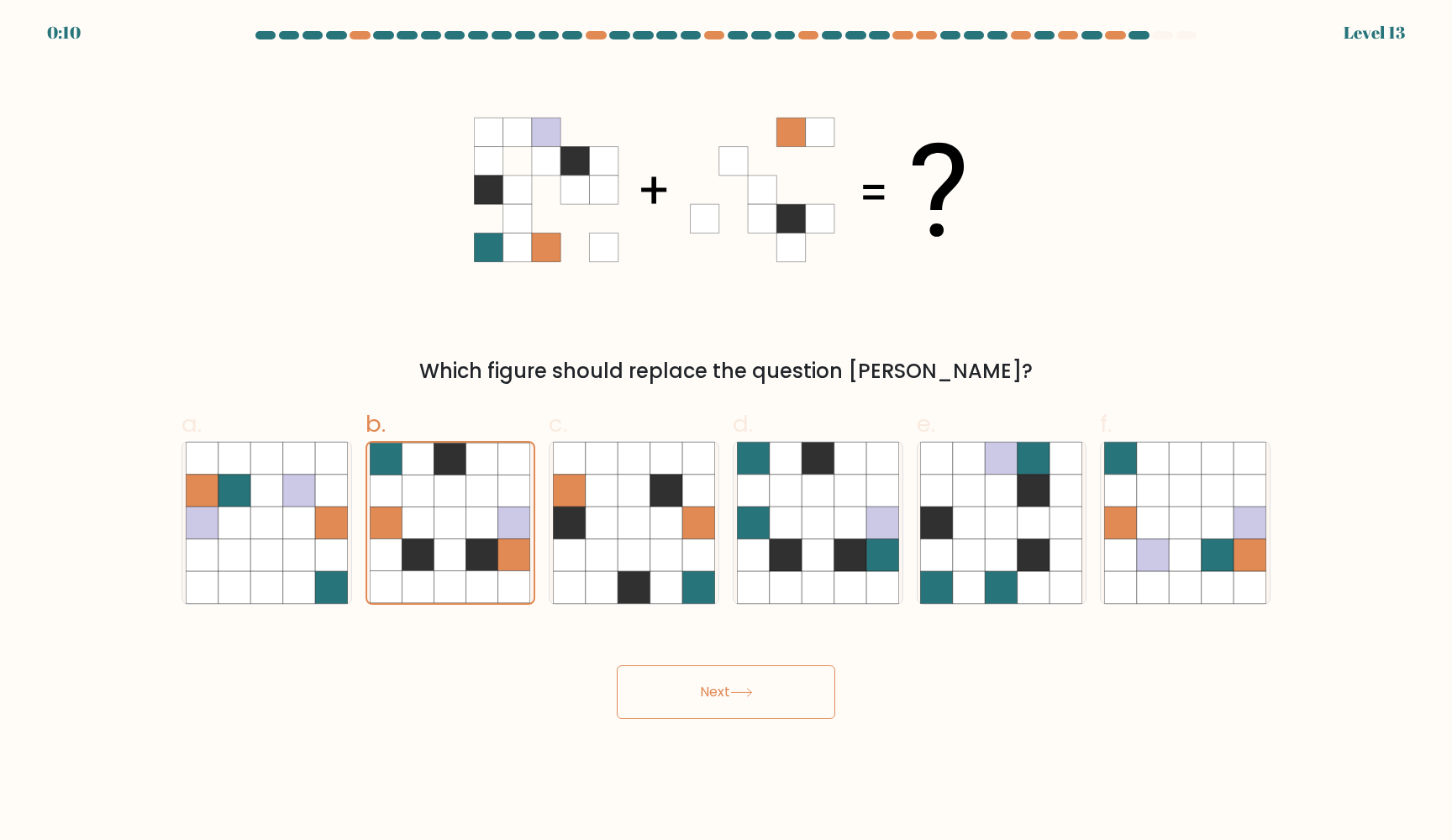
click at [738, 683] on button "Next" at bounding box center [726, 692] width 218 height 54
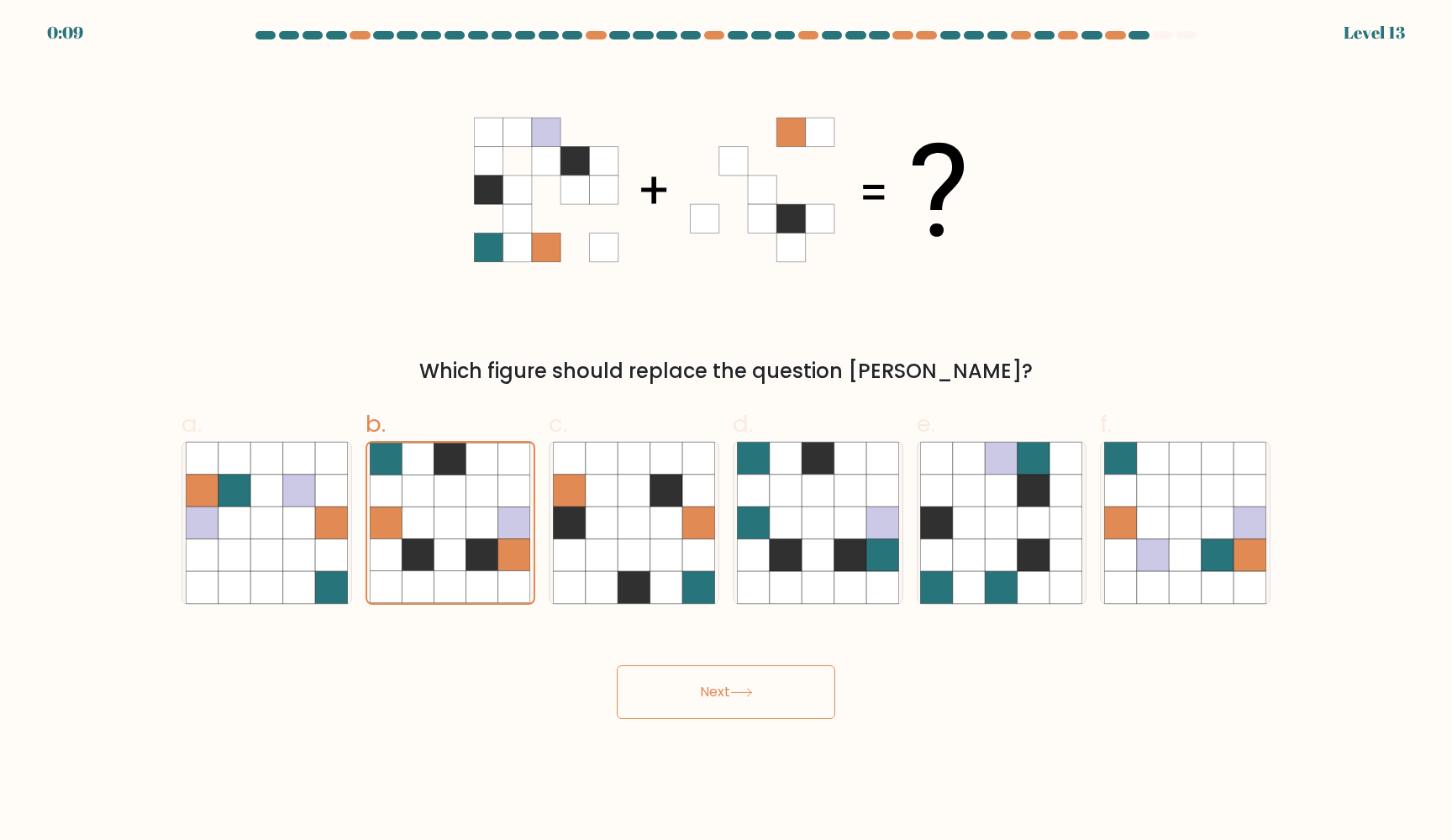
click at [738, 683] on button "Next" at bounding box center [726, 692] width 218 height 54
click at [714, 651] on div "Next" at bounding box center [726, 672] width 1109 height 94
click at [733, 679] on button "Next" at bounding box center [726, 692] width 218 height 54
click at [738, 676] on button "Next" at bounding box center [726, 692] width 218 height 54
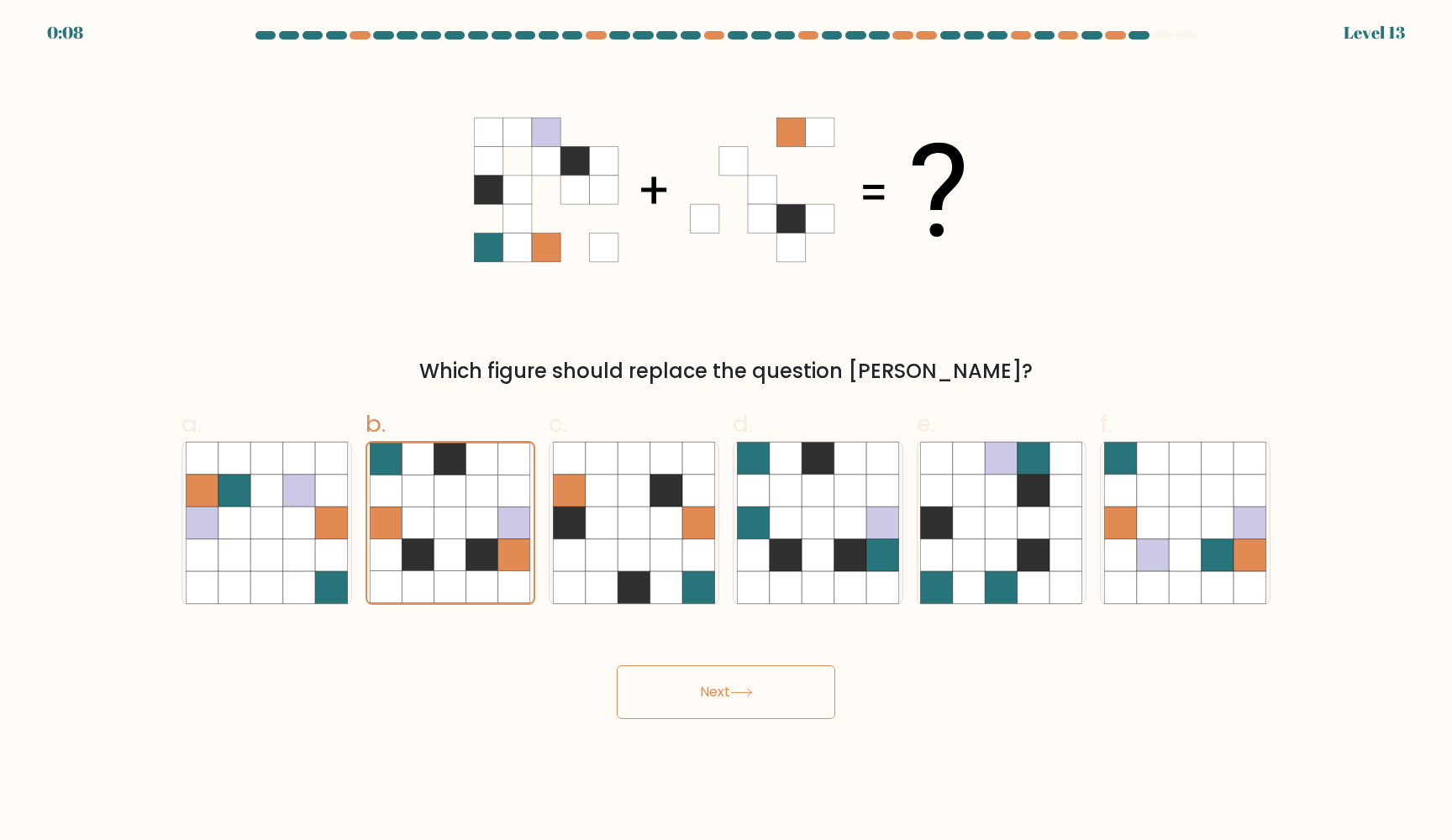
drag, startPoint x: 738, startPoint y: 705, endPoint x: 738, endPoint y: 714, distance: 9.0
click at [738, 710] on button "Next" at bounding box center [726, 692] width 218 height 54
click at [738, 718] on button "Next" at bounding box center [726, 692] width 218 height 54
drag, startPoint x: 738, startPoint y: 718, endPoint x: 736, endPoint y: 733, distance: 15.1
click at [737, 729] on body "0:07 Level 13" at bounding box center [726, 420] width 1452 height 840
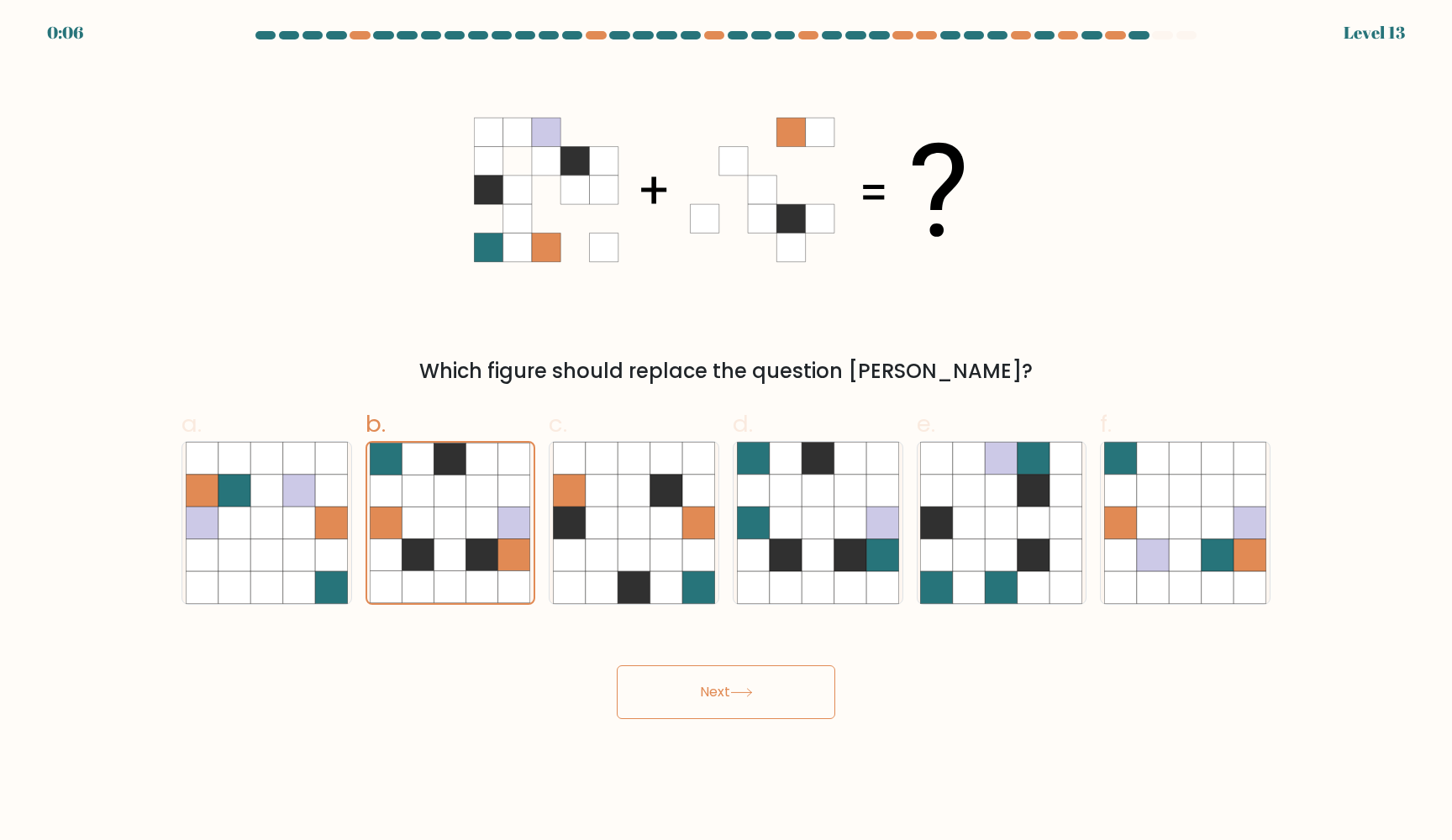
click at [736, 733] on body "0:06 Level 13" at bounding box center [726, 420] width 1452 height 840
drag, startPoint x: 736, startPoint y: 726, endPoint x: 763, endPoint y: 714, distance: 29.5
click at [763, 714] on body "0:06 Level 13" at bounding box center [726, 420] width 1452 height 840
click at [763, 715] on button "Next" at bounding box center [726, 692] width 218 height 54
click at [716, 696] on button "Next" at bounding box center [726, 692] width 218 height 54
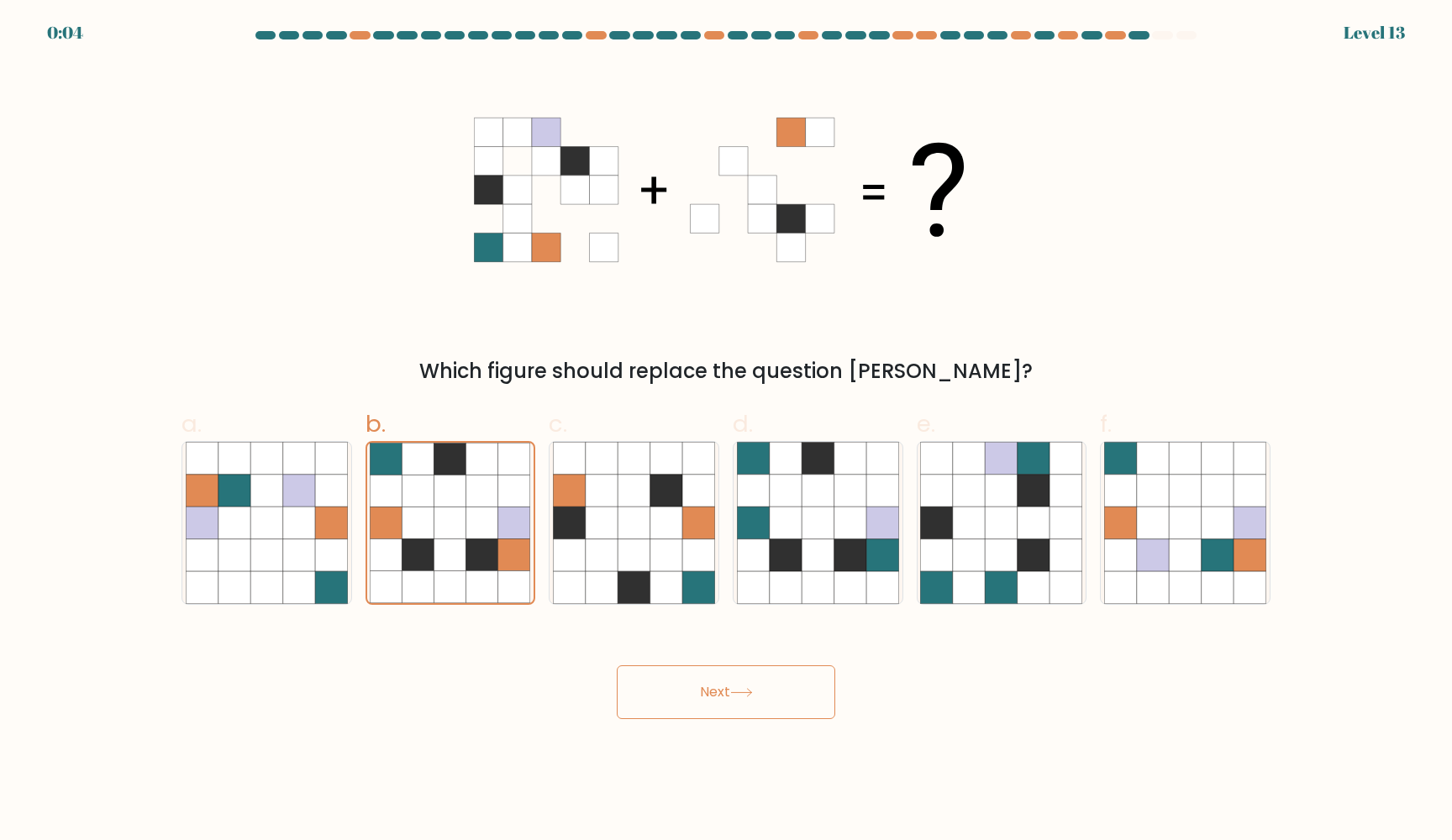
drag, startPoint x: 716, startPoint y: 696, endPoint x: 668, endPoint y: 694, distance: 48.0
click at [668, 694] on button "Next" at bounding box center [726, 692] width 218 height 54
click at [512, 561] on icon at bounding box center [514, 554] width 32 height 32
click at [726, 431] on input "b." at bounding box center [726, 425] width 1 height 11
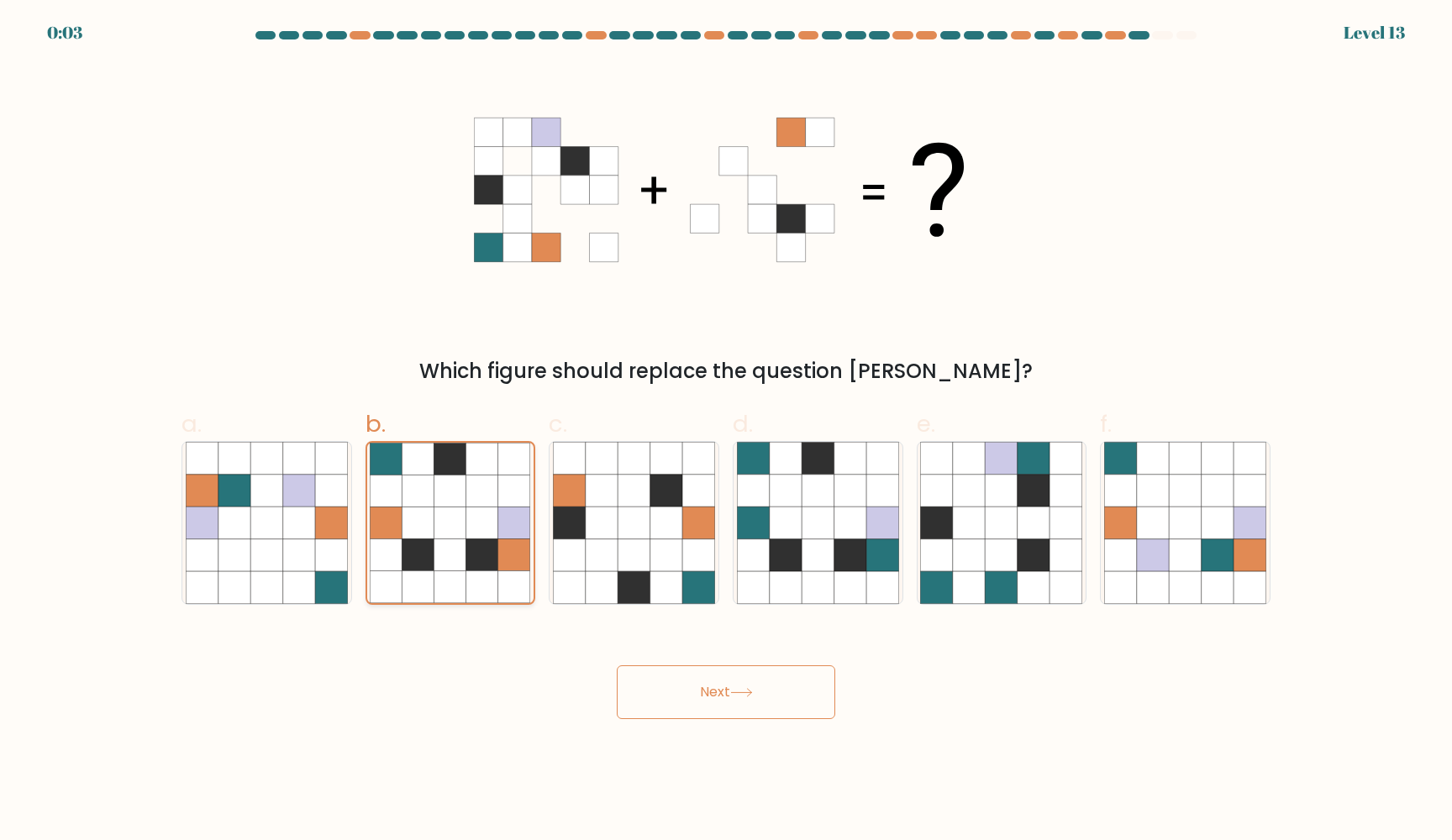
click at [512, 561] on icon at bounding box center [514, 554] width 32 height 32
click at [726, 431] on input "b." at bounding box center [726, 425] width 1 height 11
click at [512, 561] on icon at bounding box center [514, 554] width 32 height 32
click at [726, 431] on input "b." at bounding box center [726, 425] width 1 height 11
click at [512, 561] on icon at bounding box center [514, 554] width 32 height 32
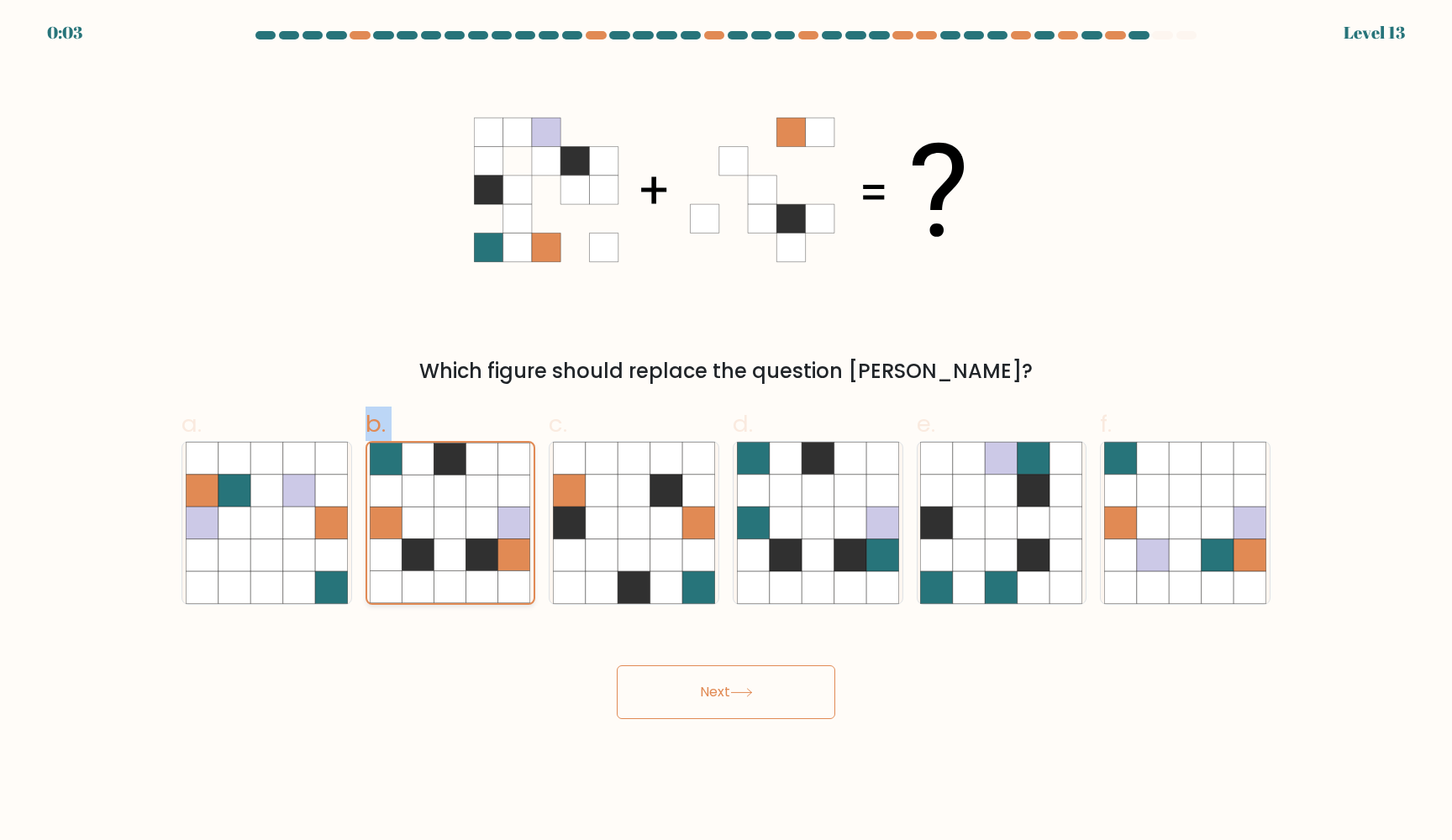
click at [726, 431] on input "b." at bounding box center [726, 425] width 1 height 11
click at [694, 690] on button "Next" at bounding box center [726, 692] width 218 height 54
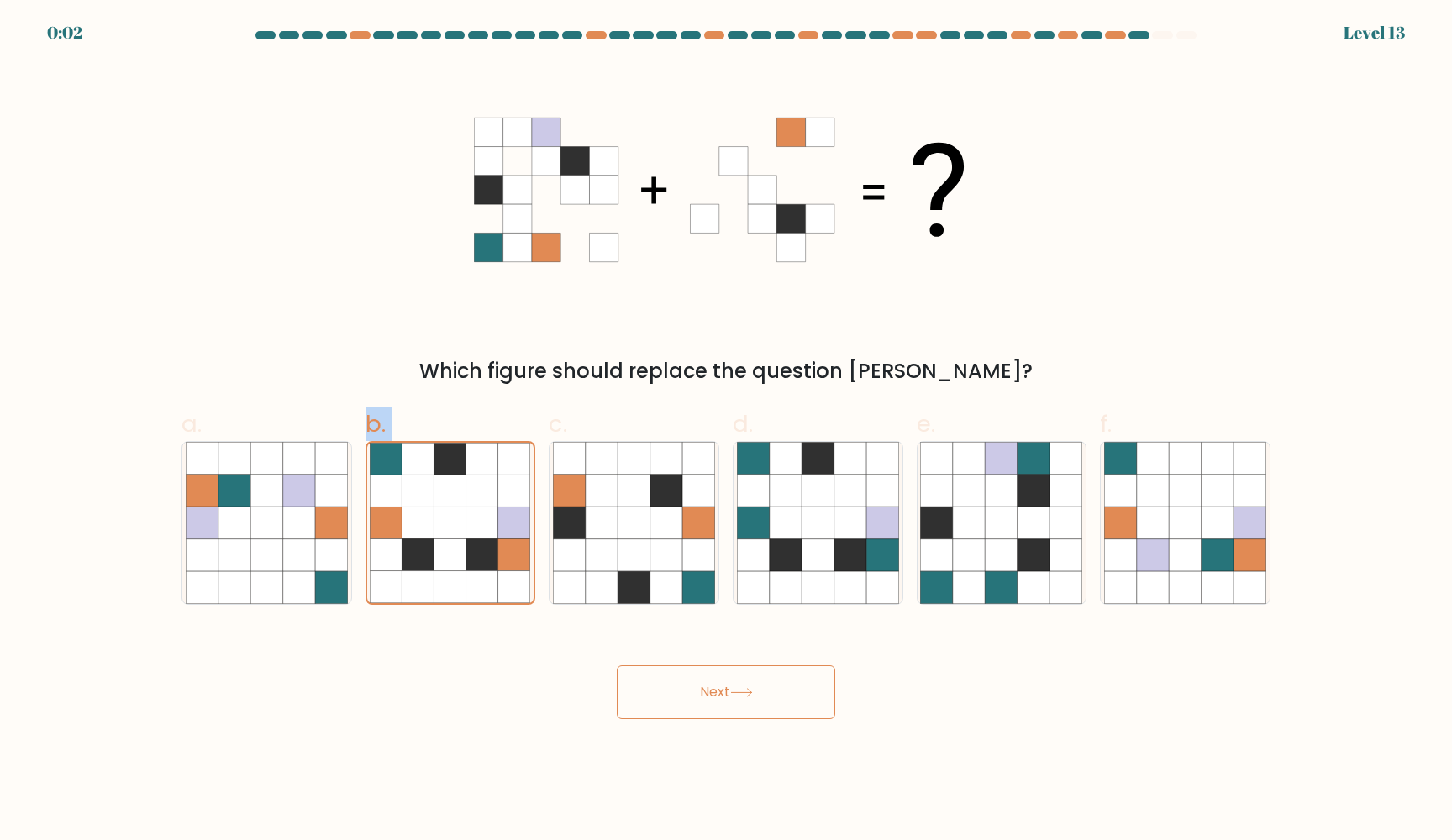
drag, startPoint x: 694, startPoint y: 690, endPoint x: 707, endPoint y: 688, distance: 13.2
click at [707, 688] on button "Next" at bounding box center [726, 692] width 218 height 54
drag, startPoint x: 707, startPoint y: 688, endPoint x: 742, endPoint y: 688, distance: 35.0
click at [717, 688] on button "Next" at bounding box center [726, 692] width 218 height 54
click at [743, 688] on icon at bounding box center [741, 692] width 23 height 9
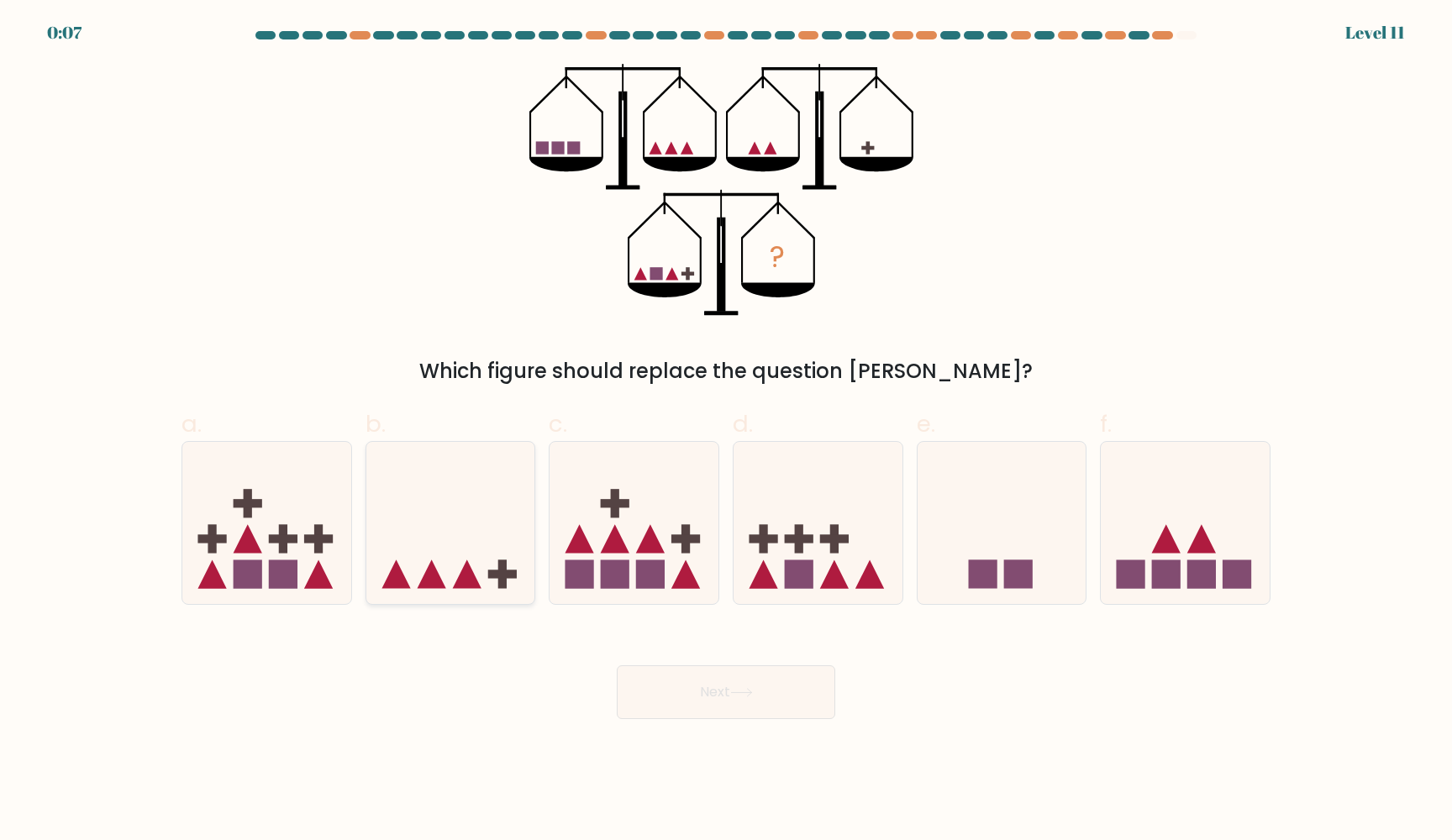
click at [478, 552] on icon at bounding box center [450, 523] width 169 height 140
click at [726, 431] on input "b." at bounding box center [726, 425] width 1 height 11
radio input "true"
click at [697, 705] on button "Next" at bounding box center [726, 692] width 218 height 54
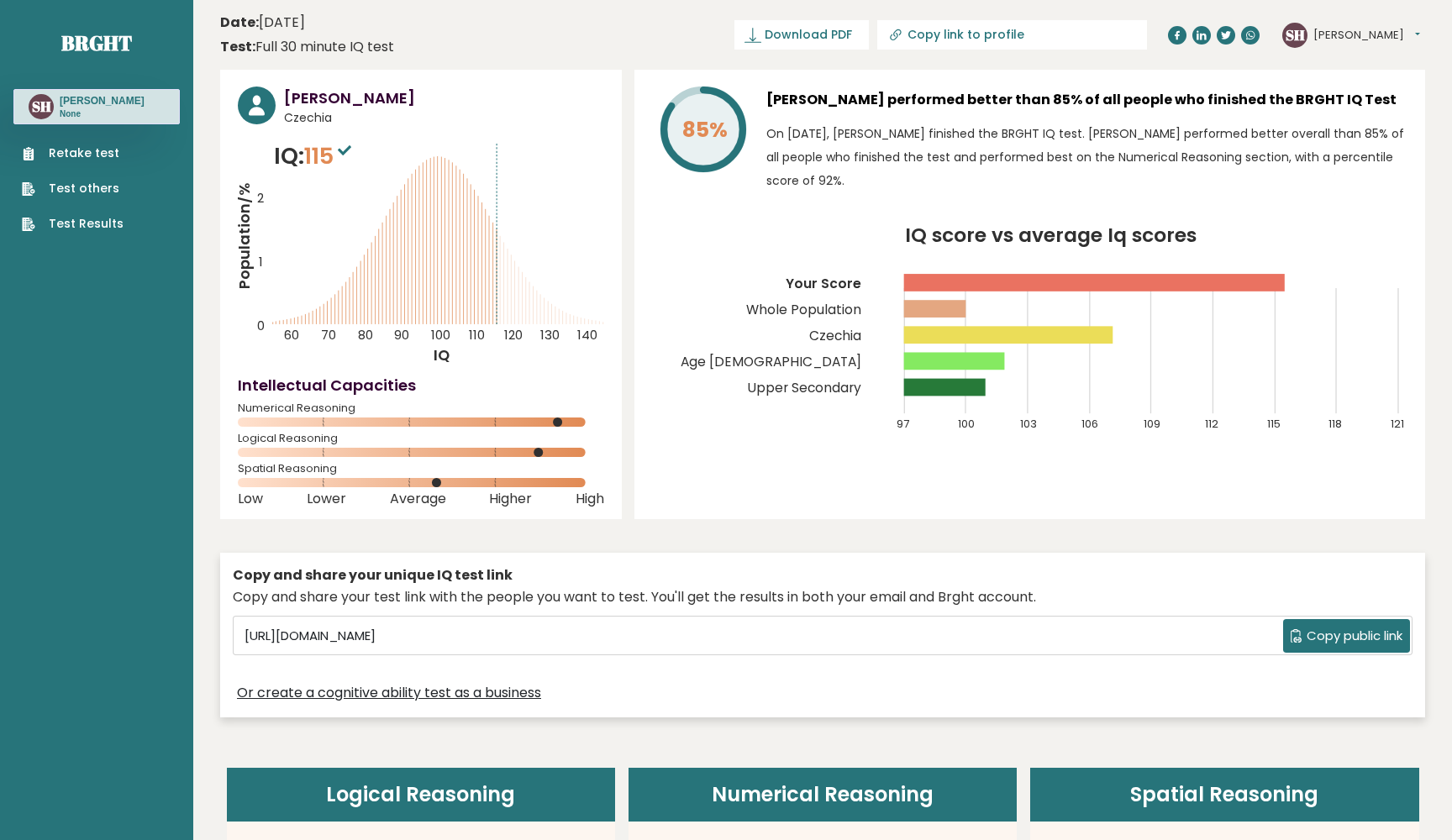
click at [711, 683] on div "Or create a cognitive ability test as a business" at bounding box center [823, 692] width 1179 height 24
